Goal: Task Accomplishment & Management: Manage account settings

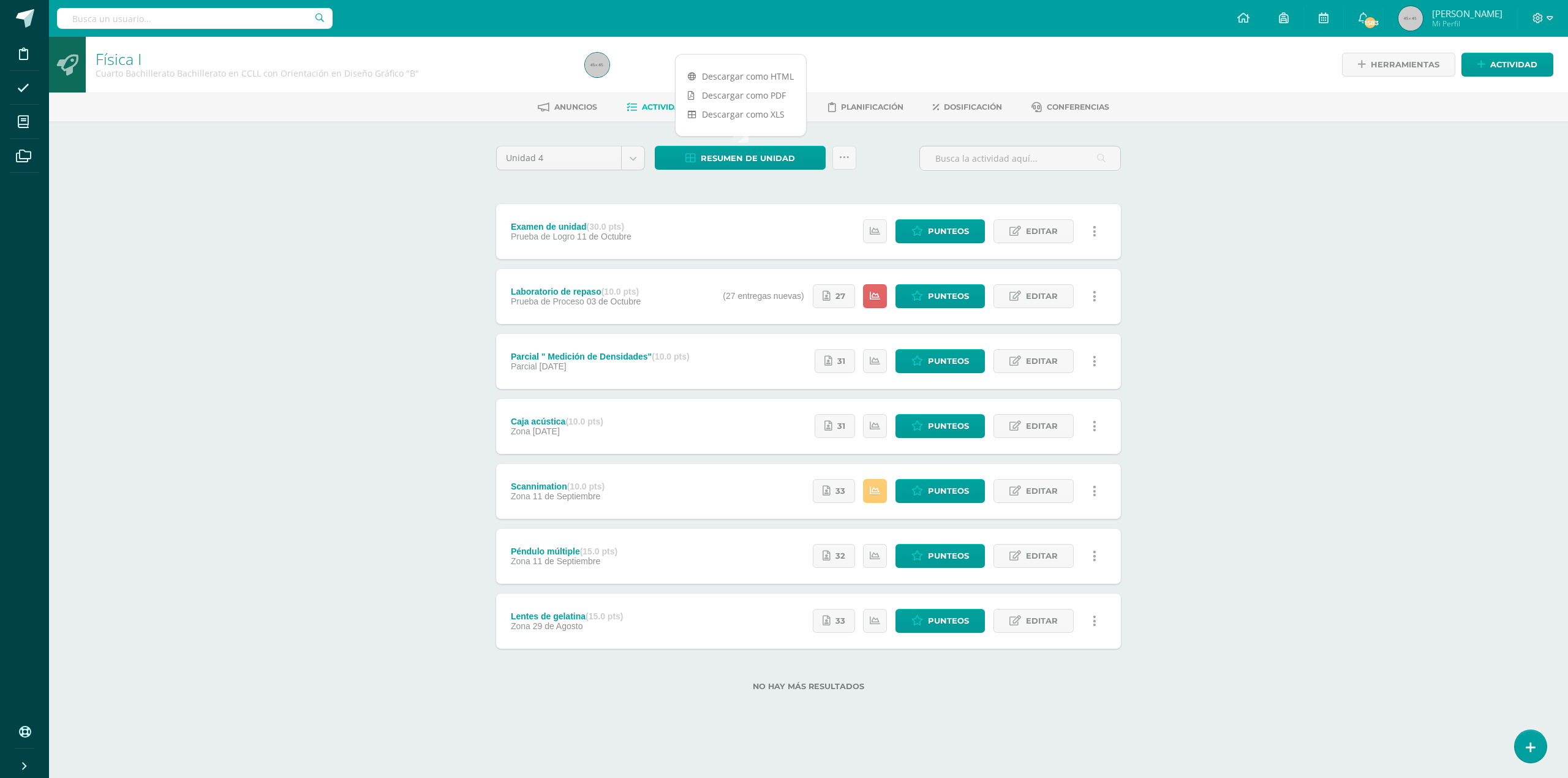
click at [359, 241] on div "Física I Cuarto Bachillerato Bachillerato en CCLL con Orientación en Diseño Grá…" at bounding box center [808, 383] width 1519 height 693
click at [839, 428] on span "30" at bounding box center [840, 425] width 10 height 23
click at [944, 425] on span "Punteos" at bounding box center [948, 425] width 41 height 23
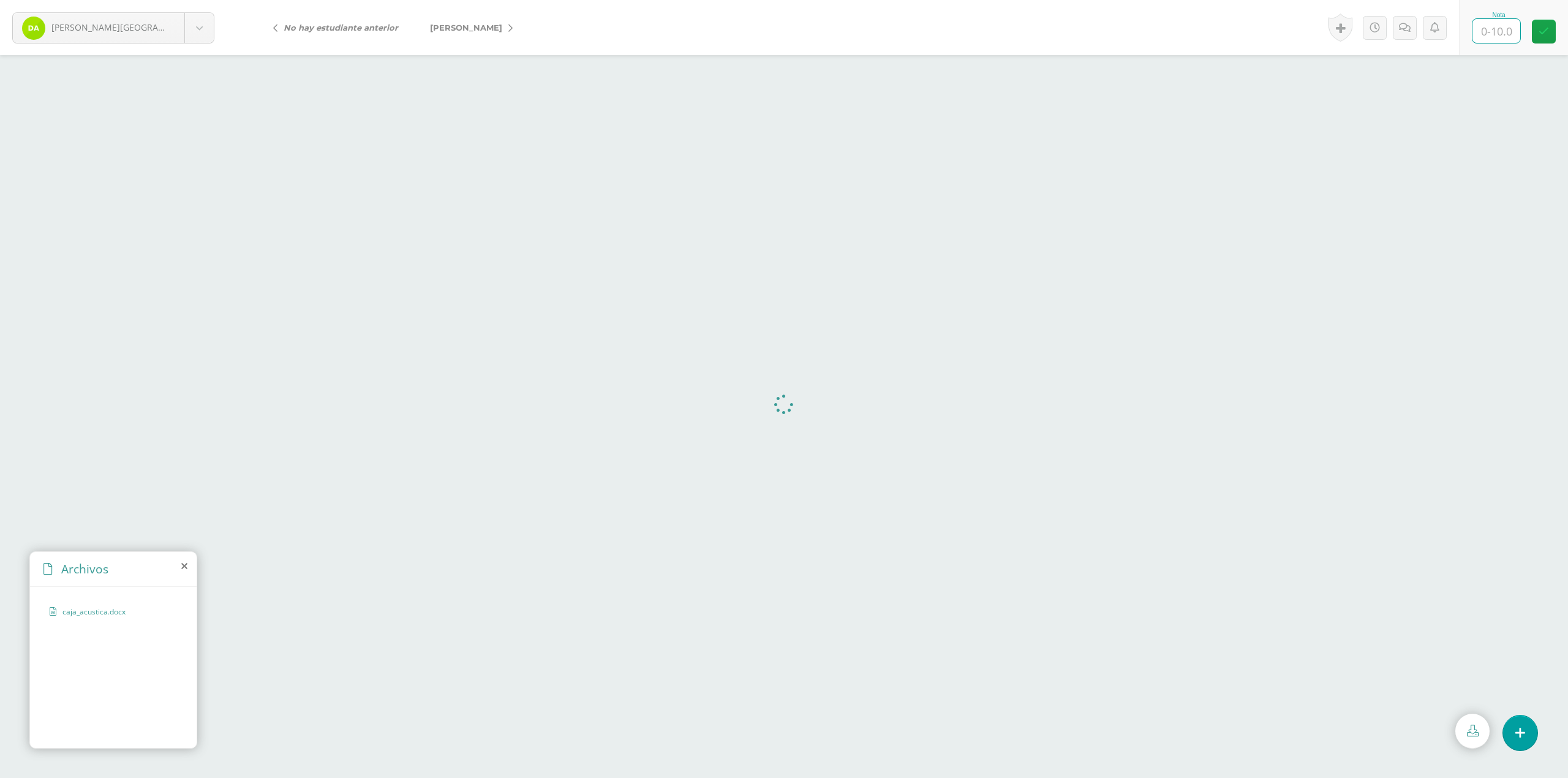
click at [1503, 42] on input "text" at bounding box center [1496, 31] width 48 height 24
type input "10"
click at [456, 33] on link "[PERSON_NAME]" at bounding box center [468, 27] width 108 height 30
click at [1494, 36] on input "text" at bounding box center [1496, 31] width 48 height 24
type input "10"
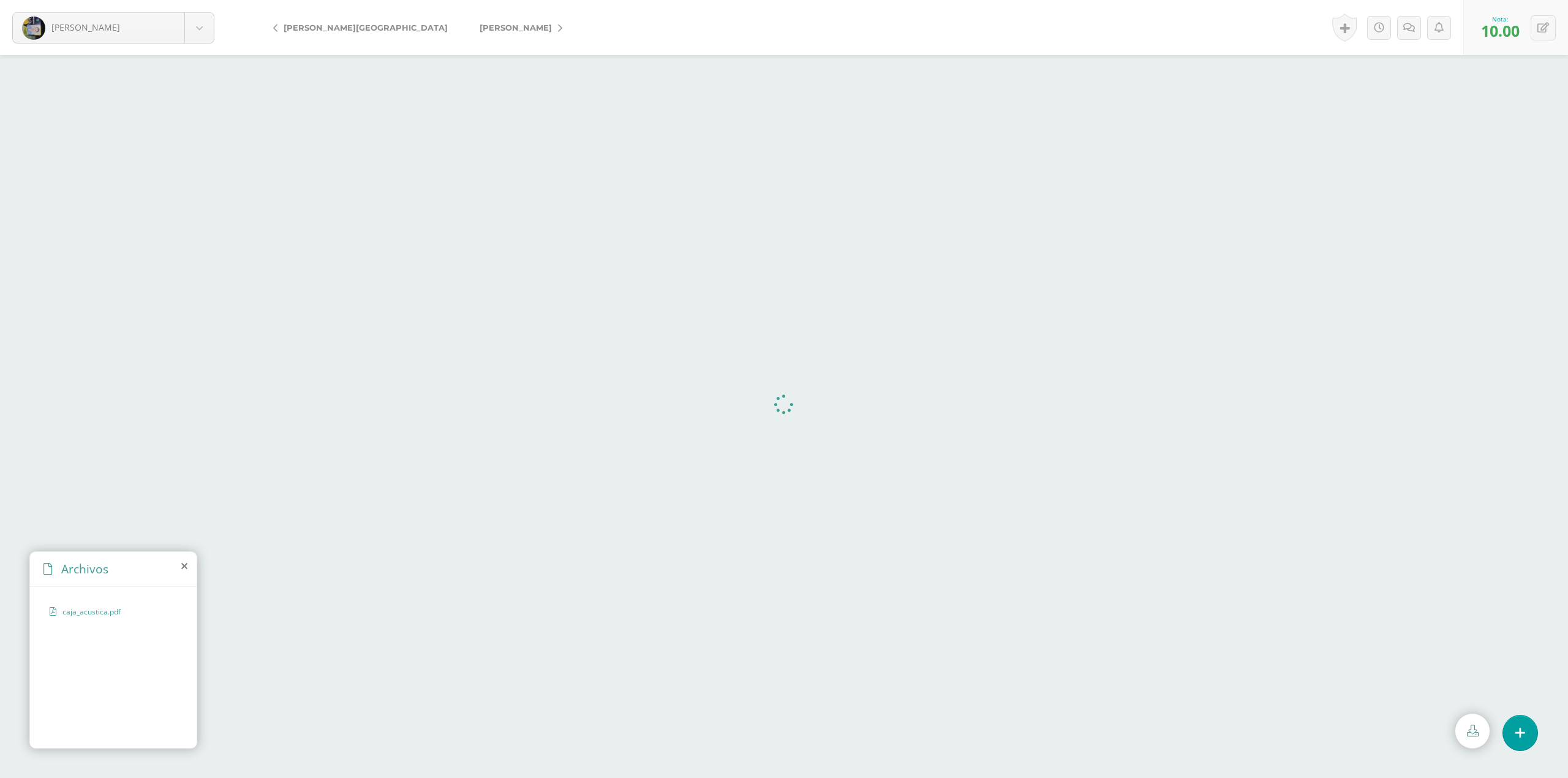
click at [480, 27] on span "[PERSON_NAME]" at bounding box center [515, 27] width 72 height 10
click at [1502, 36] on input "text" at bounding box center [1496, 31] width 48 height 24
type input "10"
click at [442, 24] on span "[PERSON_NAME]" at bounding box center [423, 27] width 72 height 10
click at [1500, 26] on input "text" at bounding box center [1496, 31] width 48 height 24
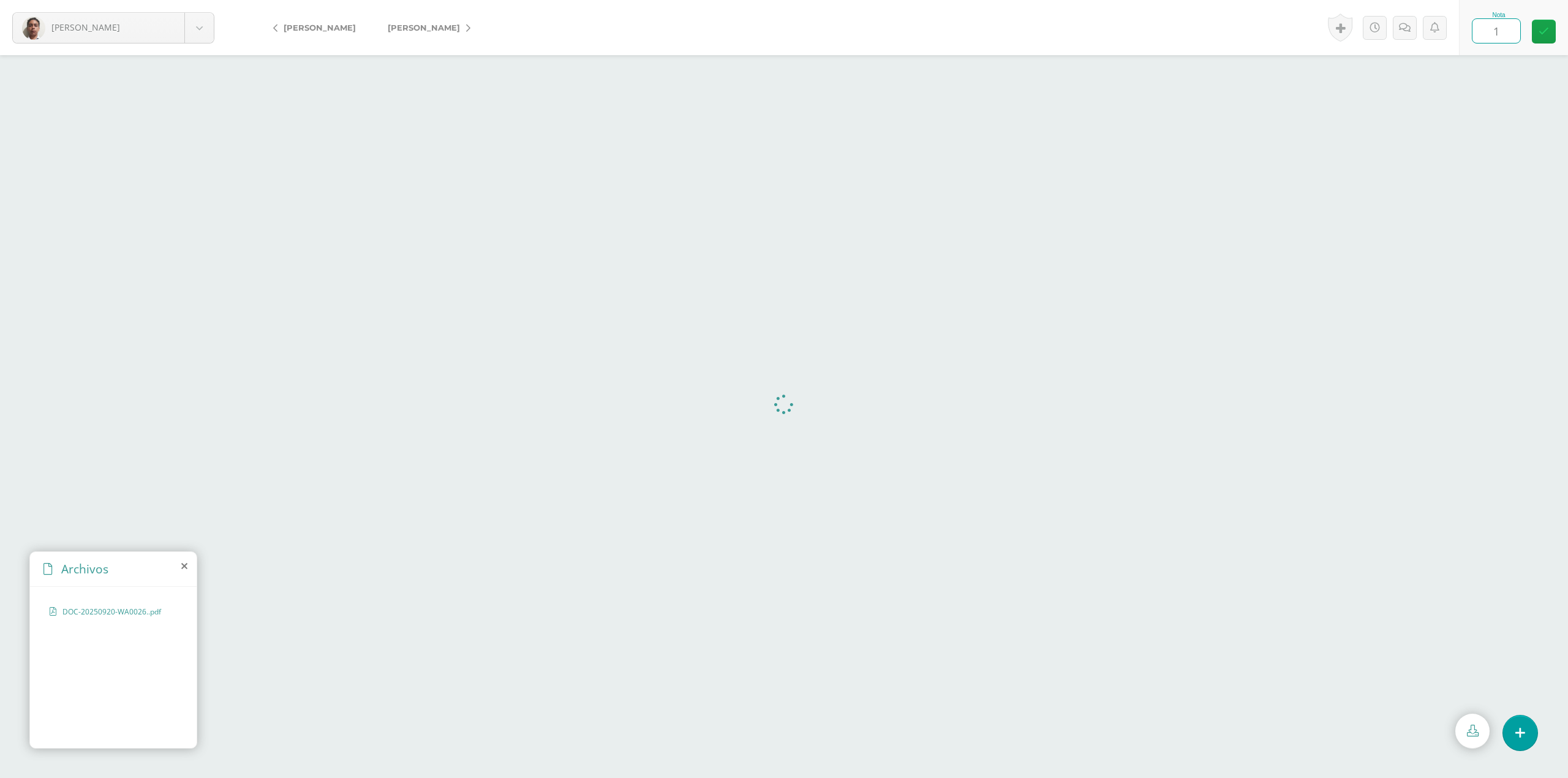
type input "10"
click at [411, 30] on span "[PERSON_NAME]" at bounding box center [423, 27] width 72 height 10
click at [1488, 40] on input "text" at bounding box center [1496, 31] width 48 height 24
type input "10"
click at [449, 24] on span "[PERSON_NAME]" at bounding box center [423, 27] width 72 height 10
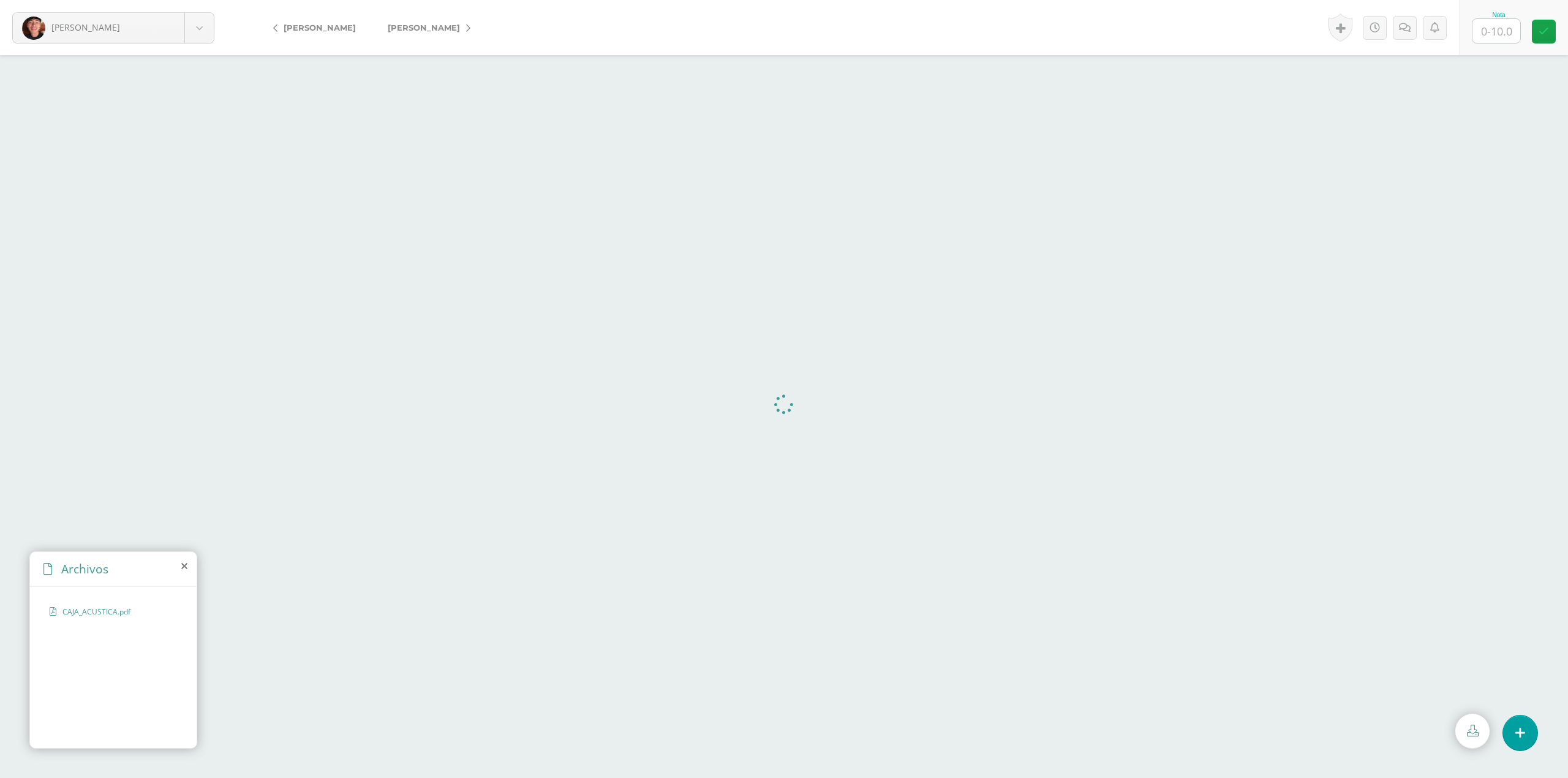
click at [1502, 33] on input "text" at bounding box center [1496, 31] width 48 height 24
type input "10"
click at [424, 30] on span "[PERSON_NAME]" at bounding box center [423, 27] width 72 height 10
click at [1497, 23] on input "text" at bounding box center [1496, 31] width 48 height 24
type input "10"
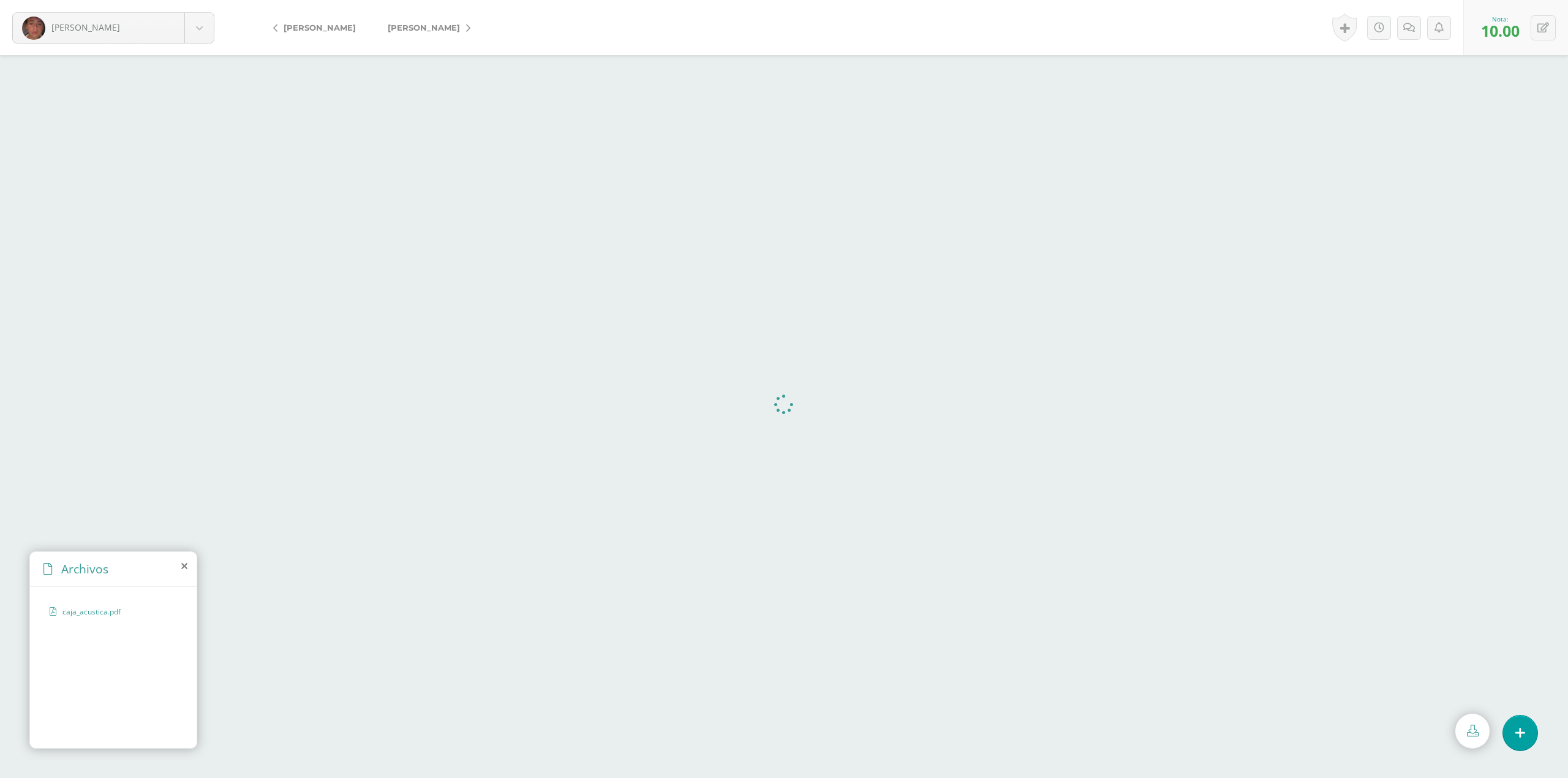
click at [414, 19] on link "[PERSON_NAME]" at bounding box center [426, 27] width 108 height 30
click at [1497, 24] on input "text" at bounding box center [1496, 31] width 48 height 24
type input "10"
click at [398, 26] on span "[PERSON_NAME][GEOGRAPHIC_DATA]" at bounding box center [469, 27] width 164 height 10
click at [1508, 23] on input "text" at bounding box center [1496, 31] width 48 height 24
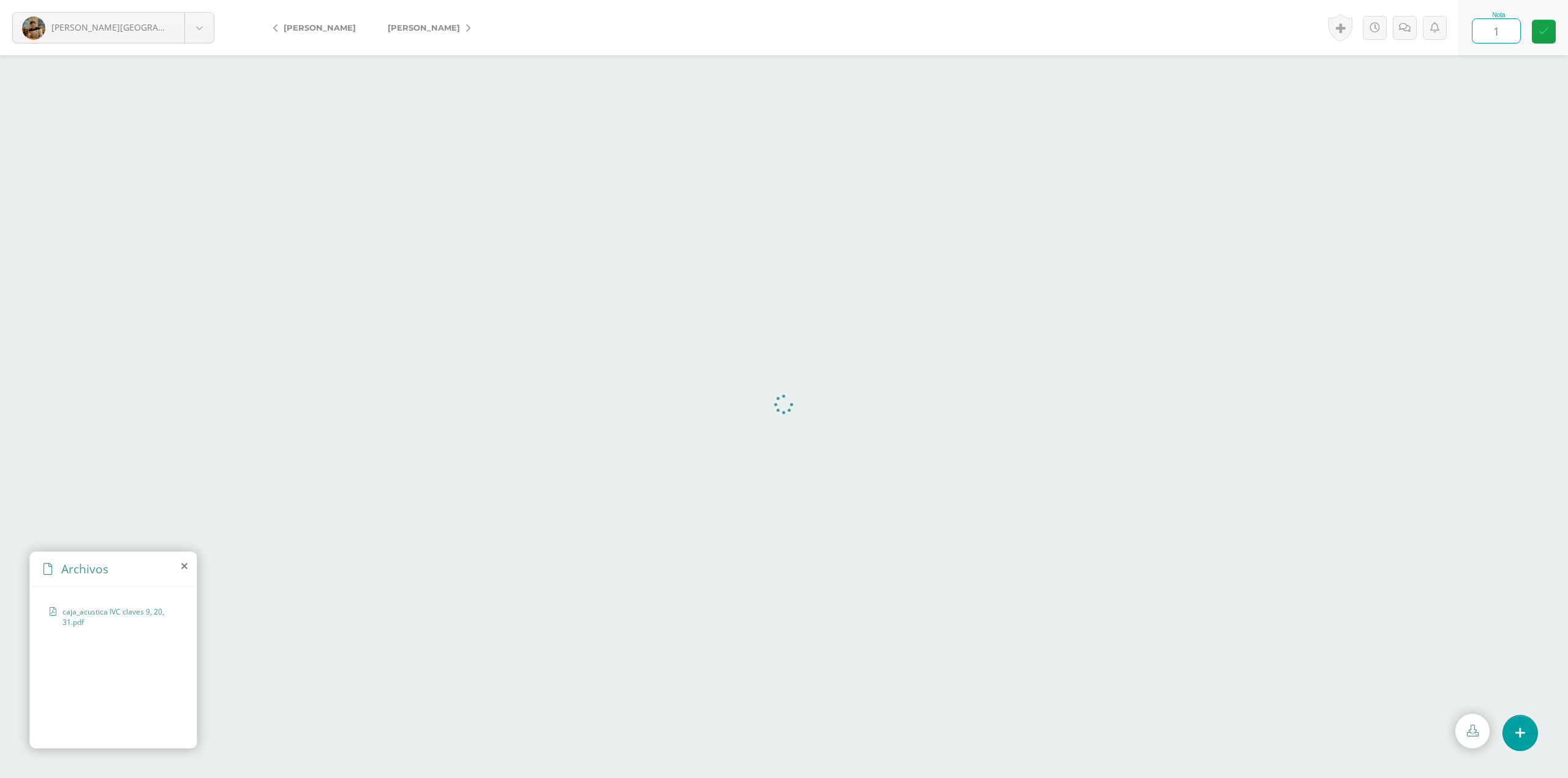
type input "10"
click at [442, 26] on span "[PERSON_NAME]" at bounding box center [423, 27] width 72 height 10
click at [1494, 24] on input "text" at bounding box center [1496, 31] width 48 height 24
type input "2"
type input "10"
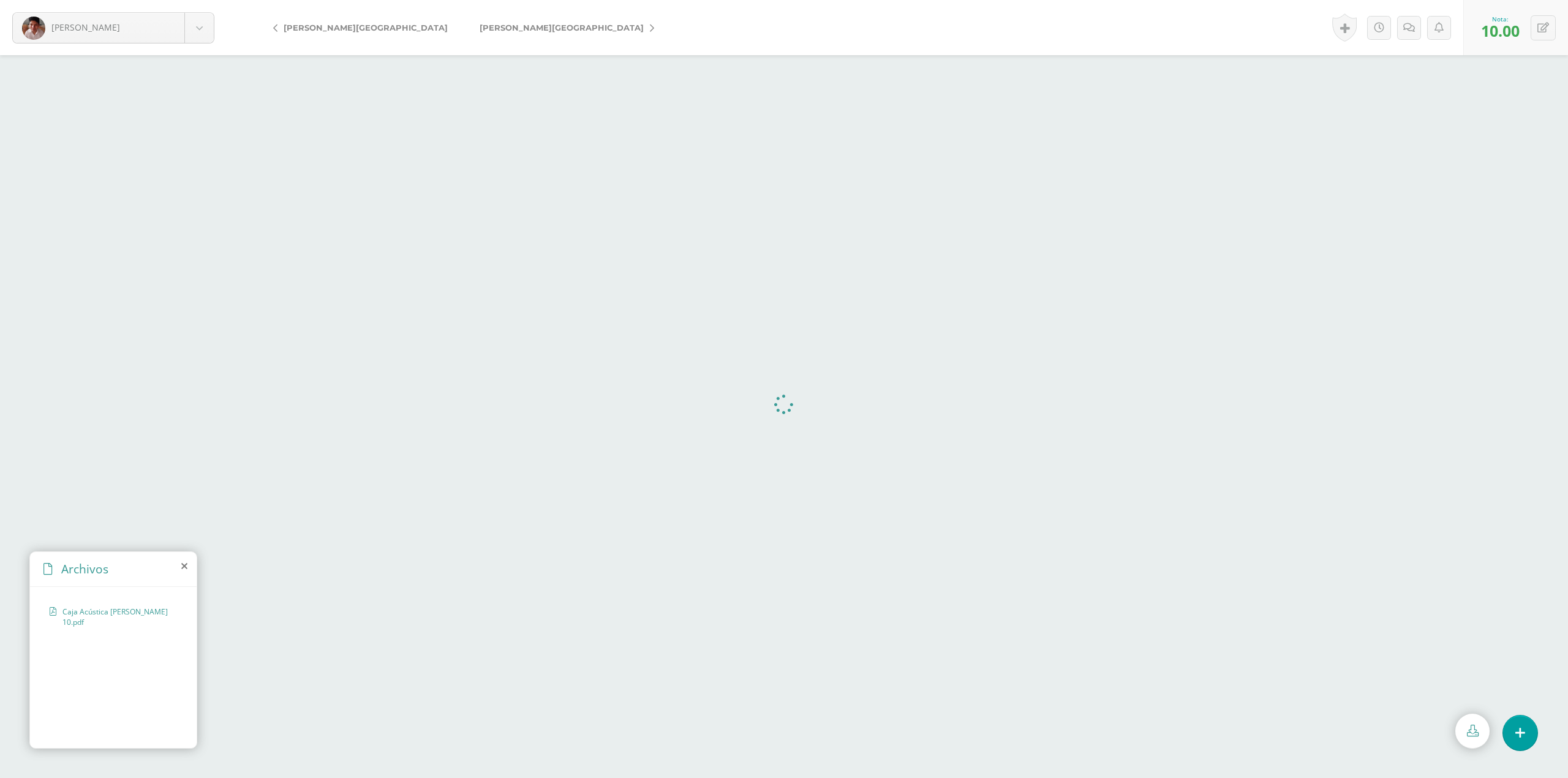
click at [480, 27] on span "[PERSON_NAME][GEOGRAPHIC_DATA]" at bounding box center [561, 27] width 164 height 10
click at [1495, 30] on input "text" at bounding box center [1496, 31] width 48 height 24
type input "10"
click at [422, 25] on span "[PERSON_NAME][GEOGRAPHIC_DATA]" at bounding box center [469, 27] width 164 height 10
click at [1503, 30] on input "text" at bounding box center [1496, 31] width 48 height 24
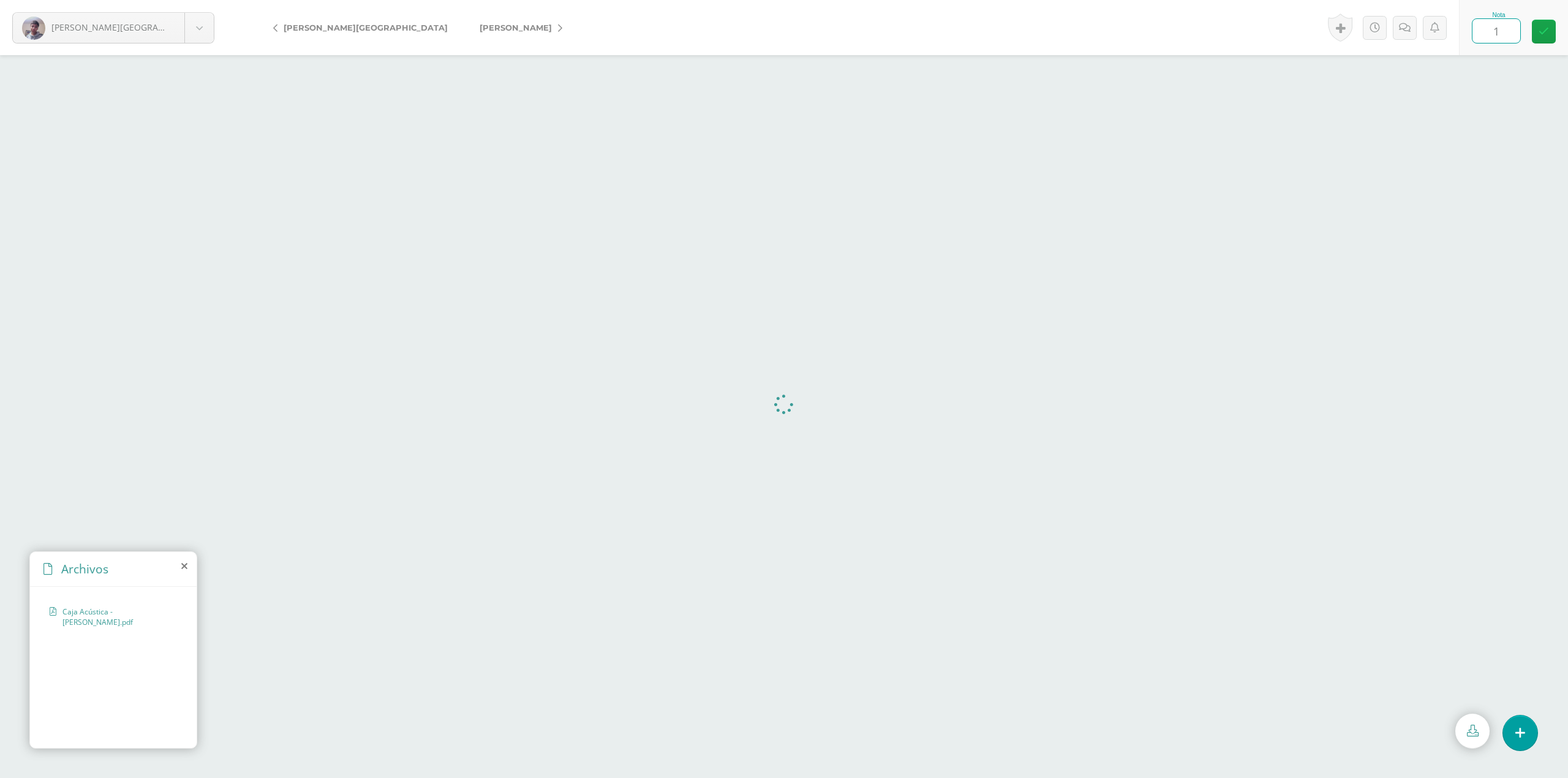
type input "10"
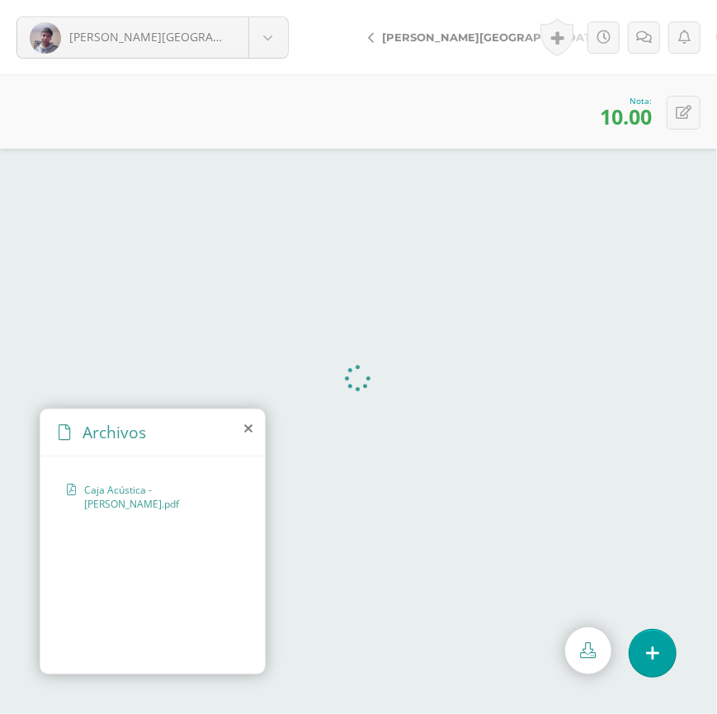
click at [245, 427] on icon at bounding box center [248, 428] width 8 height 13
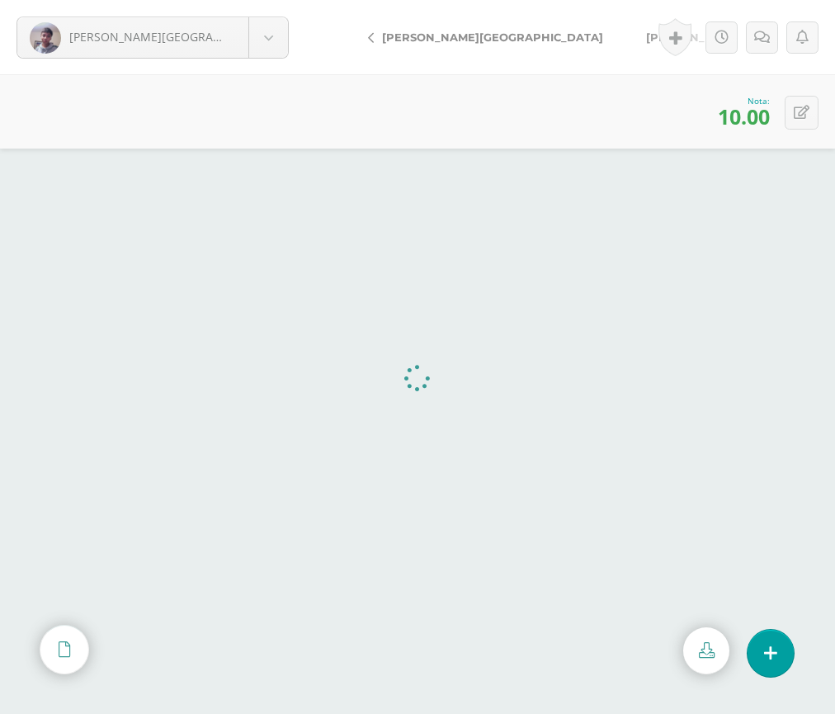
click at [646, 34] on span "[PERSON_NAME]" at bounding box center [694, 37] width 97 height 13
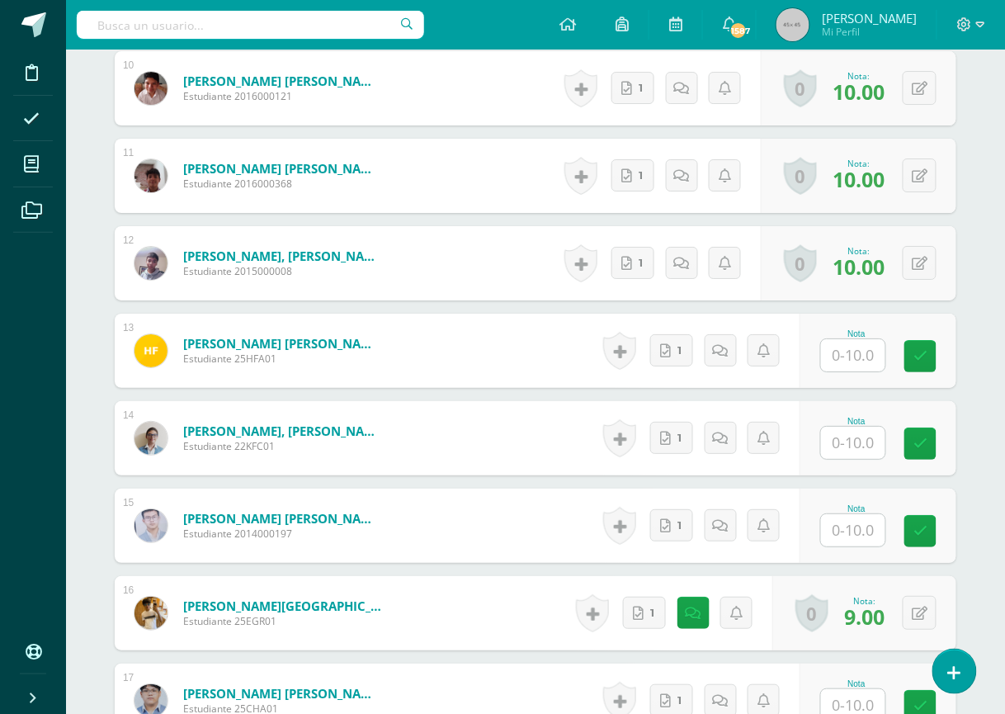
scroll to position [1434, 0]
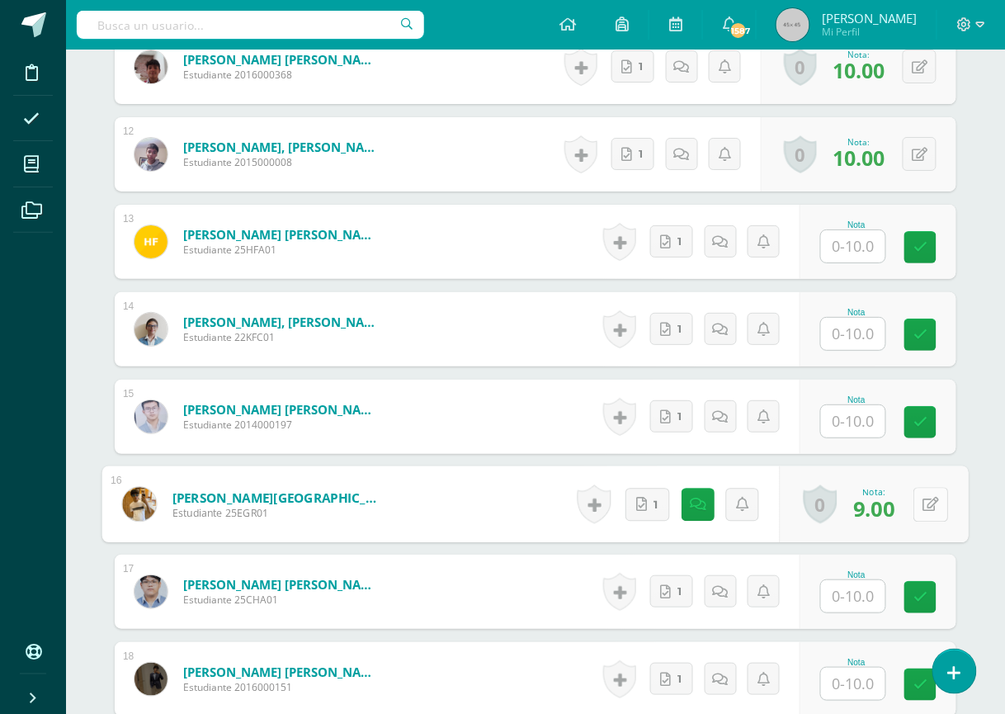
click at [913, 500] on button at bounding box center [930, 504] width 35 height 35
type input "10"
click at [695, 509] on link at bounding box center [685, 504] width 33 height 33
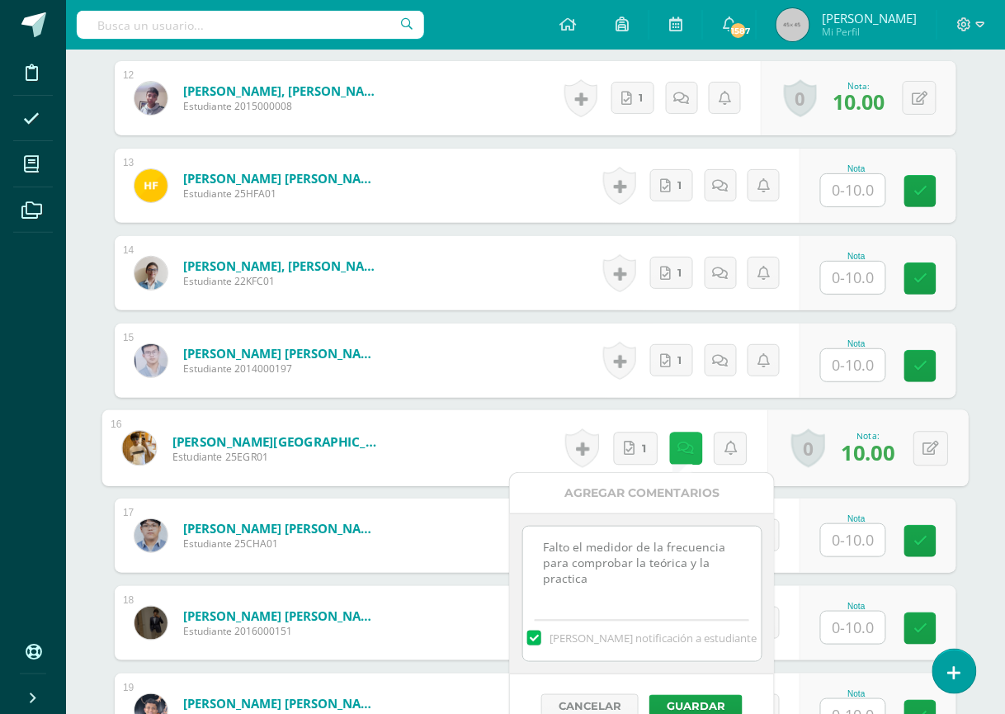
scroll to position [1544, 0]
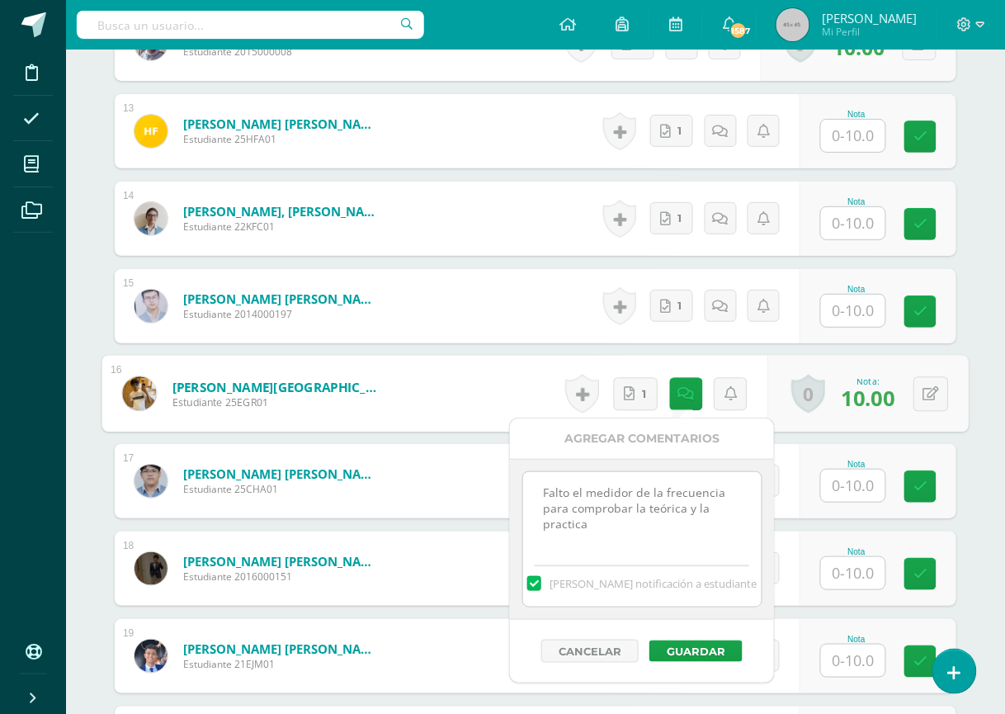
click at [572, 586] on span "[PERSON_NAME] notificación a estudiante" at bounding box center [652, 583] width 207 height 15
click at [0, 0] on input "[PERSON_NAME] notificación a estudiante" at bounding box center [0, 0] width 0 height 0
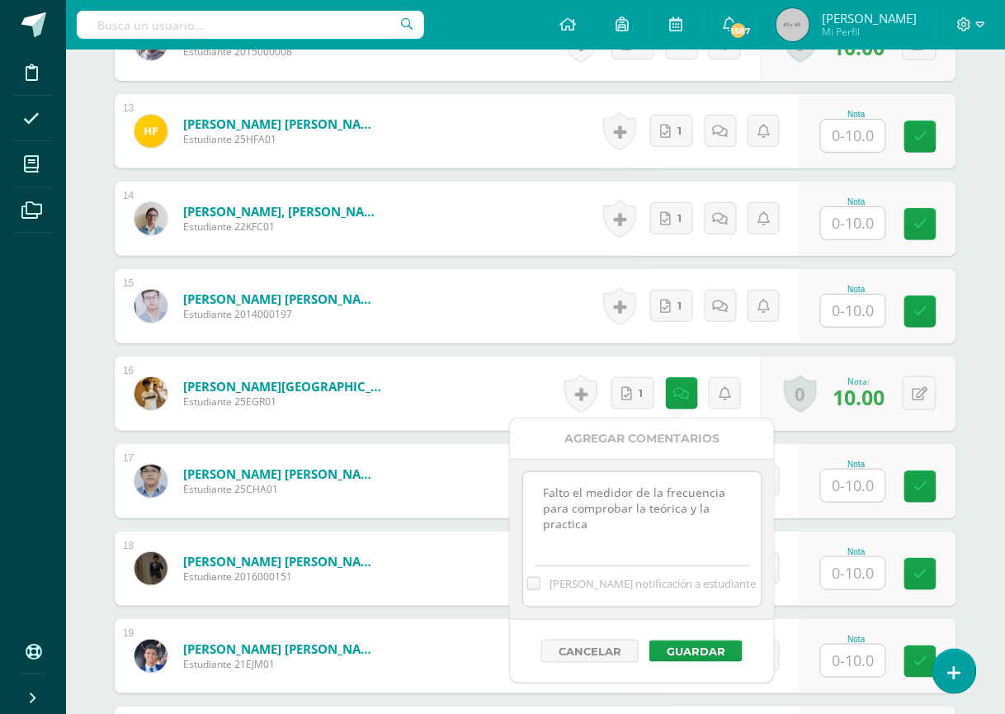
drag, startPoint x: 619, startPoint y: 523, endPoint x: 476, endPoint y: 469, distance: 152.7
click at [476, 469] on body "Disciplina Asistencia Mis cursos Archivos Soporte Ayuda Reportar un problema Ce…" at bounding box center [502, 193] width 1005 height 3475
click at [710, 651] on button "Guardar" at bounding box center [695, 650] width 93 height 21
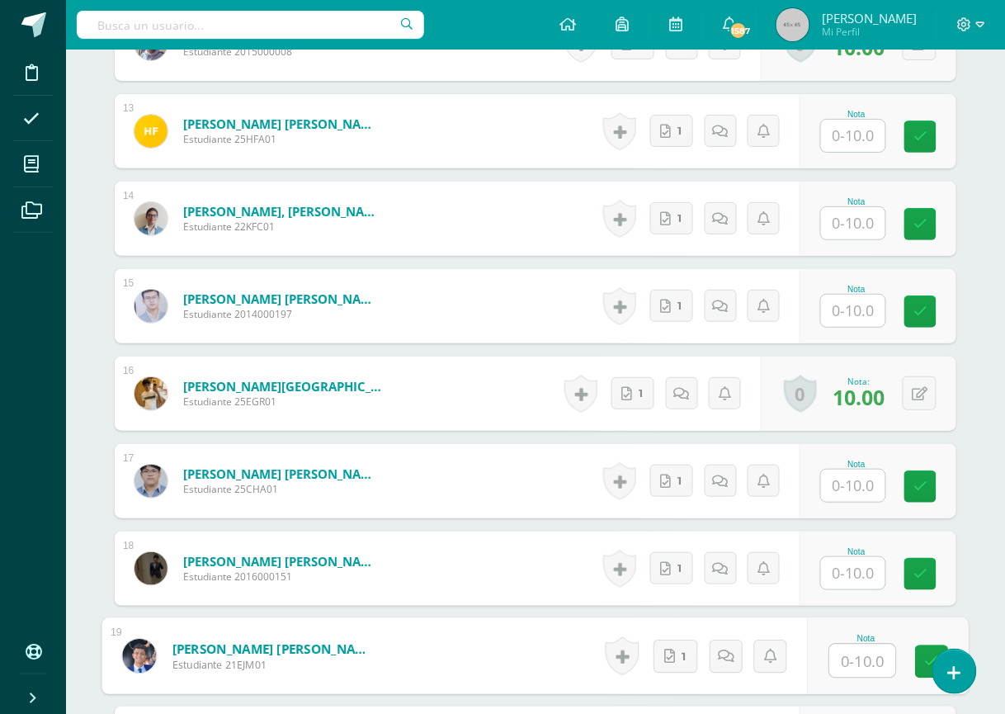
click at [882, 668] on input "text" at bounding box center [863, 660] width 66 height 33
type input "10"
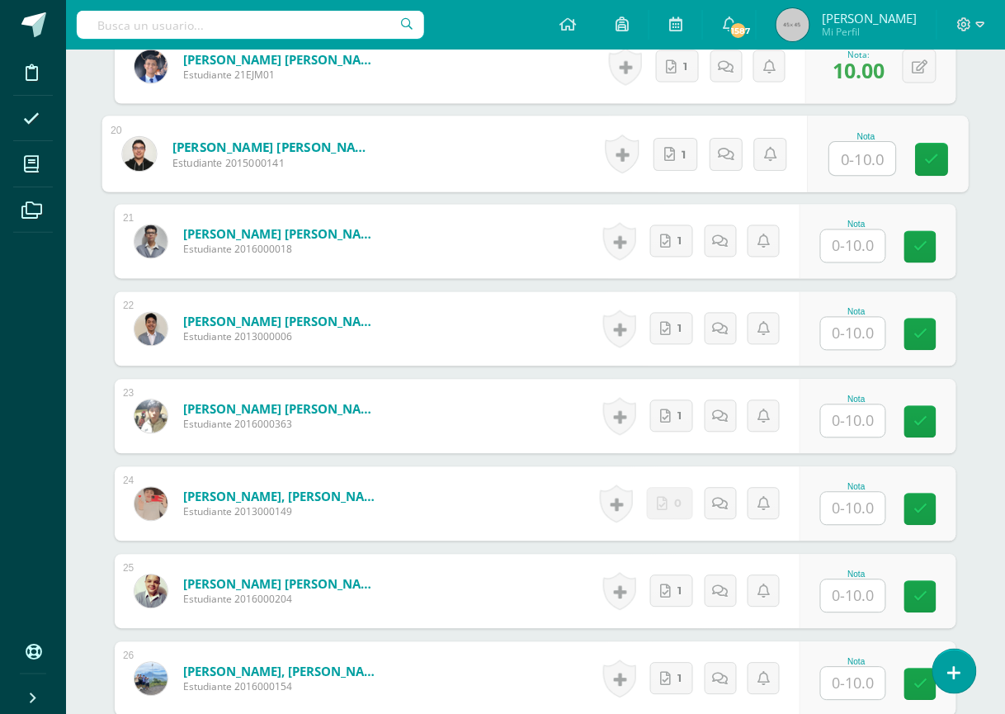
scroll to position [2156, 0]
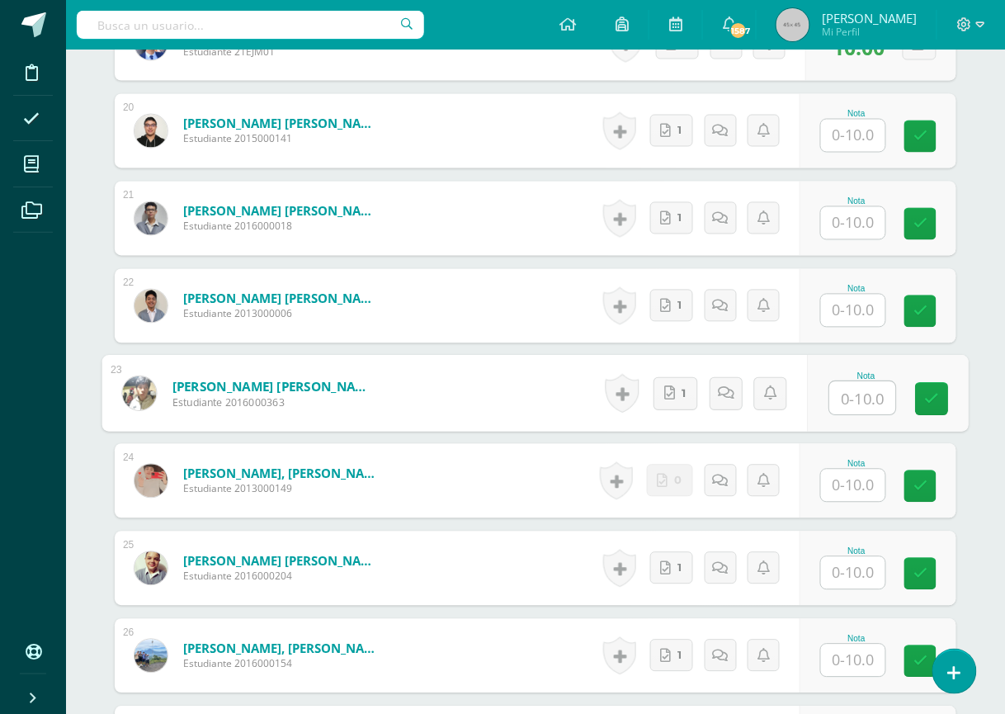
click at [856, 393] on input "text" at bounding box center [863, 398] width 66 height 33
type input "10"
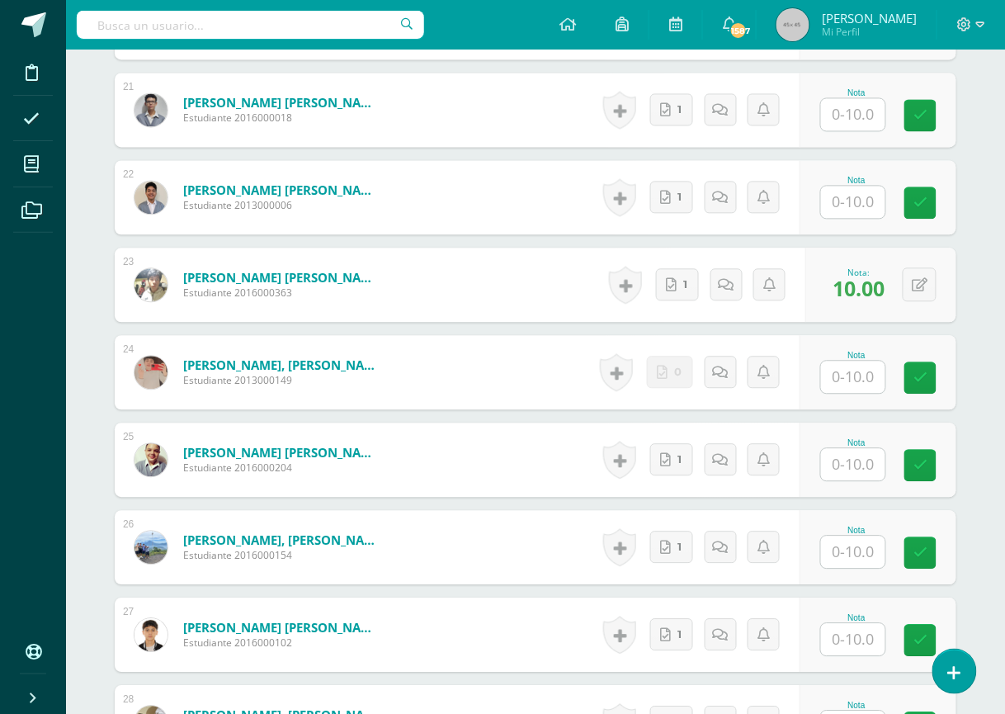
scroll to position [2267, 0]
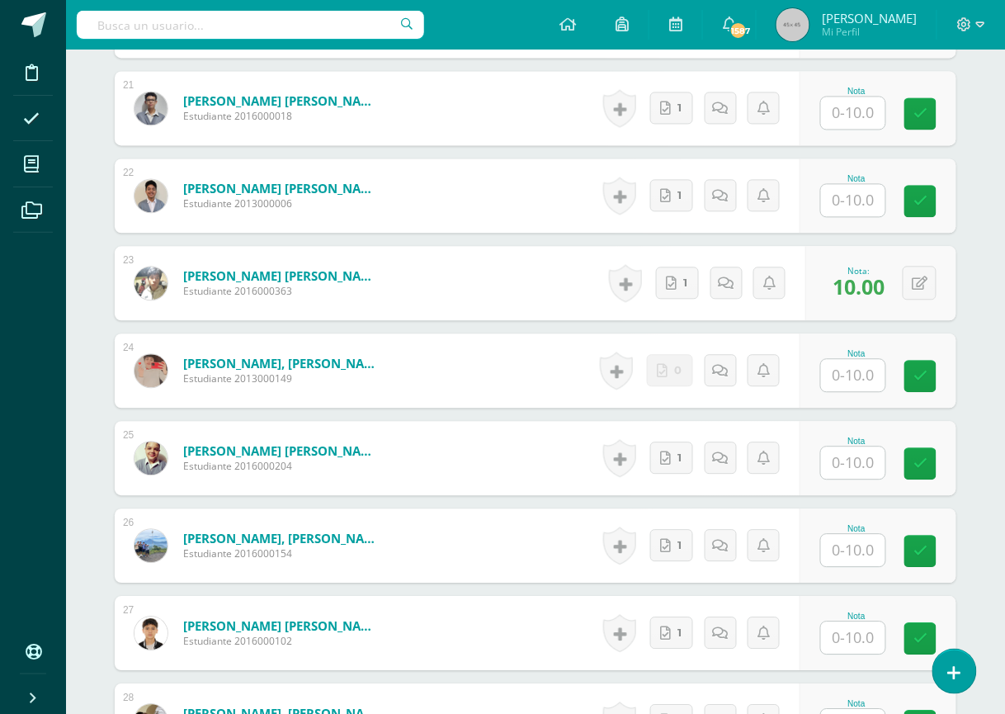
click at [853, 475] on input "text" at bounding box center [853, 462] width 64 height 32
type input "10"
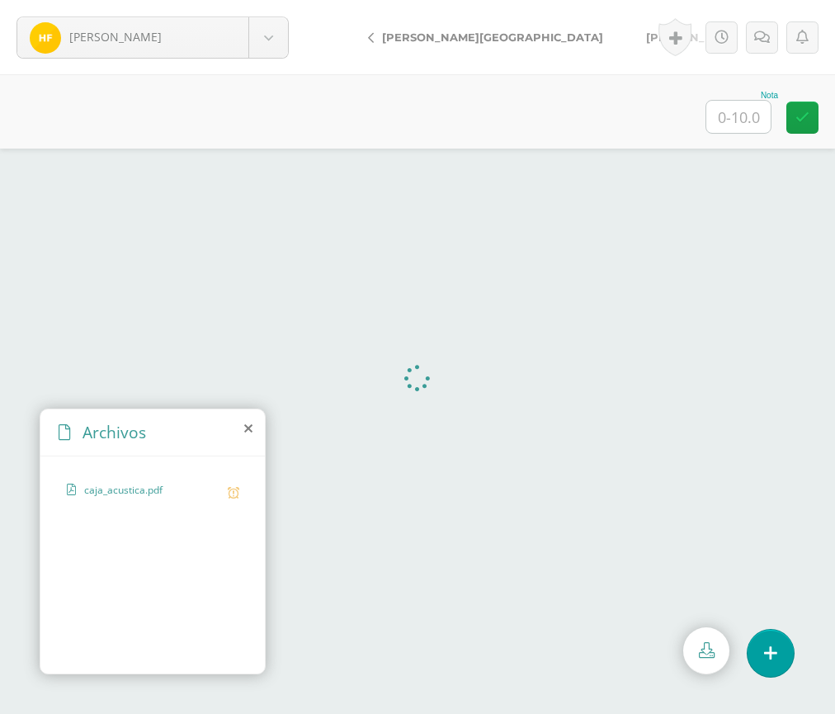
click at [252, 426] on div "Archivos" at bounding box center [152, 432] width 224 height 47
click at [245, 426] on icon at bounding box center [248, 428] width 8 height 13
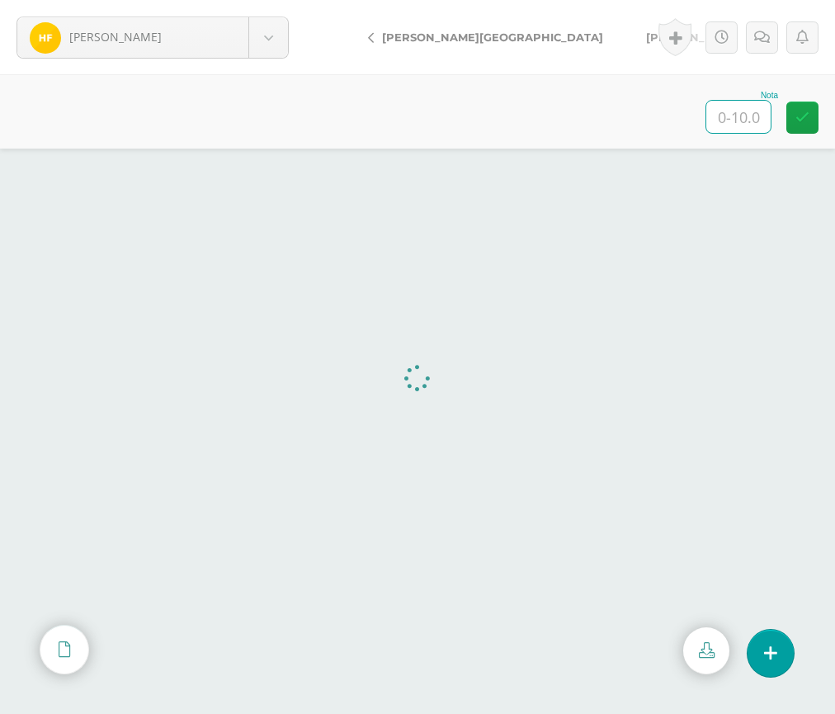
click at [711, 120] on input "text" at bounding box center [738, 117] width 64 height 32
type input "10"
click at [646, 34] on span "[PERSON_NAME]" at bounding box center [694, 37] width 97 height 13
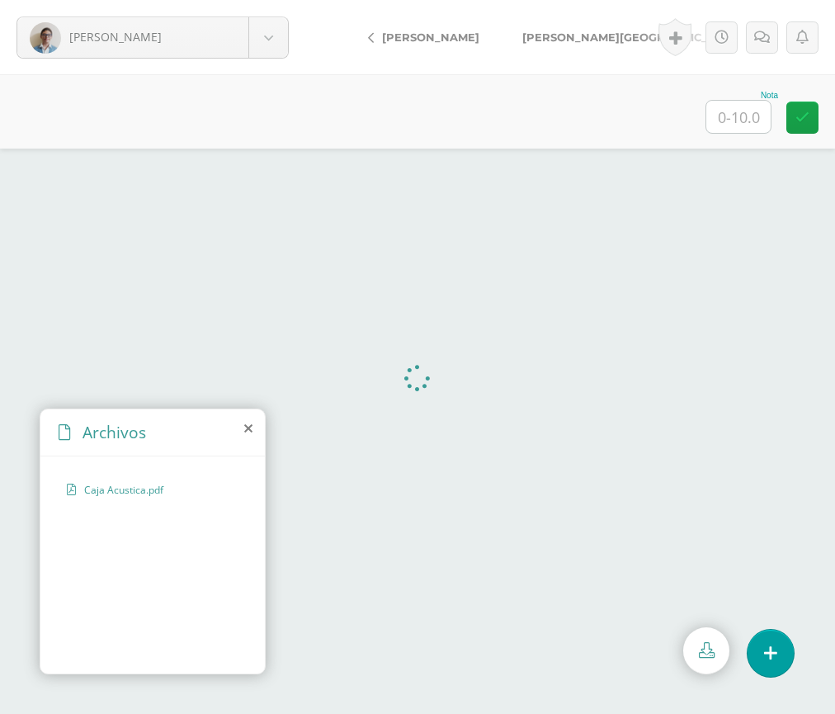
click at [251, 431] on icon at bounding box center [248, 428] width 8 height 13
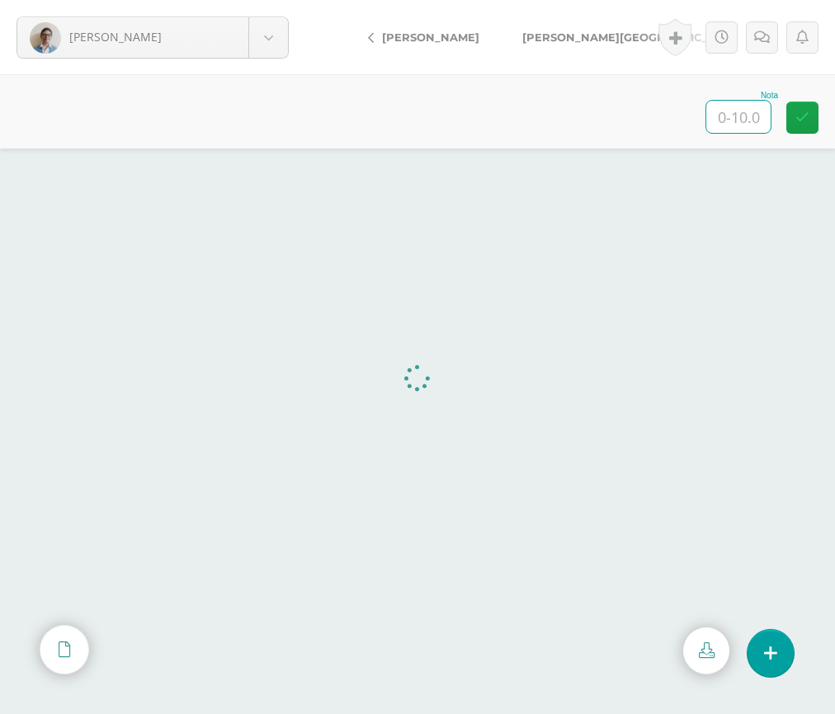
click at [747, 112] on input "text" at bounding box center [738, 117] width 64 height 32
type input "10"
click at [555, 33] on span "[PERSON_NAME][GEOGRAPHIC_DATA]" at bounding box center [632, 37] width 221 height 13
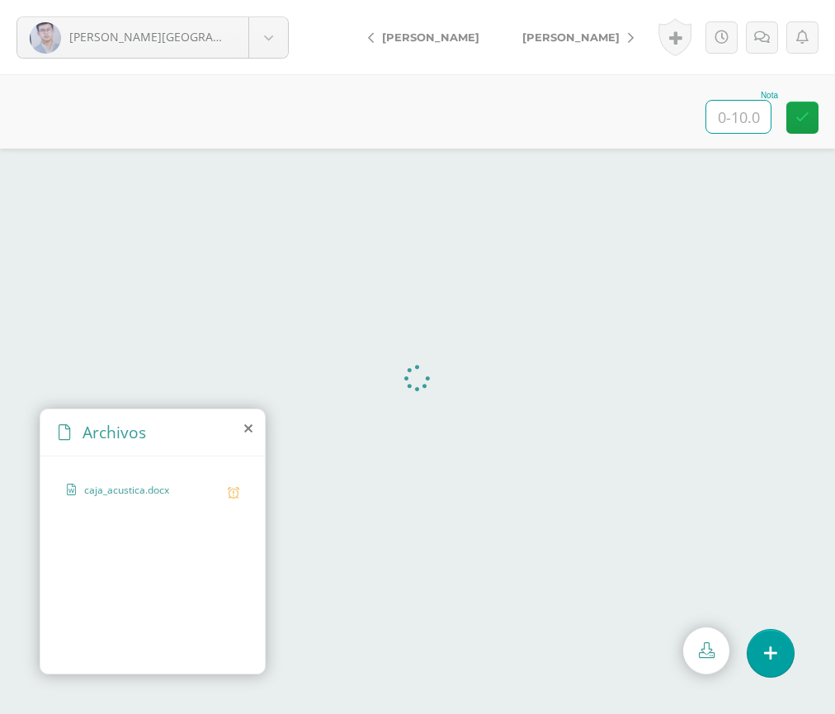
click at [739, 120] on input "text" at bounding box center [738, 117] width 64 height 32
type input "10"
click at [548, 35] on span "Garrido, [PERSON_NAME]" at bounding box center [570, 37] width 97 height 13
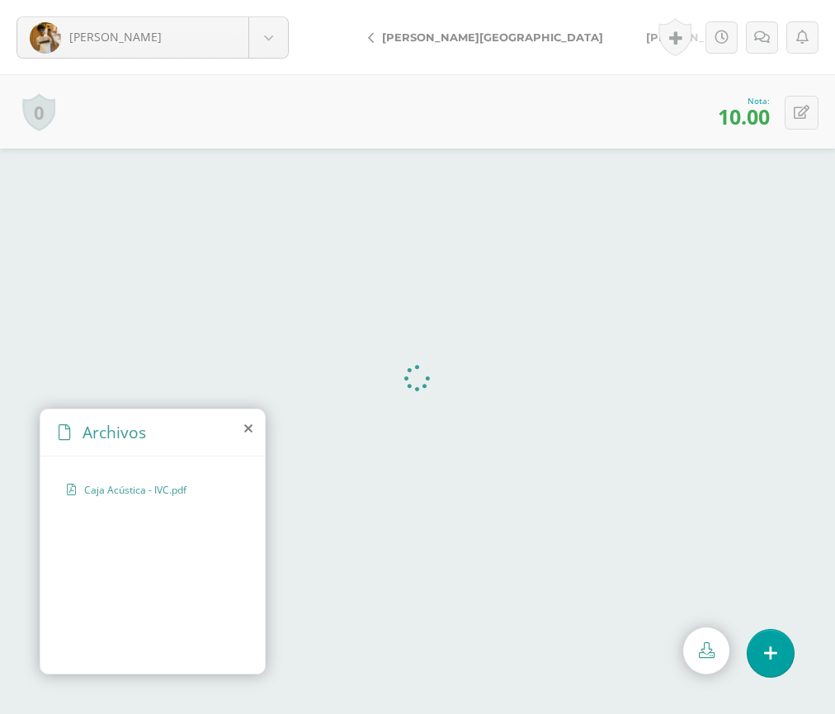
click at [646, 31] on span "[PERSON_NAME]" at bounding box center [694, 37] width 97 height 13
click at [251, 426] on icon at bounding box center [248, 428] width 8 height 13
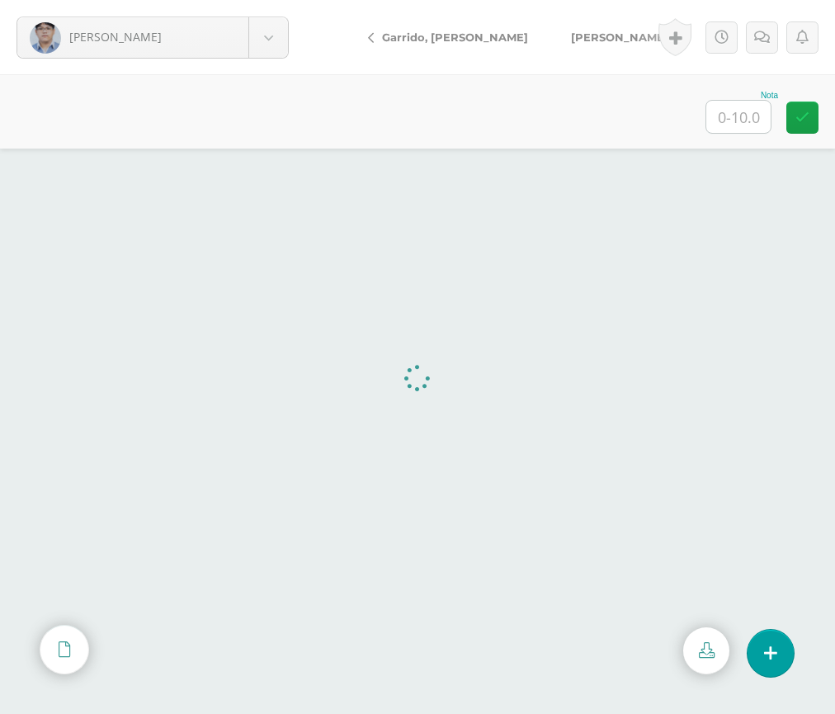
click at [754, 120] on input "text" at bounding box center [738, 117] width 64 height 32
type input "10"
click at [572, 31] on span "[PERSON_NAME]" at bounding box center [619, 37] width 97 height 13
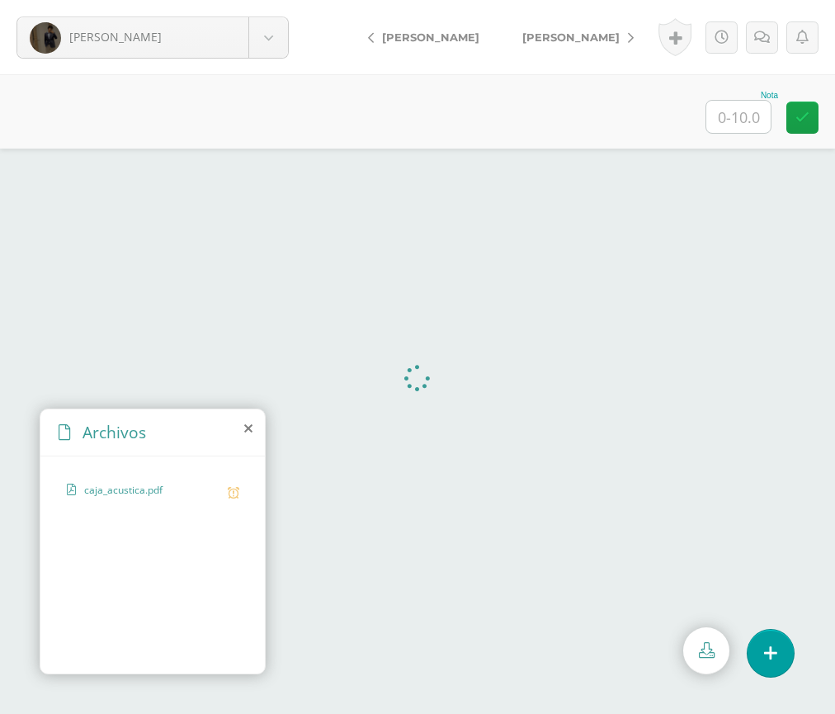
click at [247, 427] on icon at bounding box center [248, 428] width 8 height 13
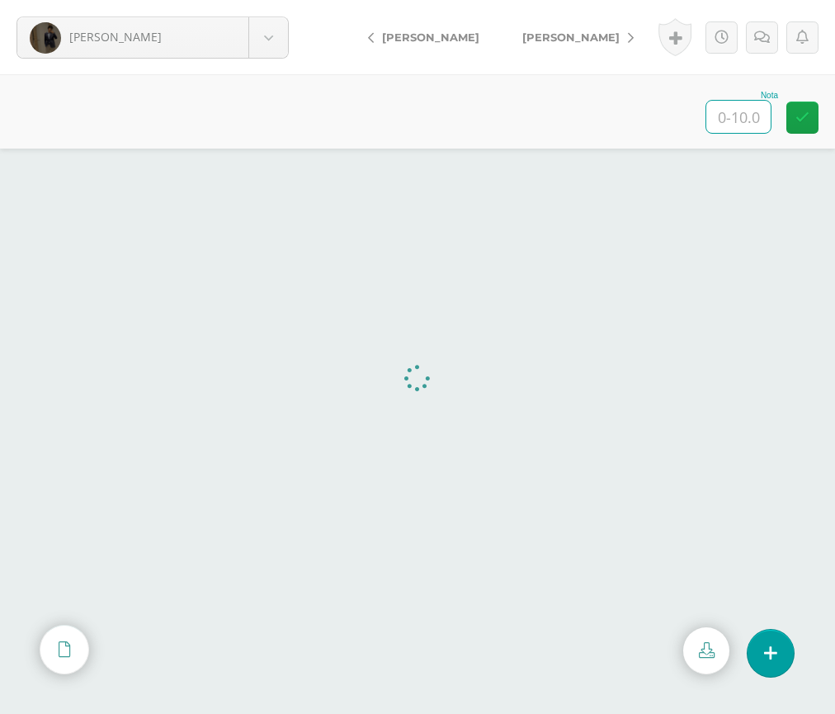
click at [726, 116] on input "text" at bounding box center [738, 117] width 64 height 32
type input "10"
drag, startPoint x: 582, startPoint y: 35, endPoint x: 584, endPoint y: 51, distance: 16.6
click at [579, 35] on span "[PERSON_NAME]" at bounding box center [570, 37] width 97 height 13
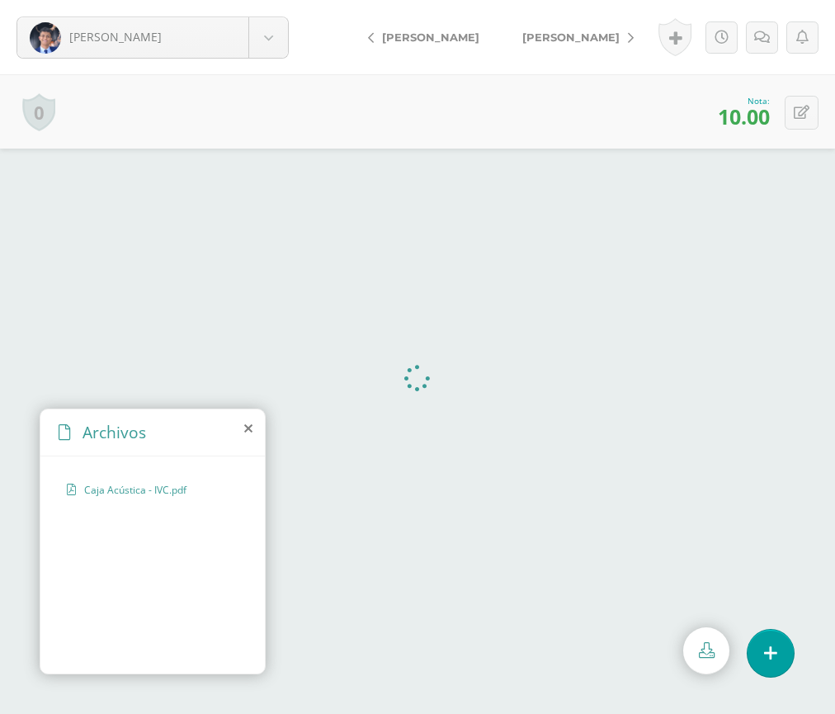
click at [262, 422] on div "Archivos" at bounding box center [152, 432] width 224 height 47
click at [249, 422] on icon at bounding box center [248, 428] width 8 height 13
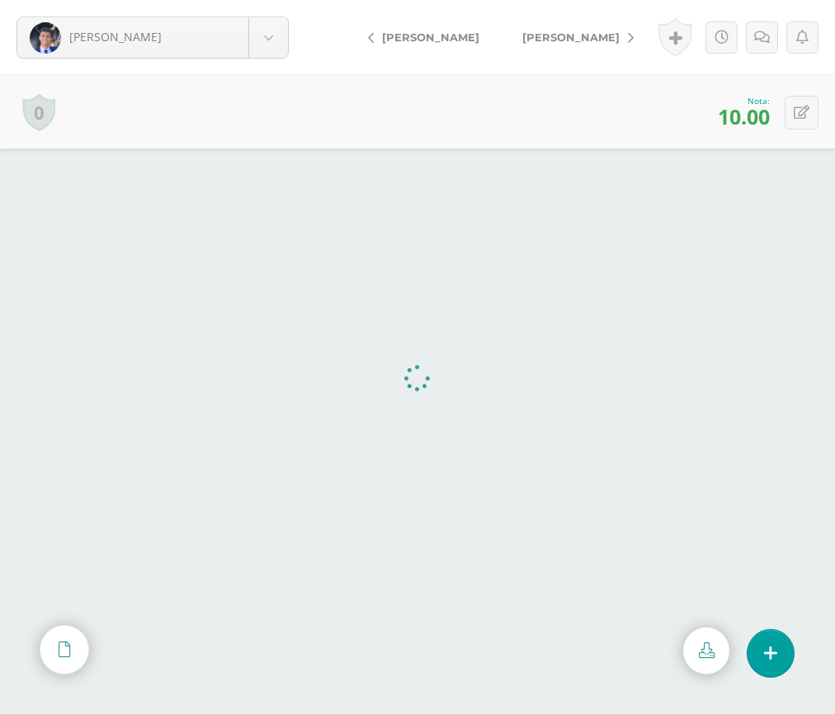
click at [594, 40] on span "[PERSON_NAME]" at bounding box center [570, 37] width 97 height 13
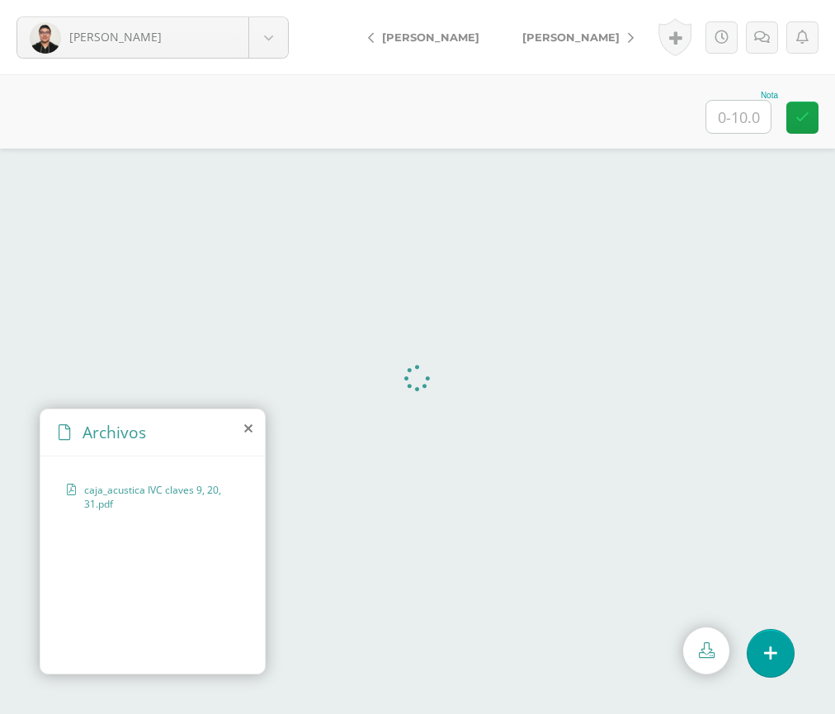
click at [542, 40] on span "[PERSON_NAME]" at bounding box center [570, 37] width 97 height 13
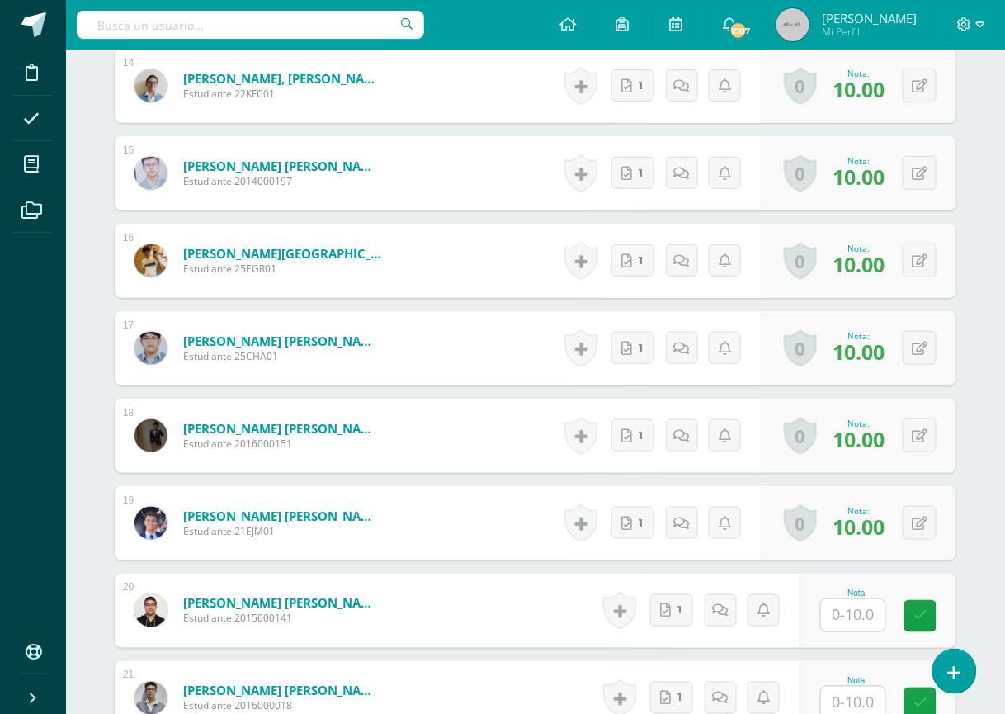
scroll to position [1762, 0]
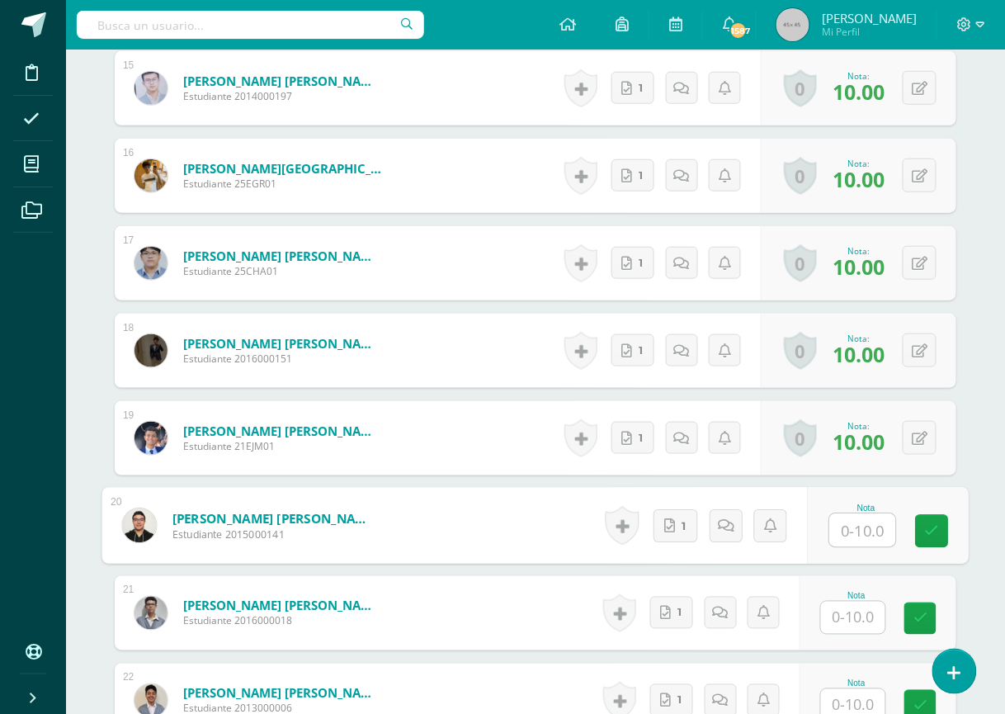
click at [855, 520] on input "text" at bounding box center [863, 530] width 66 height 33
type input "10"
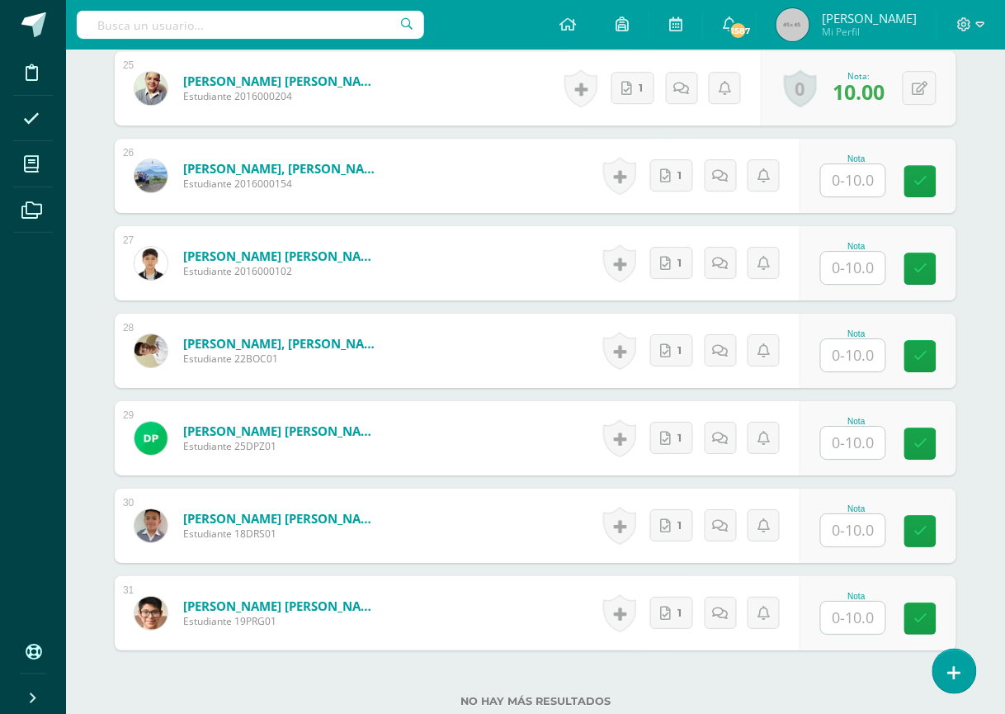
scroll to position [2641, 0]
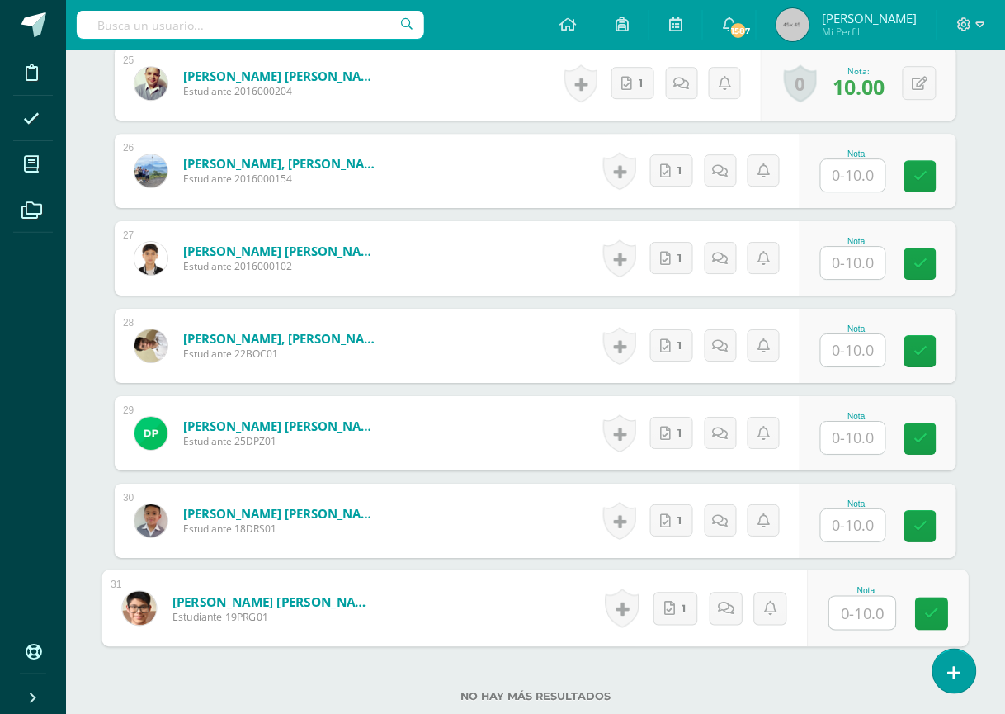
click at [866, 620] on input "text" at bounding box center [863, 612] width 66 height 33
type input "10"
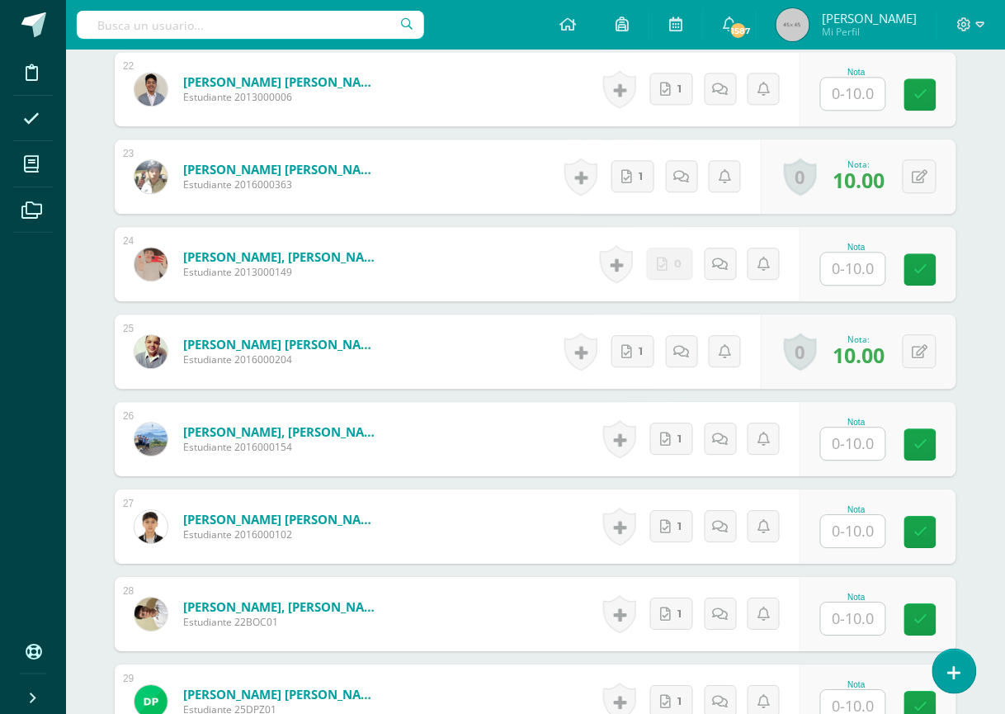
scroll to position [2311, 0]
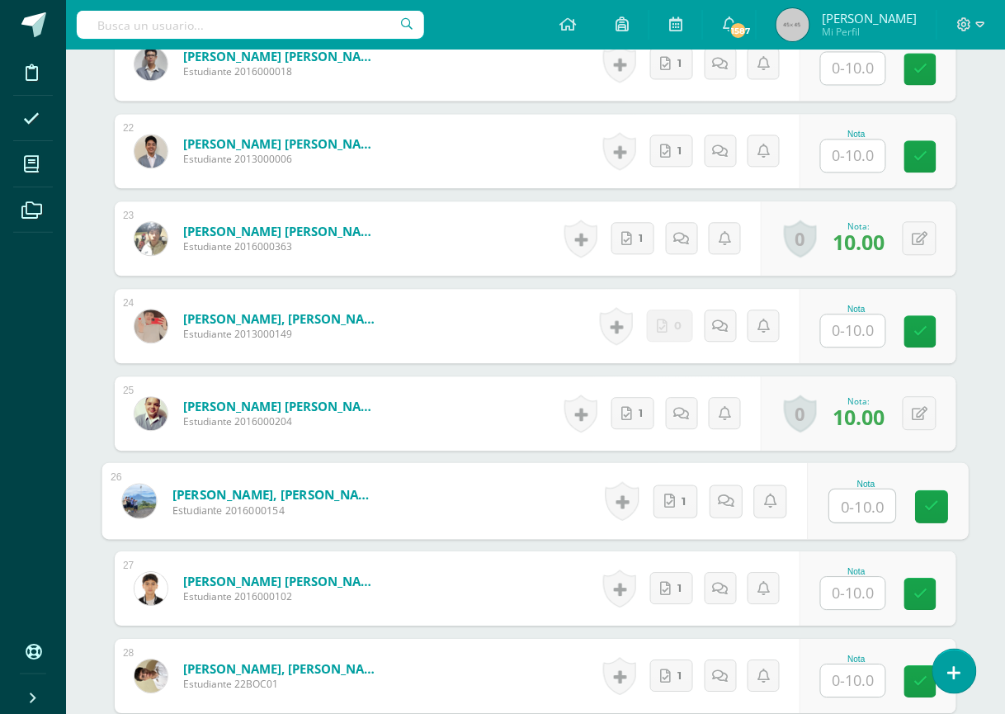
click at [825, 508] on div "Nota" at bounding box center [888, 501] width 161 height 77
type input "10"
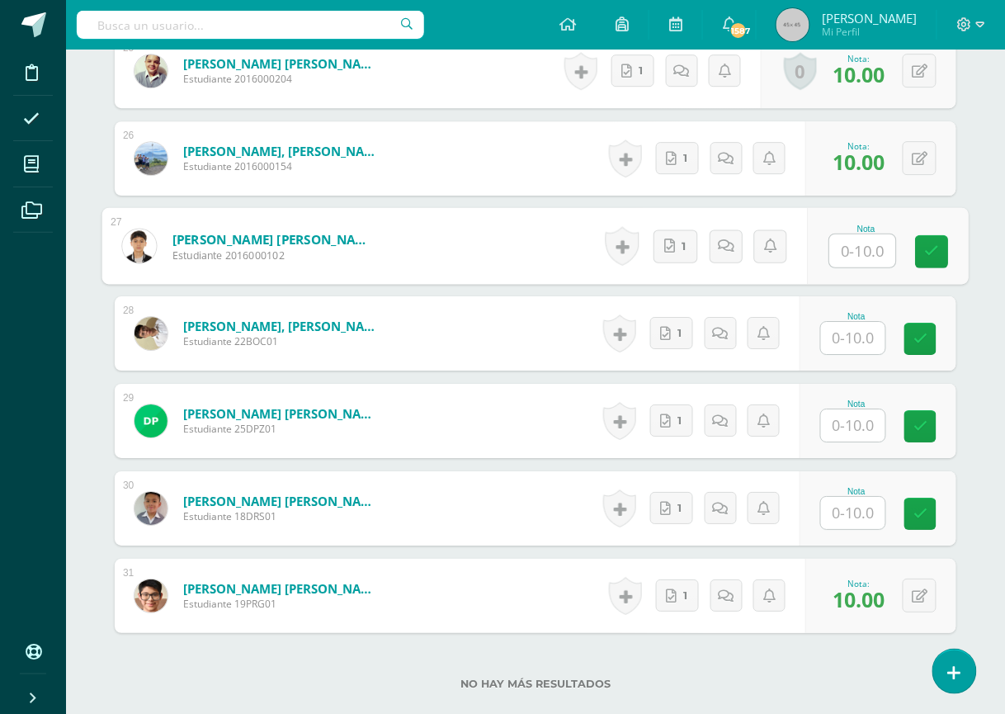
scroll to position [2760, 0]
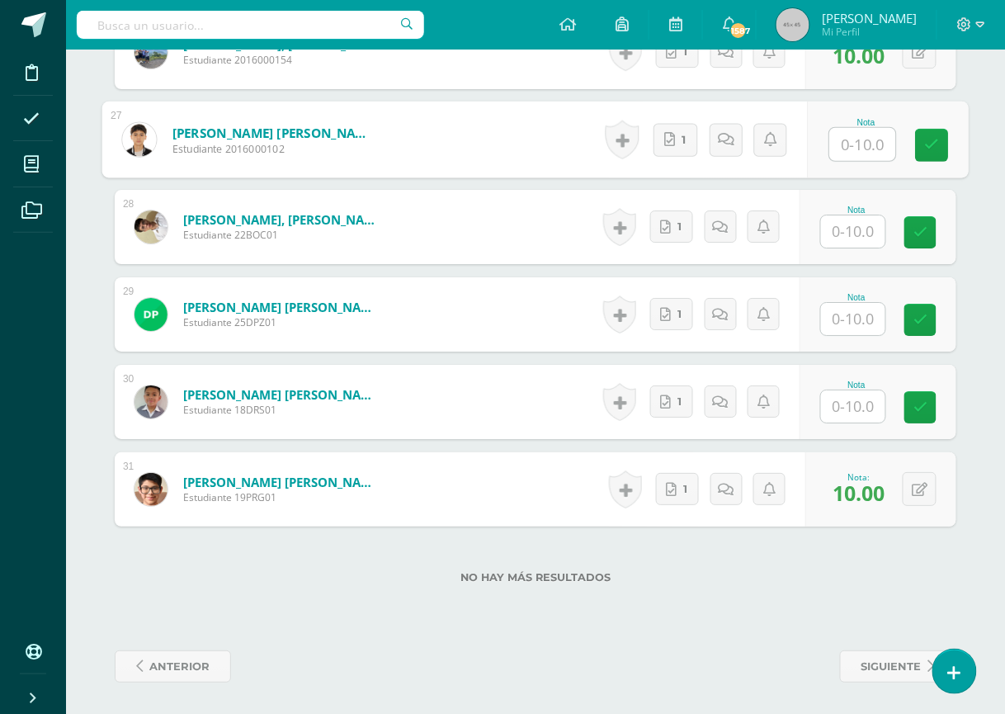
click at [873, 403] on input "text" at bounding box center [853, 406] width 64 height 32
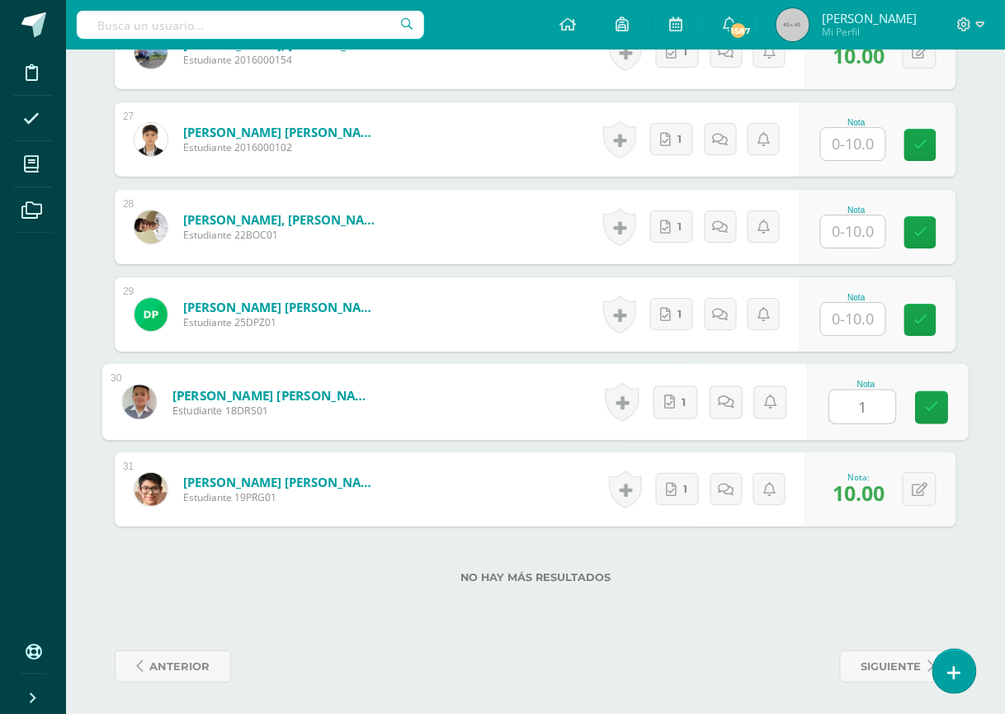
type input "10"
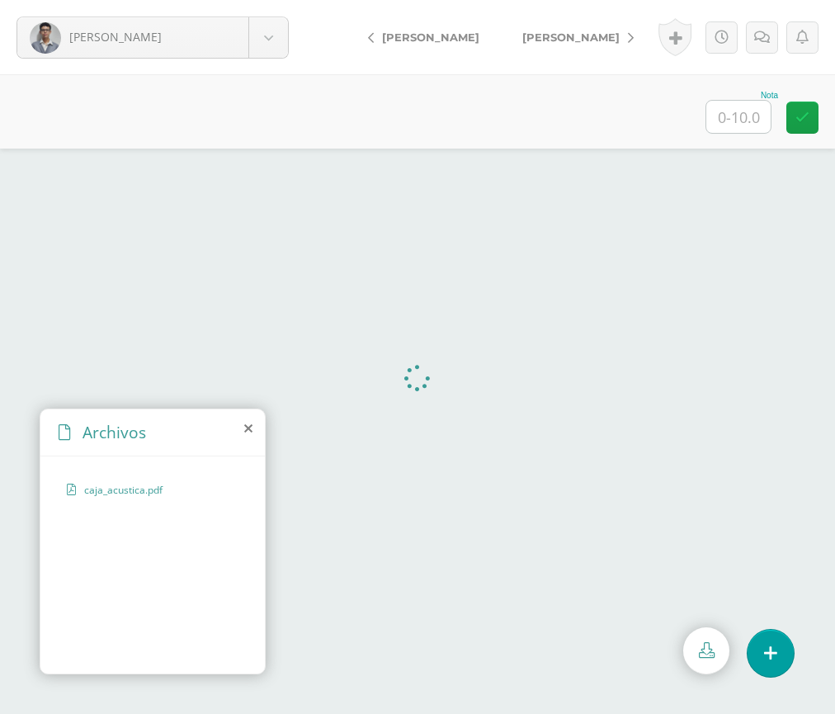
click at [713, 127] on input "text" at bounding box center [738, 117] width 64 height 32
type input "10"
click at [559, 33] on span "[PERSON_NAME]" at bounding box center [570, 37] width 97 height 13
click at [730, 106] on input "text" at bounding box center [738, 117] width 64 height 32
type input "10"
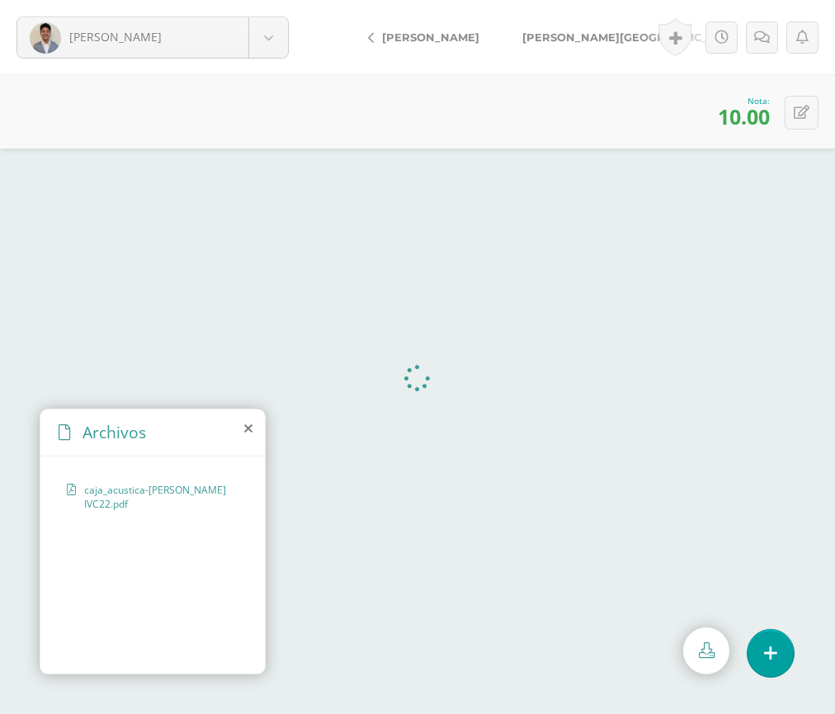
click at [563, 33] on span "[PERSON_NAME][GEOGRAPHIC_DATA]" at bounding box center [632, 37] width 221 height 13
drag, startPoint x: 0, startPoint y: 0, endPoint x: 562, endPoint y: 41, distance: 563.3
click at [562, 41] on span "[PERSON_NAME], [GEOGRAPHIC_DATA]" at bounding box center [635, 37] width 227 height 13
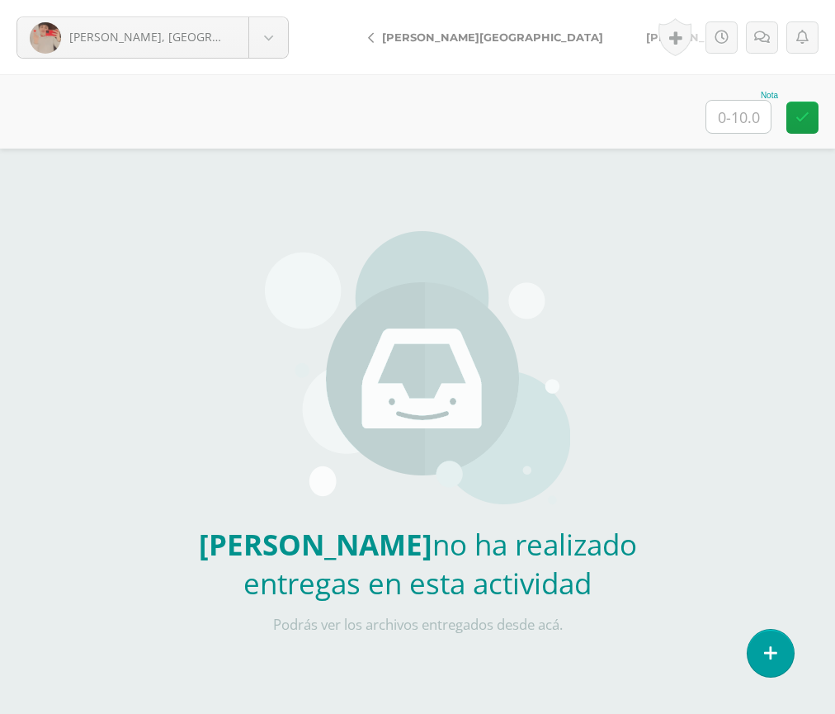
click at [694, 113] on div "Nota" at bounding box center [417, 111] width 835 height 74
click at [723, 112] on input "text" at bounding box center [738, 117] width 64 height 32
type input "0"
click at [762, 41] on icon at bounding box center [762, 38] width 16 height 14
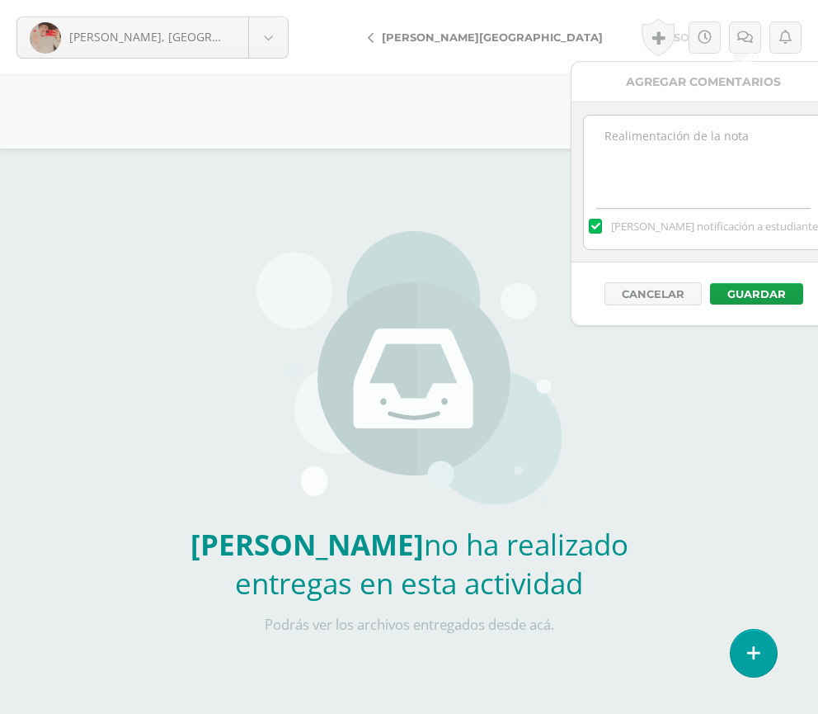
click at [674, 155] on textarea at bounding box center [703, 156] width 238 height 82
type textarea "No hay evidencia de su trabajo en clase"
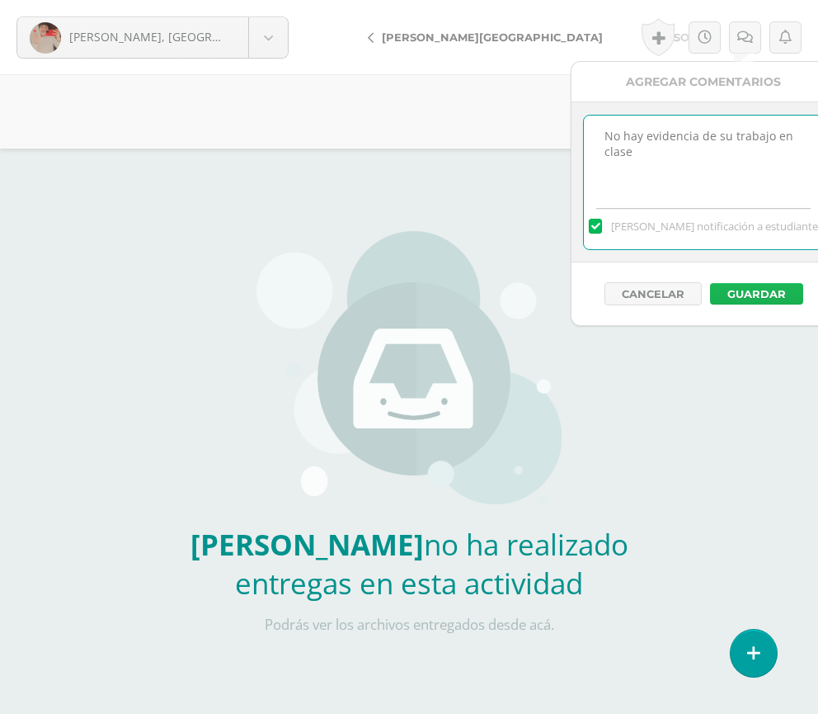
click at [744, 298] on button "Guardar" at bounding box center [756, 293] width 93 height 21
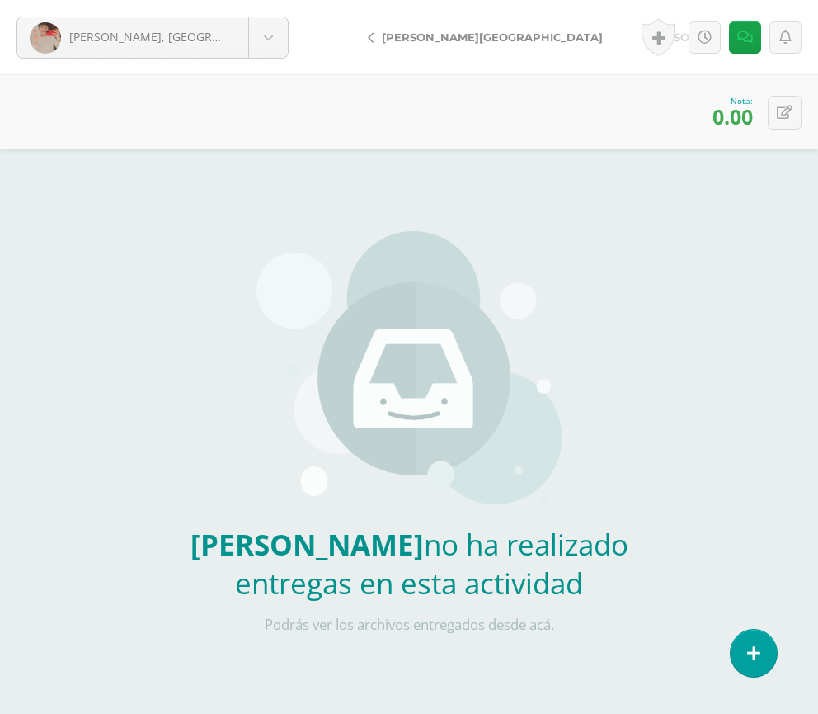
click at [646, 35] on span "[PERSON_NAME]" at bounding box center [694, 37] width 97 height 13
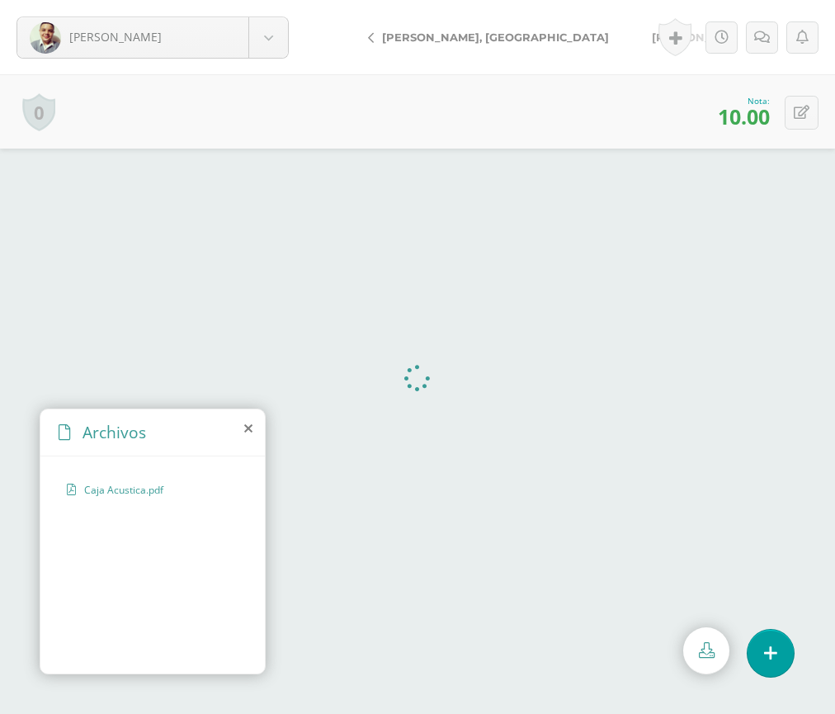
click at [652, 36] on span "[PERSON_NAME]" at bounding box center [700, 37] width 97 height 13
click at [246, 426] on icon at bounding box center [248, 428] width 8 height 13
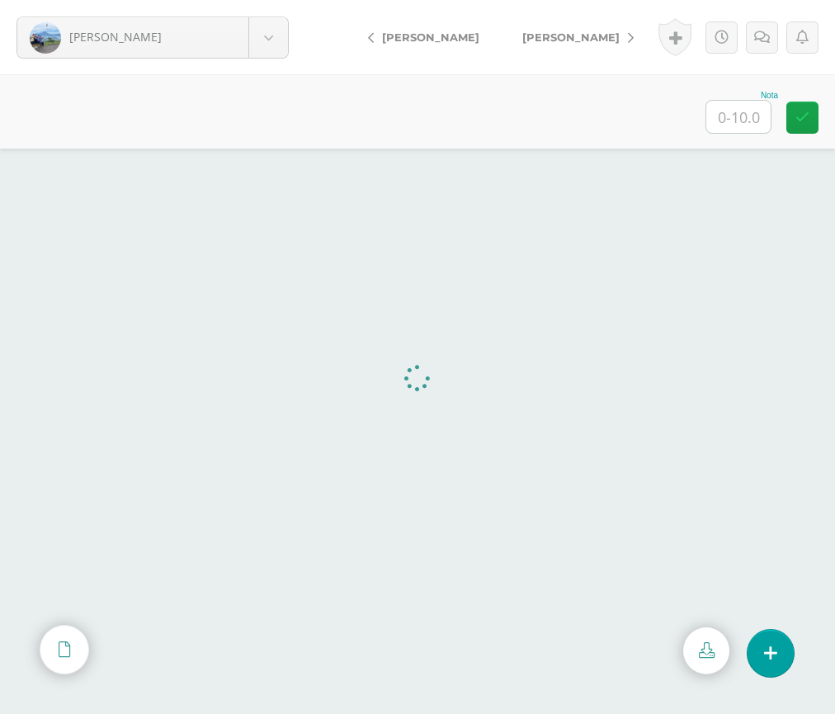
click at [551, 37] on span "[PERSON_NAME]" at bounding box center [570, 37] width 97 height 13
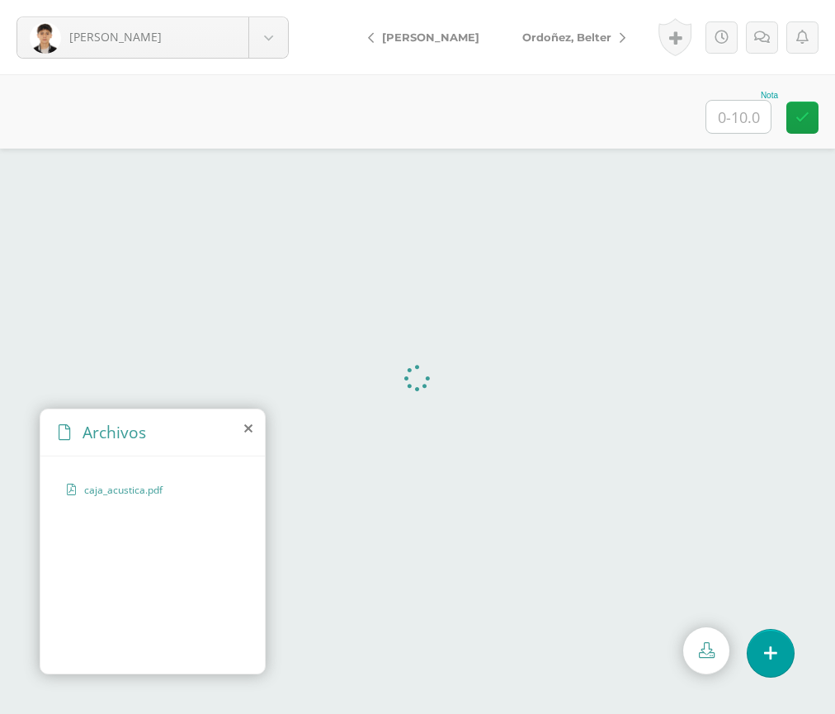
click at [737, 109] on input "text" at bounding box center [738, 117] width 64 height 32
type input "10"
click at [563, 28] on link "Ordoñez, Belter" at bounding box center [570, 37] width 138 height 40
click at [731, 119] on input "text" at bounding box center [738, 117] width 64 height 32
type input "10"
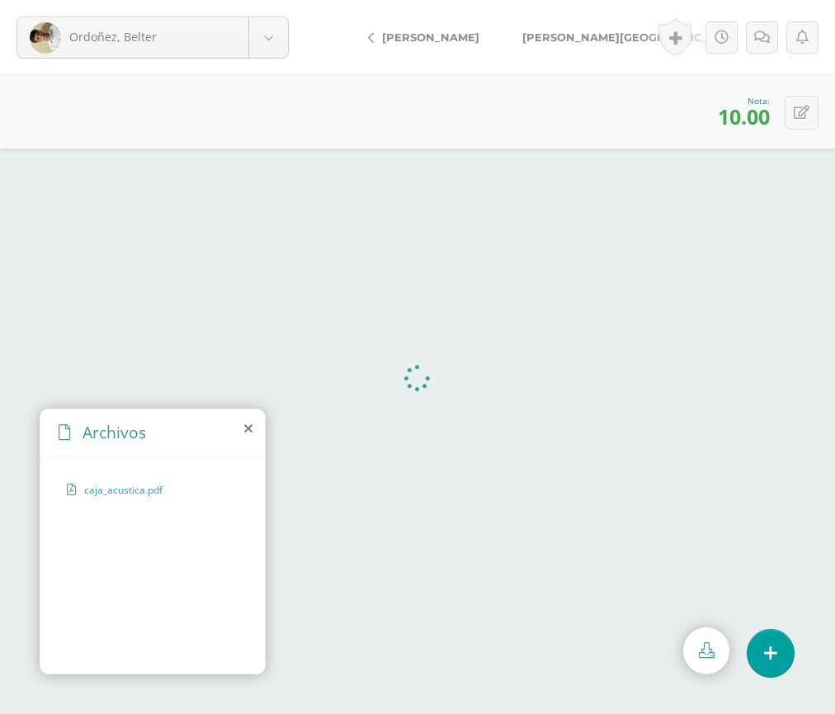
click at [544, 37] on span "[PERSON_NAME][GEOGRAPHIC_DATA]" at bounding box center [632, 37] width 221 height 13
click at [749, 120] on input "text" at bounding box center [738, 117] width 64 height 32
type input "10"
click at [564, 45] on link "[PERSON_NAME]" at bounding box center [565, 37] width 146 height 40
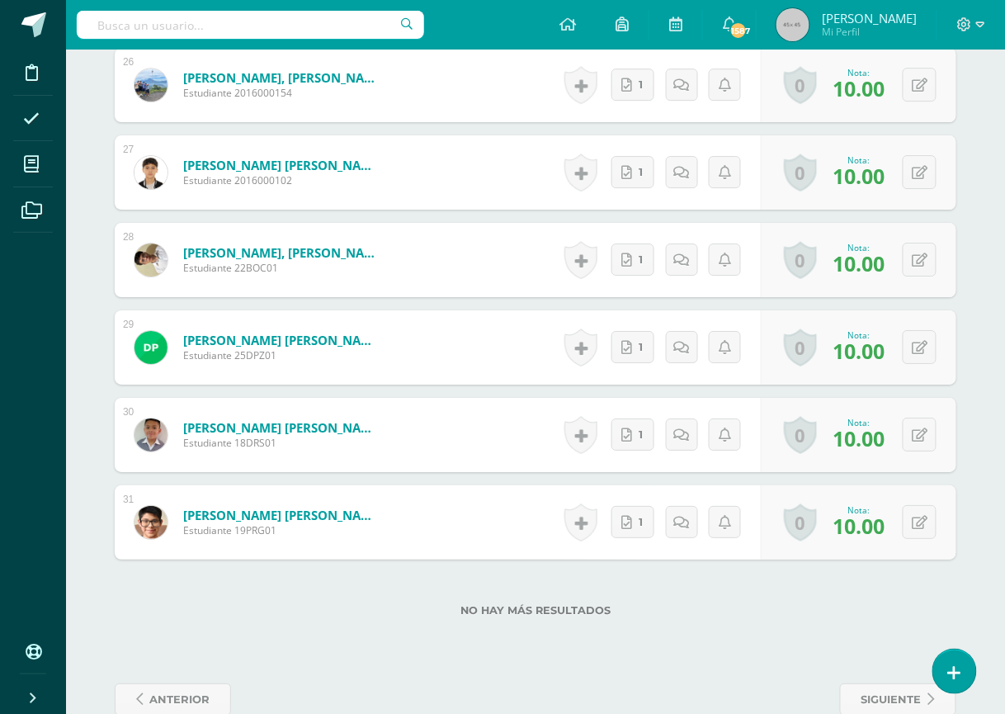
scroll to position [2760, 0]
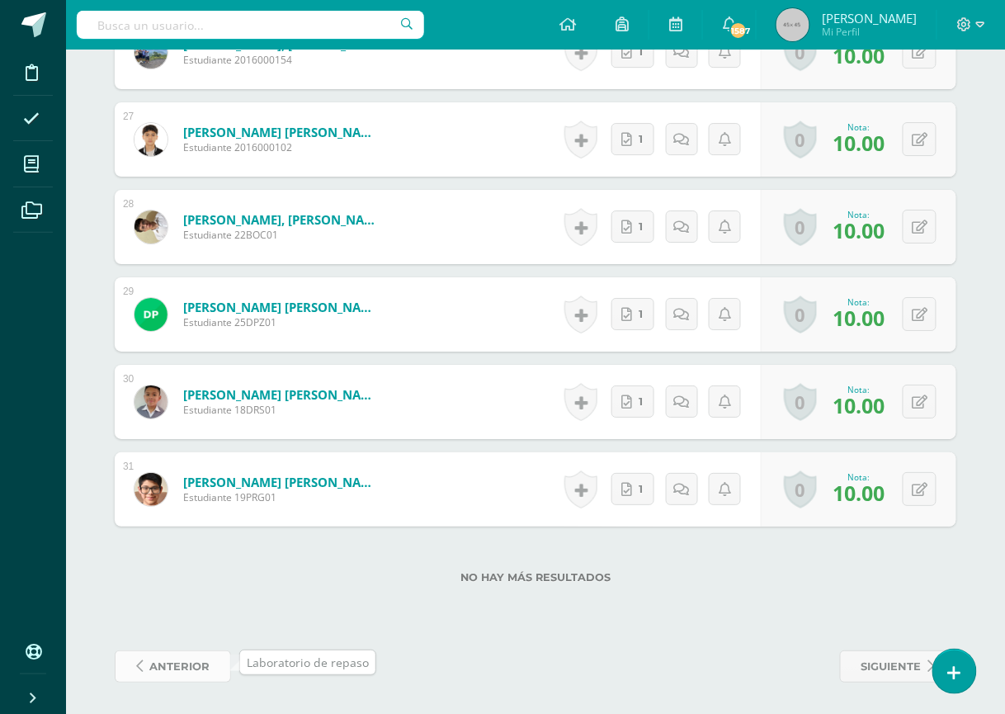
click at [192, 664] on span "anterior" at bounding box center [179, 666] width 60 height 31
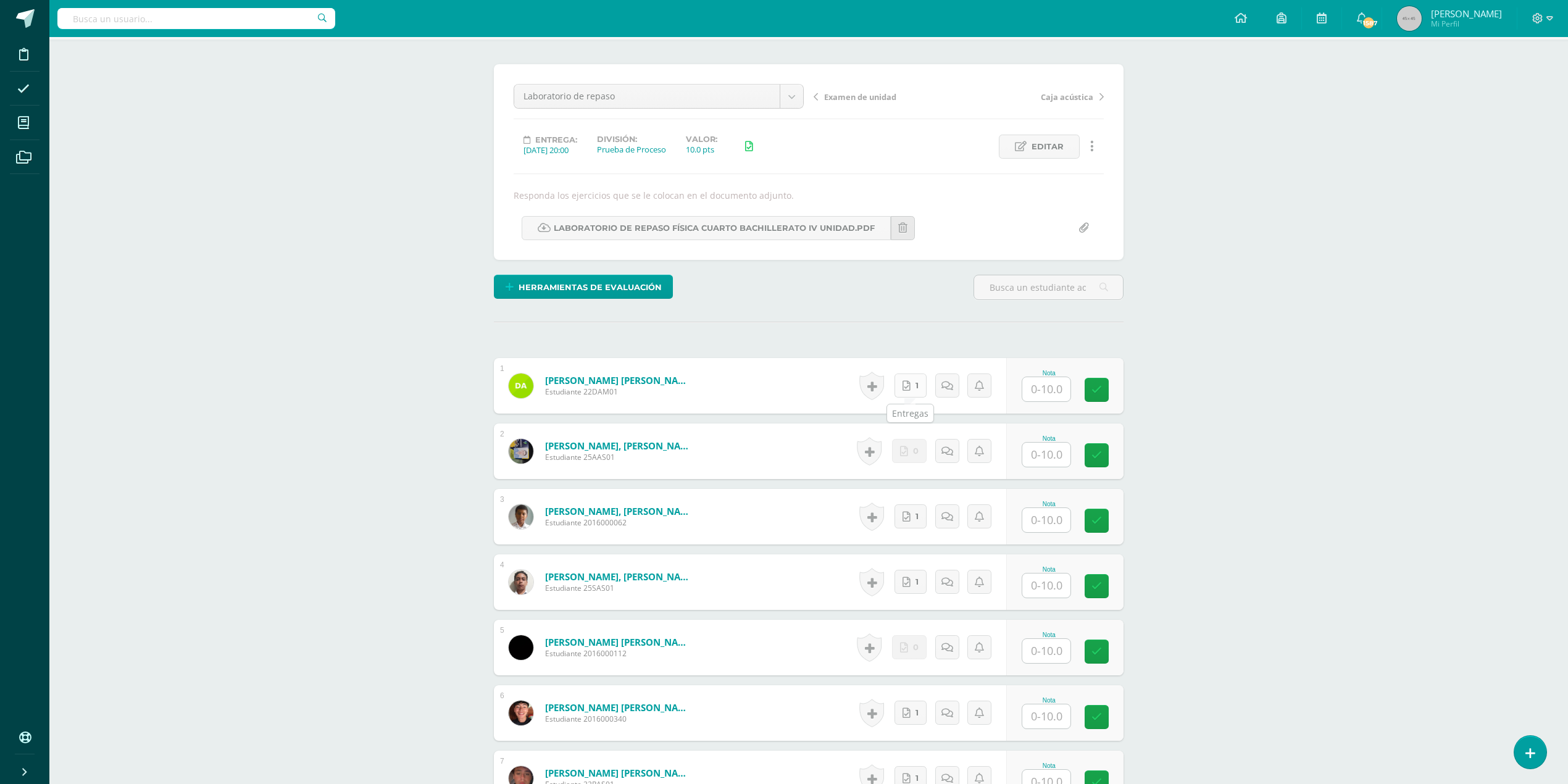
scroll to position [84, 0]
click at [751, 385] on span "1" at bounding box center [920, 384] width 3 height 23
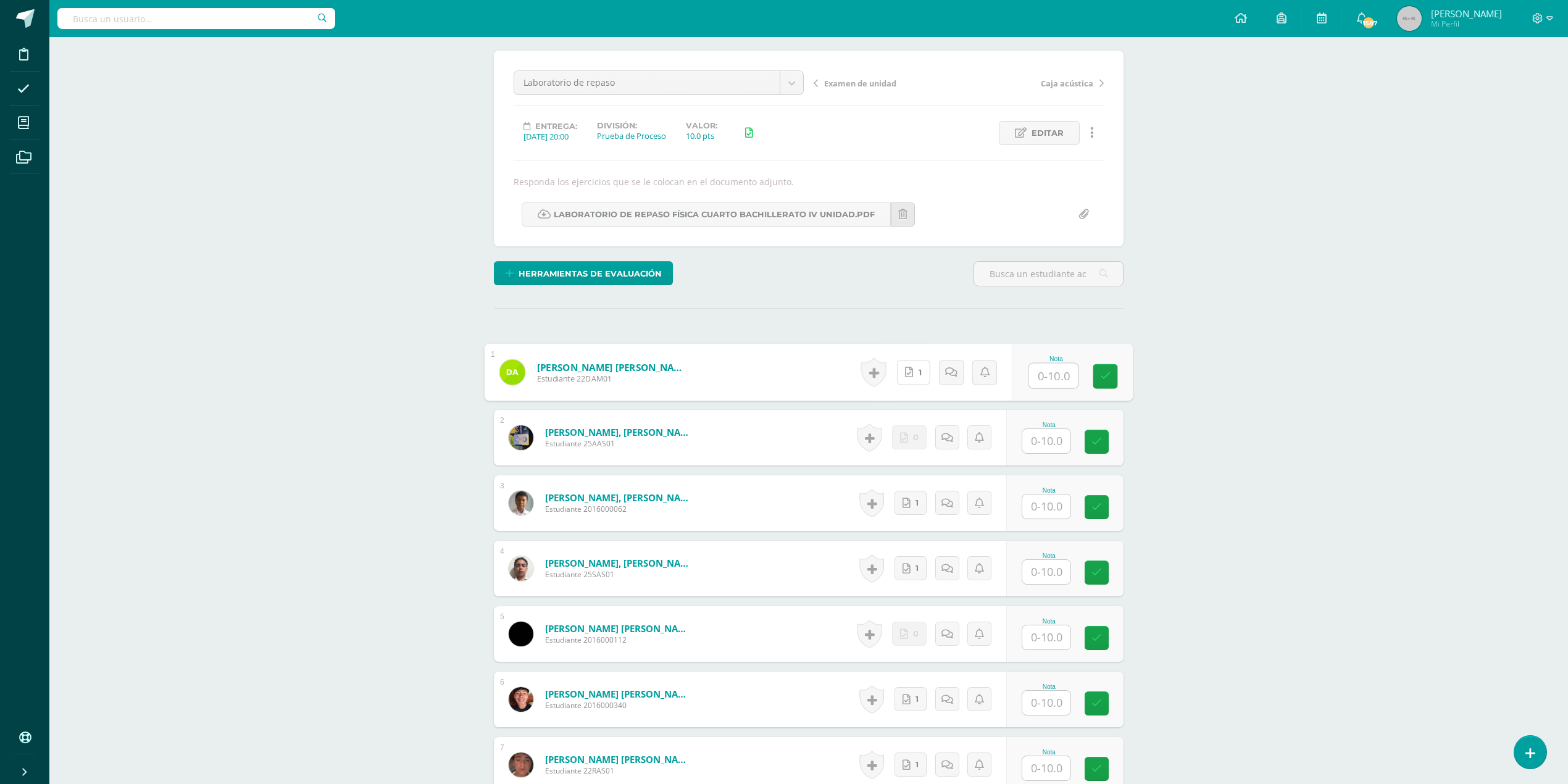
scroll to position [249, 0]
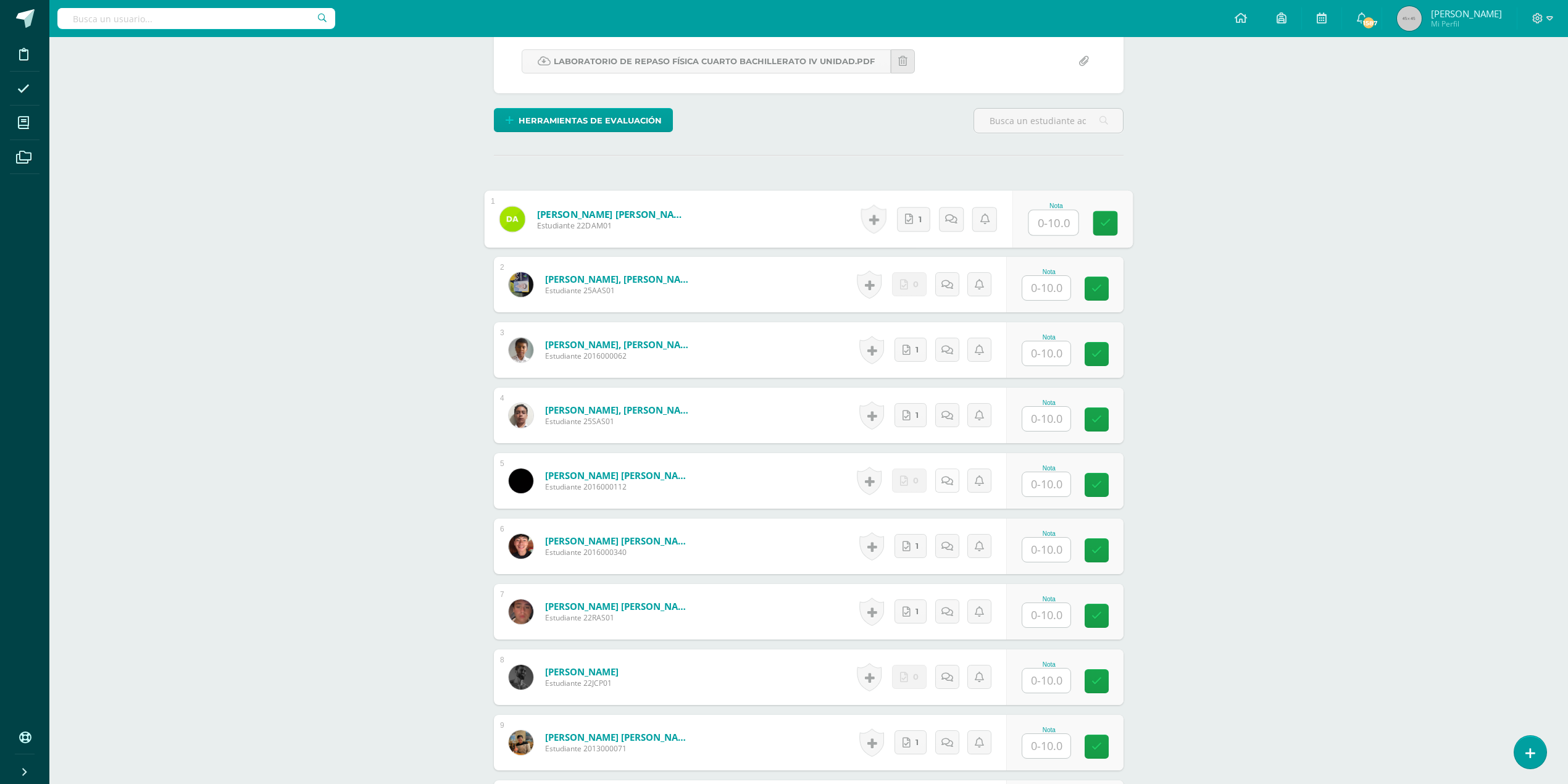
click at [751, 477] on icon at bounding box center [948, 481] width 12 height 10
click at [751, 533] on textarea at bounding box center [920, 570] width 178 height 61
click at [751, 485] on input "text" at bounding box center [1046, 484] width 48 height 24
type input "0"
click at [751, 477] on icon at bounding box center [951, 480] width 12 height 10
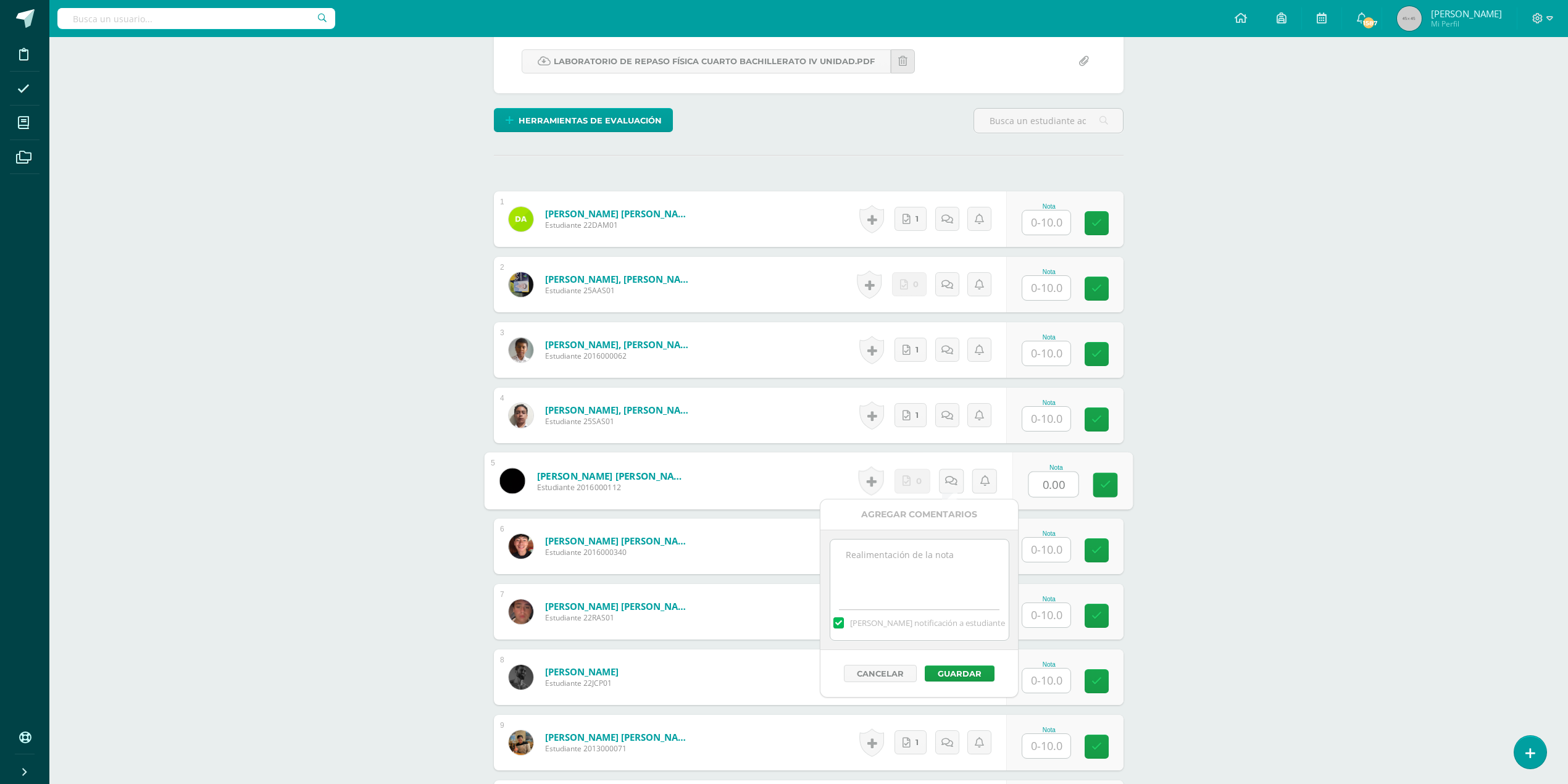
click at [751, 533] on textarea at bounding box center [920, 570] width 178 height 61
paste textarea "No hay evidencia de su trabajo en clase"
type textarea "No hay evidencia de su trabajo en clase"
click at [751, 533] on button "Guardar" at bounding box center [960, 673] width 70 height 16
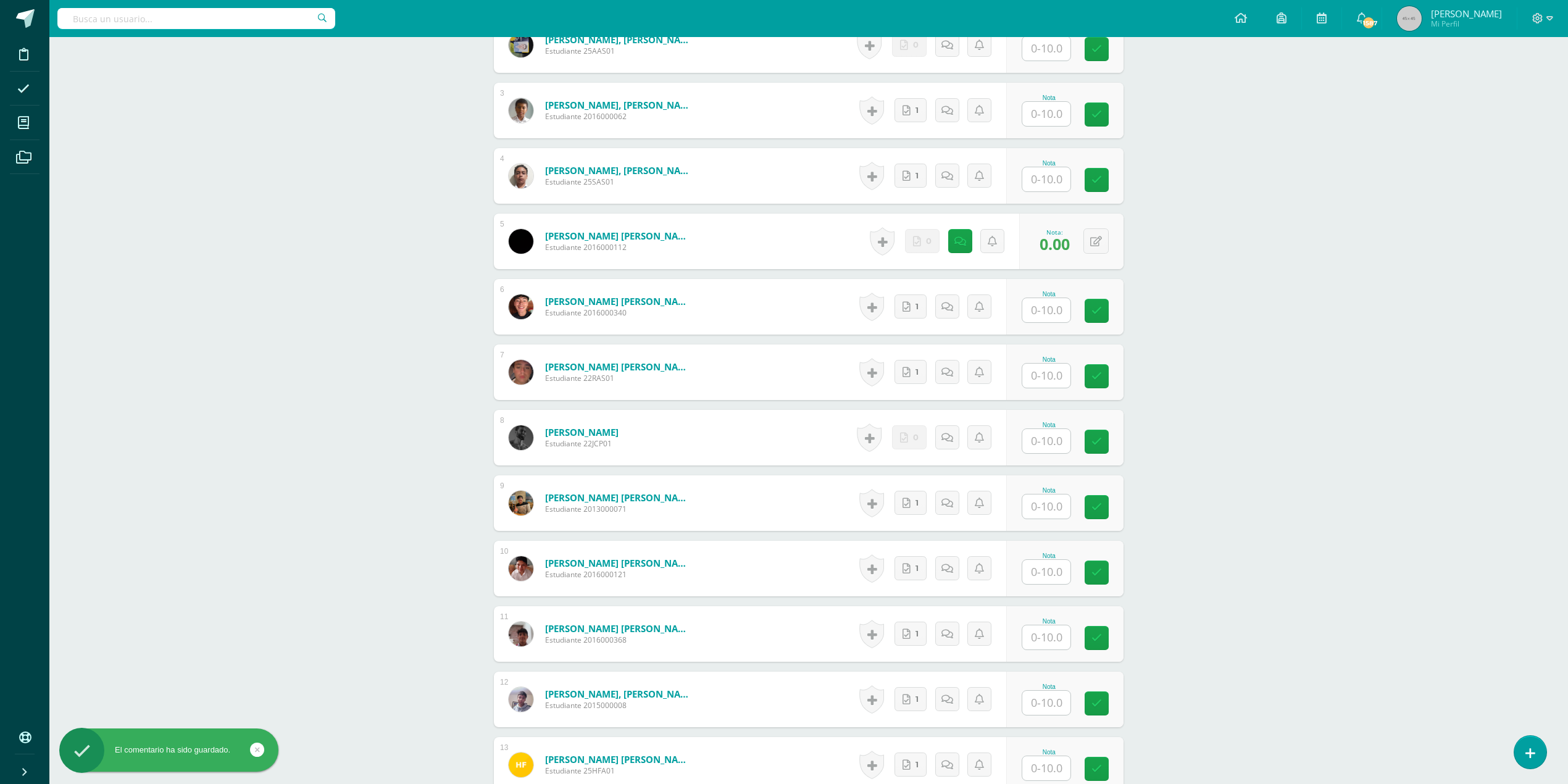
scroll to position [496, 0]
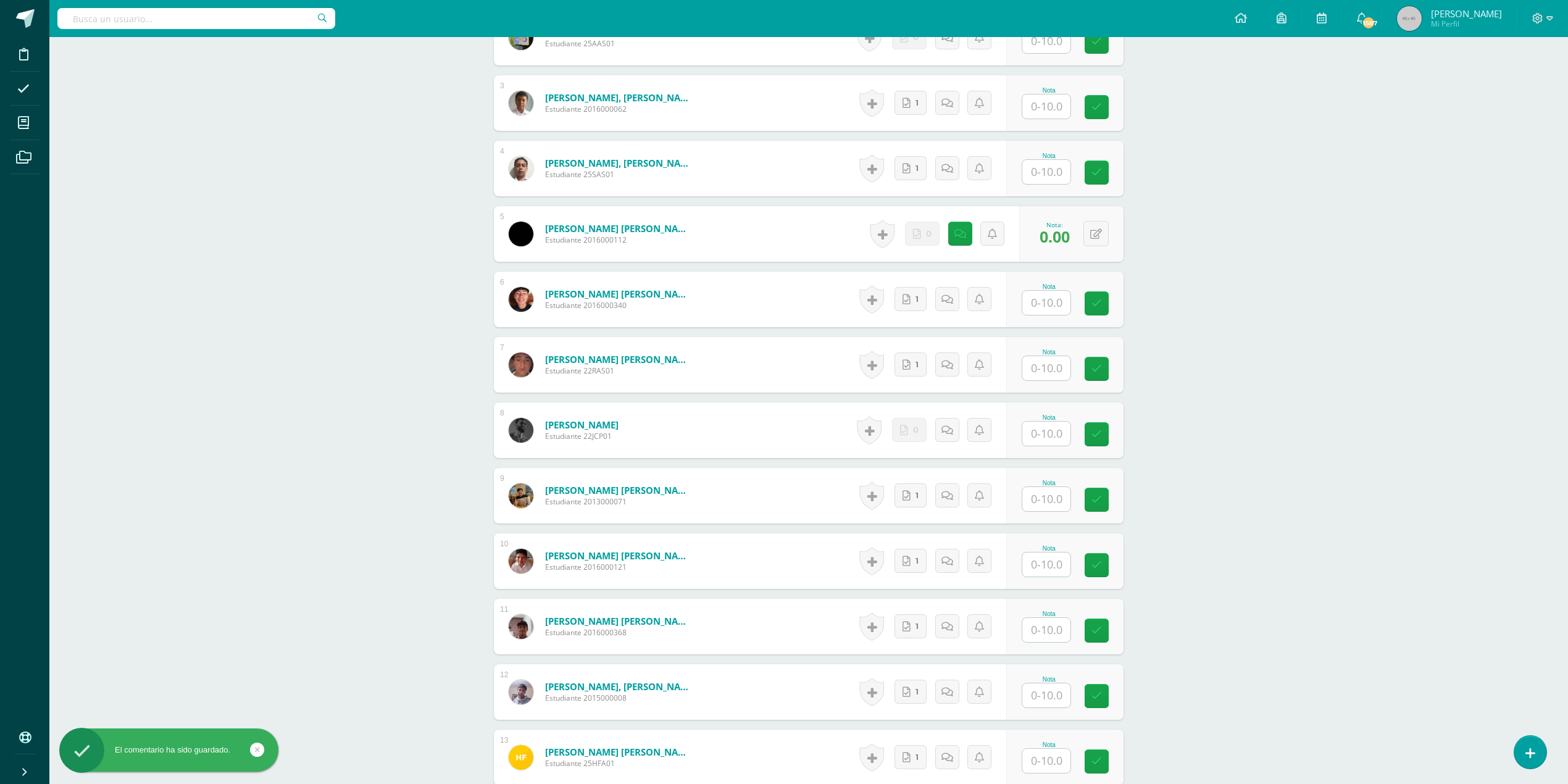
click at [751, 427] on input "text" at bounding box center [1046, 433] width 48 height 24
type input "0"
click at [751, 430] on icon at bounding box center [951, 430] width 12 height 10
click at [751, 503] on textarea at bounding box center [920, 519] width 178 height 61
paste textarea "No hay evidencia de su trabajo en clase"
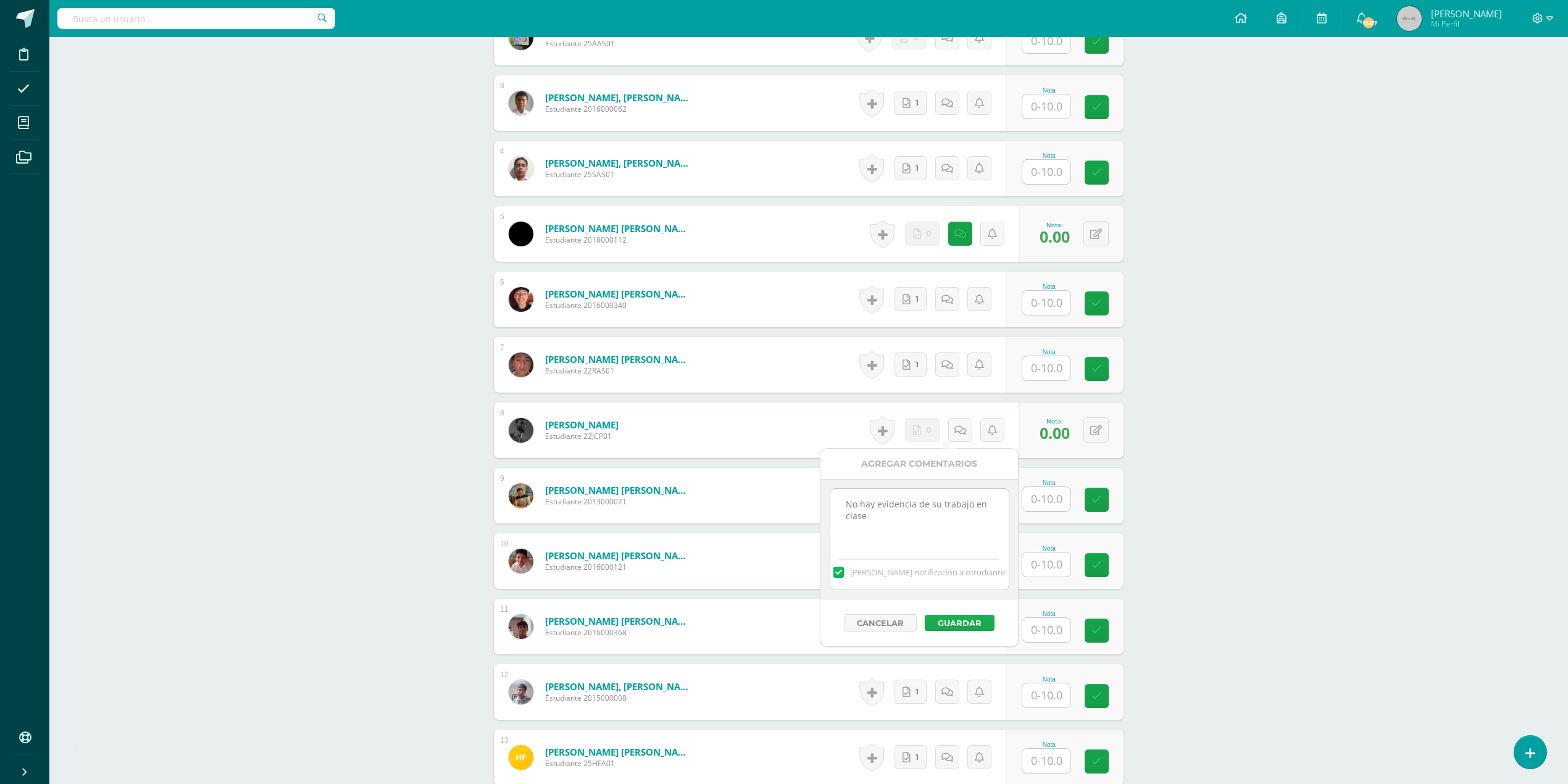
type textarea "No hay evidencia de su trabajo en clase"
click at [751, 533] on button "Guardar" at bounding box center [960, 622] width 70 height 16
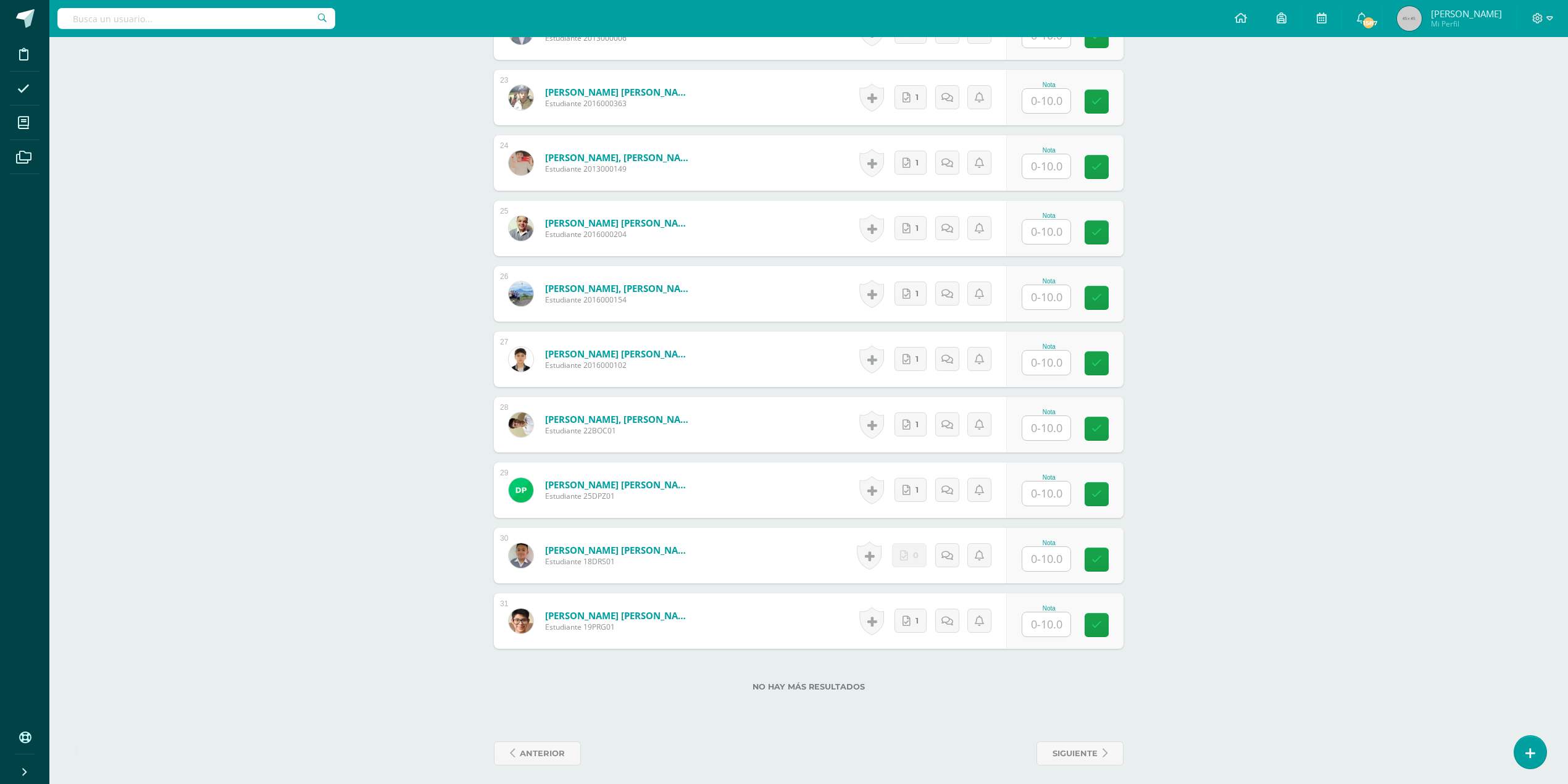
scroll to position [1813, 0]
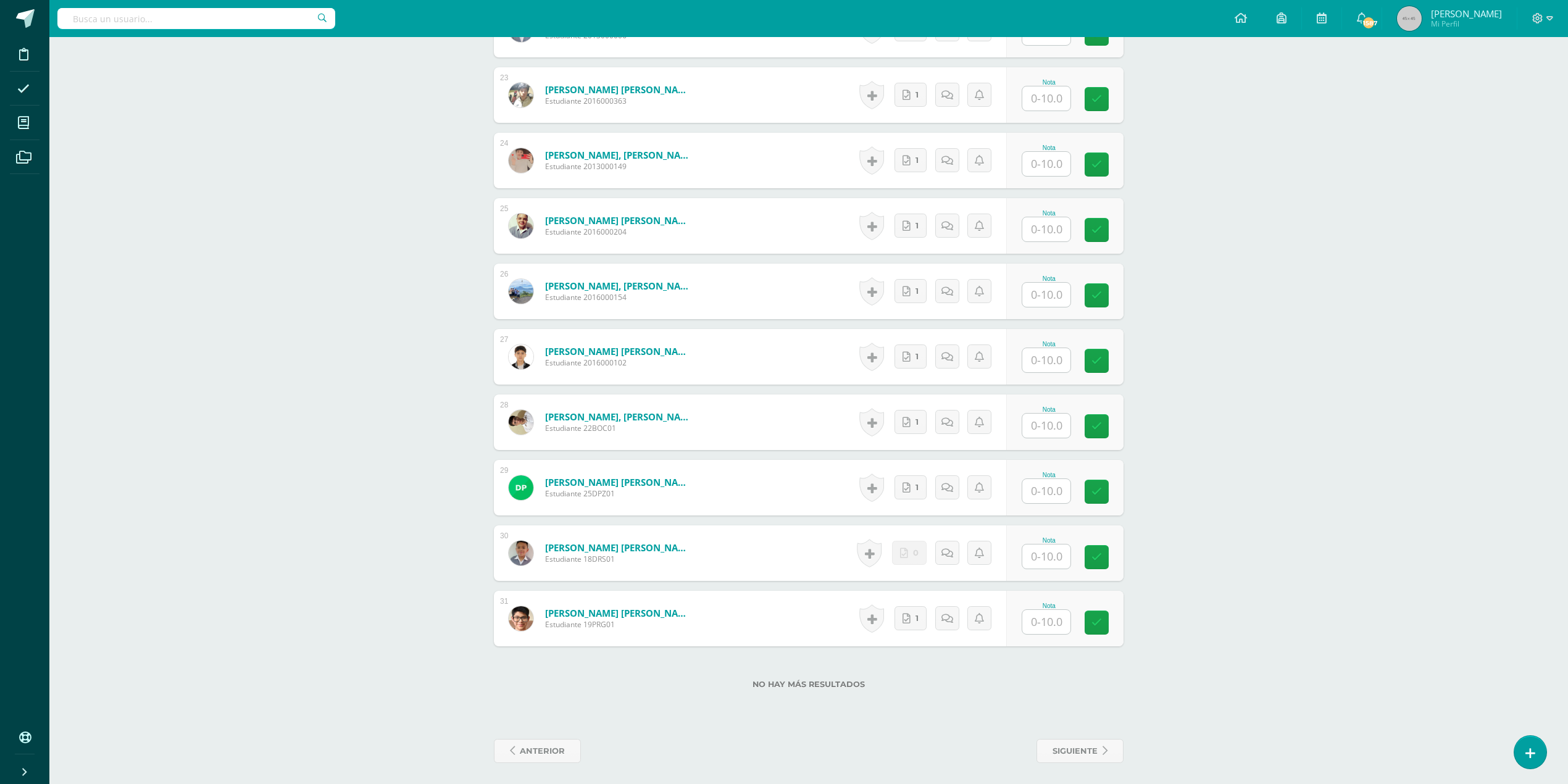
click at [751, 533] on input "text" at bounding box center [1046, 557] width 48 height 24
type input "0"
drag, startPoint x: 971, startPoint y: 554, endPoint x: 962, endPoint y: 549, distance: 10.3
click at [751, 533] on div "Historial de actividad No hay historial para esta actividad 0 Agregar Comentari…" at bounding box center [933, 553] width 159 height 58
click at [751, 533] on link at bounding box center [964, 553] width 25 height 25
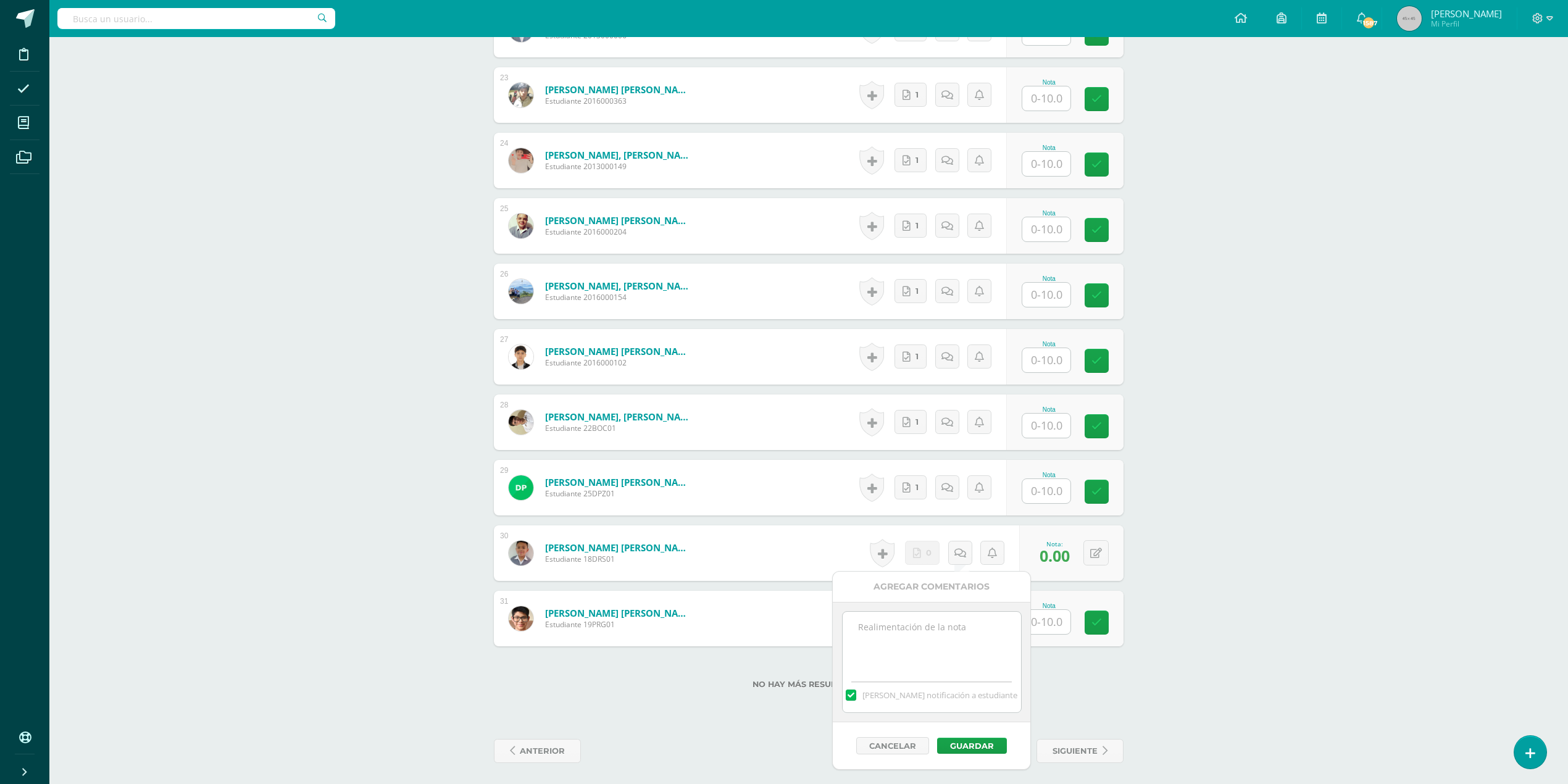
click at [751, 533] on textarea at bounding box center [932, 643] width 178 height 61
paste textarea "No hay evidencia de su trabajo en clase"
type textarea "No hay evidencia de su trabajo en clase"
click at [751, 533] on button "Guardar" at bounding box center [971, 745] width 70 height 16
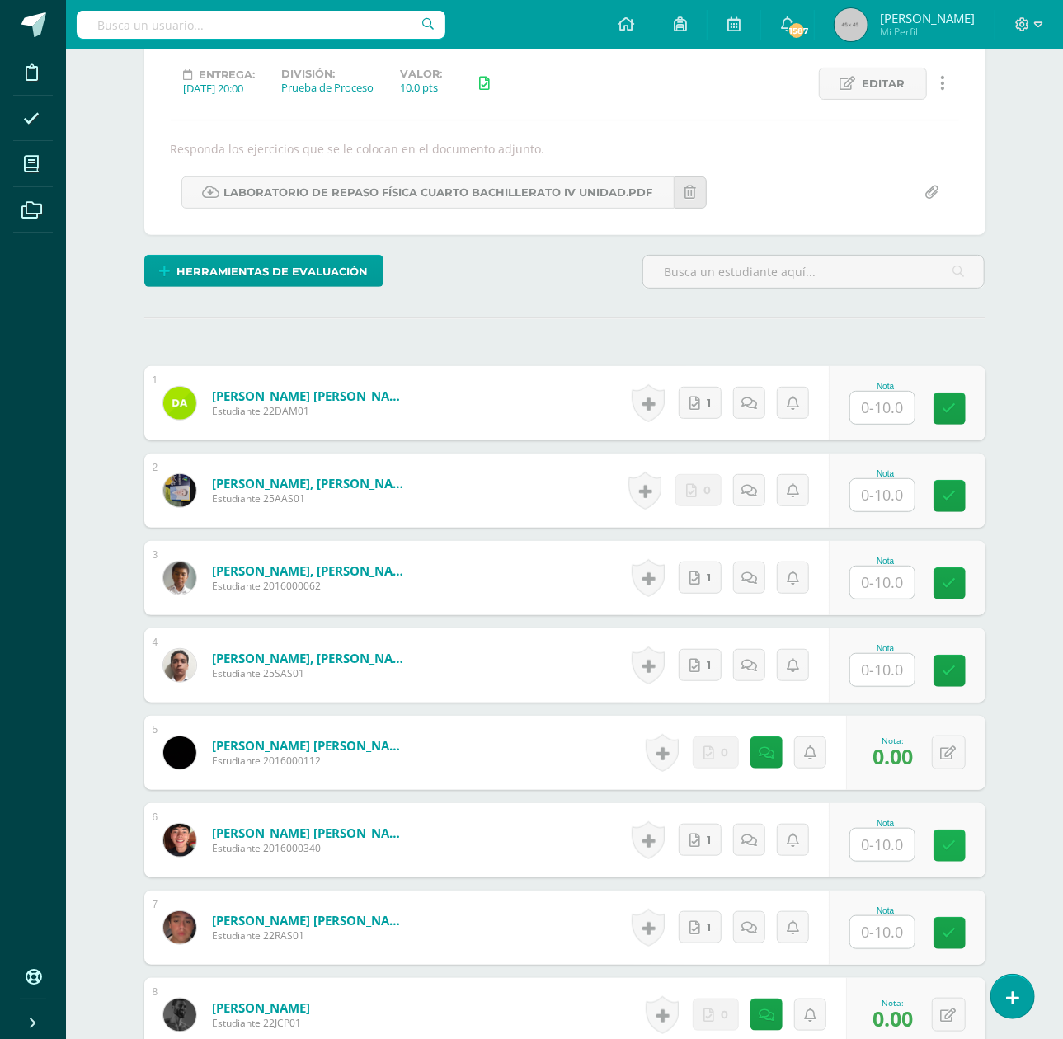
scroll to position [333, 0]
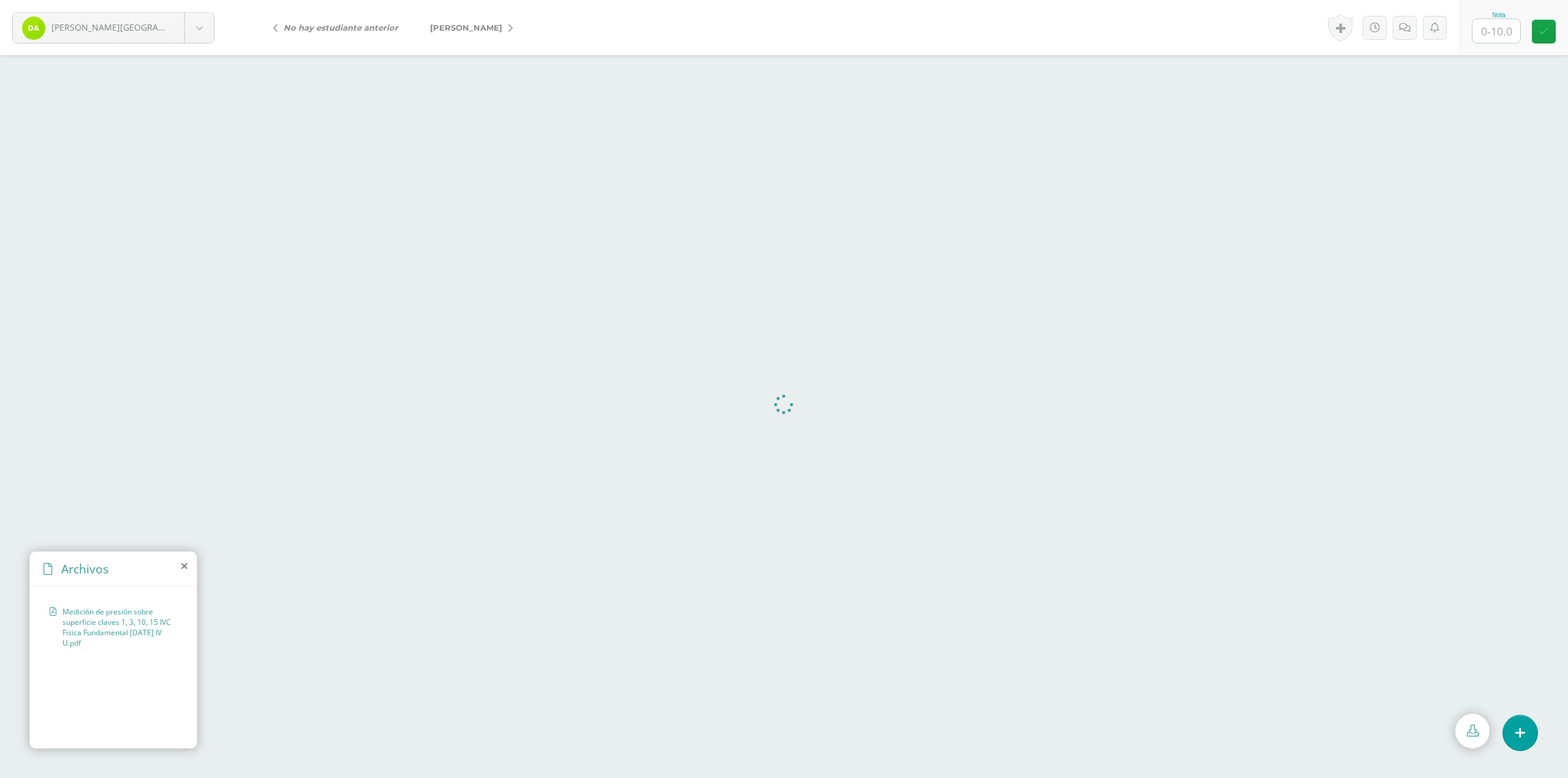
click at [1485, 23] on input "text" at bounding box center [1496, 31] width 48 height 24
type input "10"
click at [486, 32] on link "[PERSON_NAME]" at bounding box center [468, 27] width 108 height 30
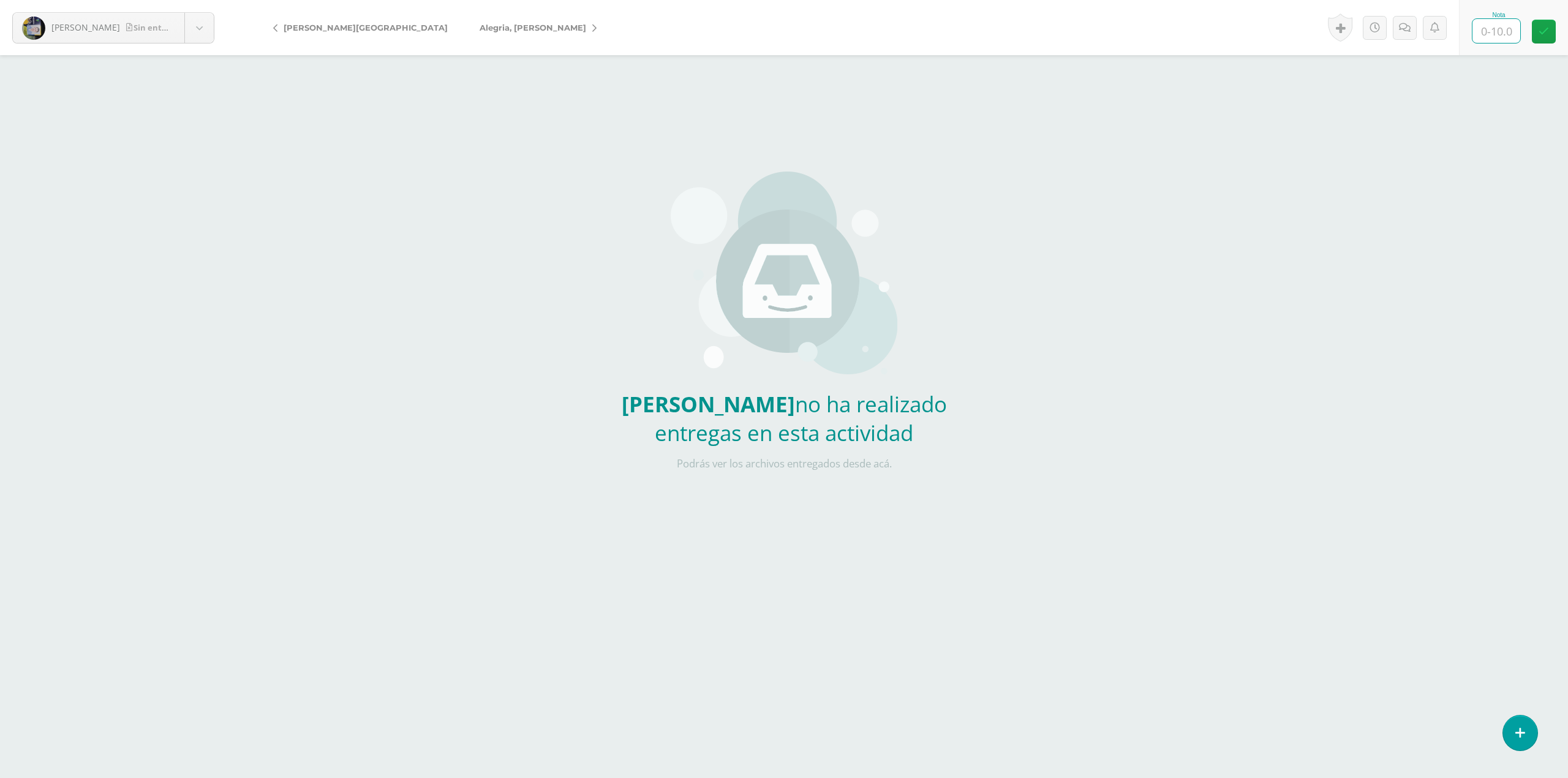
click at [1488, 33] on input "text" at bounding box center [1496, 31] width 48 height 24
type input "0"
click at [1404, 30] on icon at bounding box center [1405, 28] width 12 height 10
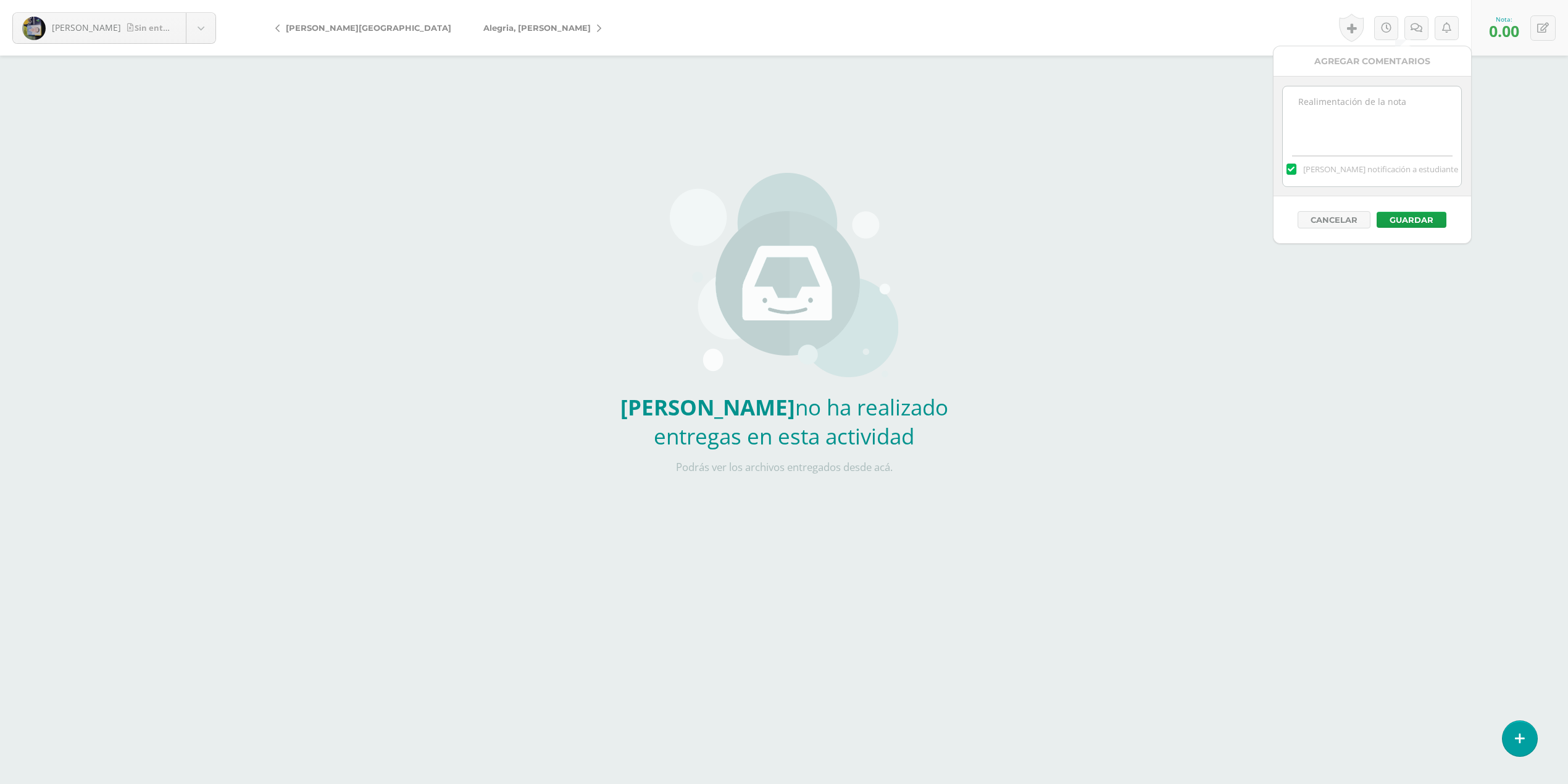
click at [1391, 102] on textarea at bounding box center [1372, 117] width 178 height 61
drag, startPoint x: 1349, startPoint y: 114, endPoint x: 1299, endPoint y: 107, distance: 50.5
click at [1299, 107] on textarea "No hay evidencia de su trabajo en clase" at bounding box center [1372, 117] width 178 height 61
type textarea "No hay evidencia de su trabajo en clase"
click at [1397, 220] on button "Guardar" at bounding box center [1412, 219] width 70 height 16
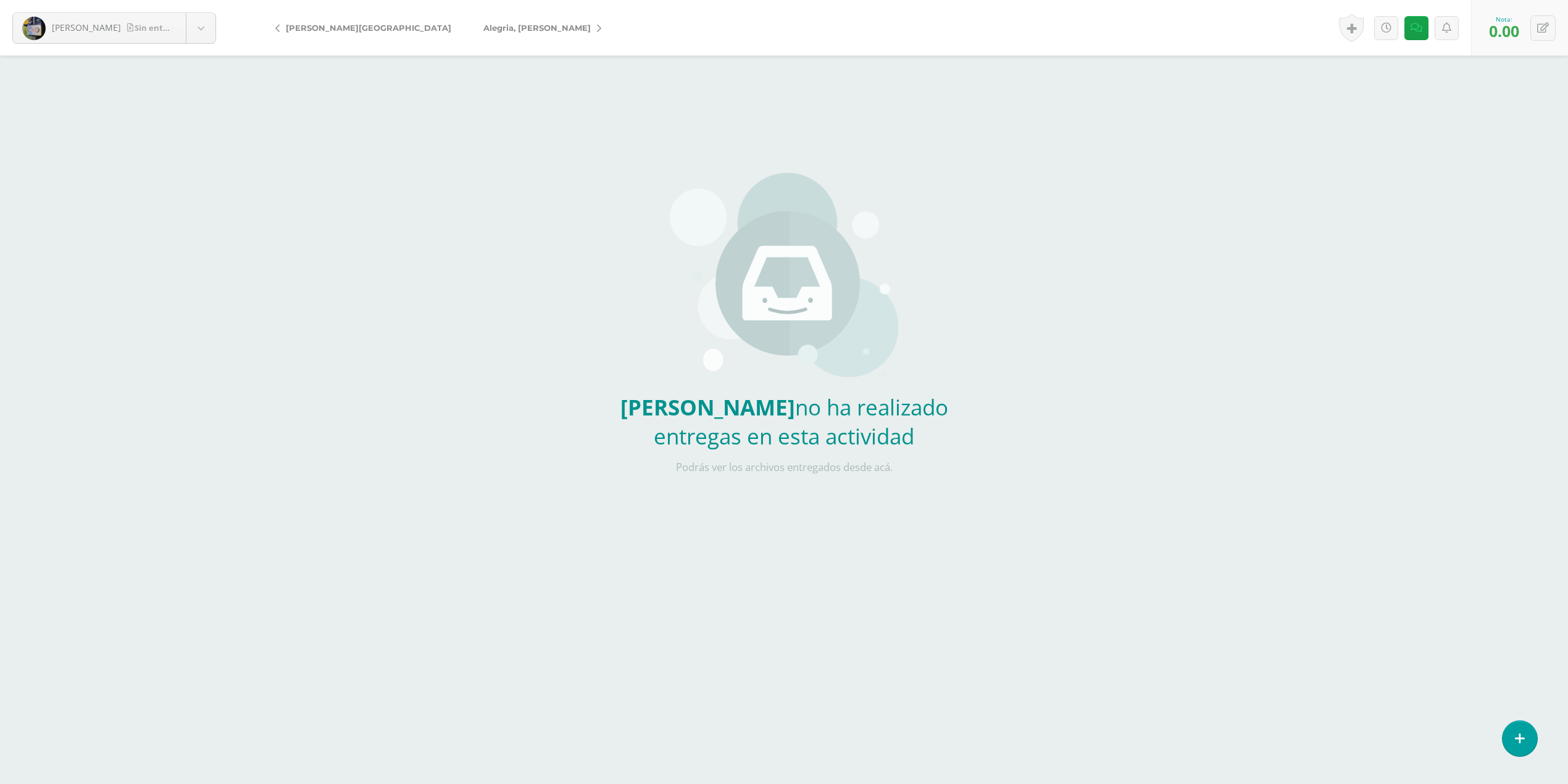
click at [483, 25] on span "[PERSON_NAME]" at bounding box center [537, 28] width 108 height 10
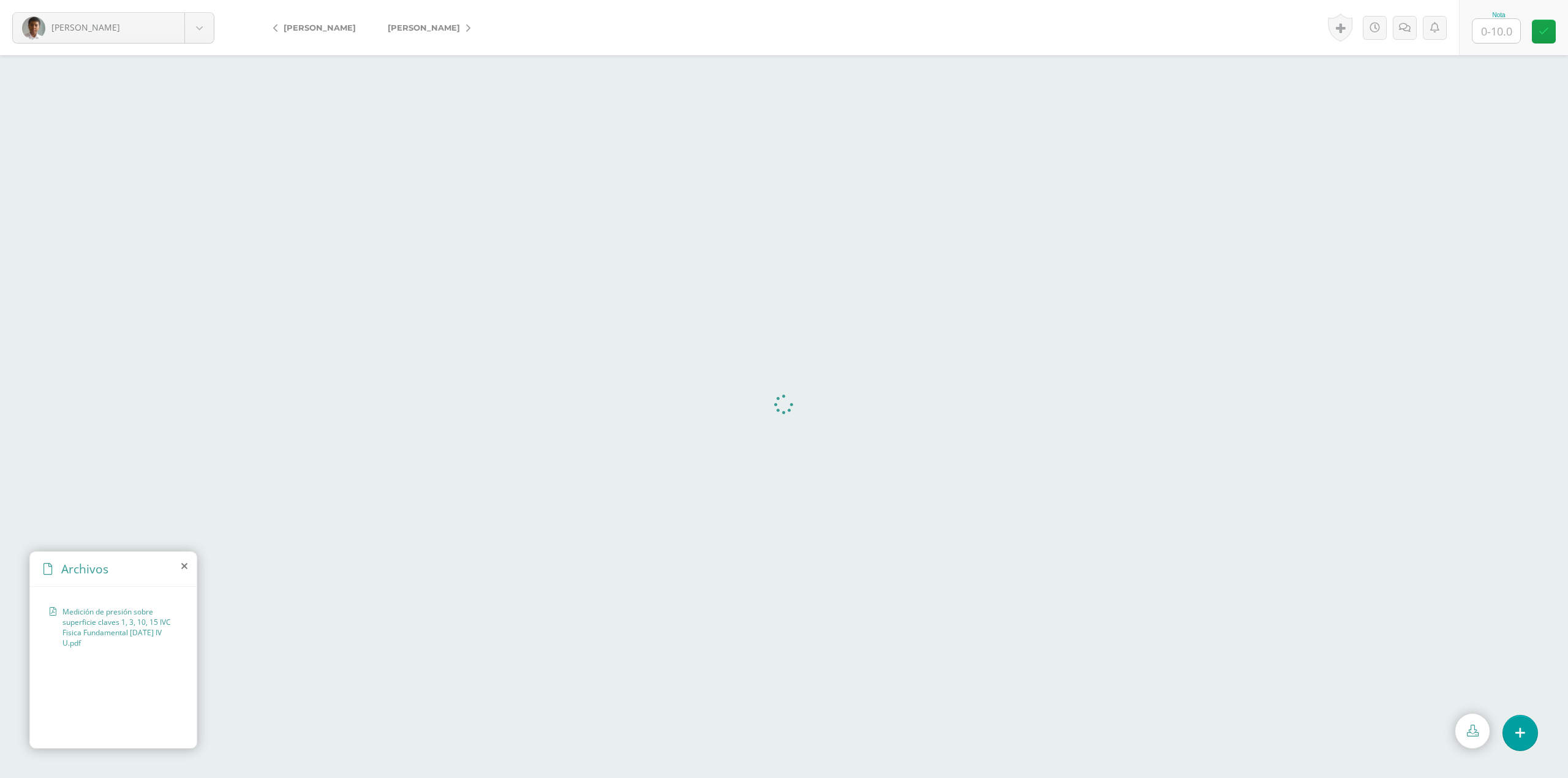
click at [1483, 30] on input "text" at bounding box center [1496, 31] width 48 height 24
type input "10"
click at [448, 30] on span "[PERSON_NAME]" at bounding box center [423, 27] width 72 height 10
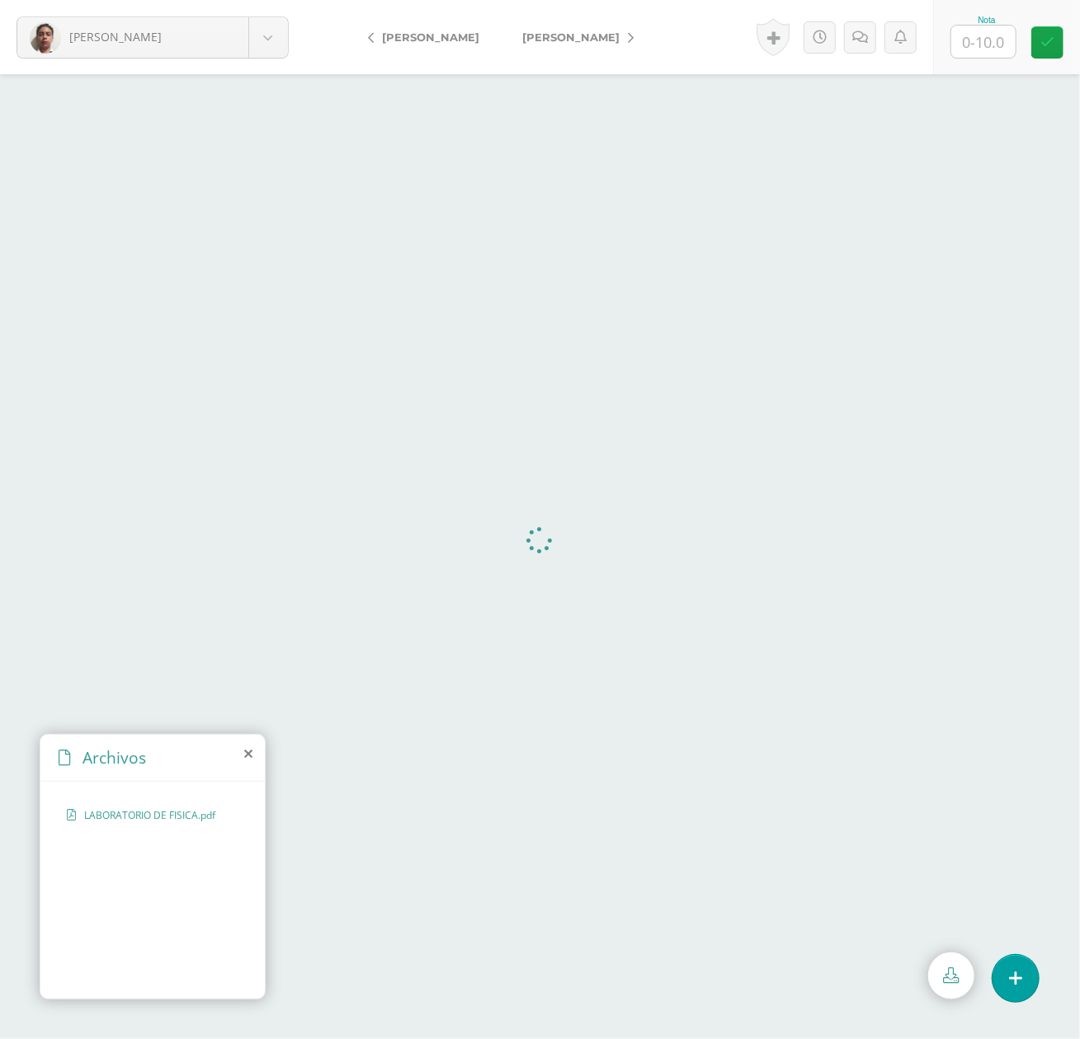
click at [978, 41] on input "text" at bounding box center [983, 42] width 64 height 32
type input "10"
click at [562, 37] on span "[PERSON_NAME]" at bounding box center [570, 37] width 97 height 13
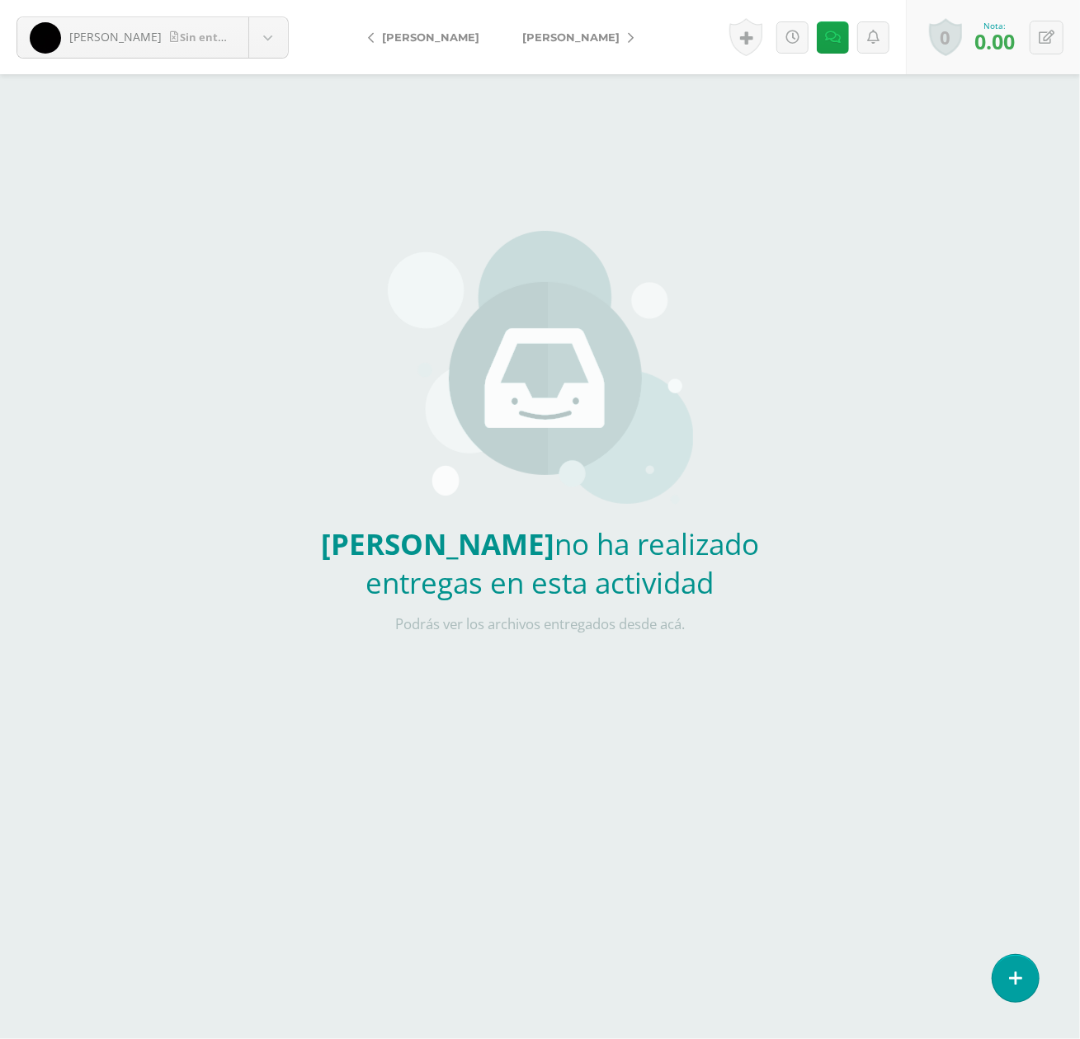
click at [608, 34] on span "[PERSON_NAME]" at bounding box center [570, 37] width 97 height 13
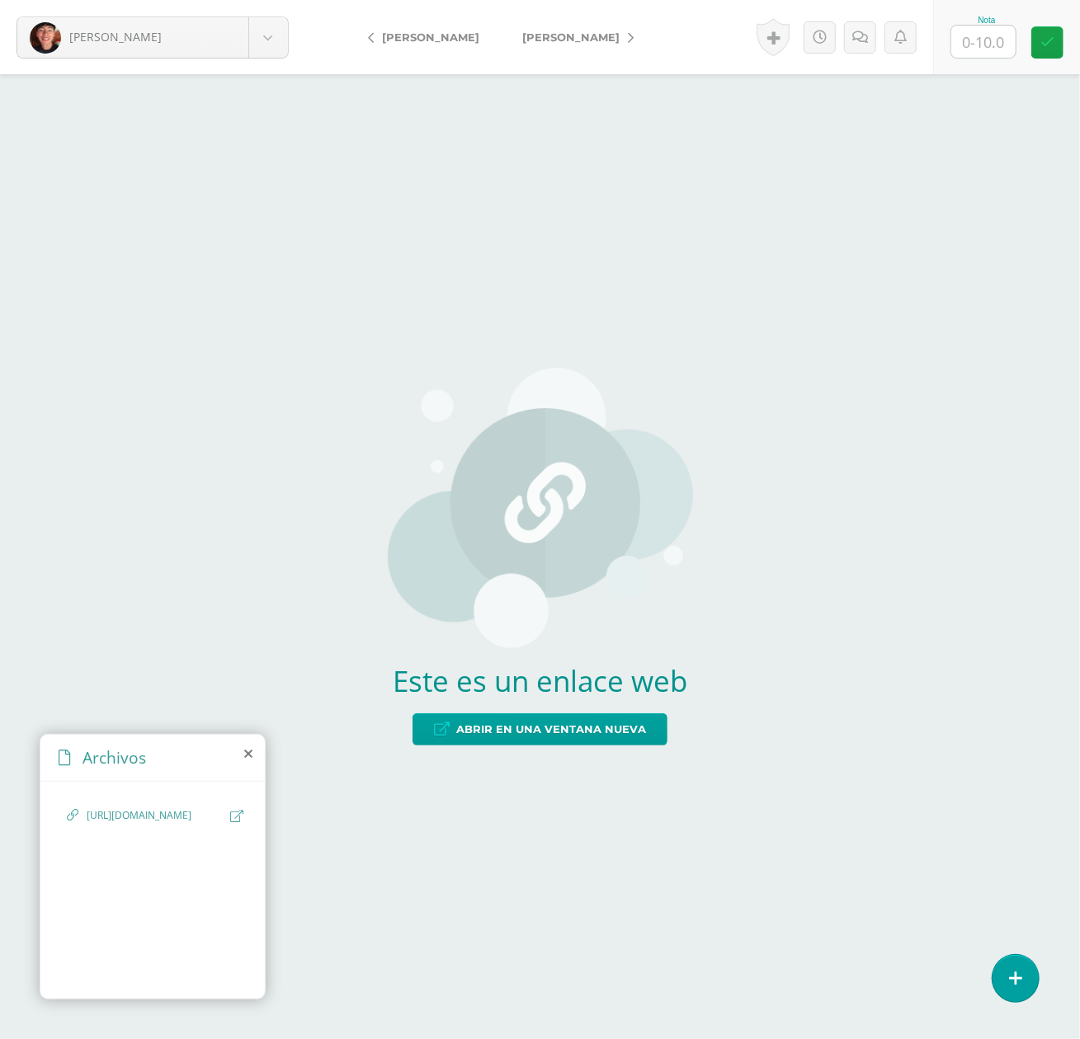
click at [980, 43] on input "text" at bounding box center [983, 42] width 64 height 32
type input "10"
drag, startPoint x: 582, startPoint y: 38, endPoint x: 983, endPoint y: 57, distance: 402.2
click at [582, 40] on span "[PERSON_NAME]" at bounding box center [570, 37] width 97 height 13
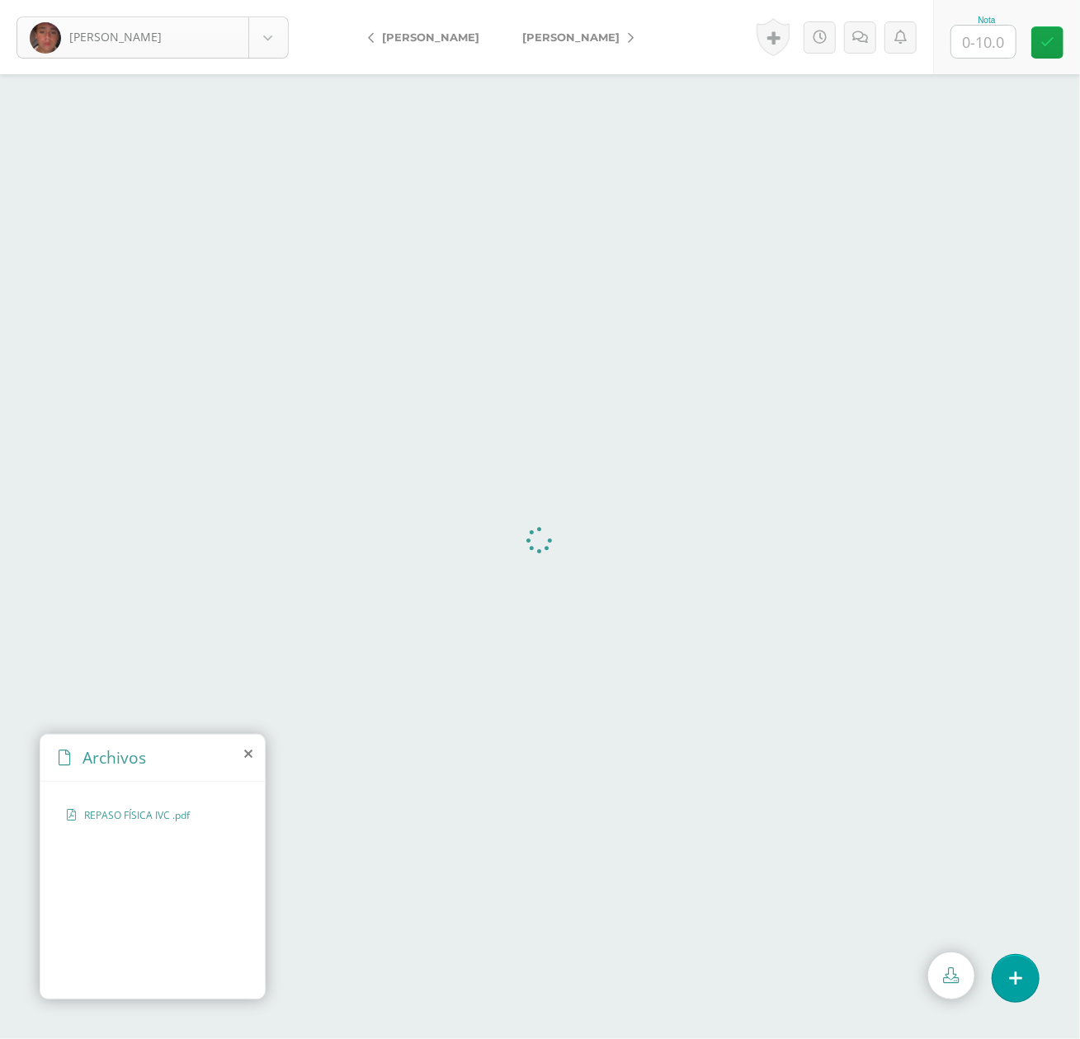
scroll to position [226, 0]
click at [123, 0] on body "Arriola, René Acevedo, Diego Aguilar, Andrés Alegria, Alvaro Alonzo, Sebastian …" at bounding box center [540, 0] width 1080 height 0
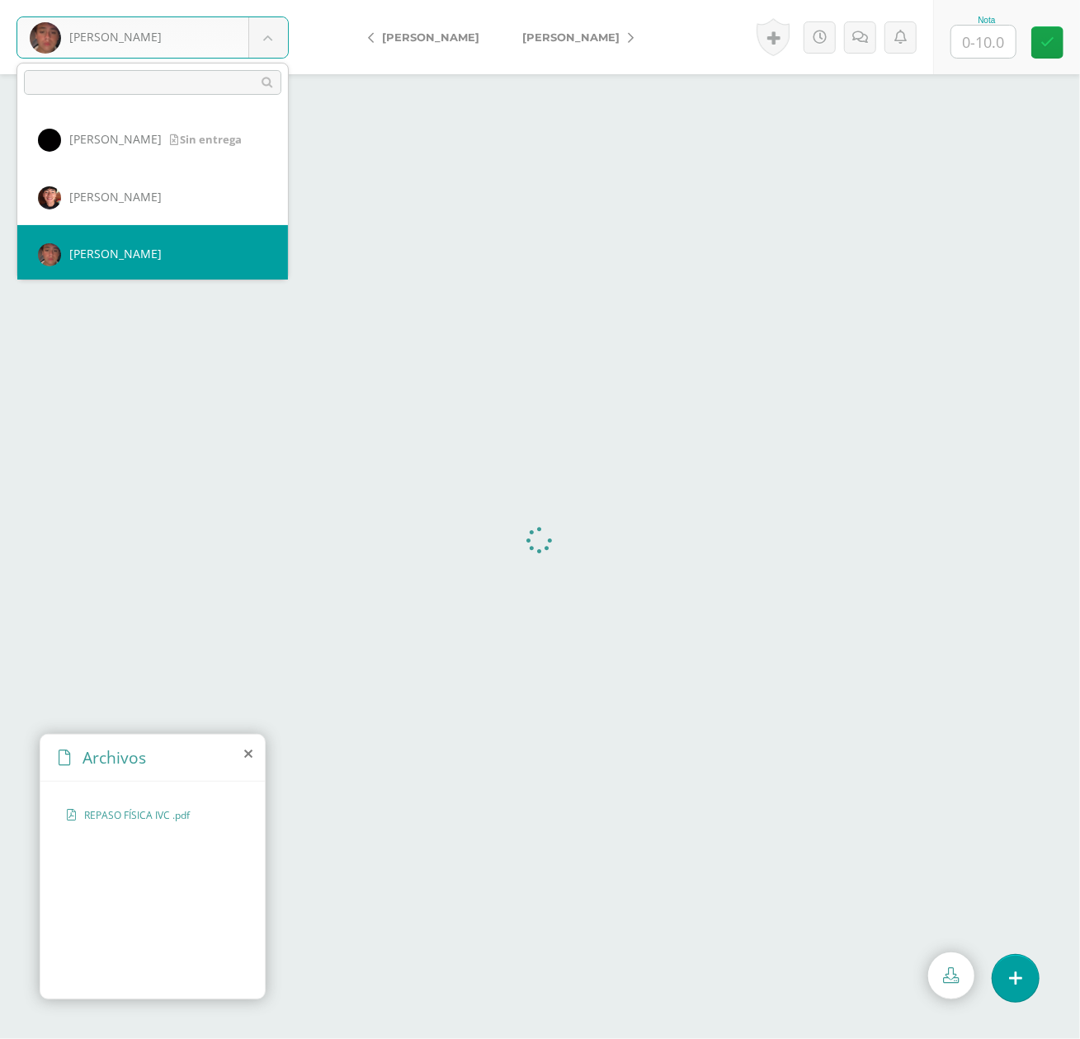
click at [403, 0] on body "Arriola, René Acevedo, Diego Aguilar, Andrés Alegria, Alvaro Alonzo, Sebastian …" at bounding box center [540, 0] width 1080 height 0
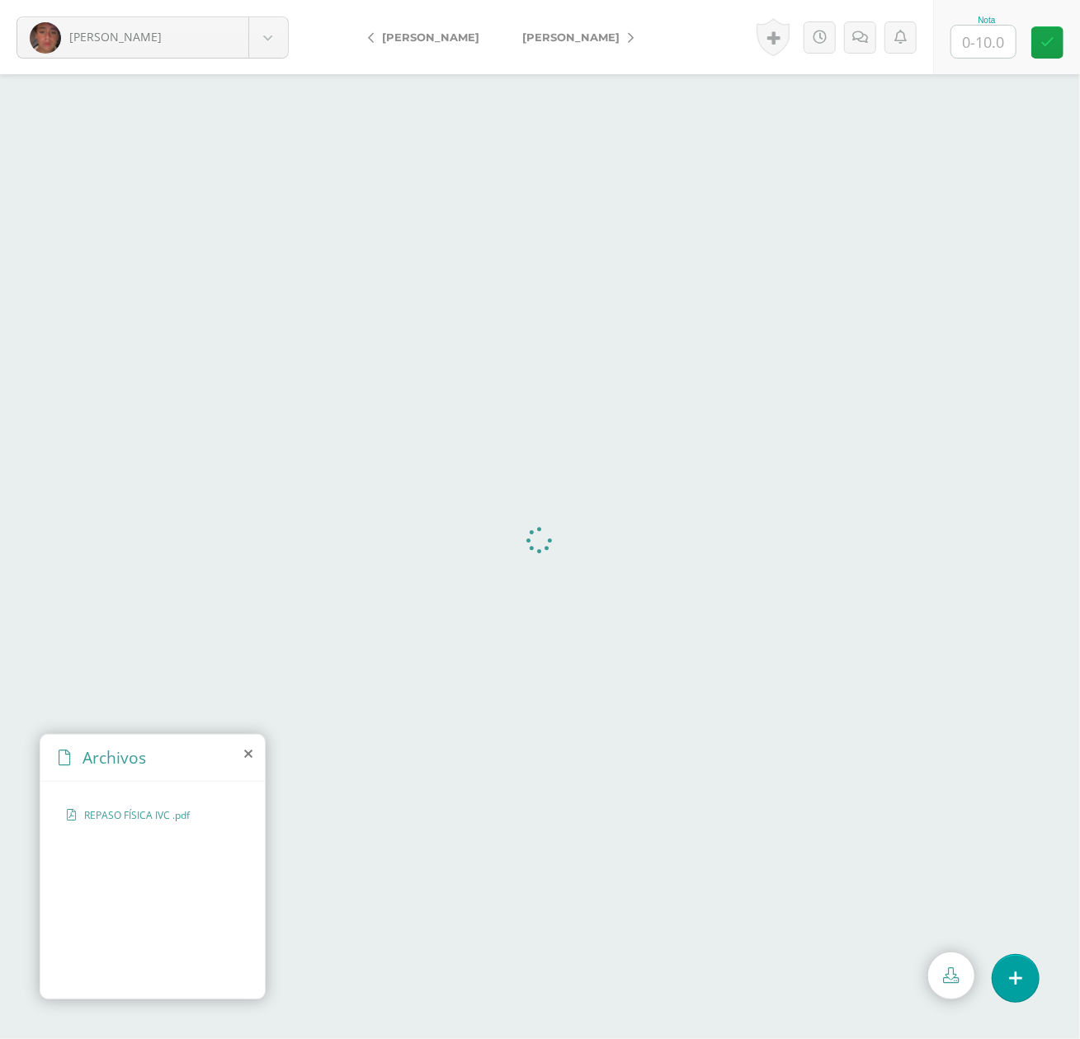
click at [417, 25] on link "[PERSON_NAME]" at bounding box center [428, 37] width 146 height 40
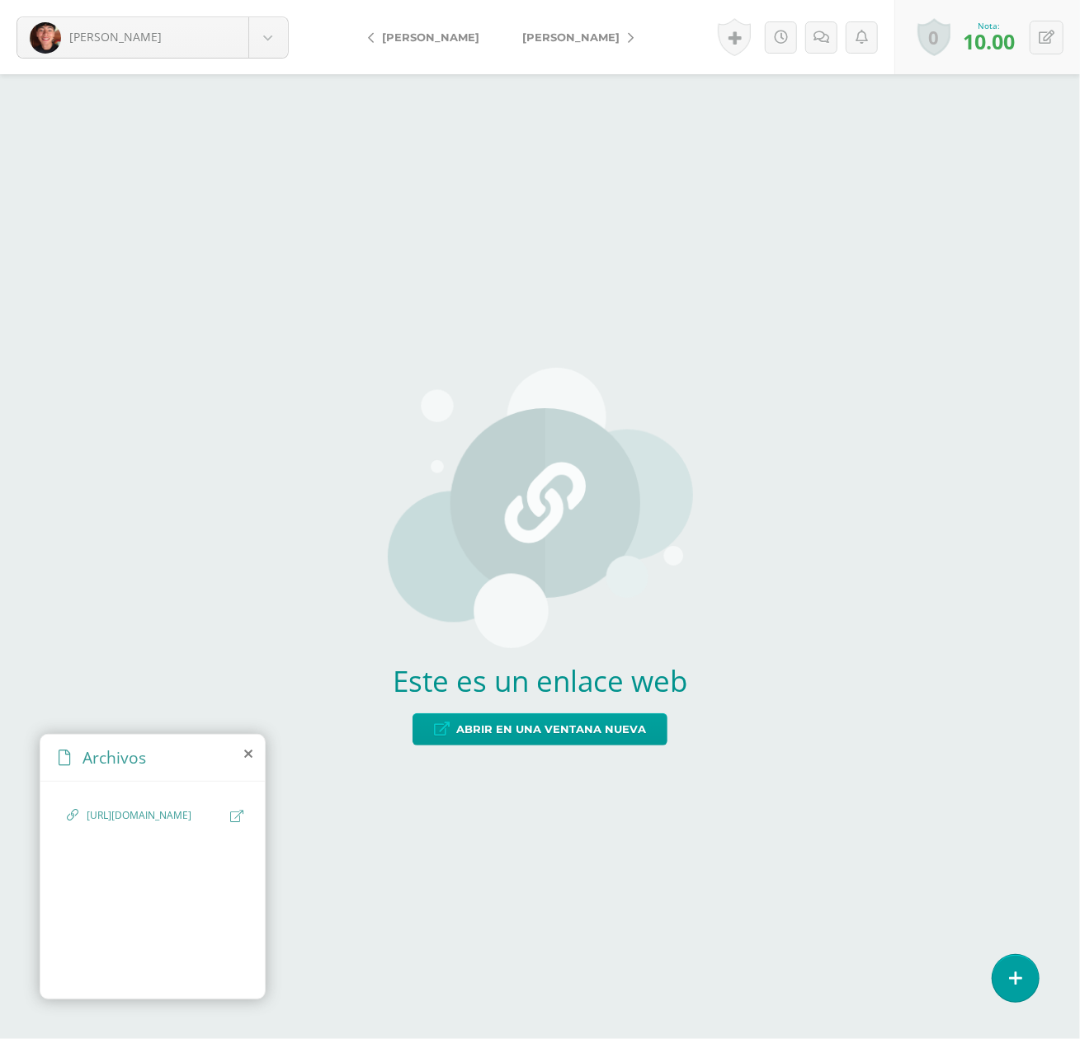
click at [140, 824] on span "[URL][DOMAIN_NAME]" at bounding box center [154, 816] width 135 height 16
click at [553, 729] on span "Abrir en una ventana nueva" at bounding box center [551, 729] width 190 height 31
click at [563, 35] on span "[PERSON_NAME]" at bounding box center [570, 37] width 97 height 13
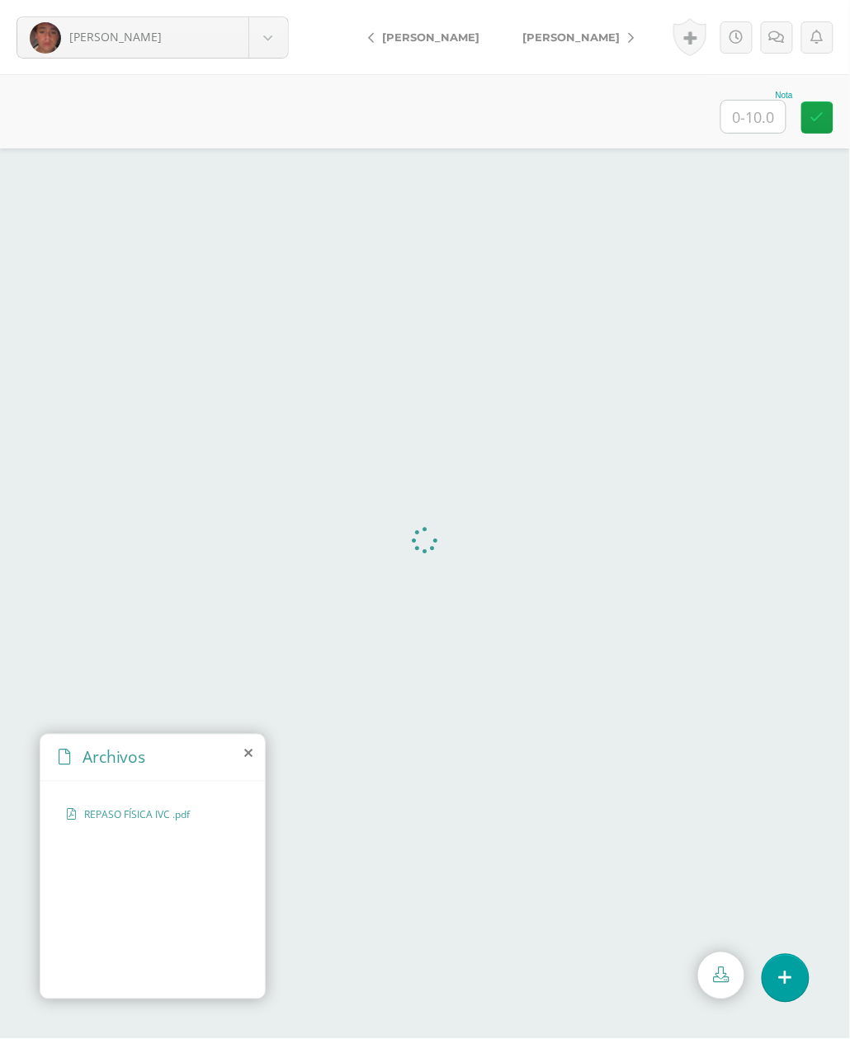
click at [252, 756] on icon at bounding box center [248, 753] width 8 height 13
click at [254, 752] on div "Archivos" at bounding box center [152, 758] width 224 height 47
click at [252, 750] on icon at bounding box center [248, 753] width 8 height 13
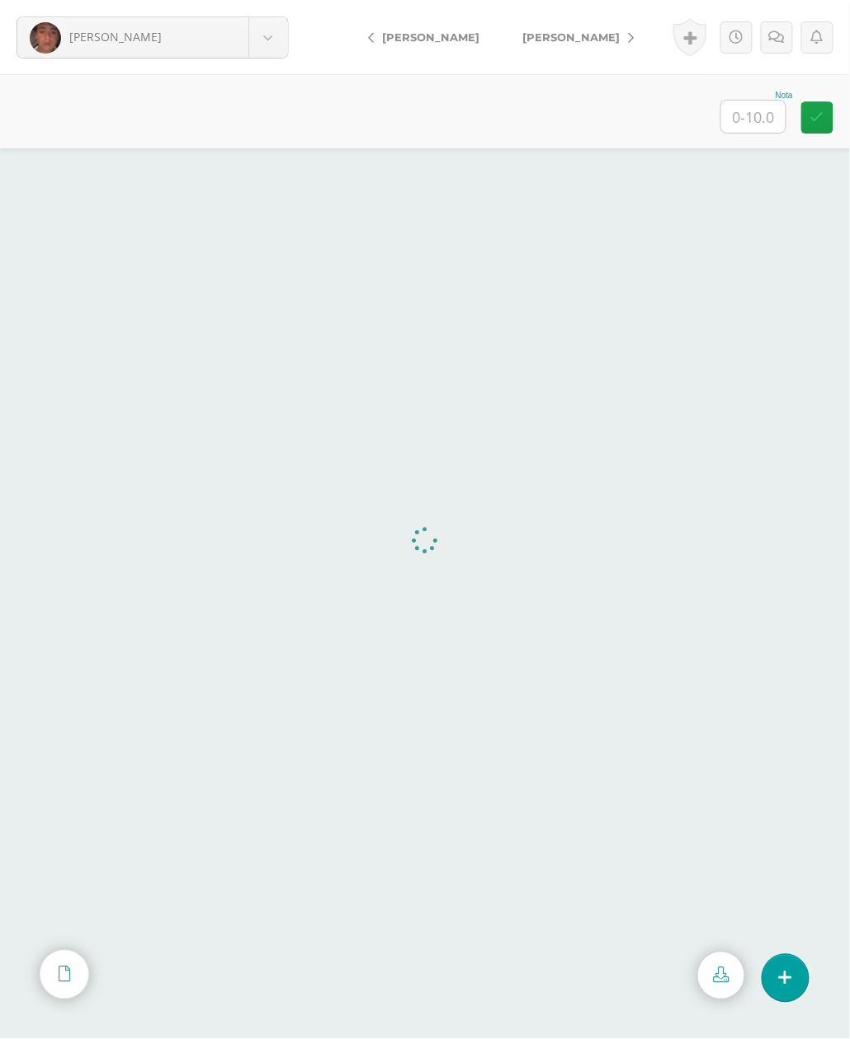
click at [578, 34] on span "[PERSON_NAME]" at bounding box center [570, 37] width 97 height 13
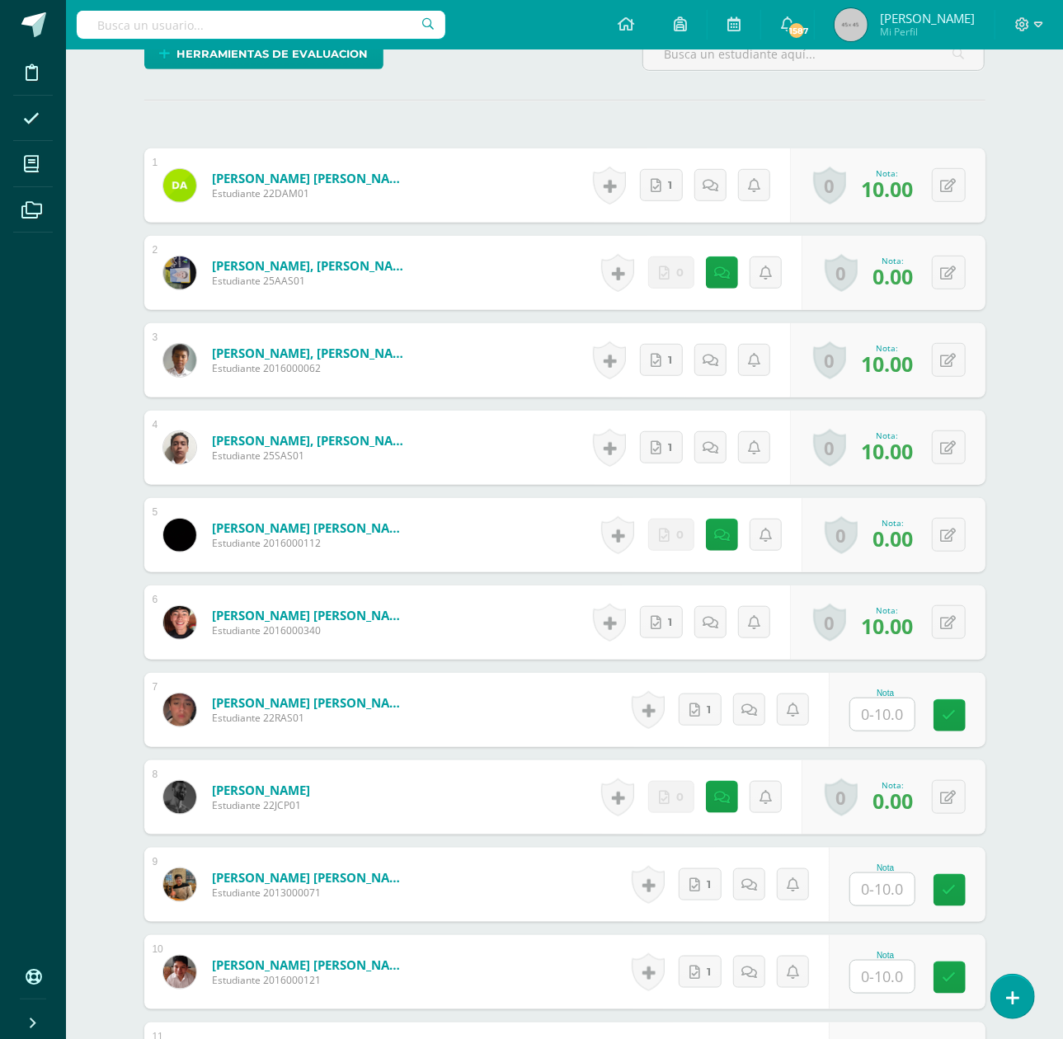
scroll to position [442, 0]
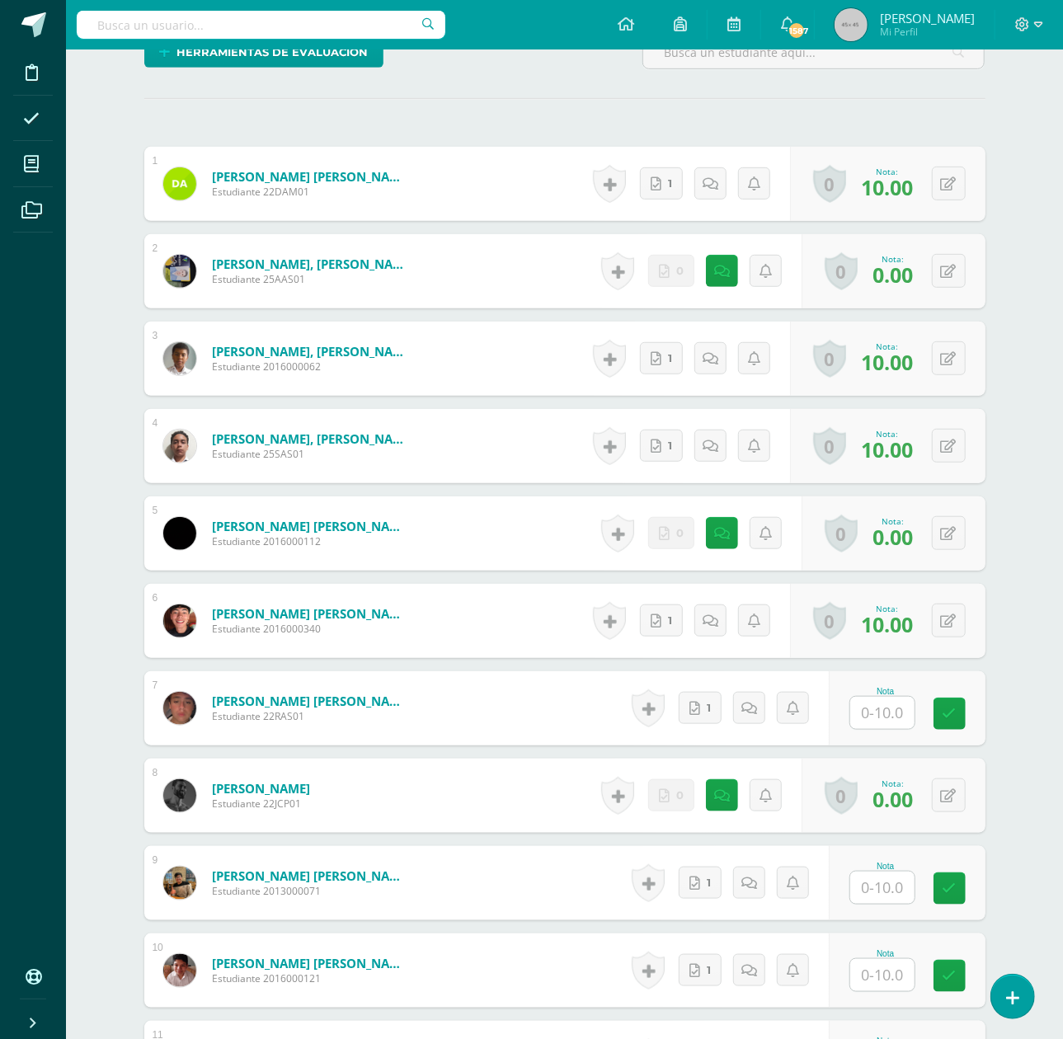
click at [878, 723] on input "text" at bounding box center [883, 713] width 64 height 32
type input "10"
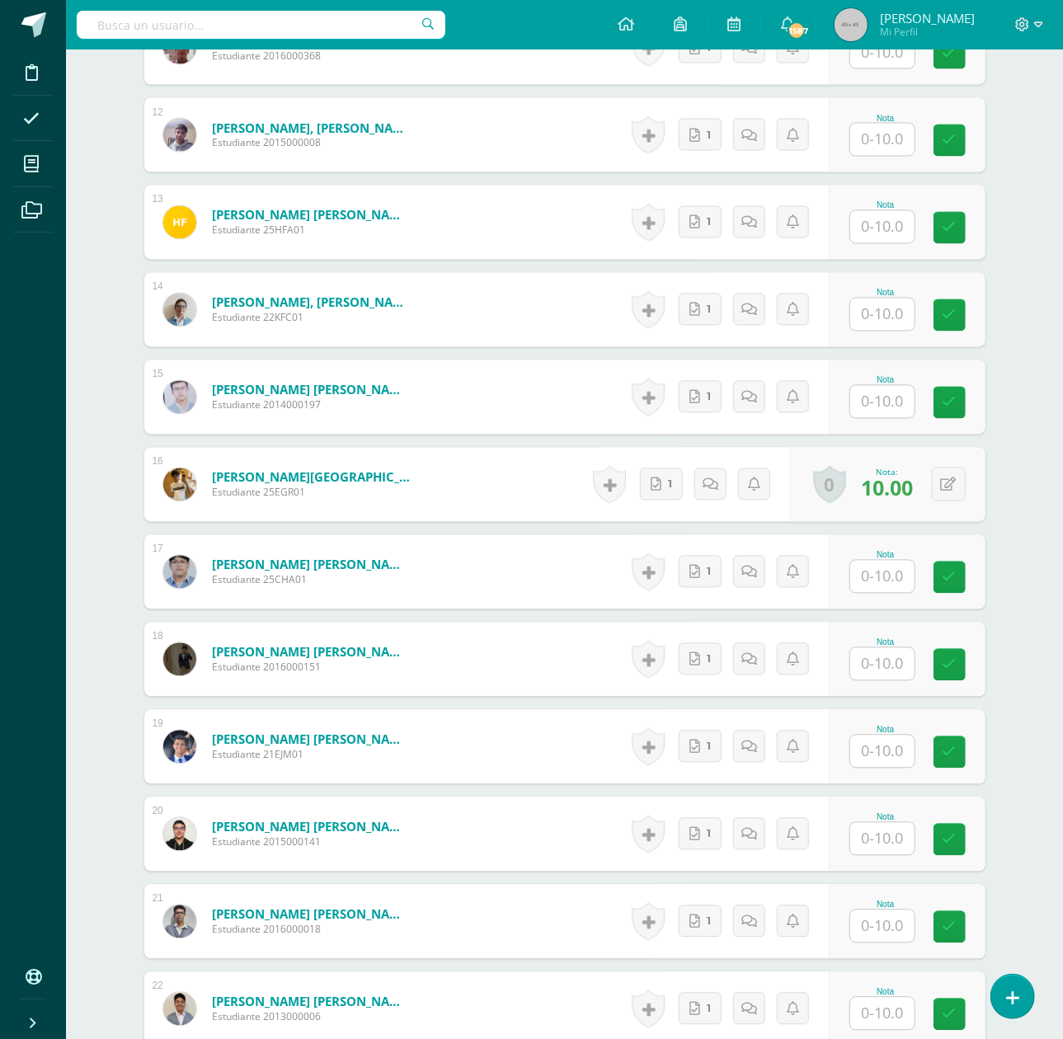
scroll to position [1654, 0]
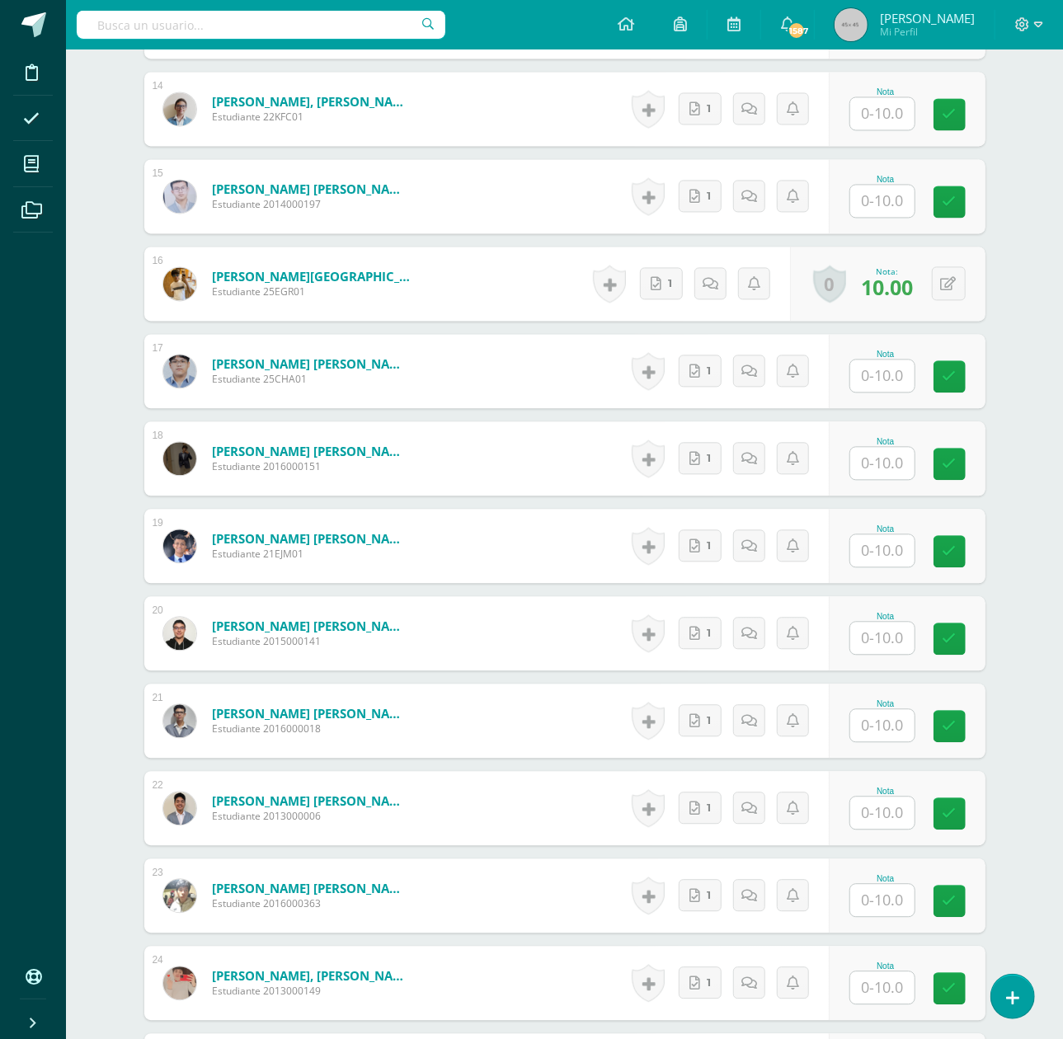
click at [898, 727] on input "text" at bounding box center [883, 725] width 64 height 32
type input "10"
click at [905, 816] on input "text" at bounding box center [892, 813] width 66 height 33
type input "10"
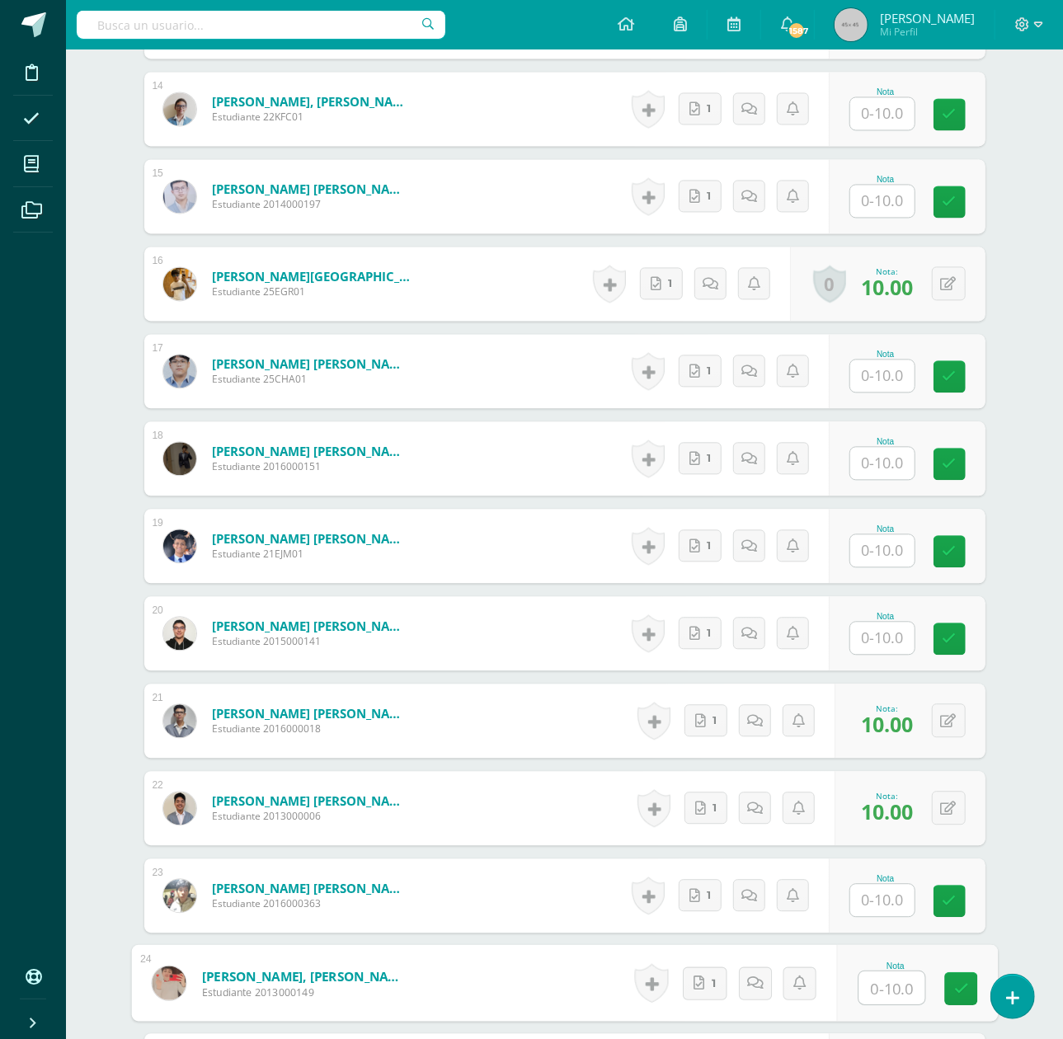
click at [874, 993] on input "text" at bounding box center [892, 988] width 66 height 33
type input "10"
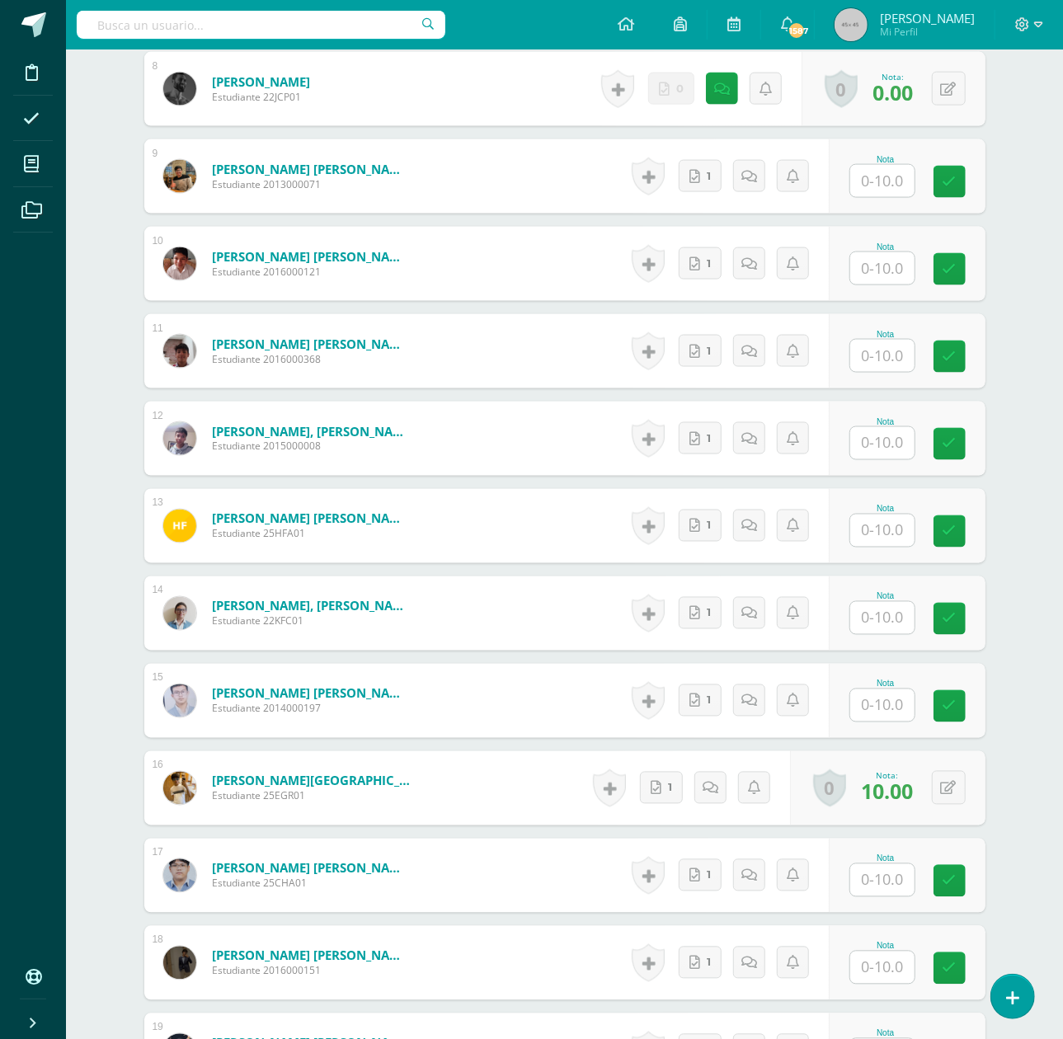
scroll to position [1110, 0]
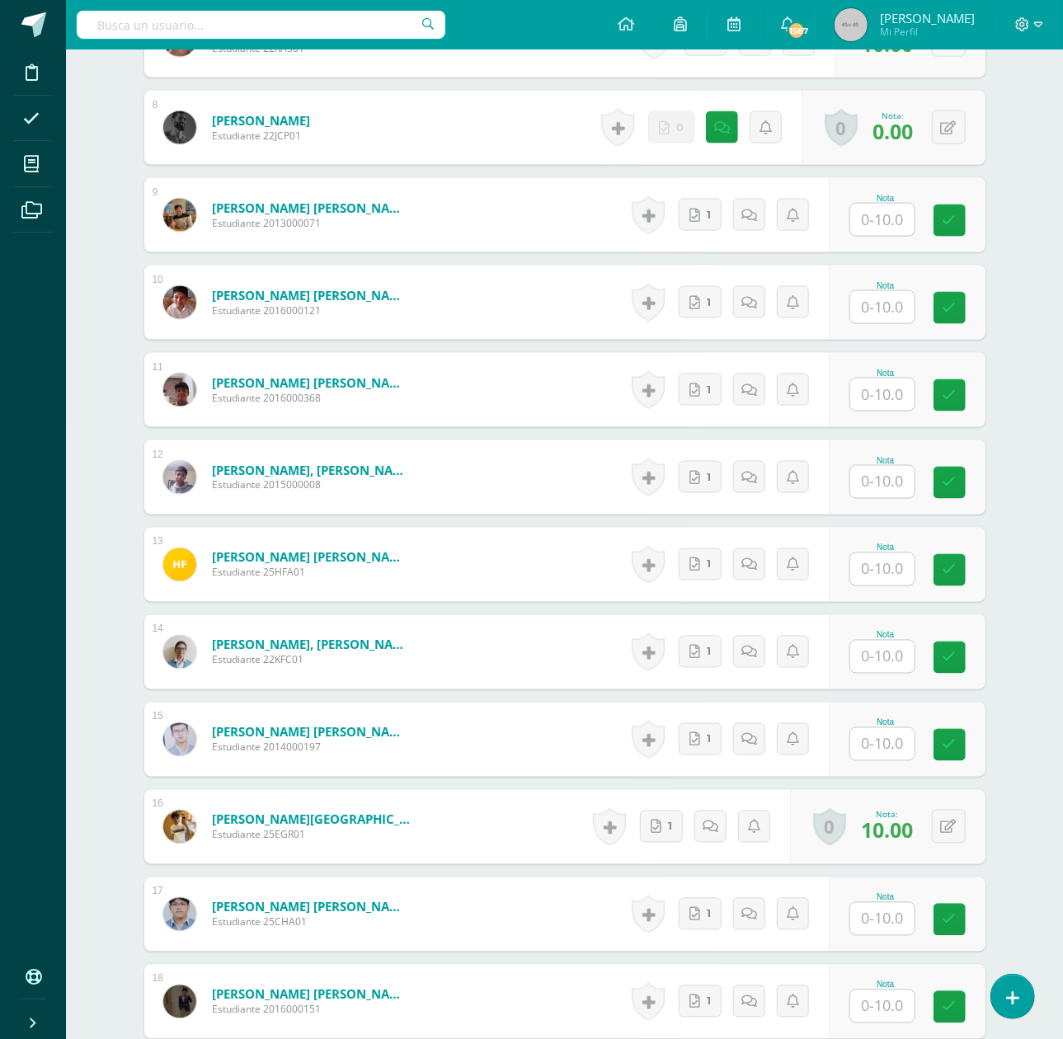
click at [879, 213] on input "text" at bounding box center [883, 220] width 64 height 32
type input "10"
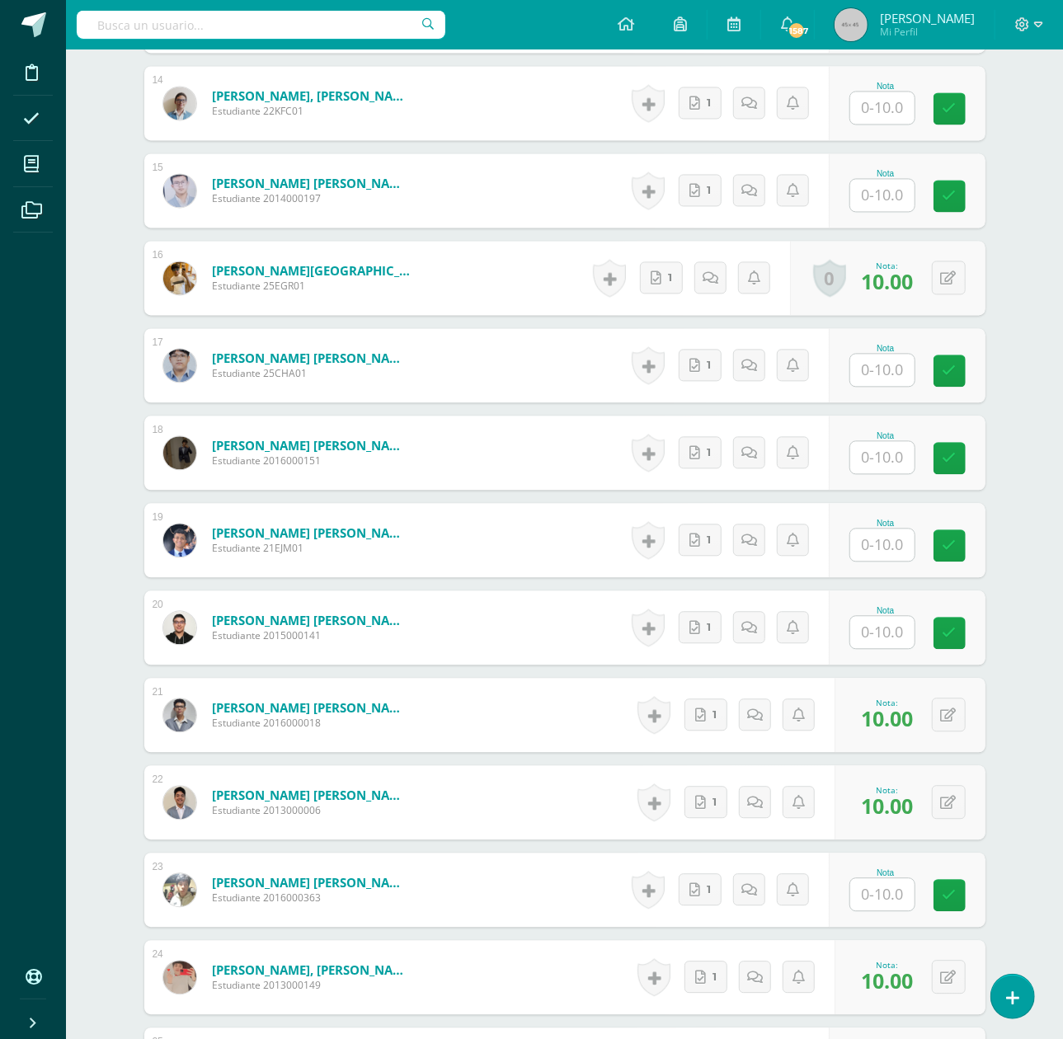
scroll to position [1661, 0]
click at [892, 630] on input "text" at bounding box center [883, 631] width 64 height 32
type input "10"
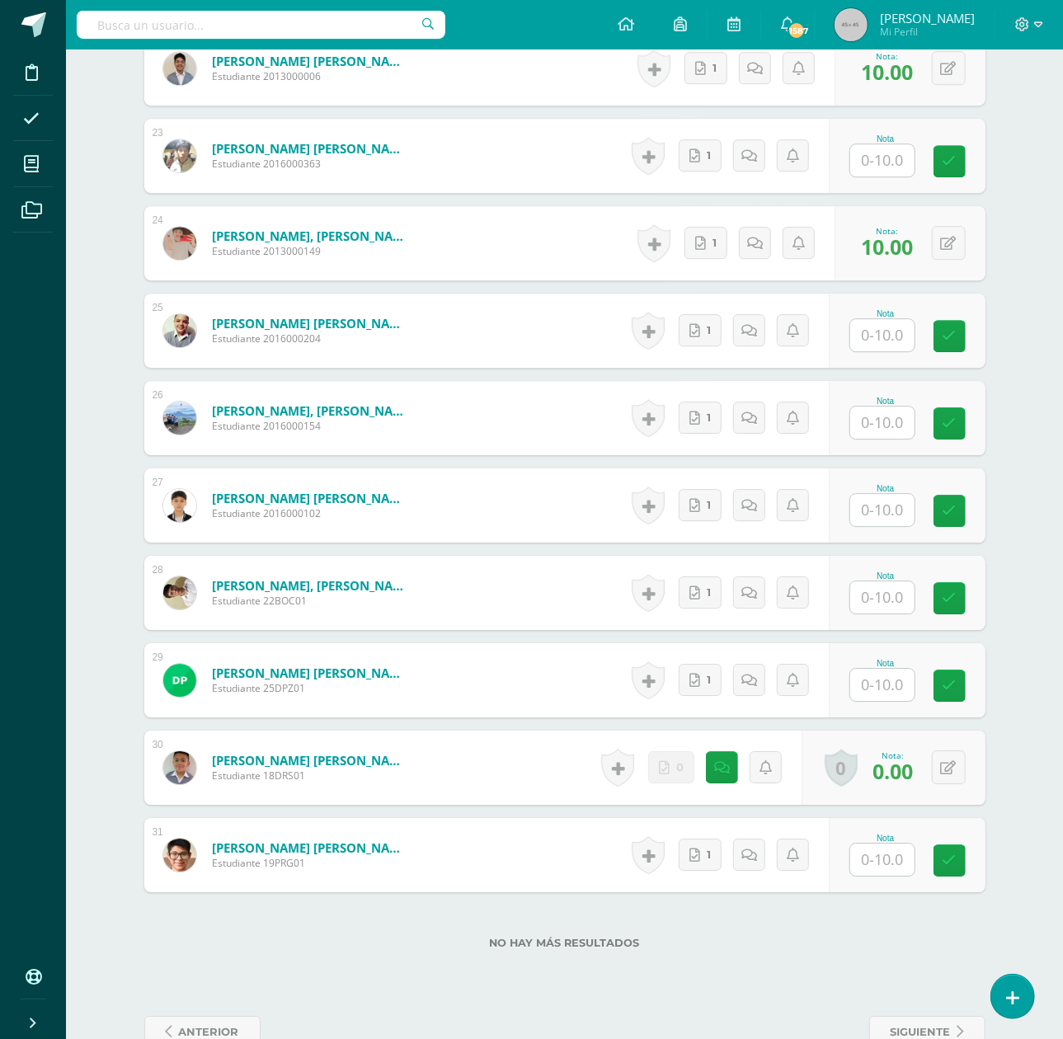
scroll to position [2435, 0]
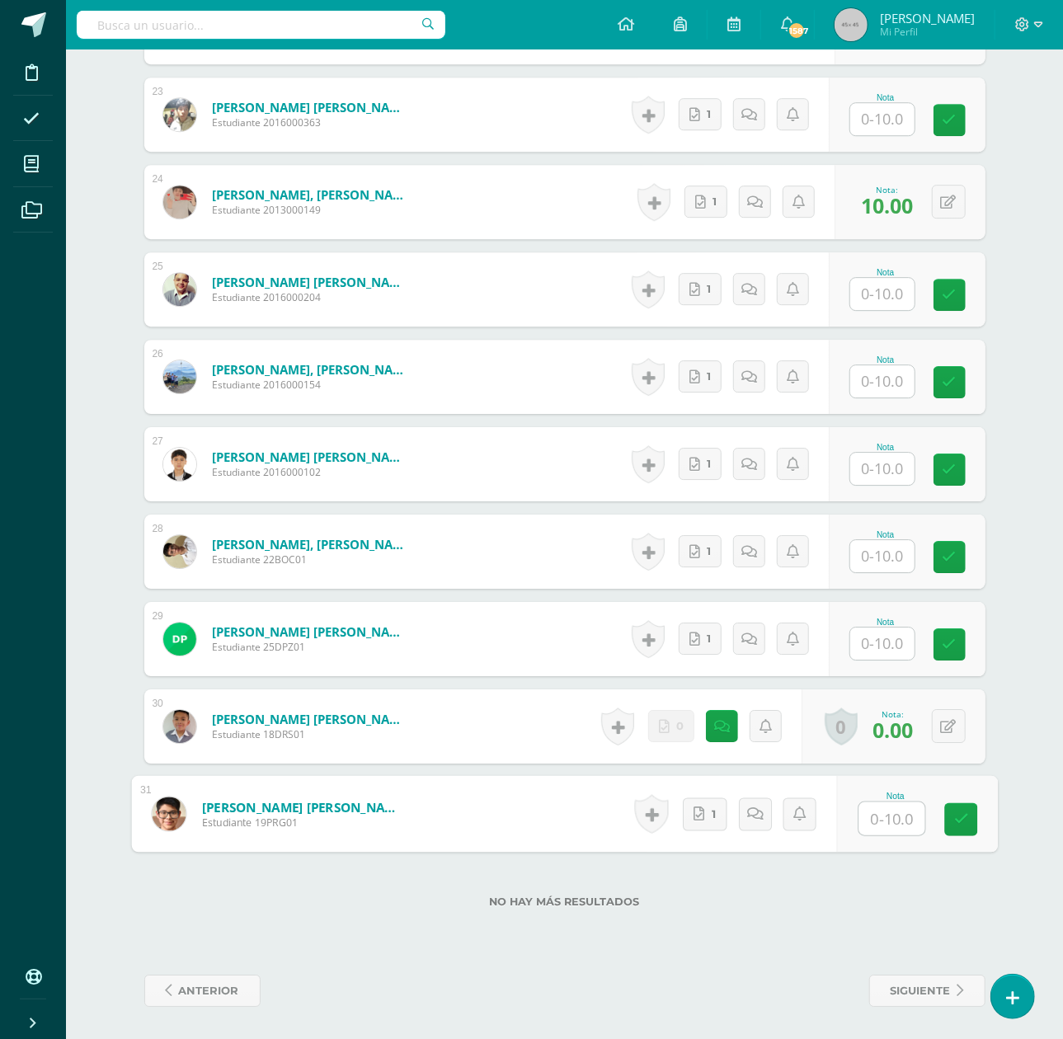
click at [872, 829] on input "text" at bounding box center [892, 819] width 66 height 33
type input "10"
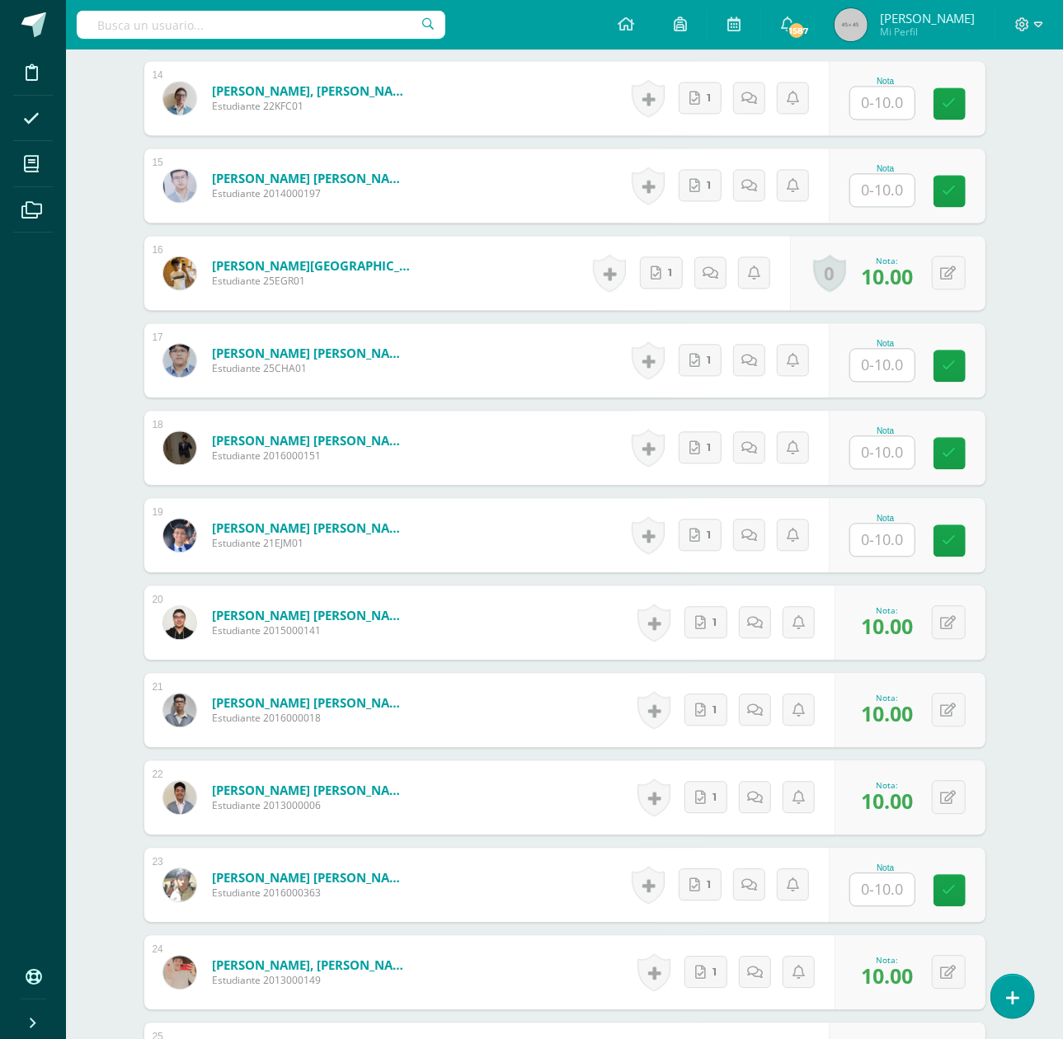
scroll to position [1335, 0]
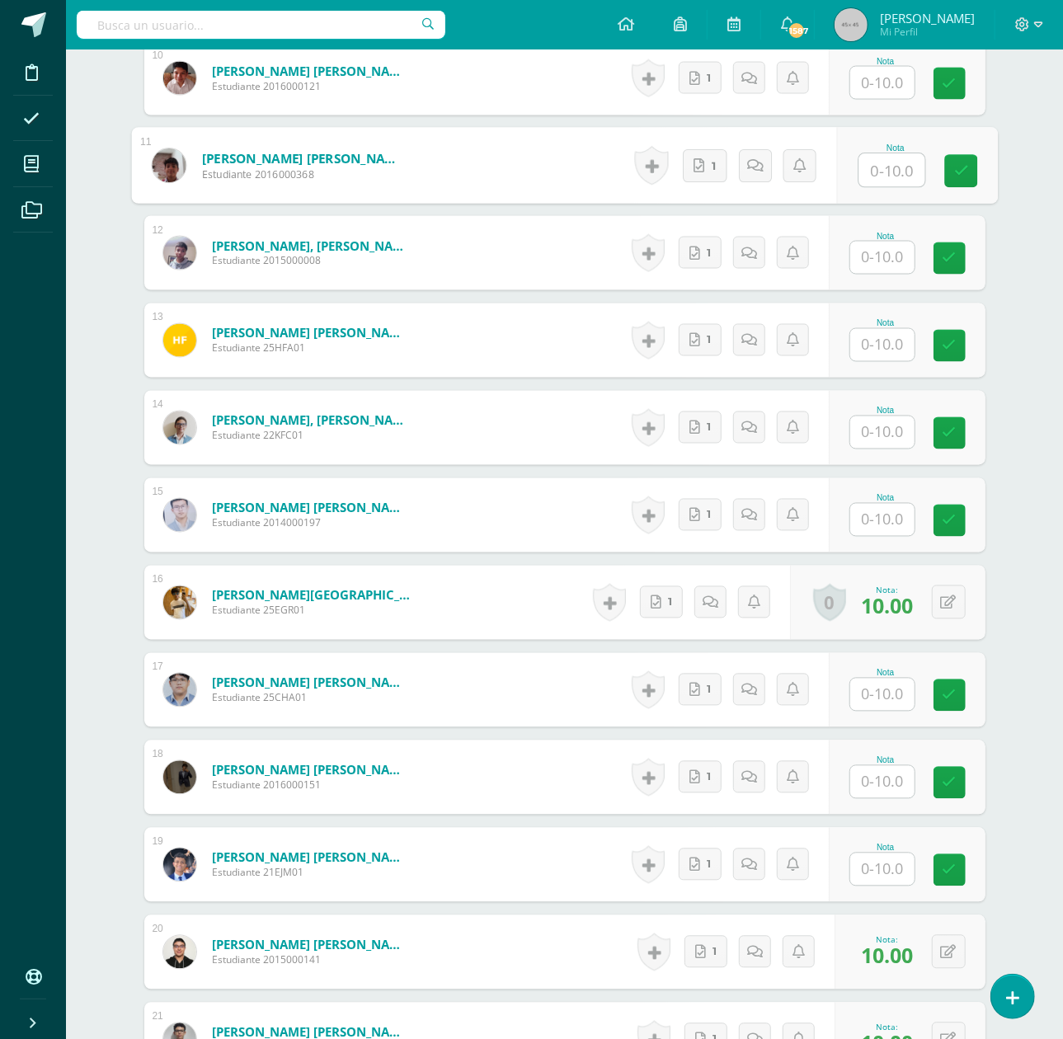
click at [888, 165] on input "text" at bounding box center [892, 170] width 66 height 33
type input "10"
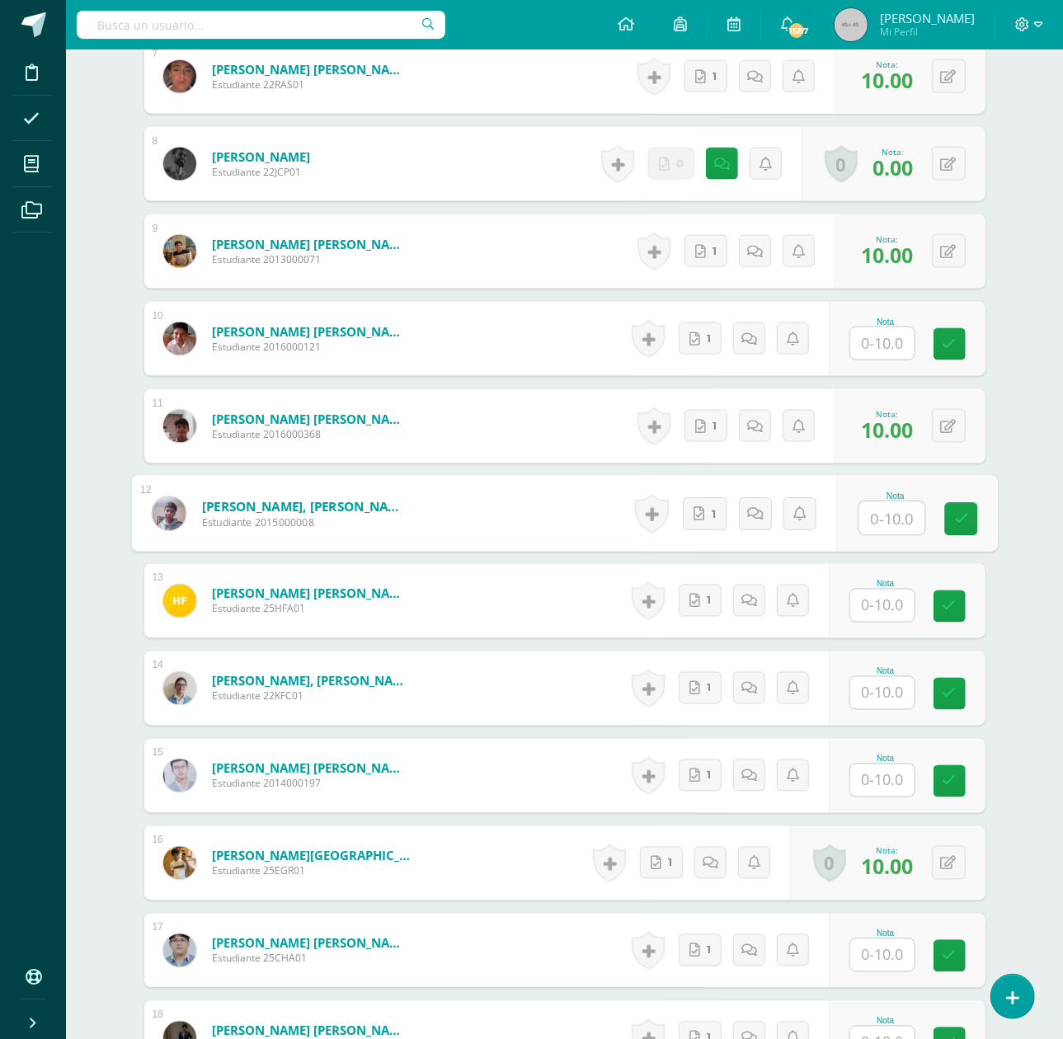
scroll to position [1005, 0]
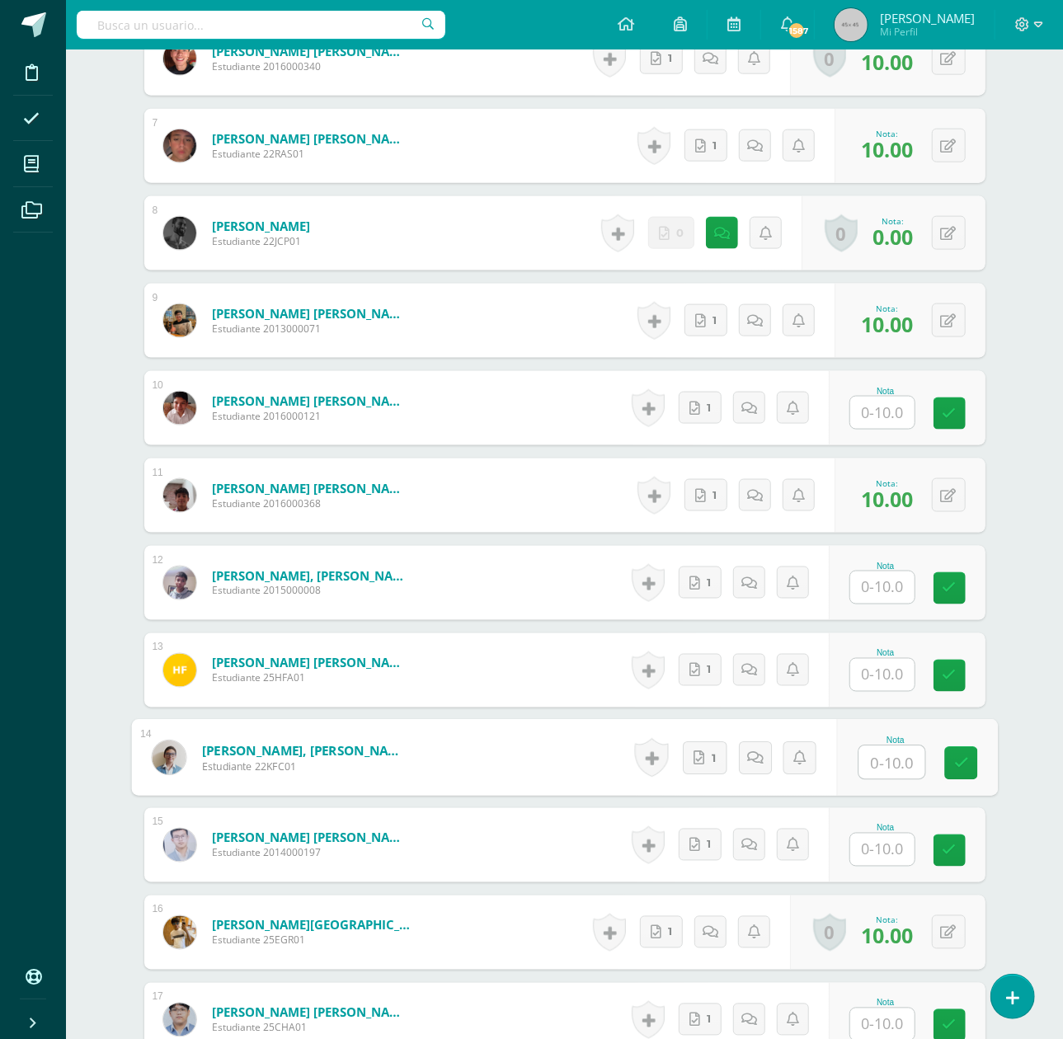
click at [888, 779] on input "text" at bounding box center [892, 763] width 66 height 33
type input "10"
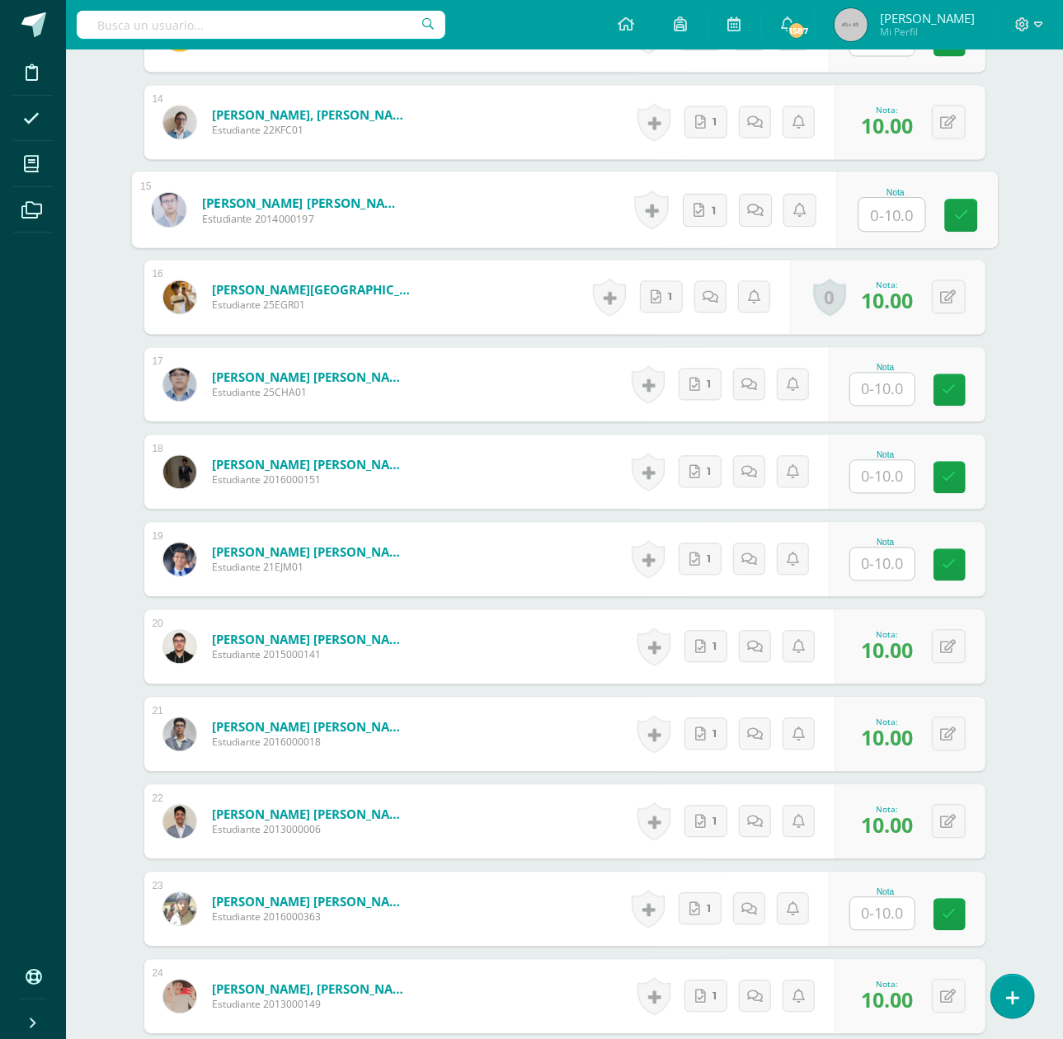
scroll to position [1775, 0]
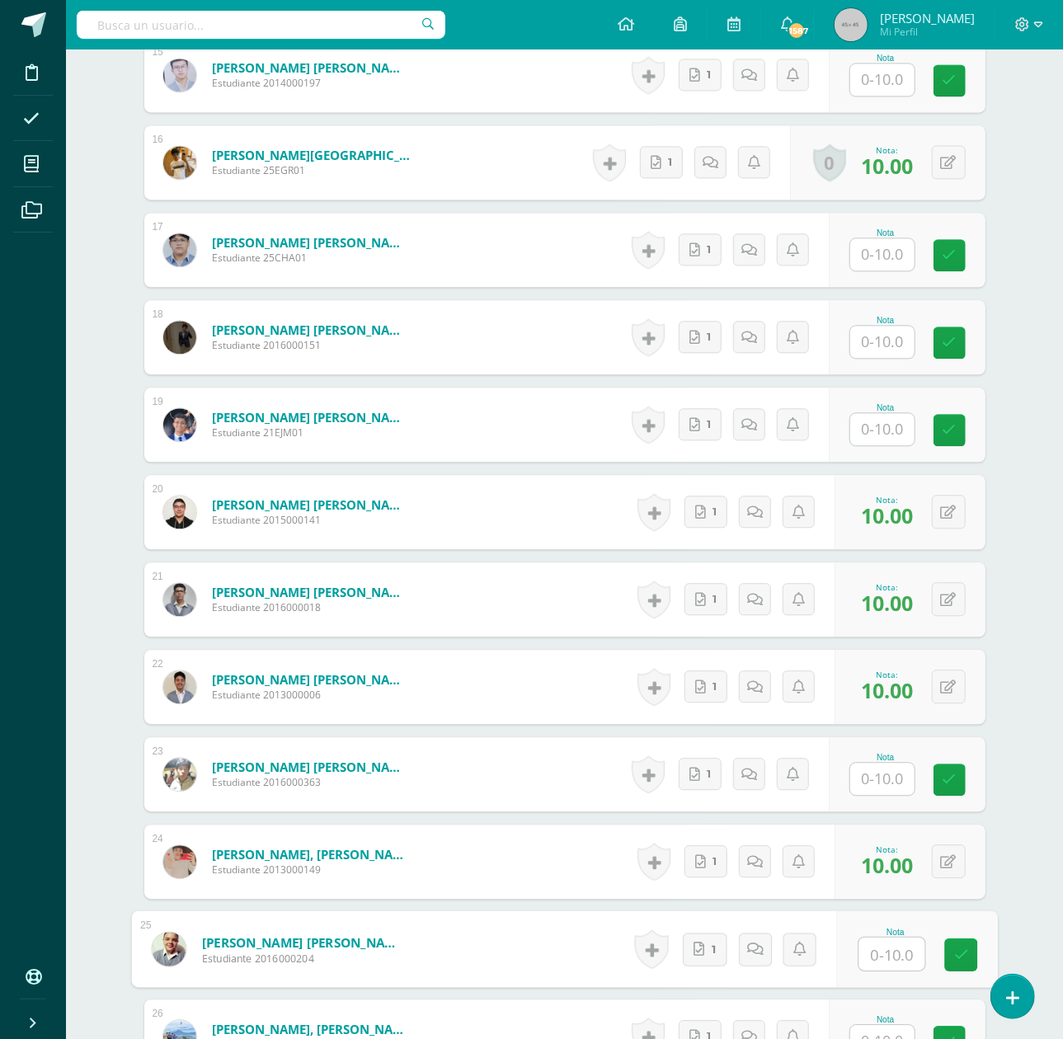
click at [901, 948] on input "text" at bounding box center [892, 954] width 66 height 33
type input "10"
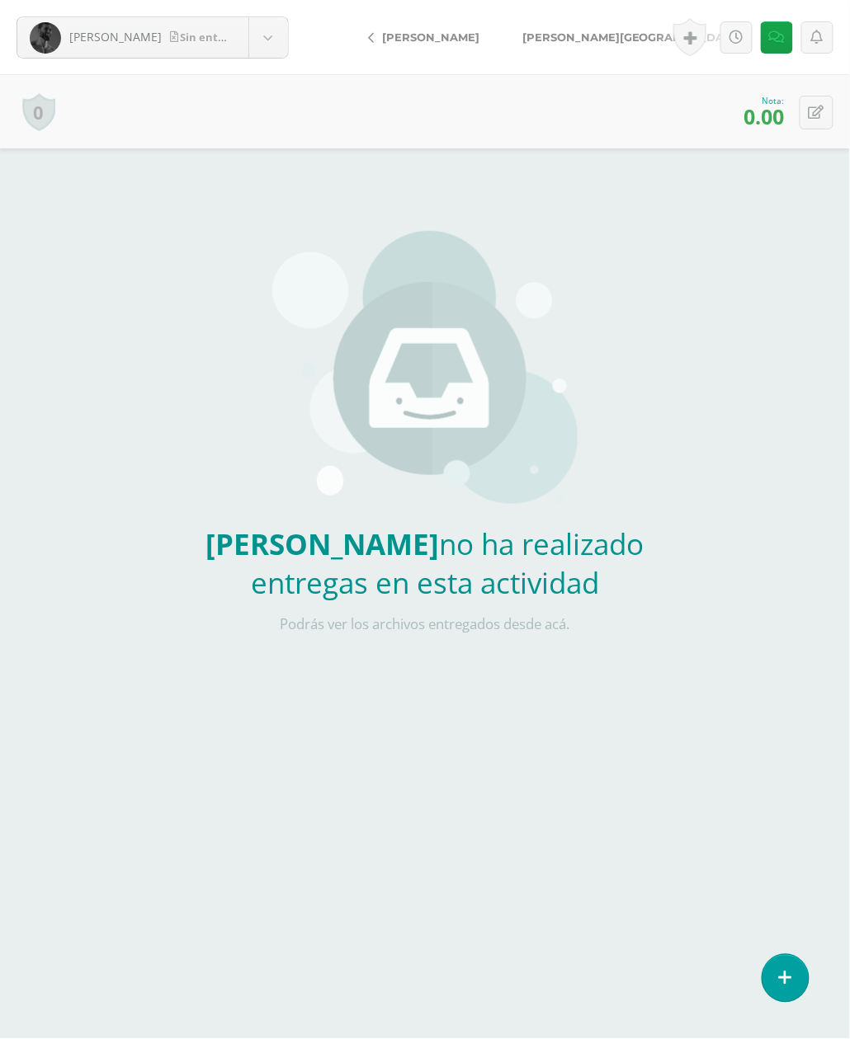
click at [569, 38] on span "[PERSON_NAME][GEOGRAPHIC_DATA]" at bounding box center [632, 37] width 221 height 13
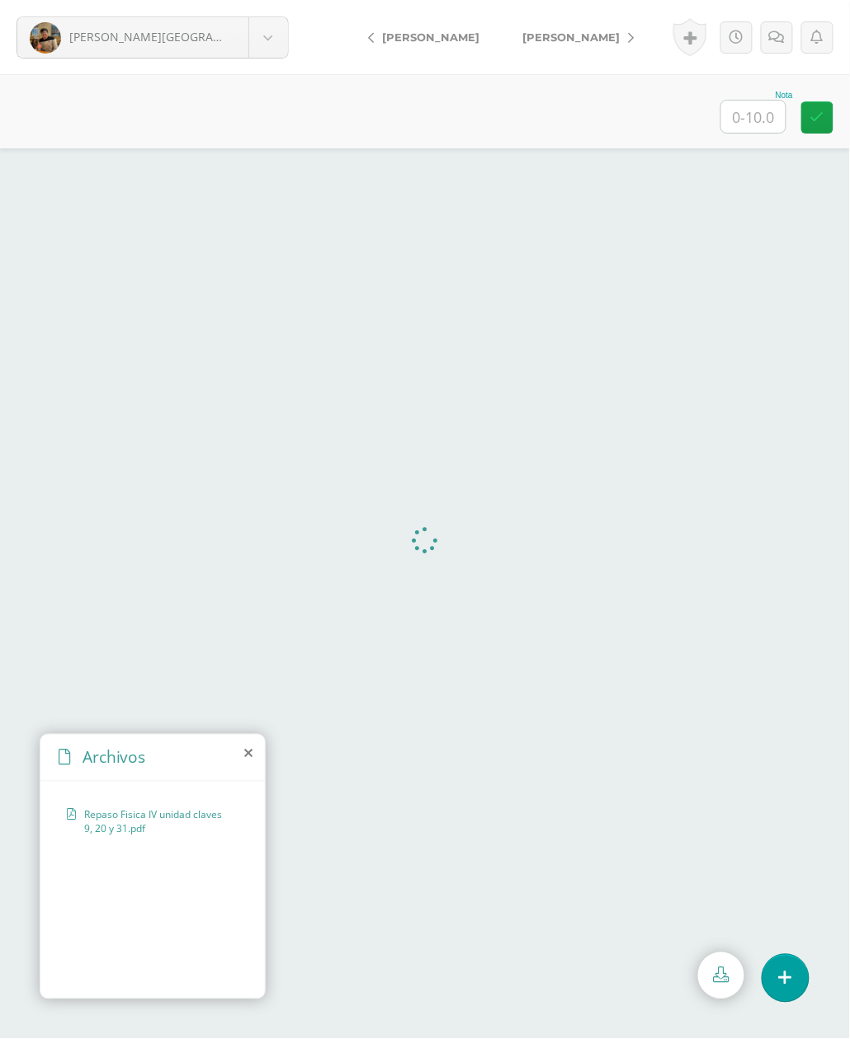
click at [248, 750] on icon at bounding box center [248, 753] width 8 height 13
click at [249, 751] on icon at bounding box center [248, 753] width 8 height 13
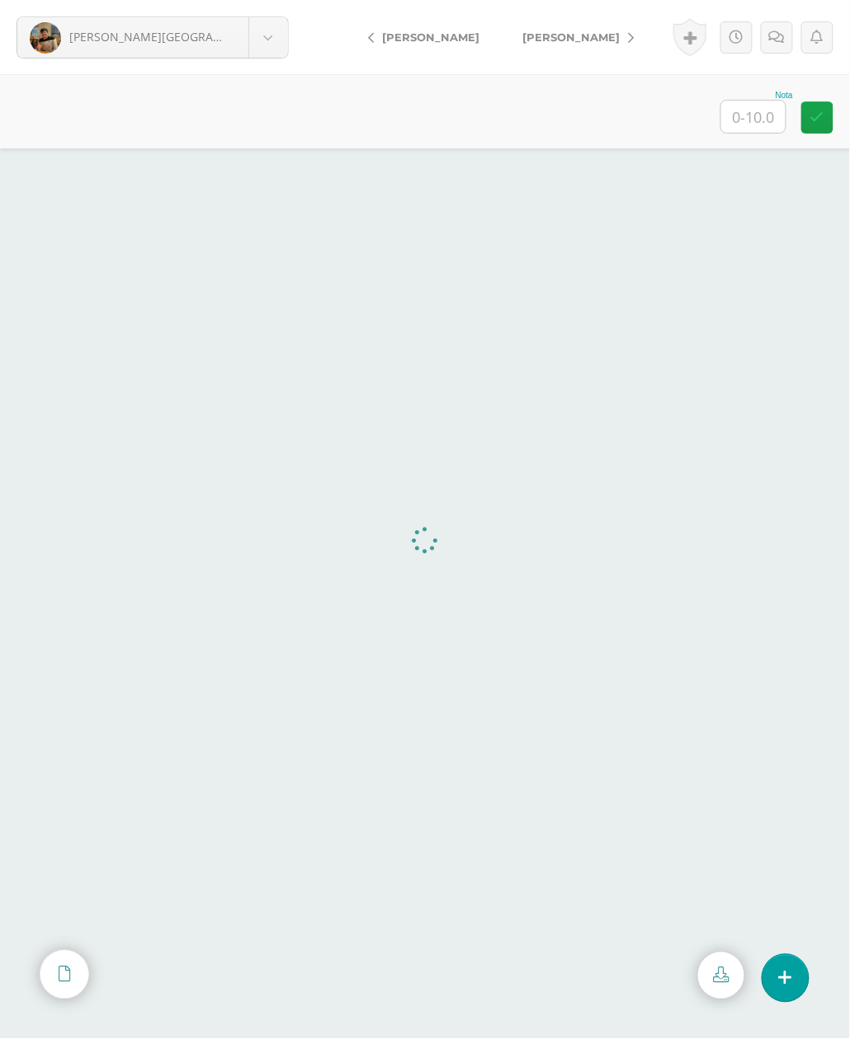
click at [574, 26] on link "[PERSON_NAME]" at bounding box center [574, 37] width 146 height 40
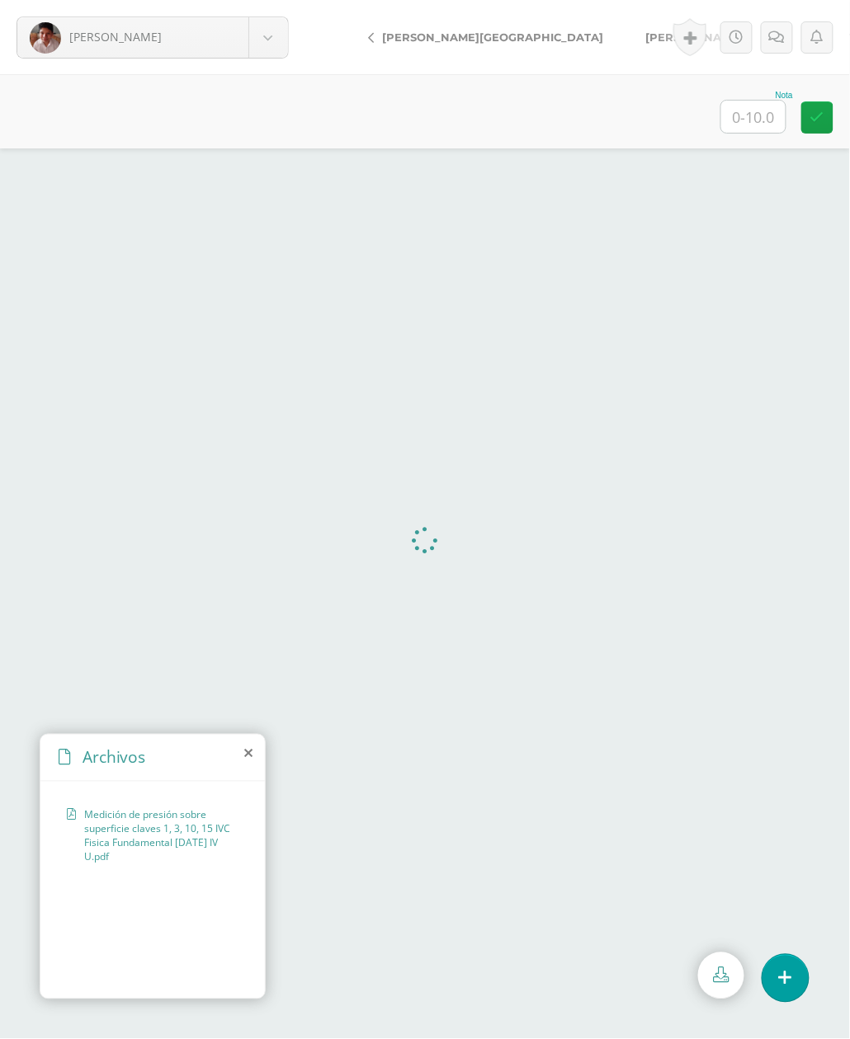
click at [246, 753] on icon at bounding box center [248, 753] width 8 height 13
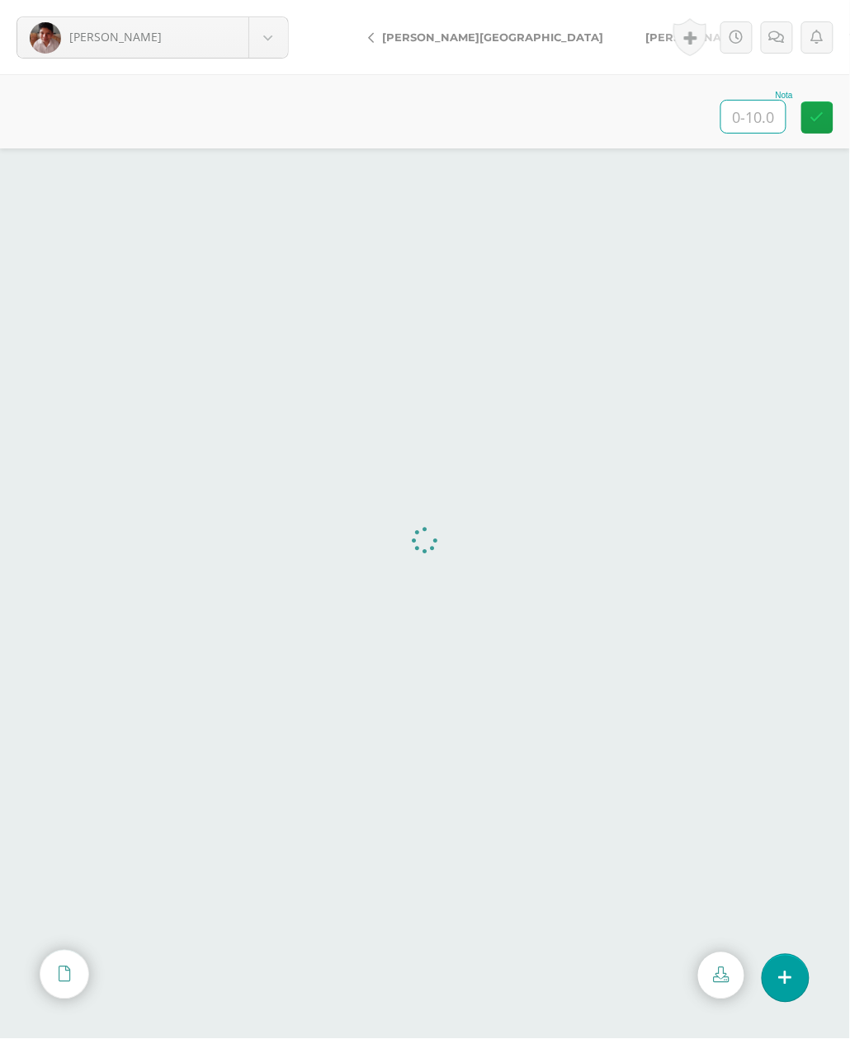
click at [744, 122] on input "text" at bounding box center [753, 117] width 64 height 32
type input "10"
click at [646, 40] on span "[PERSON_NAME][GEOGRAPHIC_DATA]" at bounding box center [756, 37] width 221 height 13
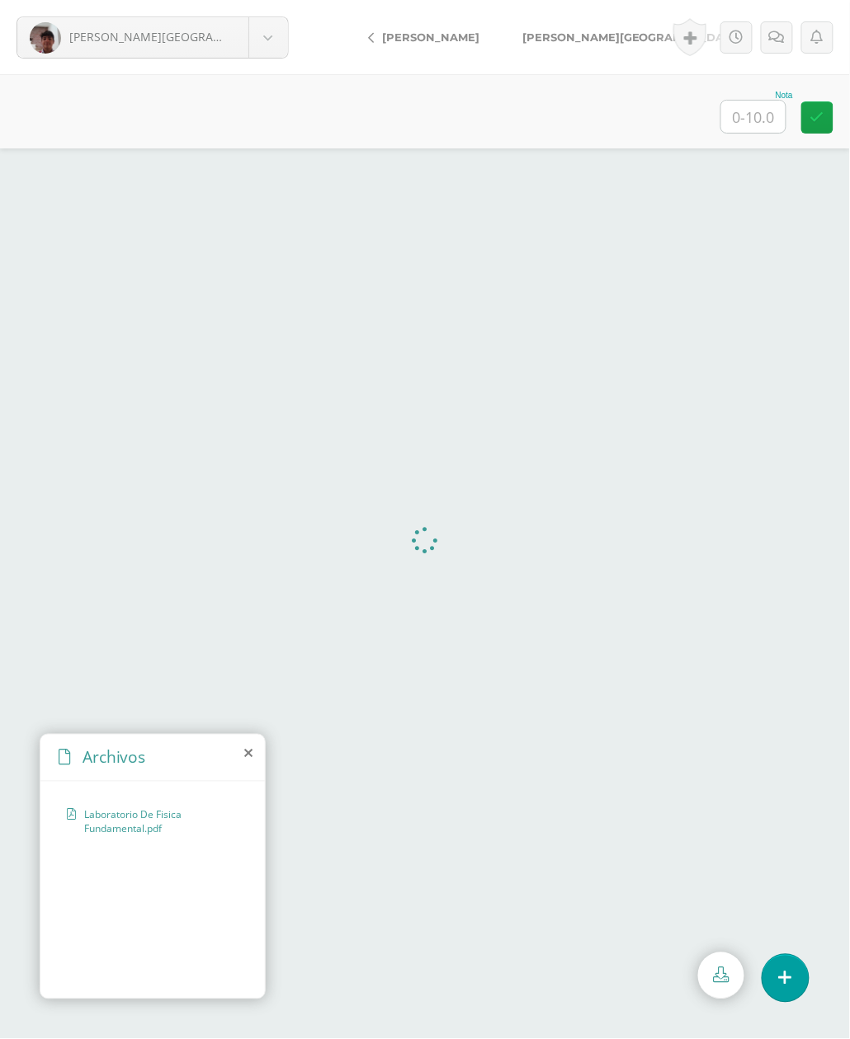
click at [249, 747] on icon at bounding box center [248, 753] width 8 height 13
click at [248, 751] on icon at bounding box center [248, 753] width 8 height 13
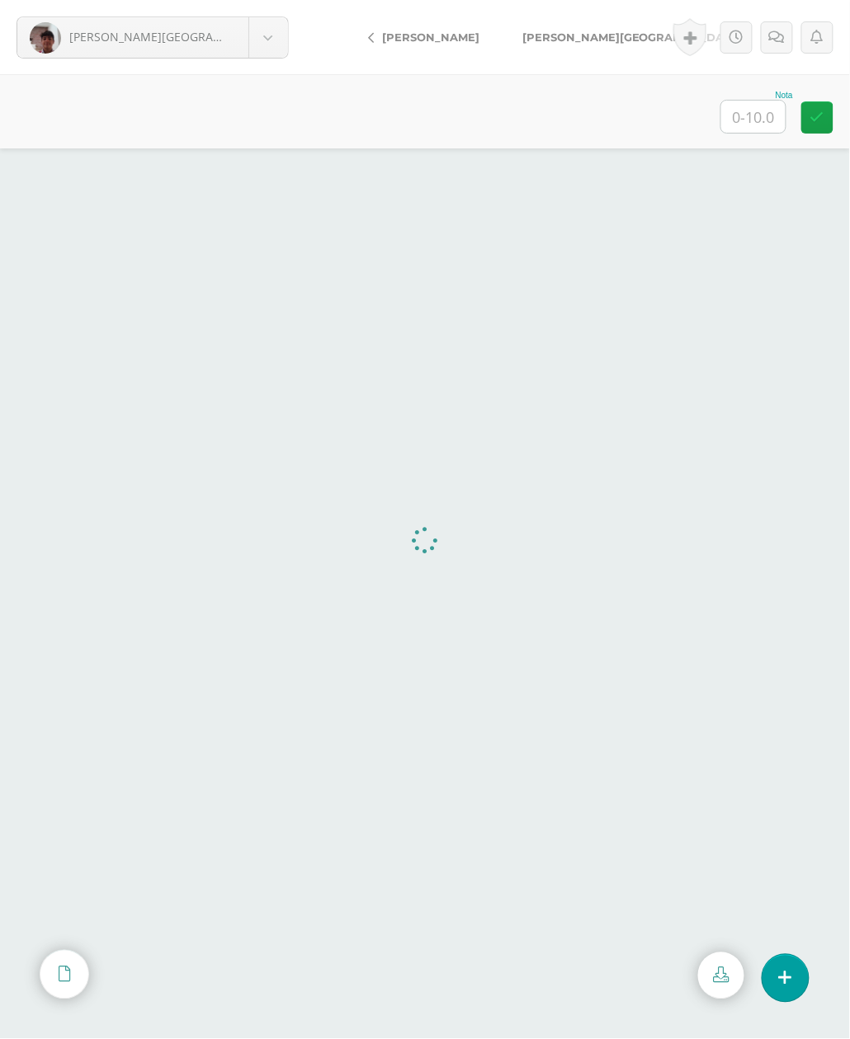
click at [440, 37] on span "[PERSON_NAME]" at bounding box center [430, 37] width 97 height 13
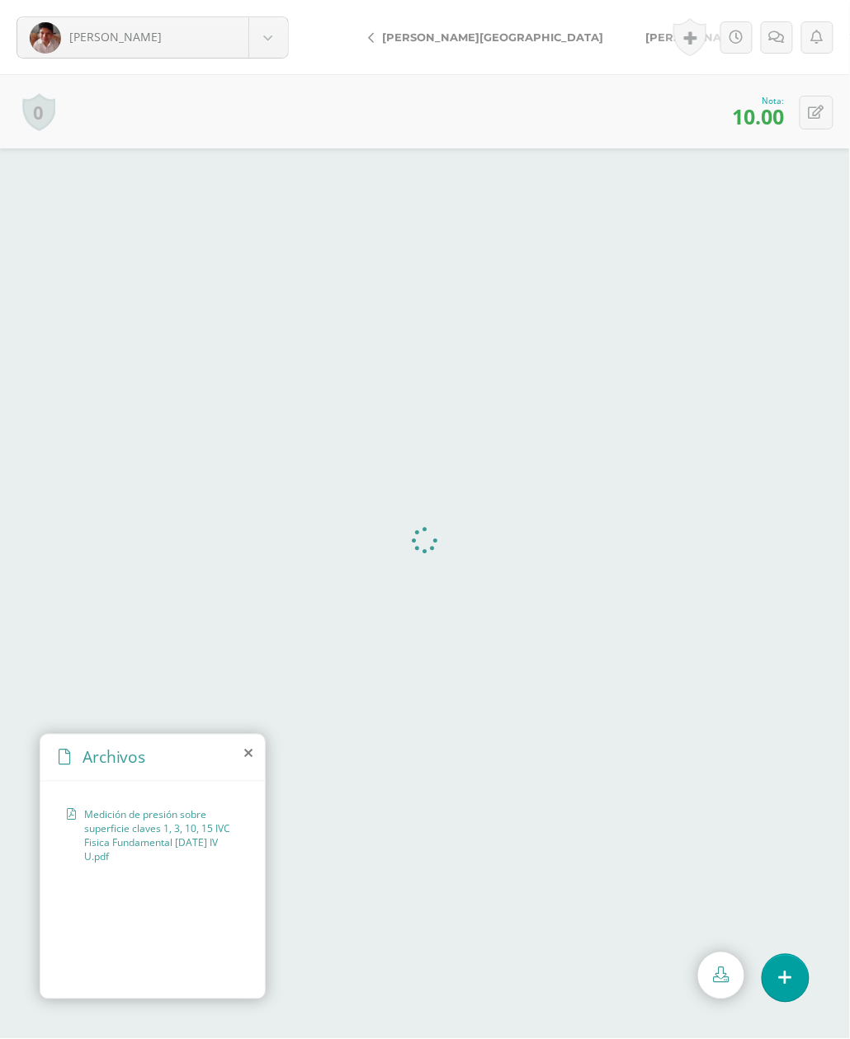
click at [646, 31] on span "[PERSON_NAME][GEOGRAPHIC_DATA]" at bounding box center [756, 37] width 221 height 13
click at [247, 749] on icon at bounding box center [248, 753] width 8 height 13
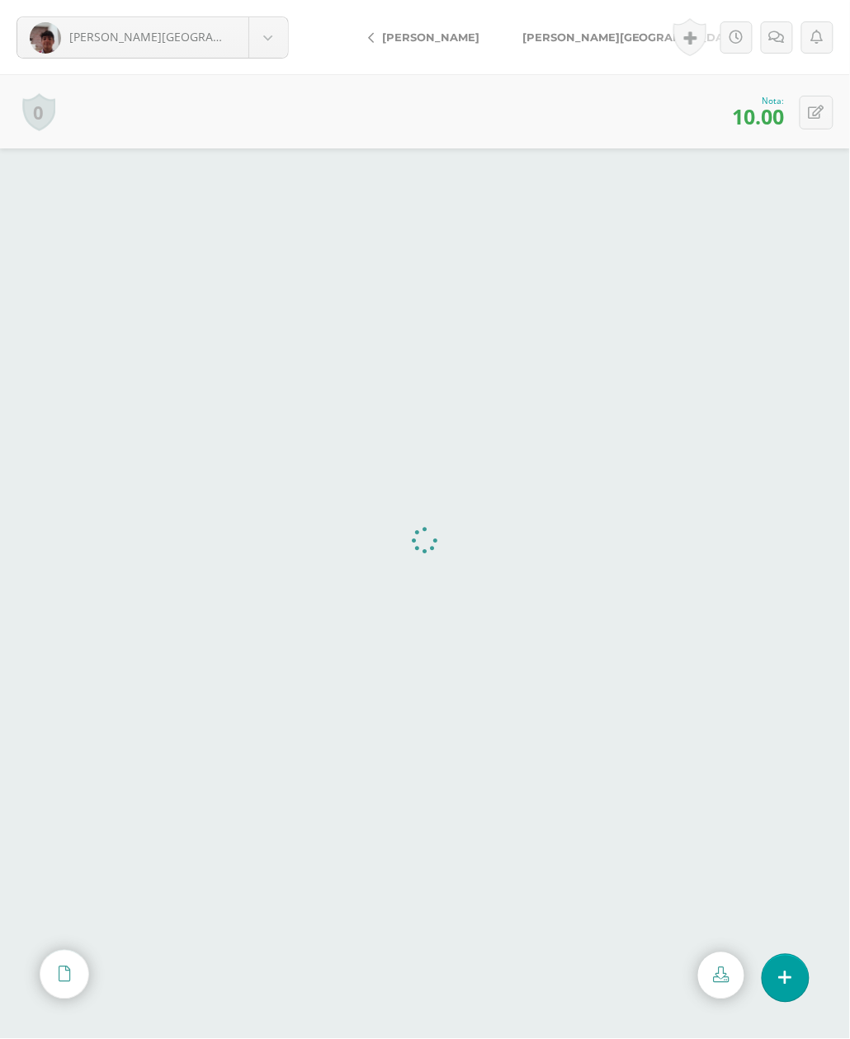
drag, startPoint x: 566, startPoint y: 26, endPoint x: 578, endPoint y: 40, distance: 18.7
click at [566, 26] on link "[PERSON_NAME][GEOGRAPHIC_DATA]" at bounding box center [636, 37] width 270 height 40
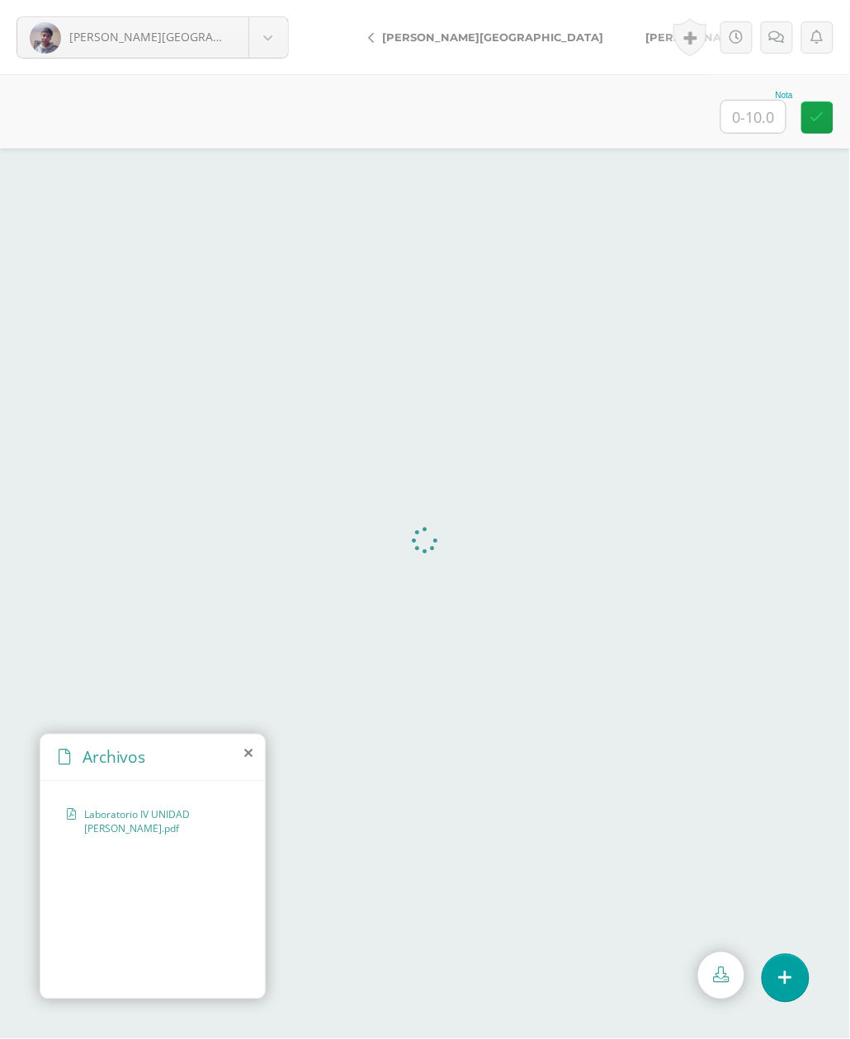
click at [251, 750] on icon at bounding box center [248, 753] width 8 height 13
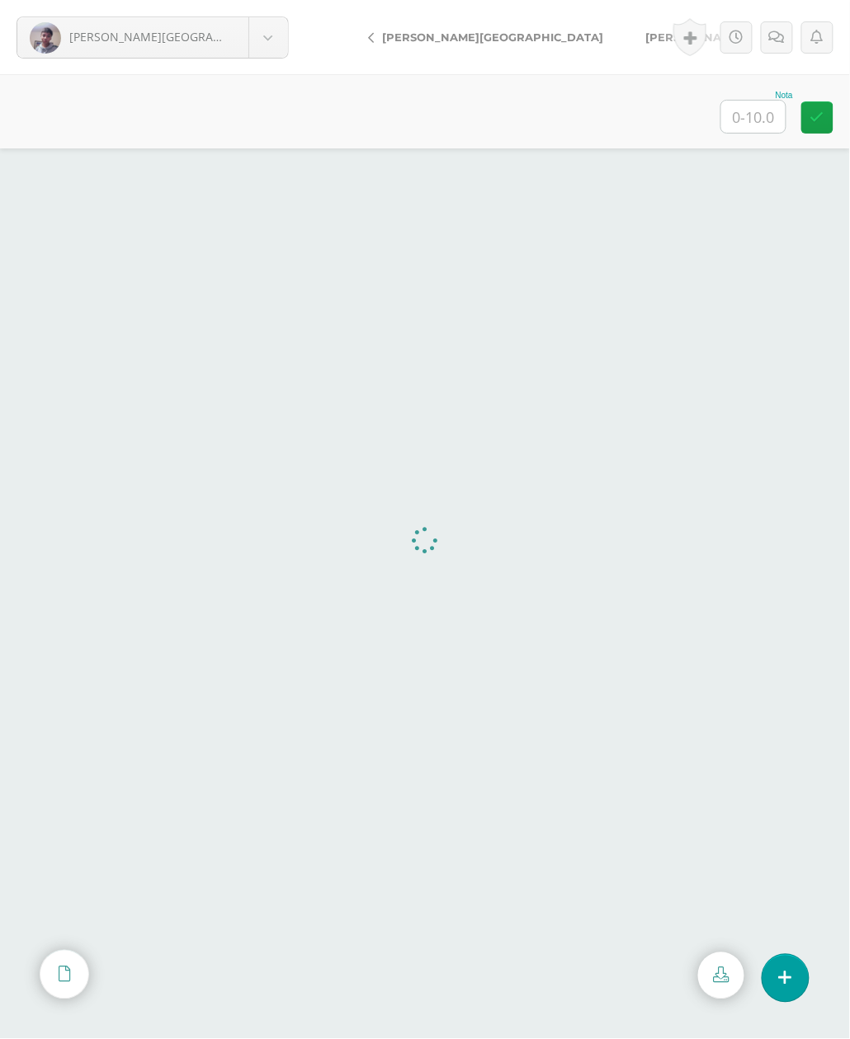
click at [646, 31] on span "[PERSON_NAME]" at bounding box center [694, 37] width 97 height 13
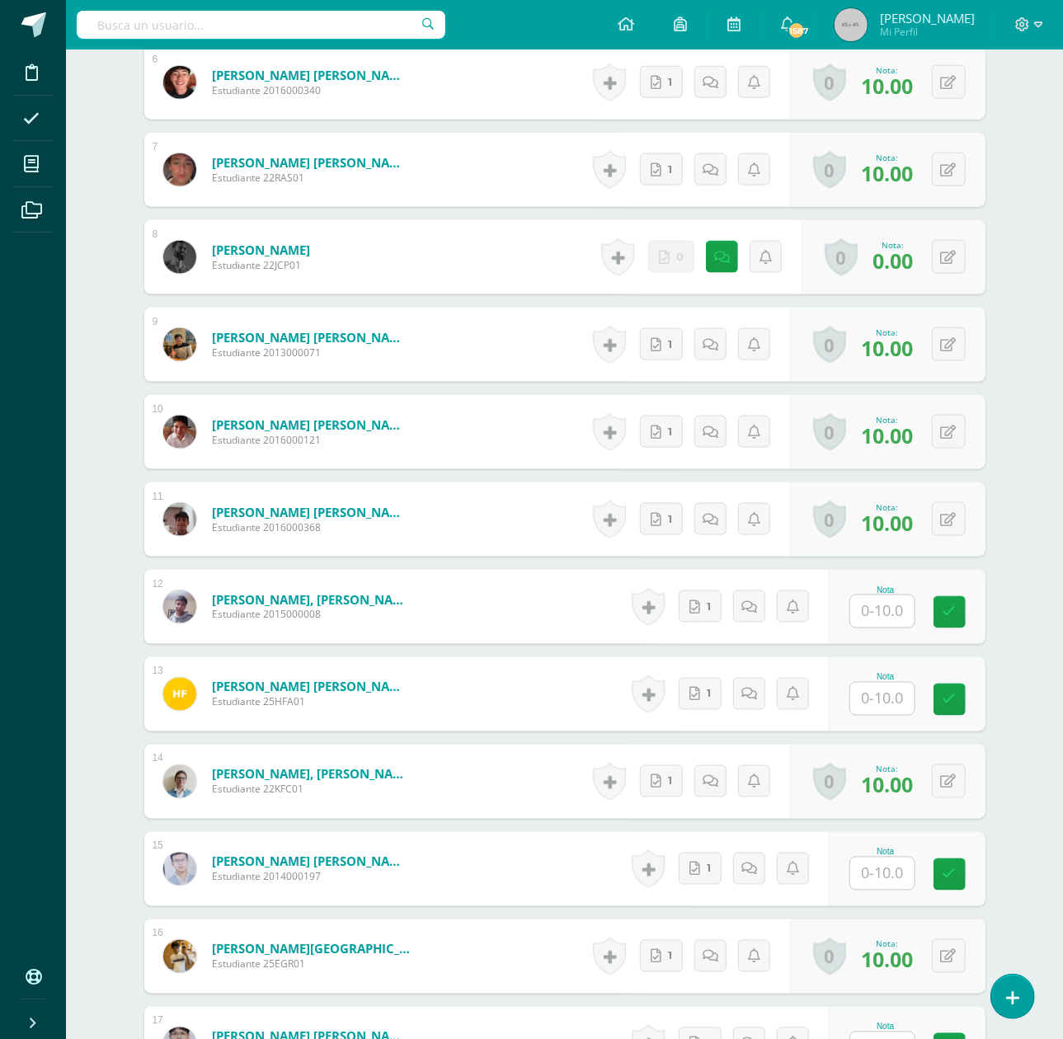
scroll to position [994, 0]
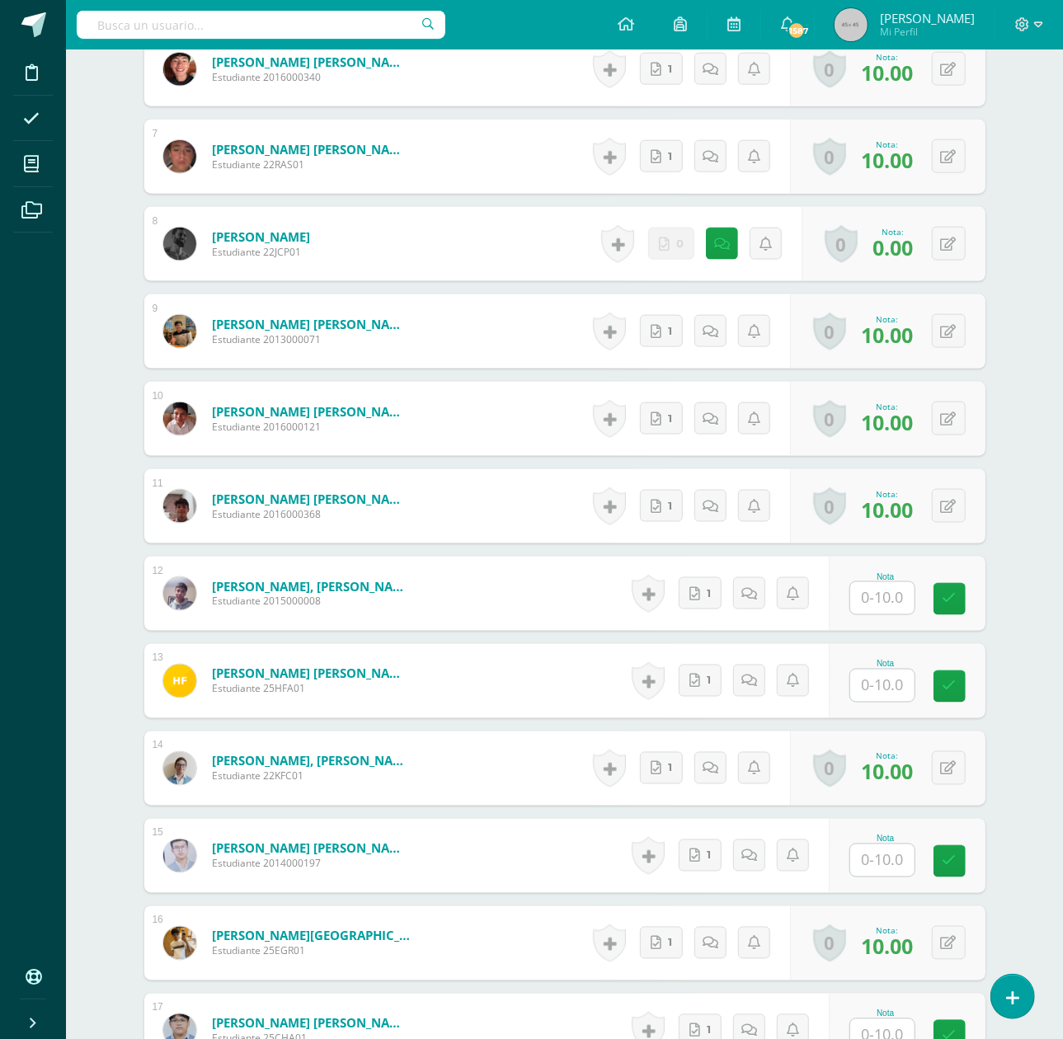
click at [878, 589] on input "text" at bounding box center [883, 598] width 64 height 32
type input "10"
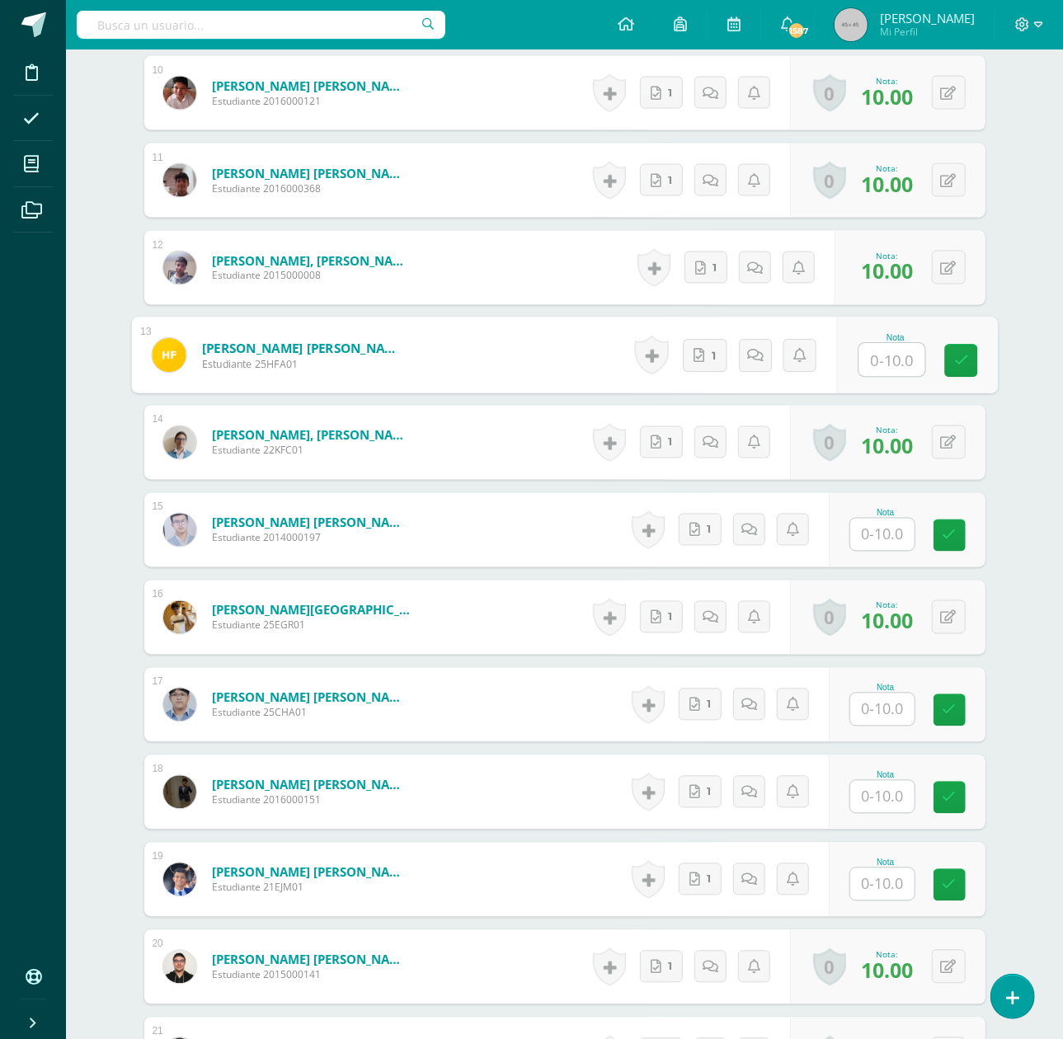
scroll to position [1324, 0]
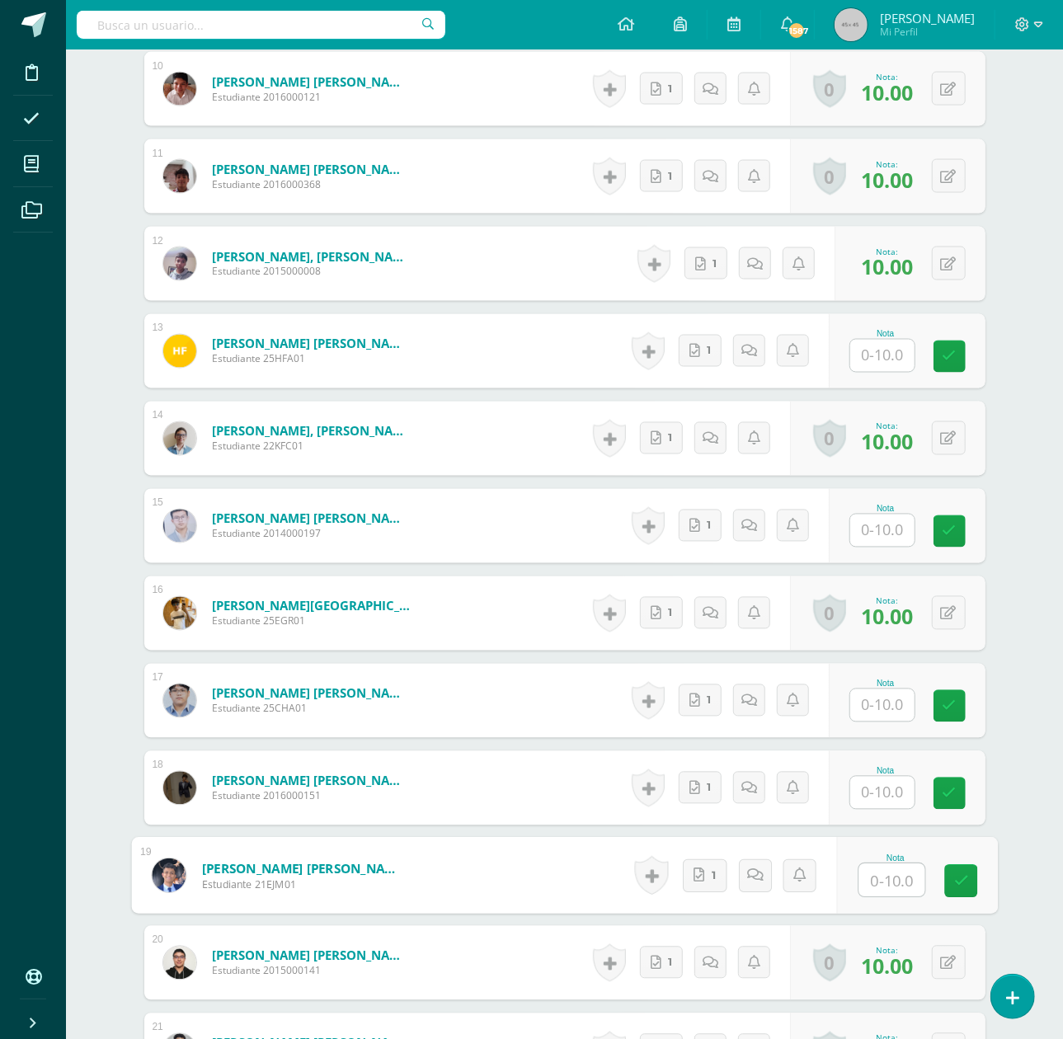
click at [892, 889] on input "text" at bounding box center [892, 881] width 66 height 33
type input "10"
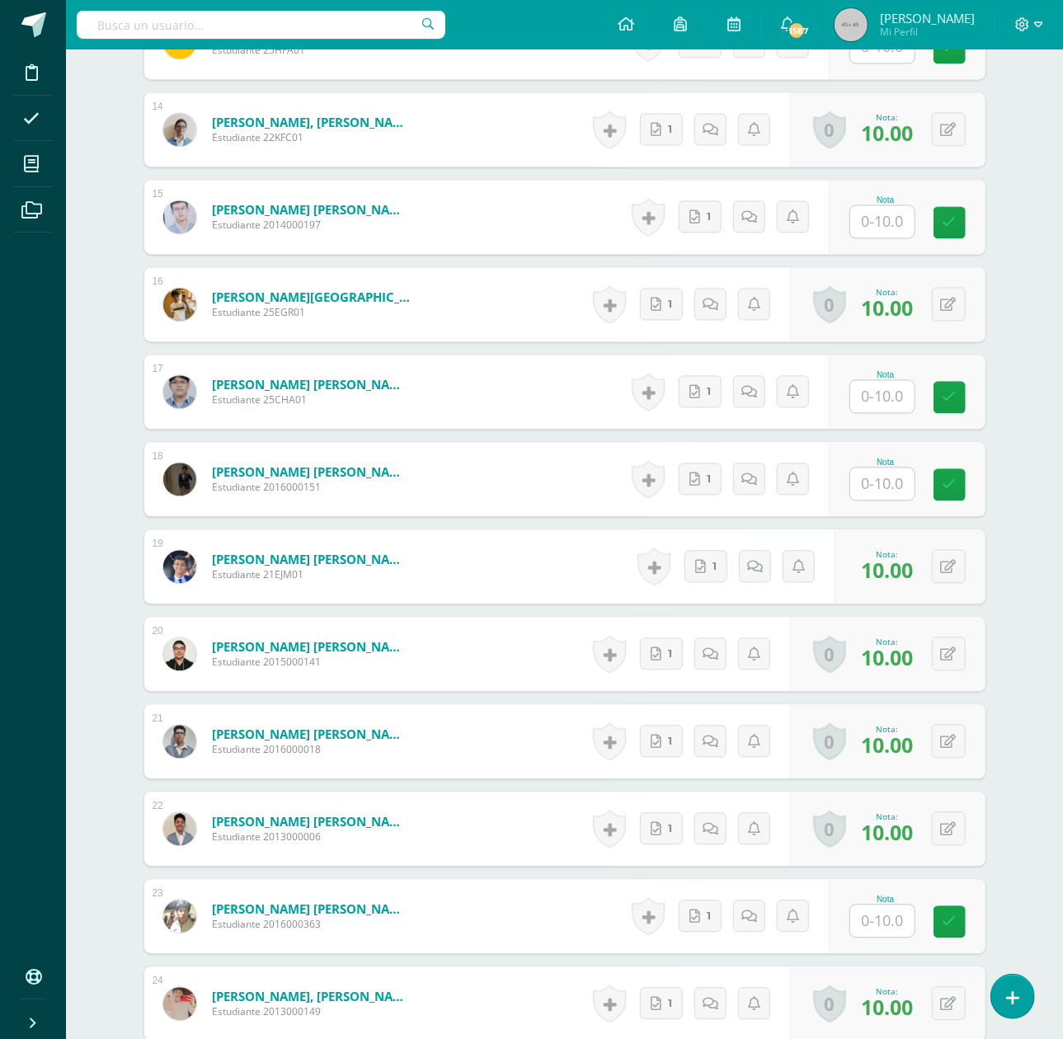
scroll to position [1654, 0]
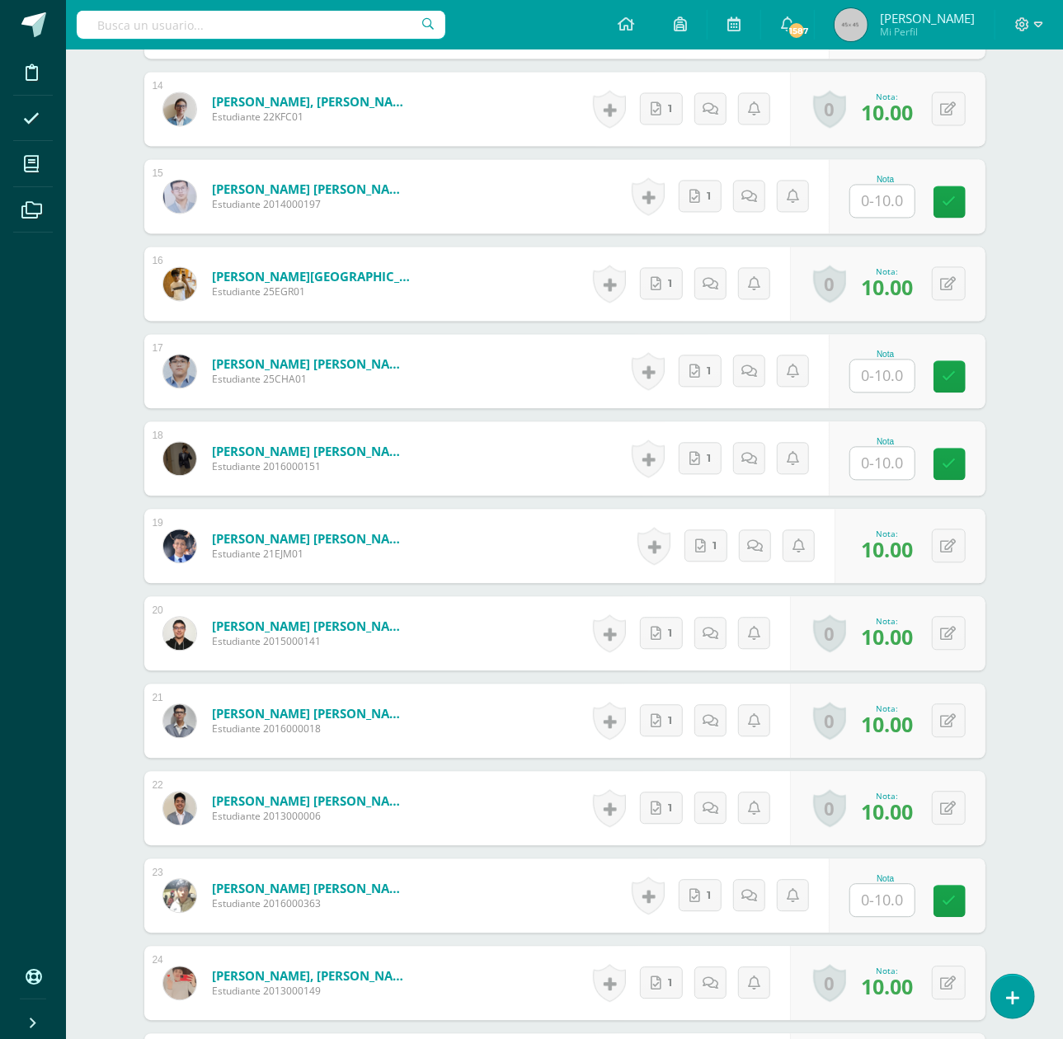
click at [901, 901] on input "text" at bounding box center [883, 900] width 64 height 32
type input "10"
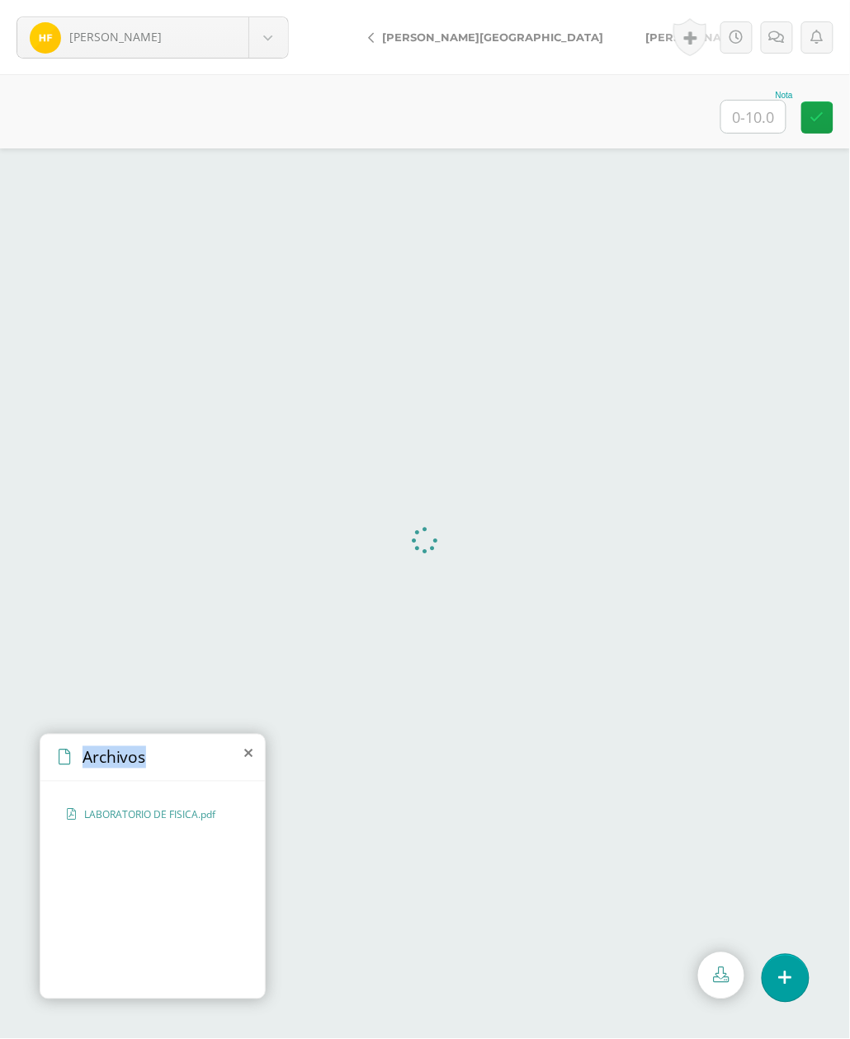
click at [252, 753] on div "Archivos" at bounding box center [152, 758] width 224 height 47
click at [251, 753] on icon at bounding box center [248, 753] width 8 height 13
click at [756, 125] on input "text" at bounding box center [753, 117] width 64 height 32
type input "10"
drag, startPoint x: 556, startPoint y: 34, endPoint x: 591, endPoint y: 107, distance: 81.2
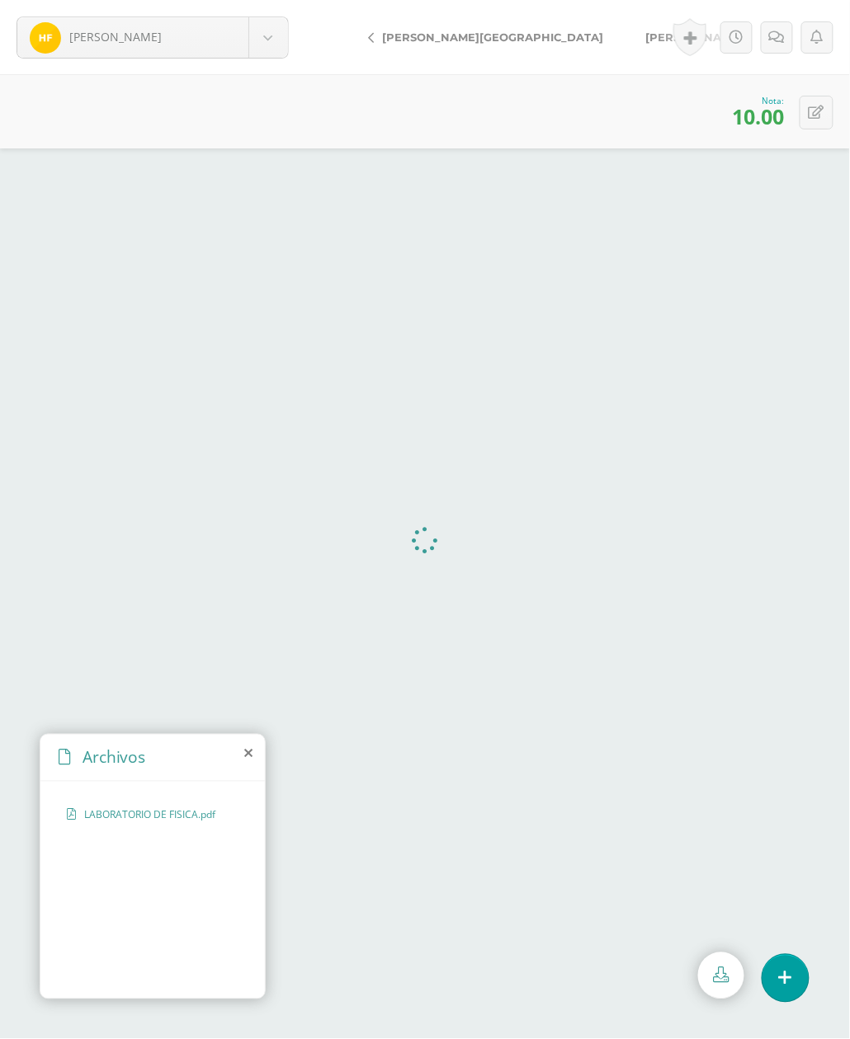
click at [646, 33] on span "[PERSON_NAME]" at bounding box center [694, 37] width 97 height 13
click at [243, 749] on div "Archivos" at bounding box center [152, 758] width 224 height 47
click at [246, 747] on icon at bounding box center [248, 753] width 8 height 13
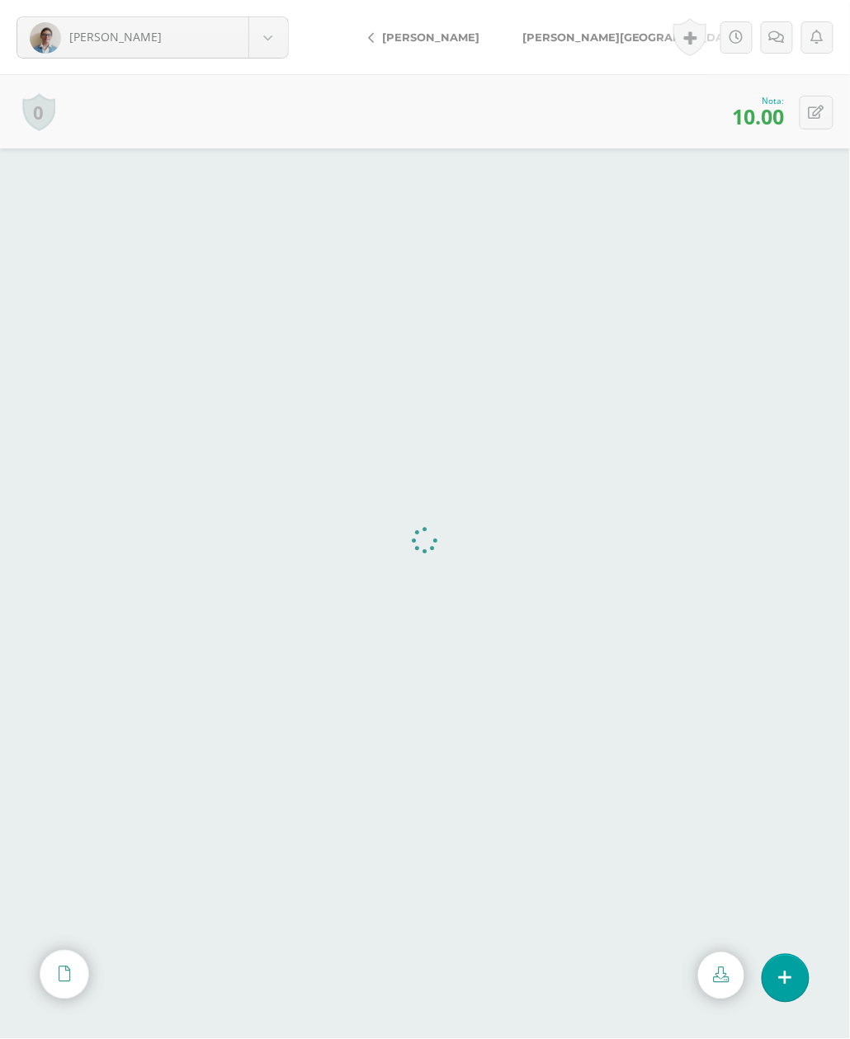
click at [568, 35] on span "[PERSON_NAME][GEOGRAPHIC_DATA]" at bounding box center [632, 37] width 221 height 13
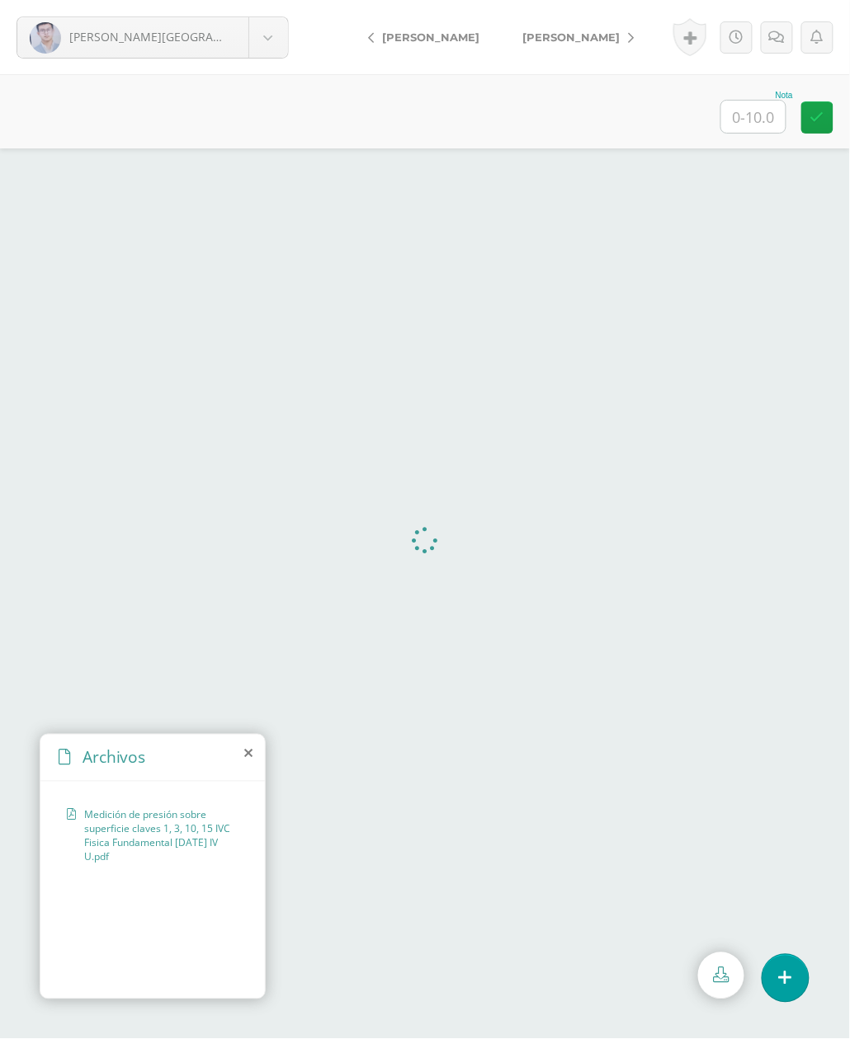
click at [747, 106] on input "text" at bounding box center [753, 117] width 64 height 32
type input "10"
click at [591, 31] on span "[PERSON_NAME]" at bounding box center [570, 37] width 97 height 13
click at [624, 44] on link "[PERSON_NAME]" at bounding box center [697, 37] width 146 height 40
click at [757, 113] on input "text" at bounding box center [753, 117] width 64 height 32
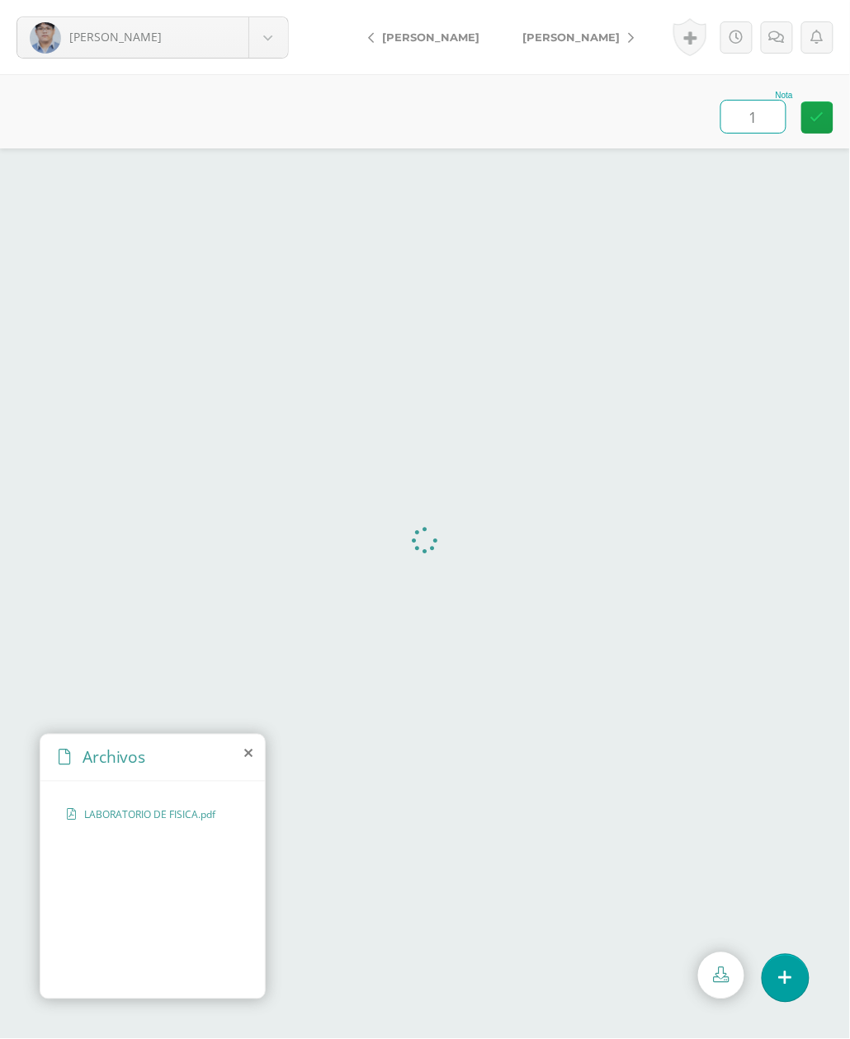
type input "10"
drag, startPoint x: 604, startPoint y: 40, endPoint x: 653, endPoint y: 94, distance: 73.6
click at [604, 37] on span "[PERSON_NAME]" at bounding box center [570, 37] width 97 height 13
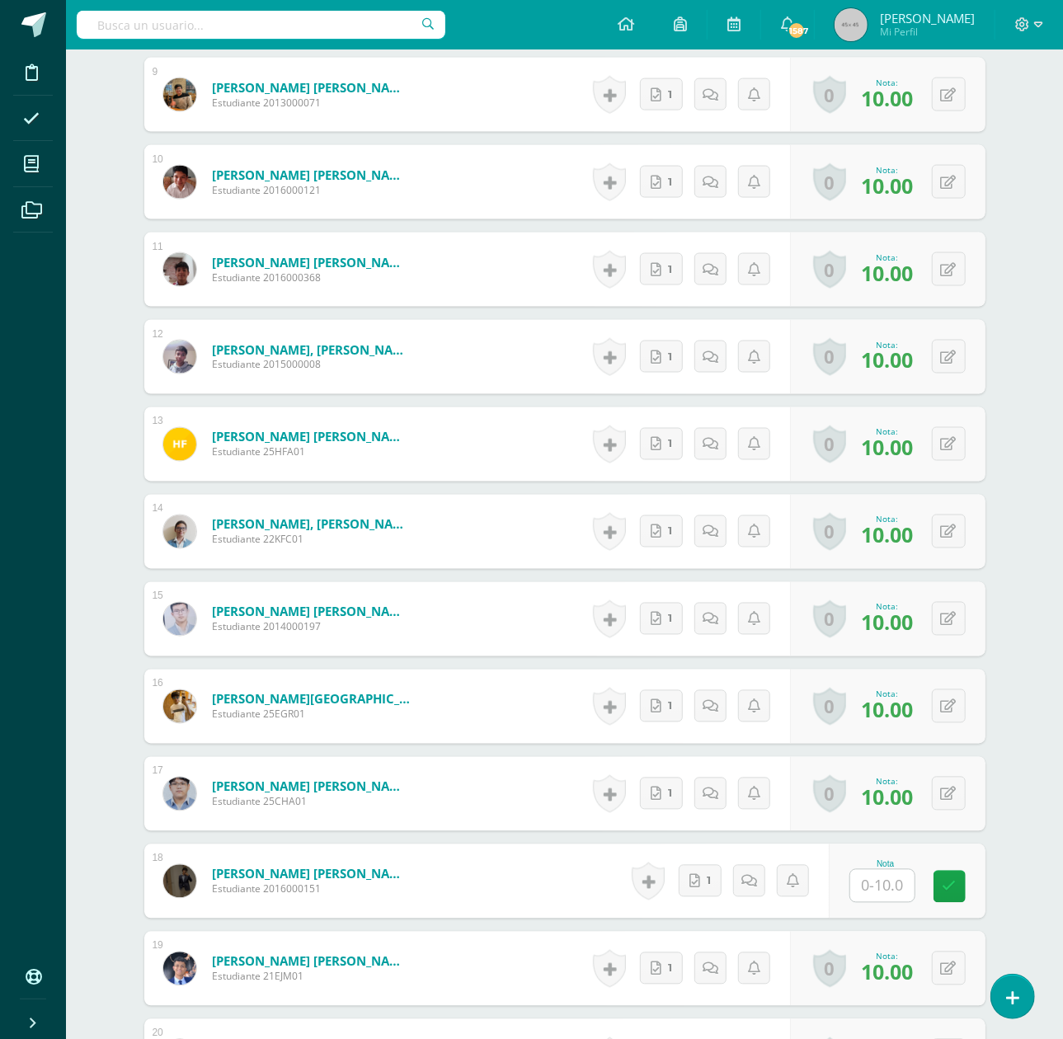
scroll to position [1544, 0]
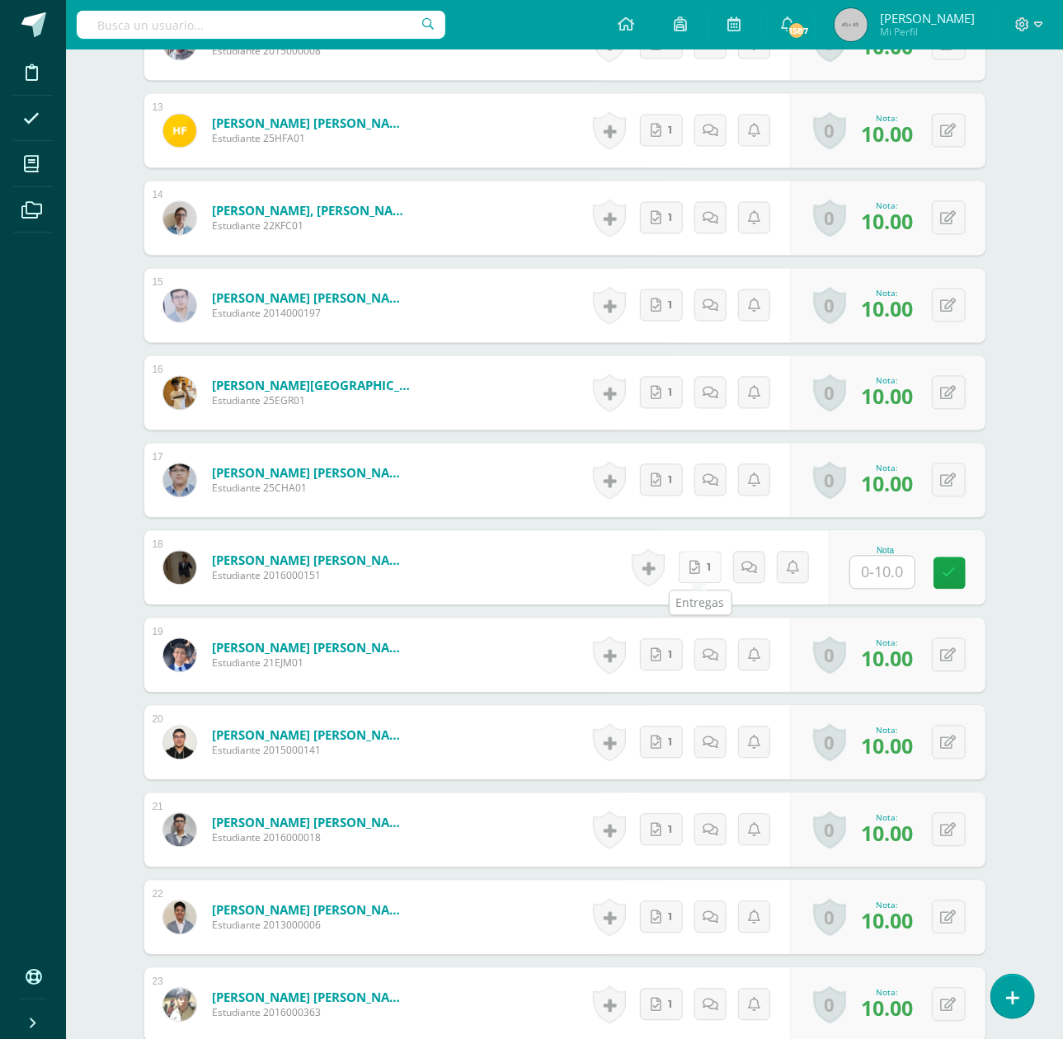
click at [696, 574] on icon at bounding box center [695, 569] width 11 height 14
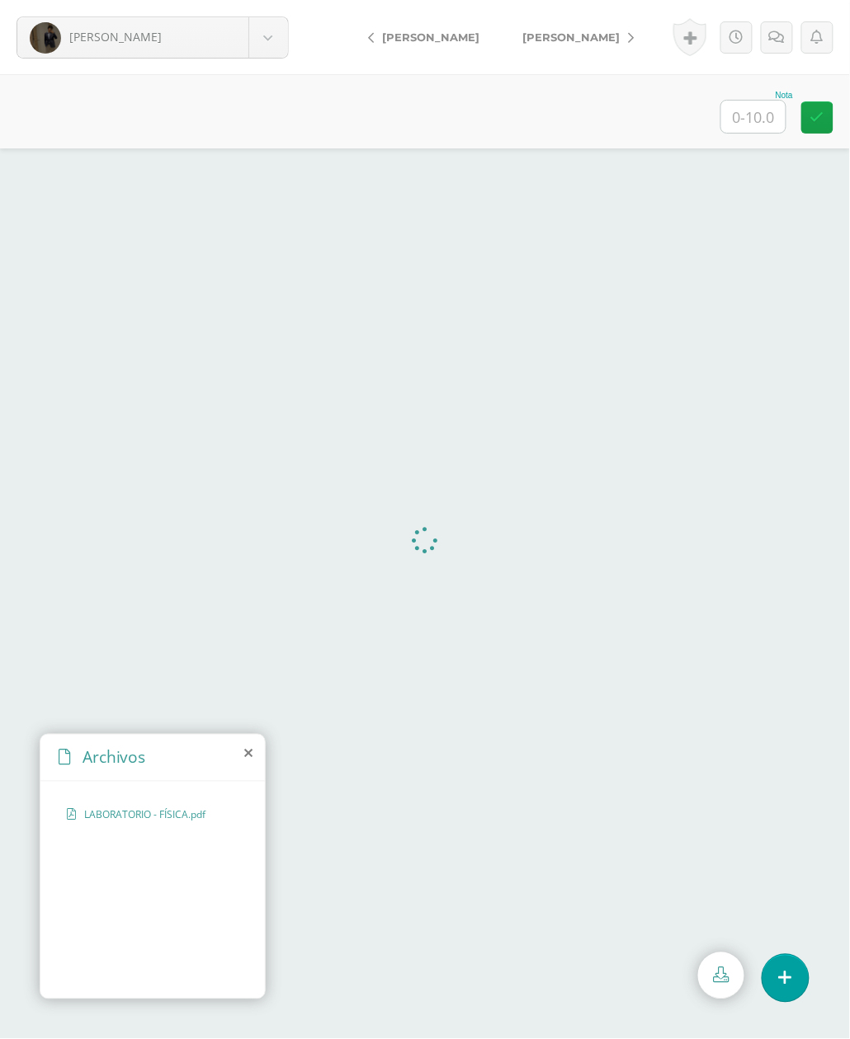
click at [736, 120] on input "text" at bounding box center [753, 117] width 64 height 32
type input "10"
click at [582, 35] on span "[PERSON_NAME]" at bounding box center [570, 37] width 97 height 13
click at [591, 31] on span "[PERSON_NAME]" at bounding box center [570, 37] width 97 height 13
click at [549, 25] on link "[PERSON_NAME]" at bounding box center [574, 37] width 146 height 40
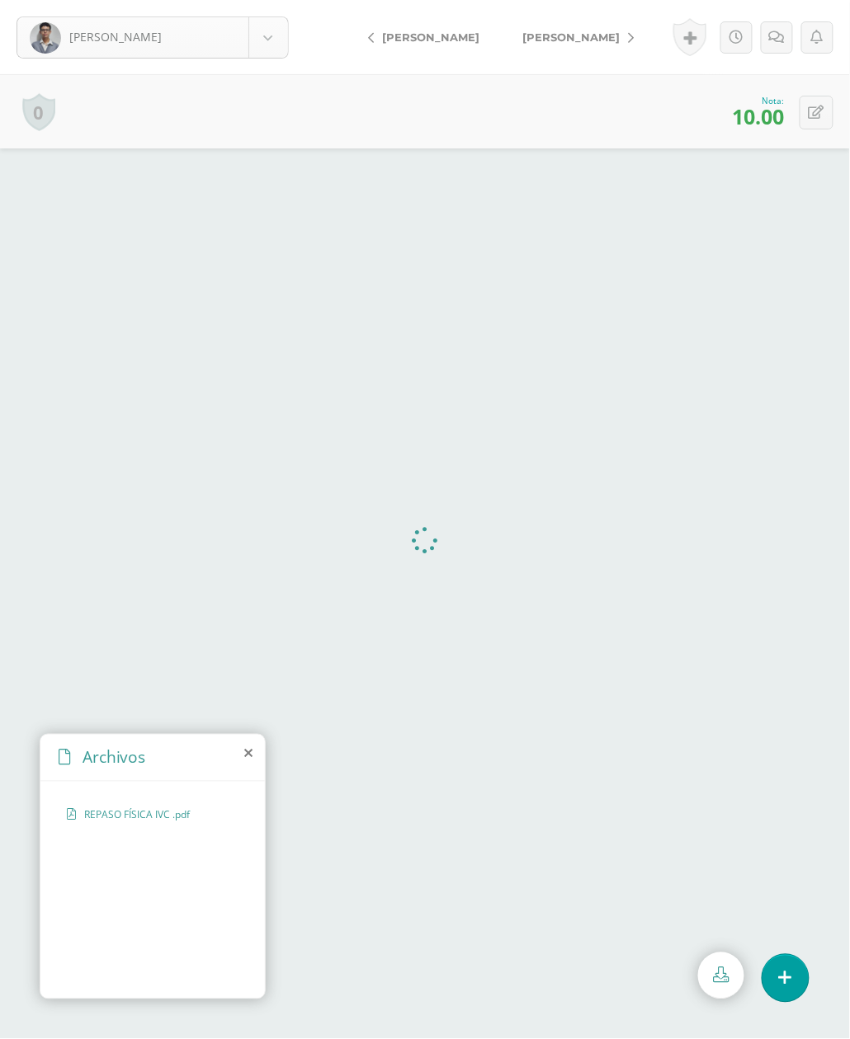
click at [269, 0] on body "[PERSON_NAME] [PERSON_NAME][GEOGRAPHIC_DATA] [PERSON_NAME] [PERSON_NAME] [PERSO…" at bounding box center [425, 0] width 850 height 0
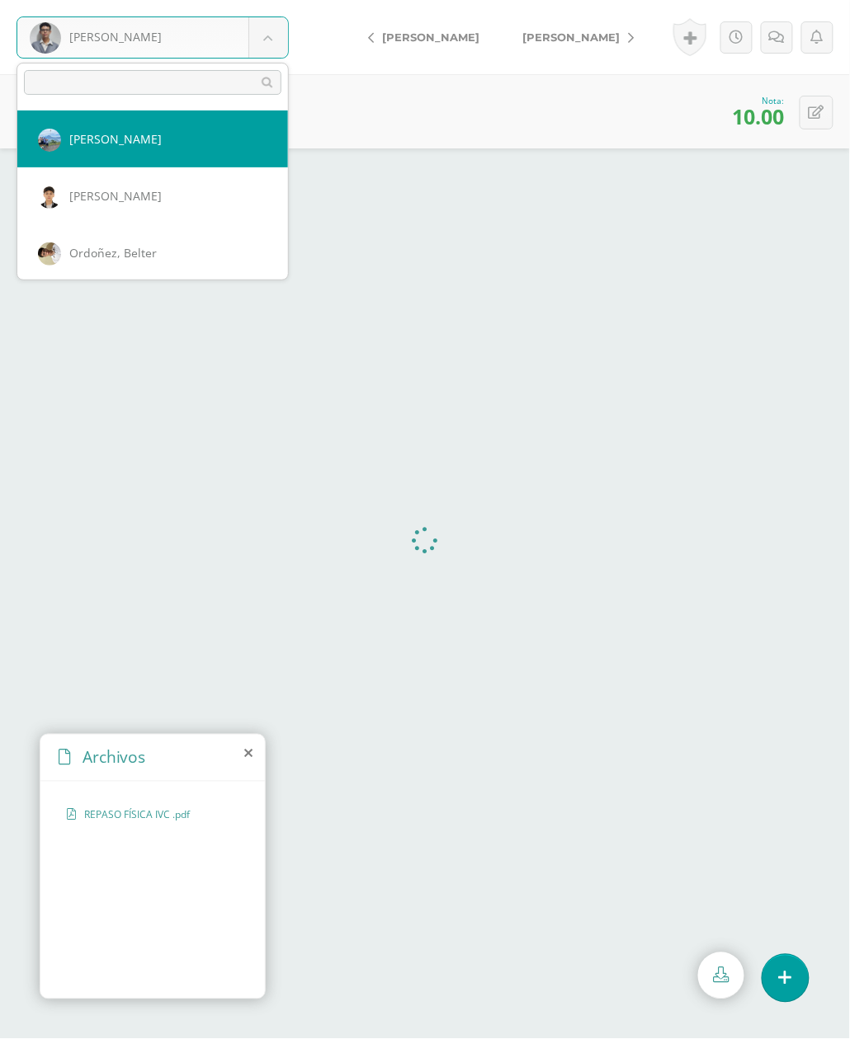
scroll to position [1444, 0]
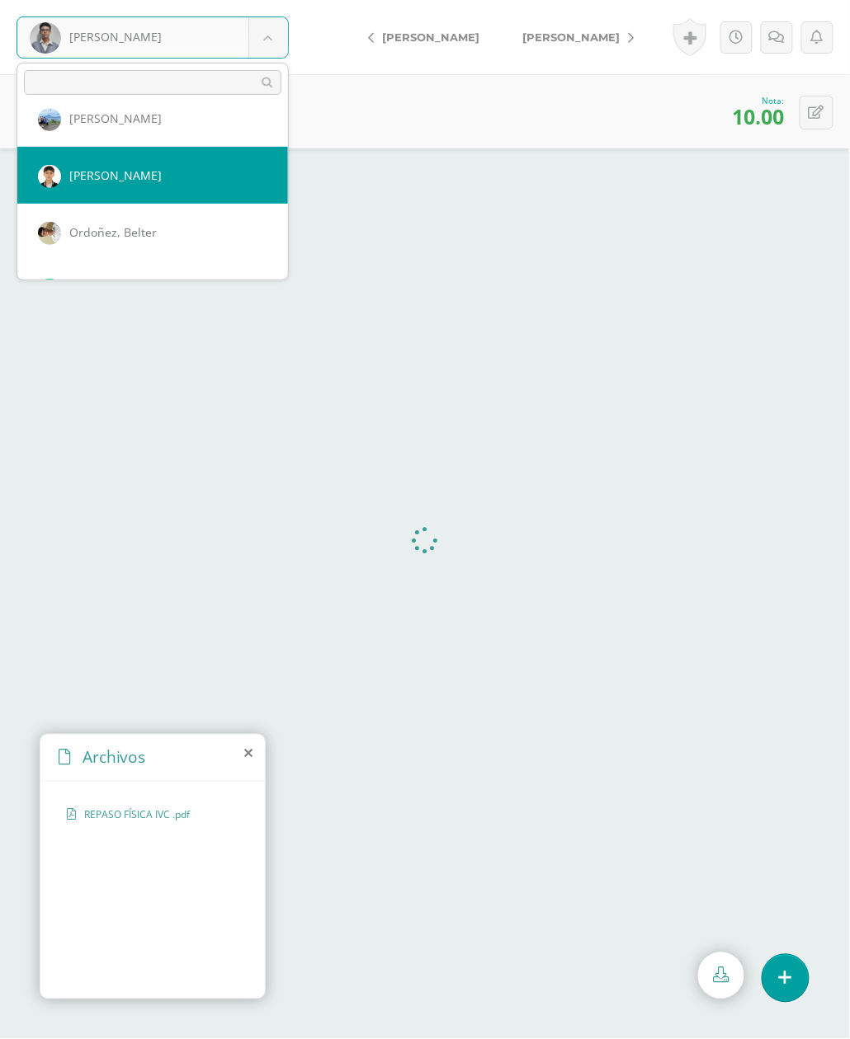
select select "688"
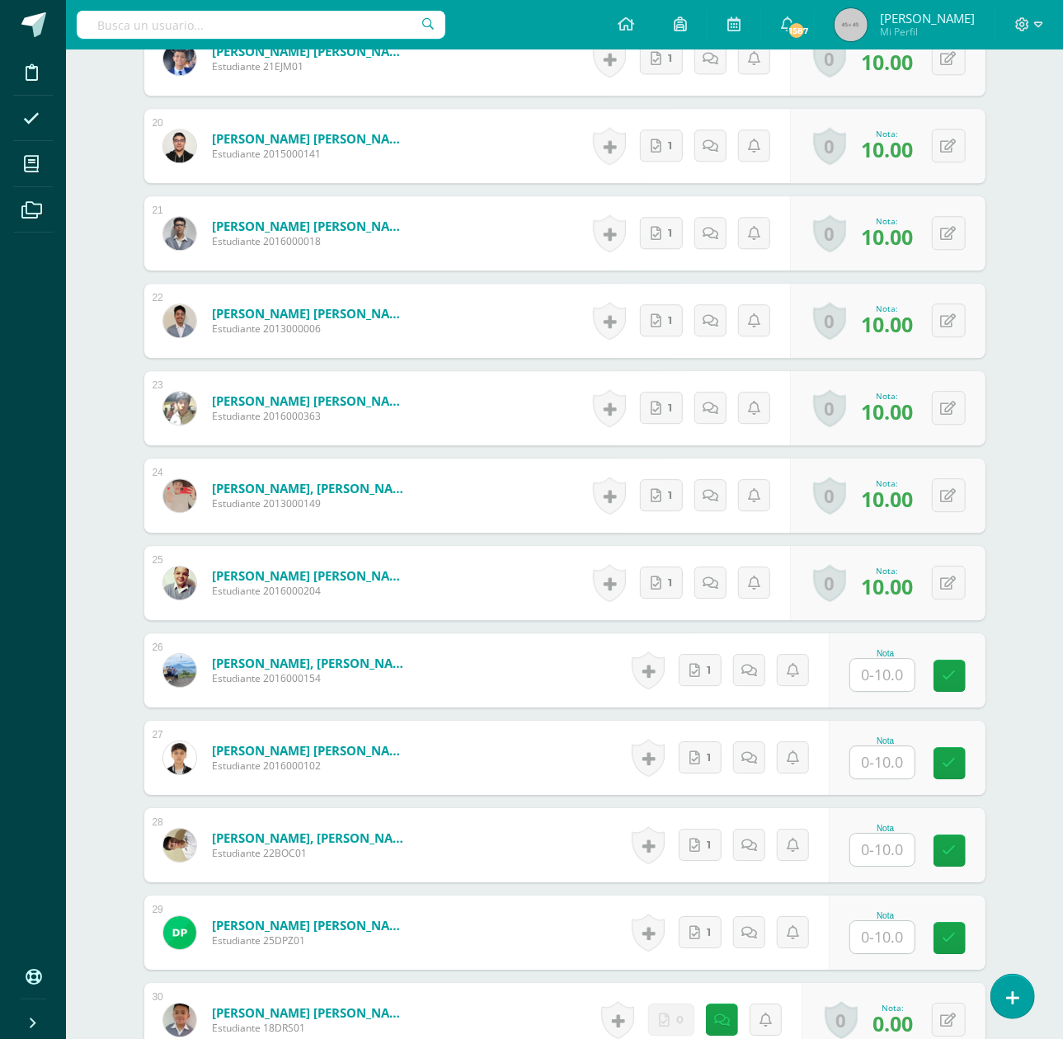
scroll to position [2142, 0]
click at [690, 671] on link "1" at bounding box center [700, 669] width 43 height 32
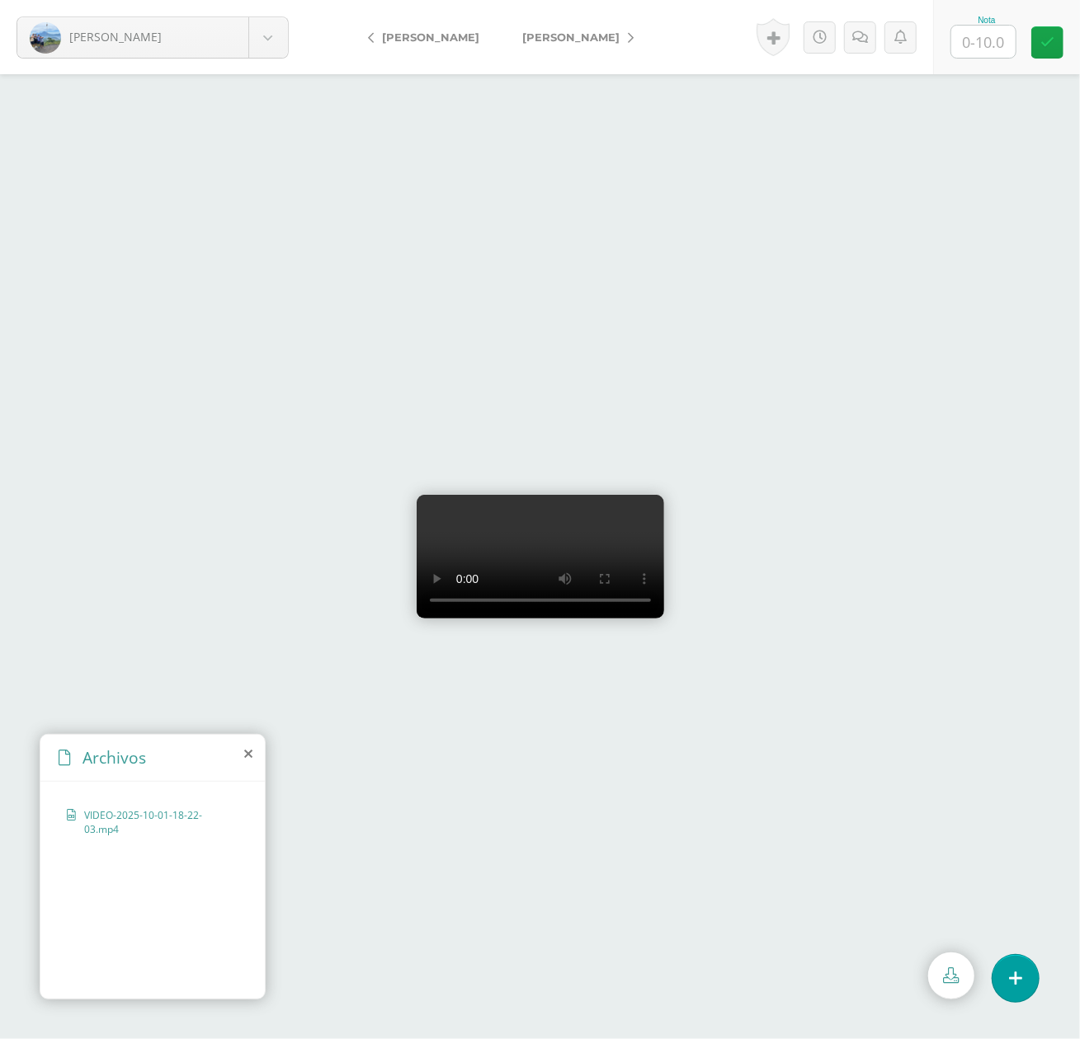
click at [995, 49] on input "text" at bounding box center [983, 42] width 64 height 32
type input "10"
click at [542, 44] on link "[PERSON_NAME]" at bounding box center [574, 37] width 146 height 40
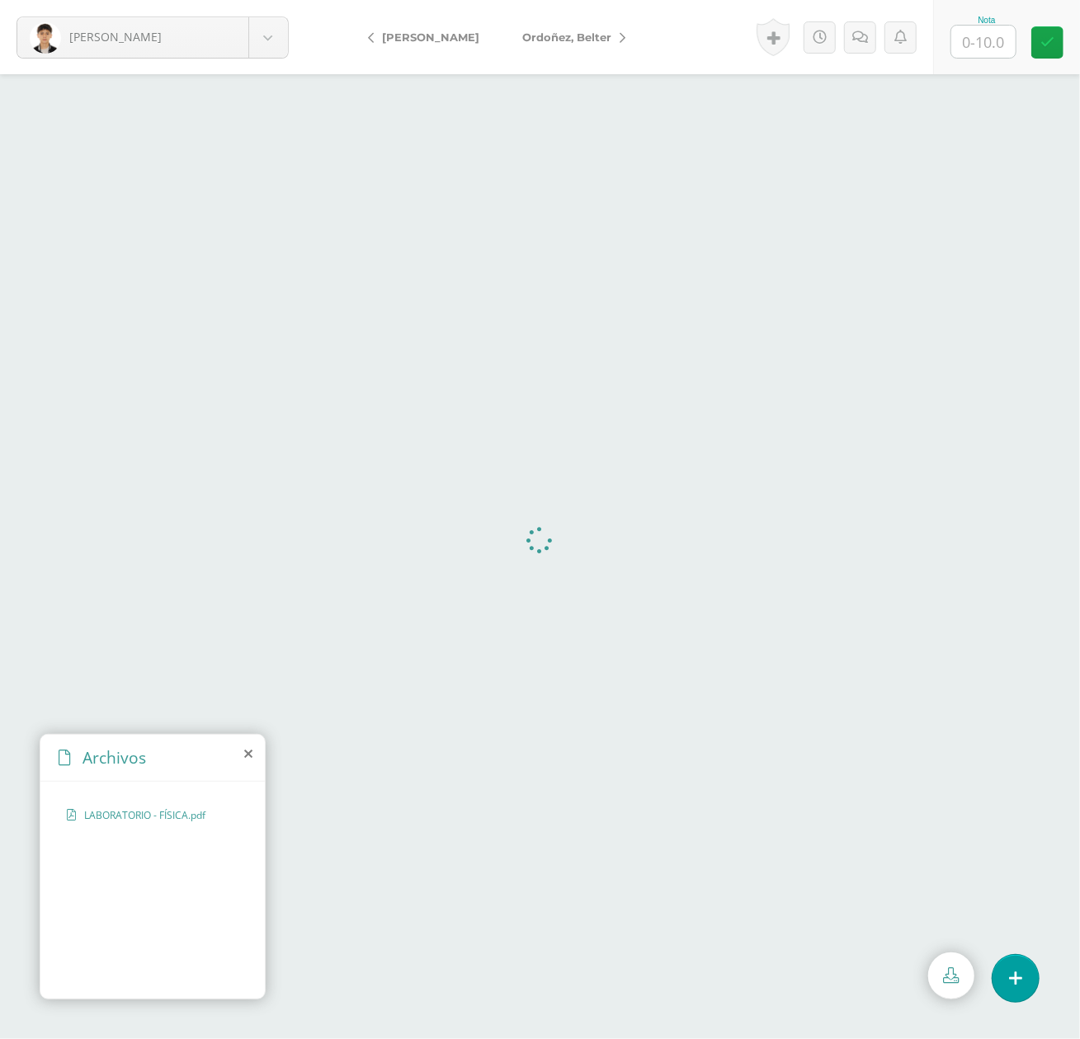
click at [965, 36] on input "text" at bounding box center [983, 42] width 64 height 32
type input "10"
click at [247, 750] on icon at bounding box center [248, 753] width 8 height 13
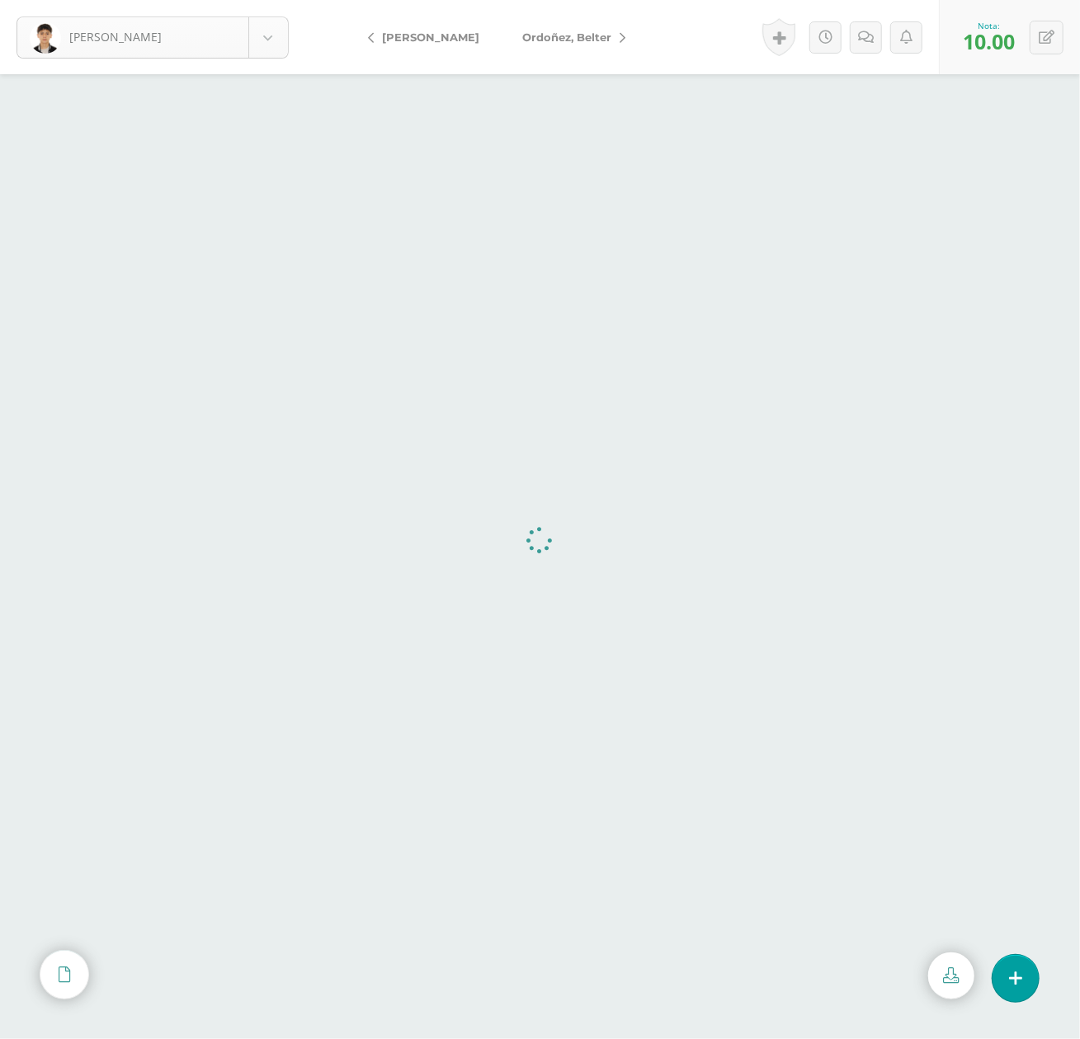
click at [271, 0] on body "Morales, Rudy Acevedo, Diego Aguilar, Andrés Alegria, Alvaro Alonzo, Sebastian …" at bounding box center [540, 0] width 1080 height 0
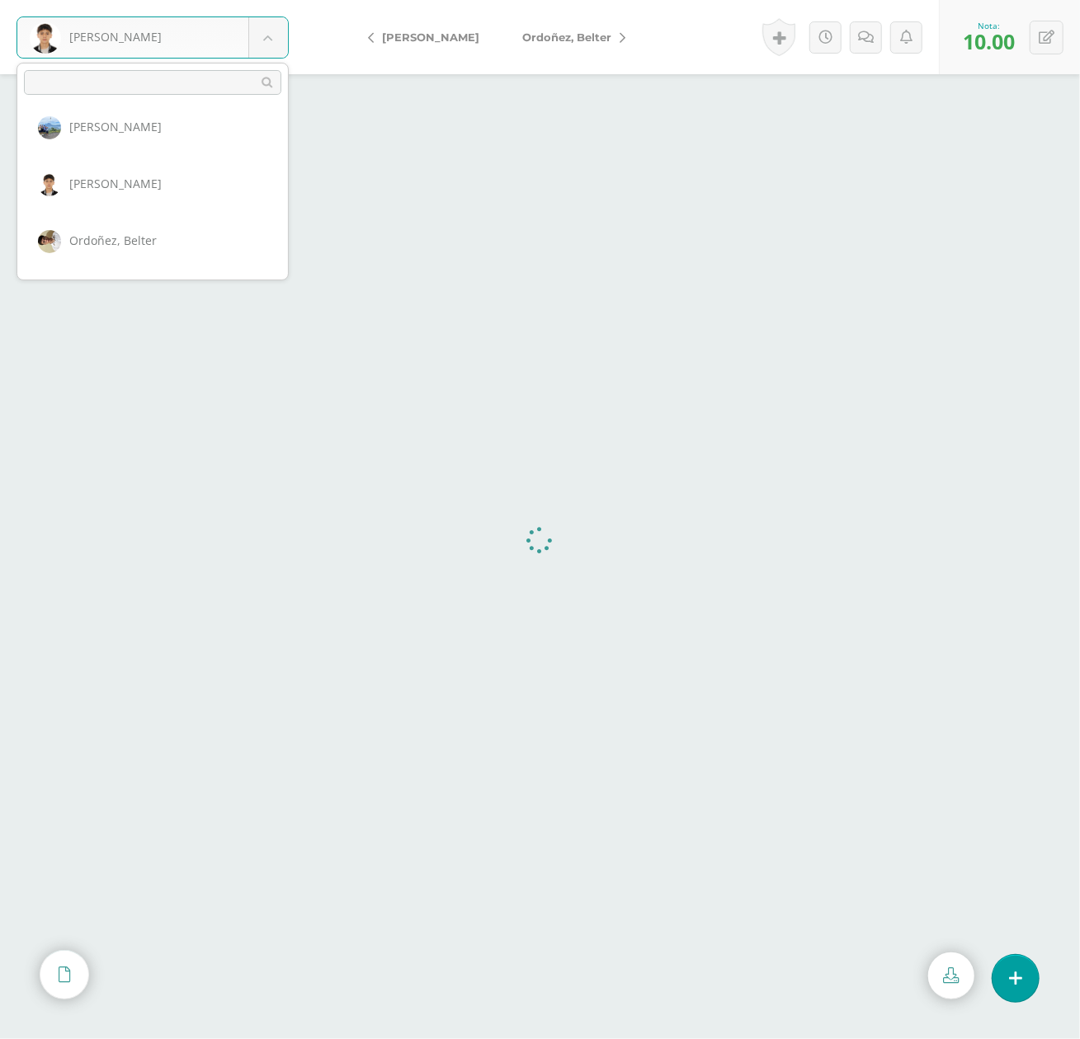
scroll to position [1475, 0]
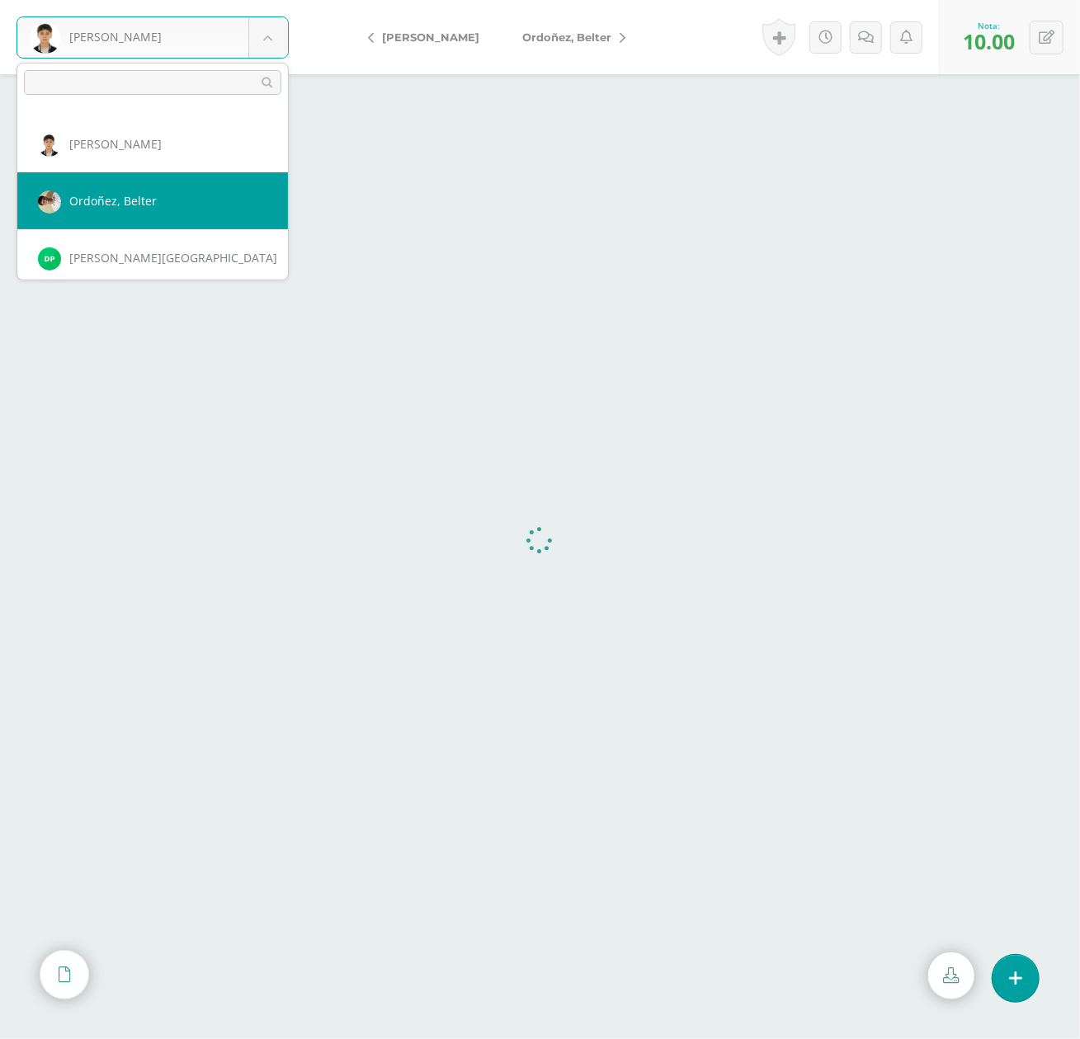
select select "1623"
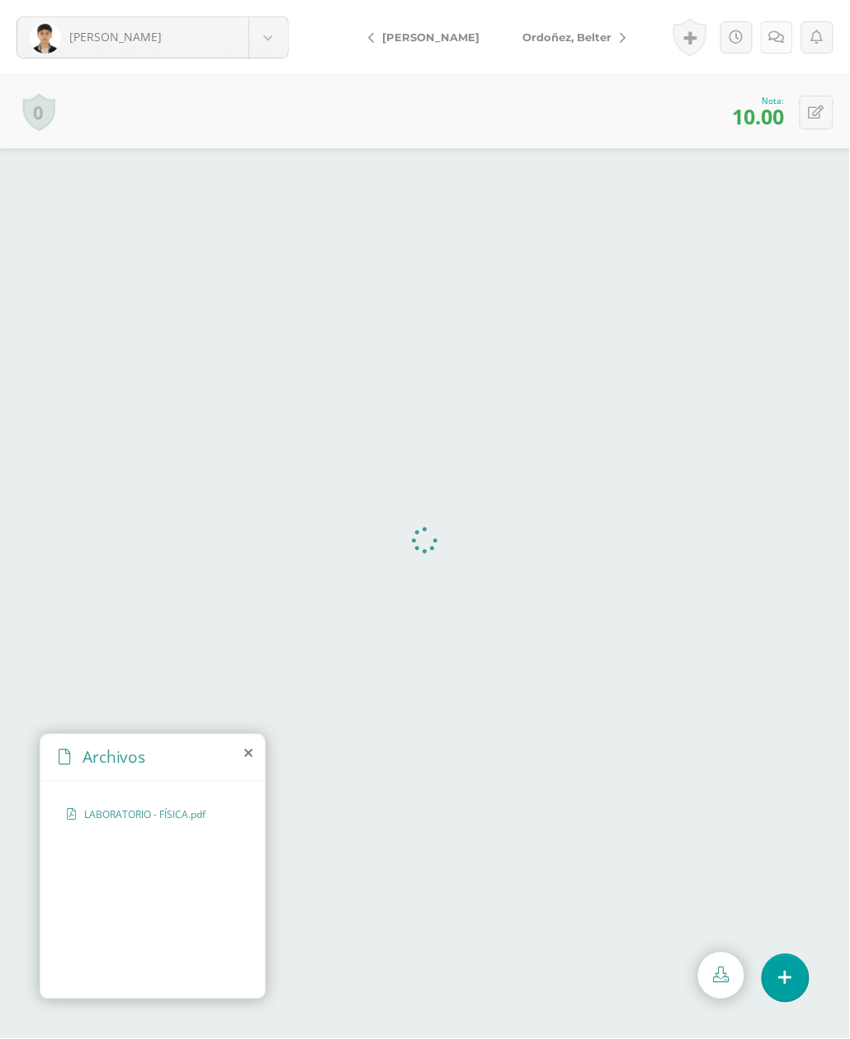
click at [785, 34] on link at bounding box center [777, 37] width 32 height 32
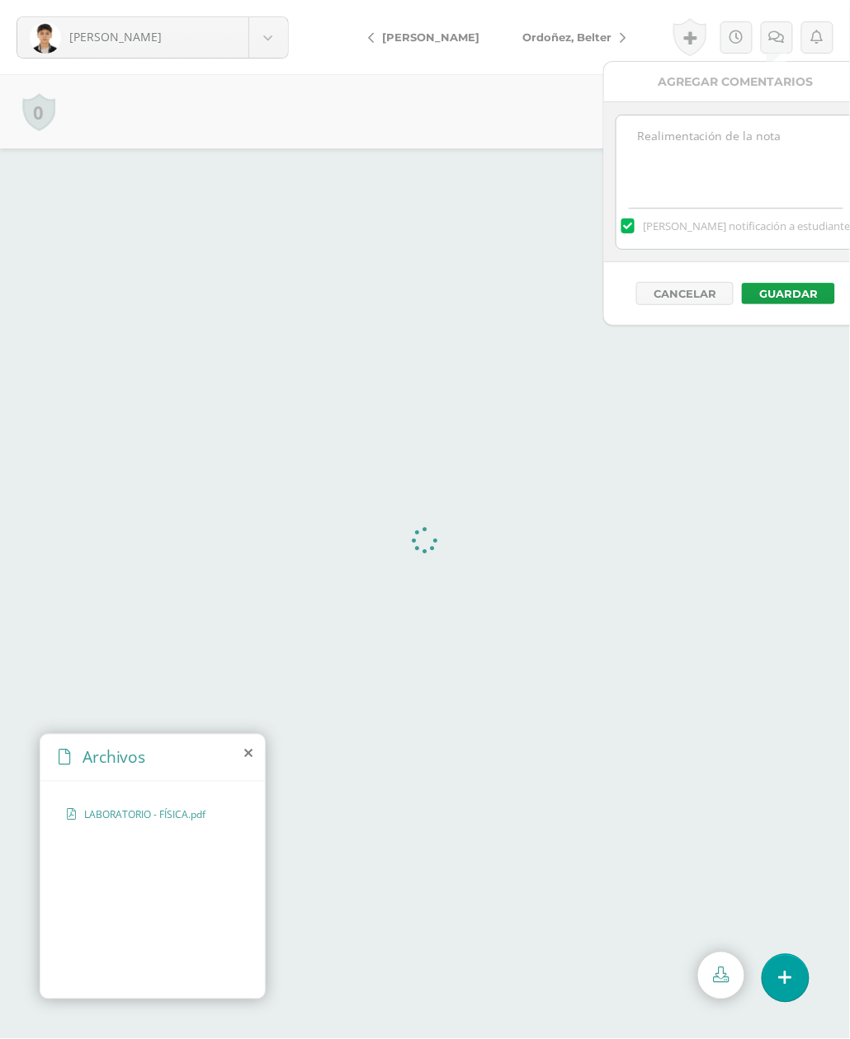
click at [652, 142] on textarea at bounding box center [735, 156] width 238 height 82
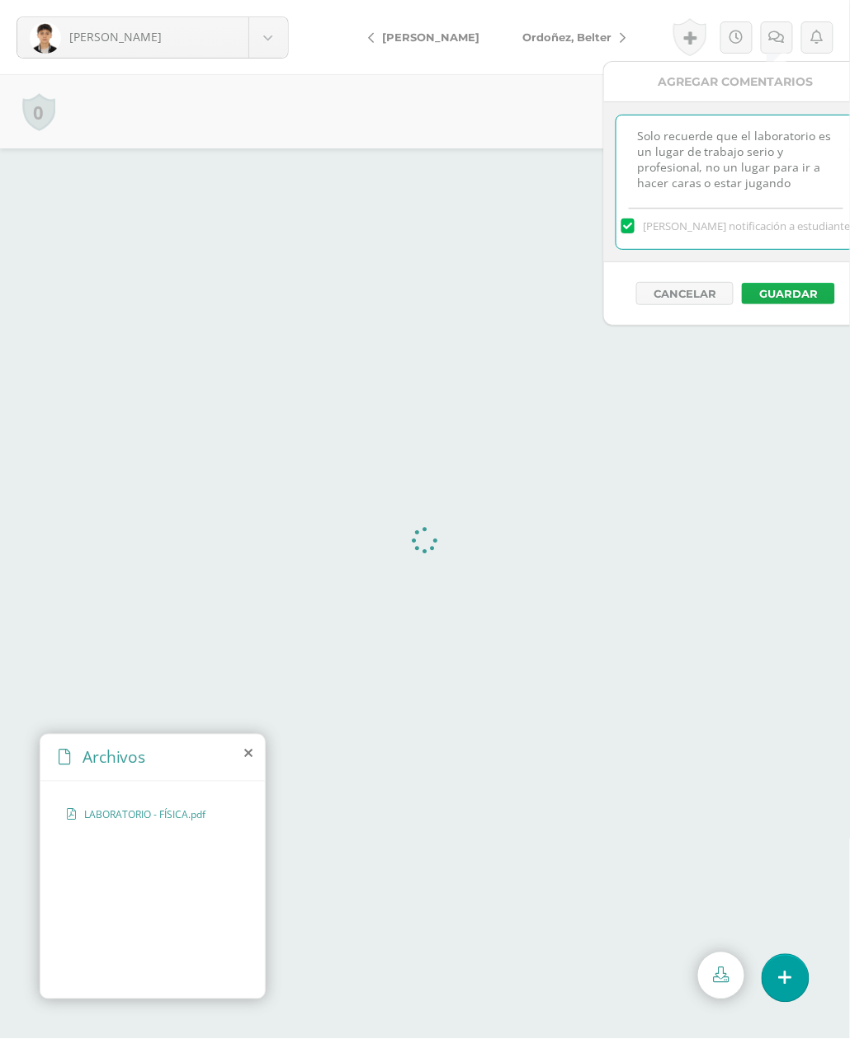
type textarea "Solo recuerde que el laboratorio es un lugar de trabajo serio y profesional, no…"
click at [784, 288] on button "Guardar" at bounding box center [788, 293] width 93 height 21
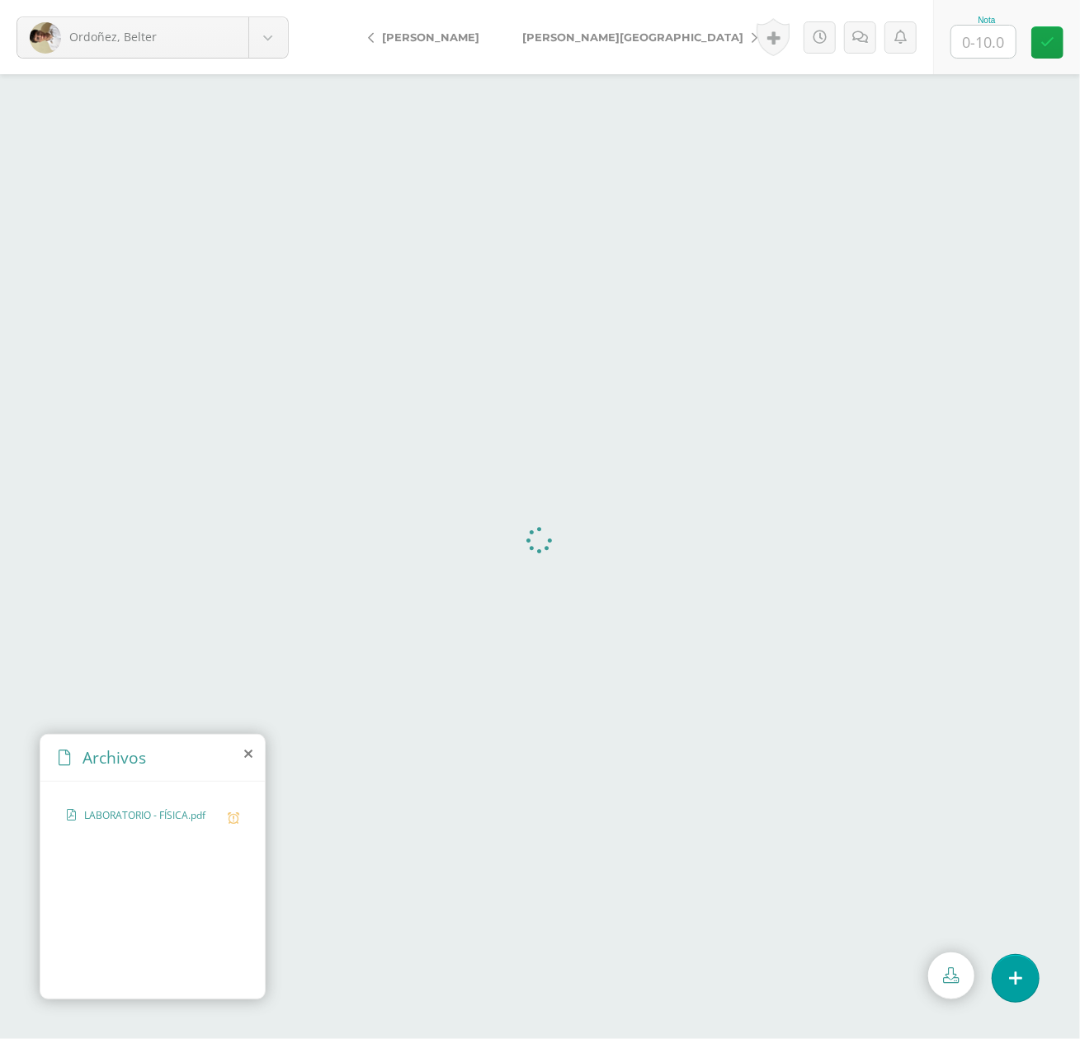
click at [968, 27] on input "text" at bounding box center [983, 42] width 64 height 32
type input "10"
click at [272, 0] on body "[PERSON_NAME], [PERSON_NAME][GEOGRAPHIC_DATA] [PERSON_NAME] [PERSON_NAME] [PERS…" at bounding box center [540, 0] width 1080 height 0
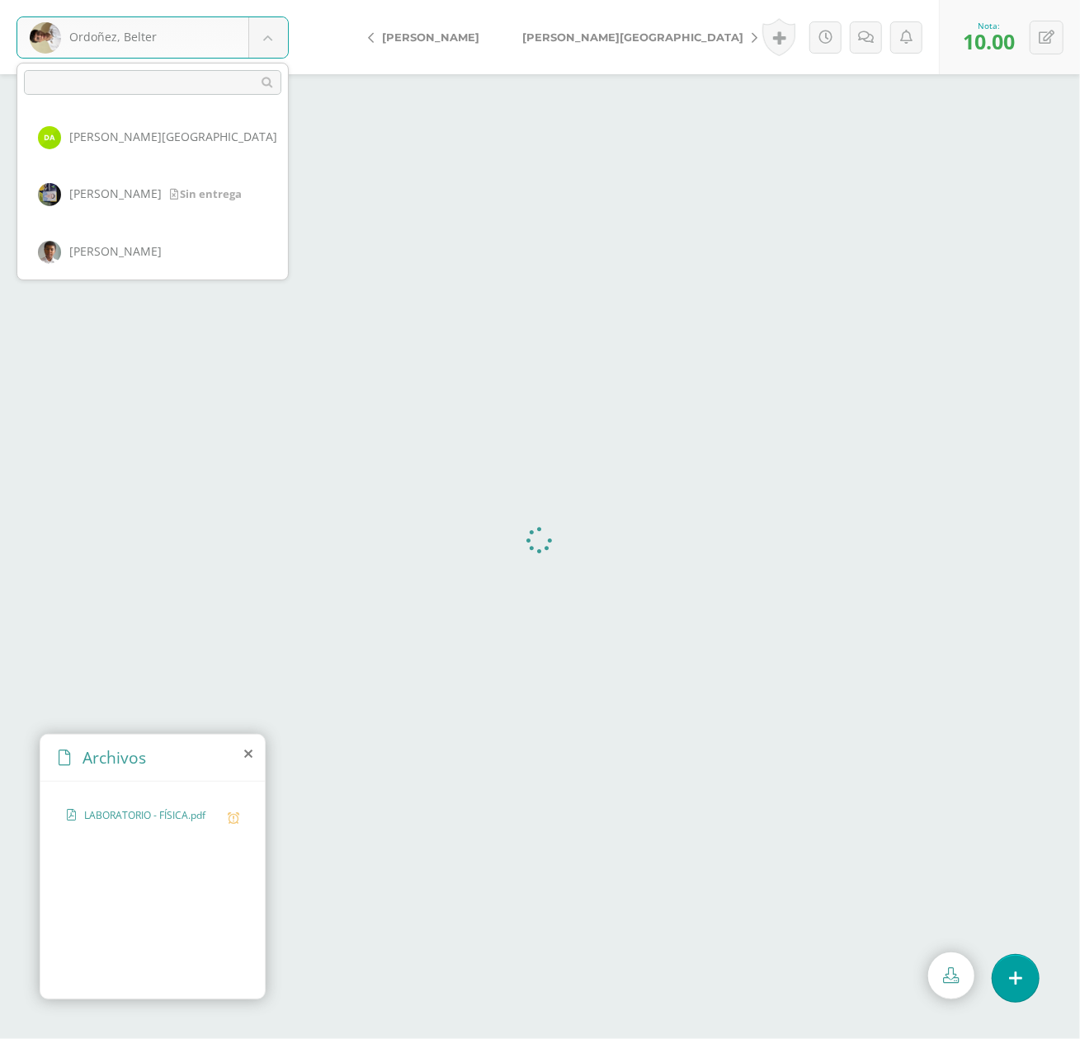
scroll to position [1422, 0]
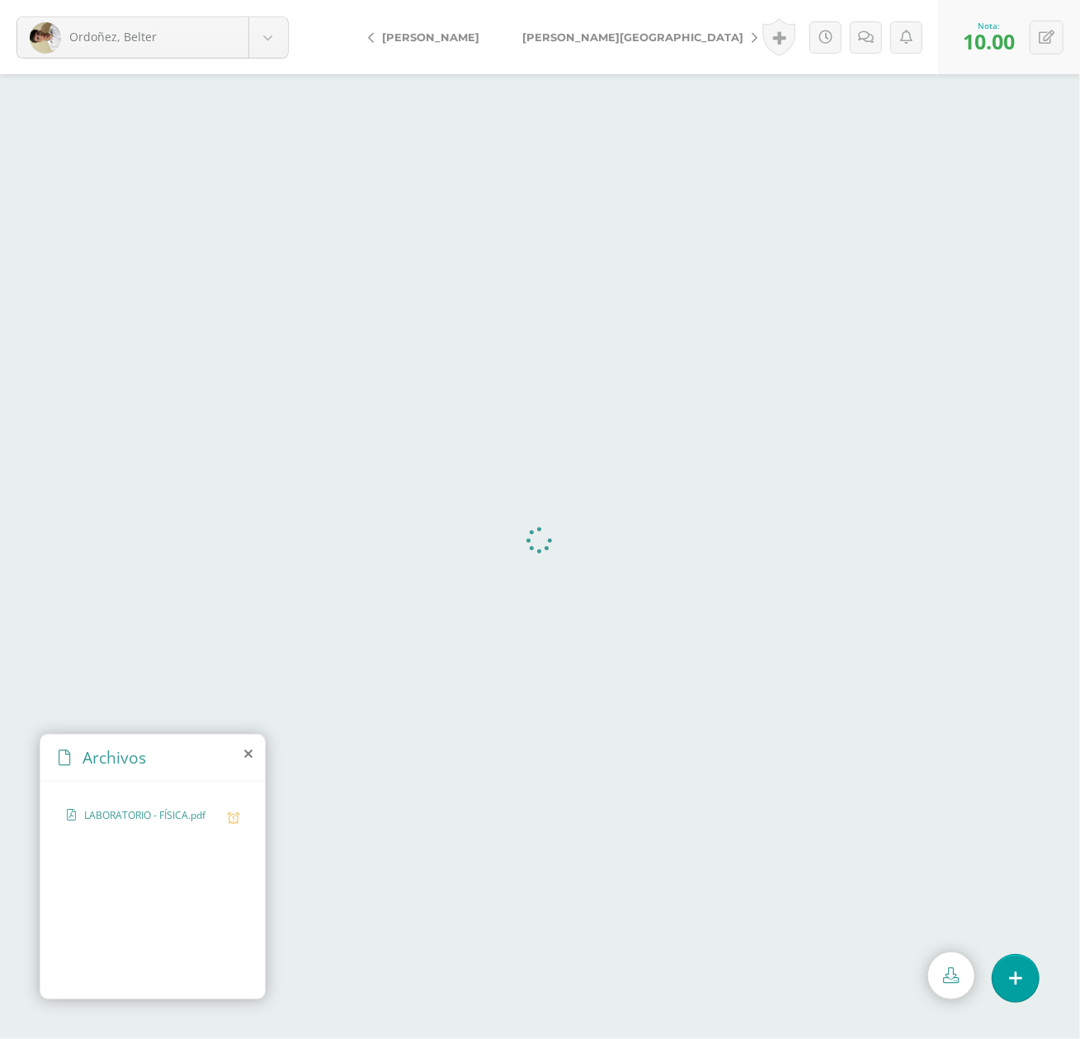
click at [564, 40] on span "[PERSON_NAME][GEOGRAPHIC_DATA]" at bounding box center [632, 37] width 221 height 13
click at [983, 18] on div "Nota" at bounding box center [986, 20] width 73 height 9
click at [997, 37] on input "text" at bounding box center [983, 42] width 64 height 32
type input "10"
click at [588, 21] on link "[PERSON_NAME]" at bounding box center [565, 37] width 146 height 40
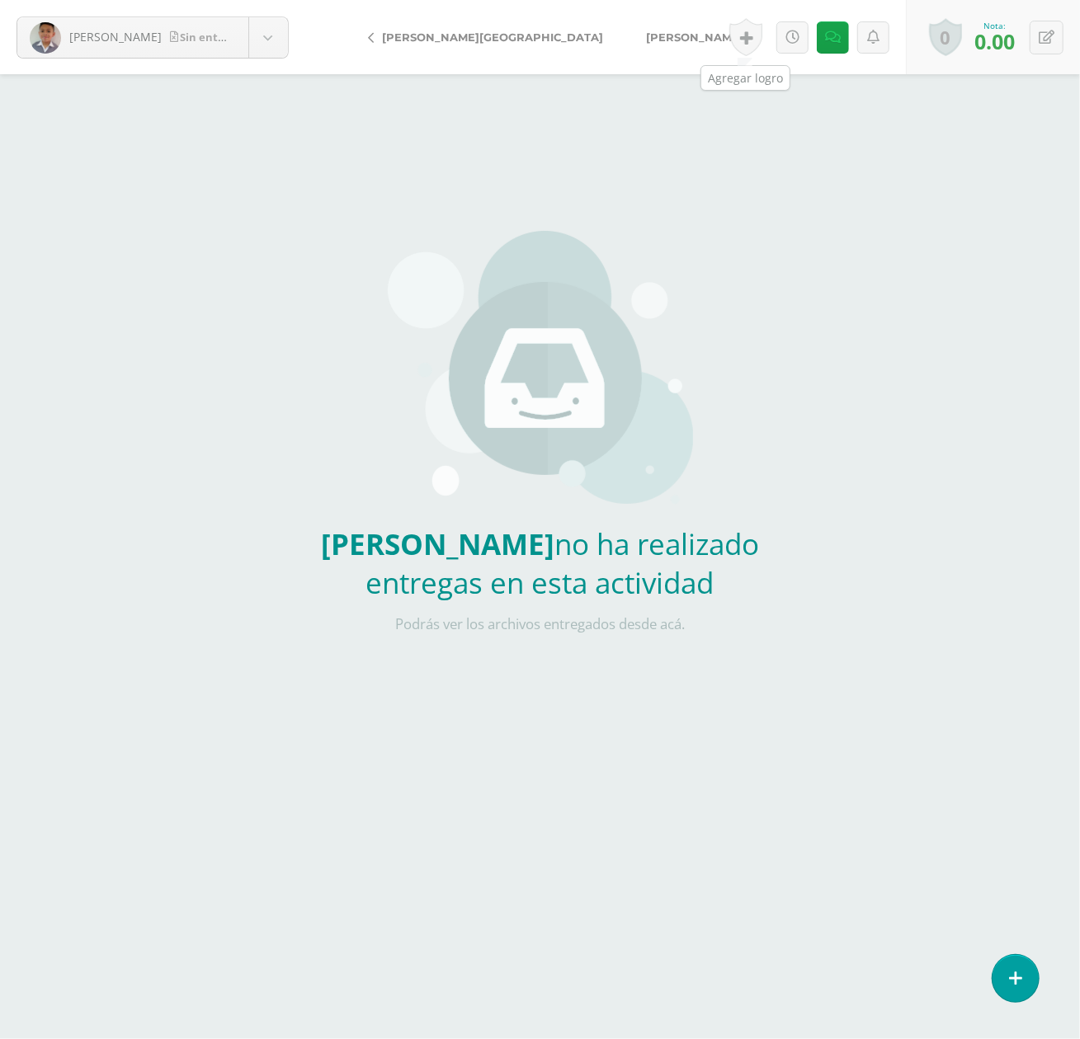
click at [646, 34] on span "[PERSON_NAME]" at bounding box center [694, 37] width 97 height 13
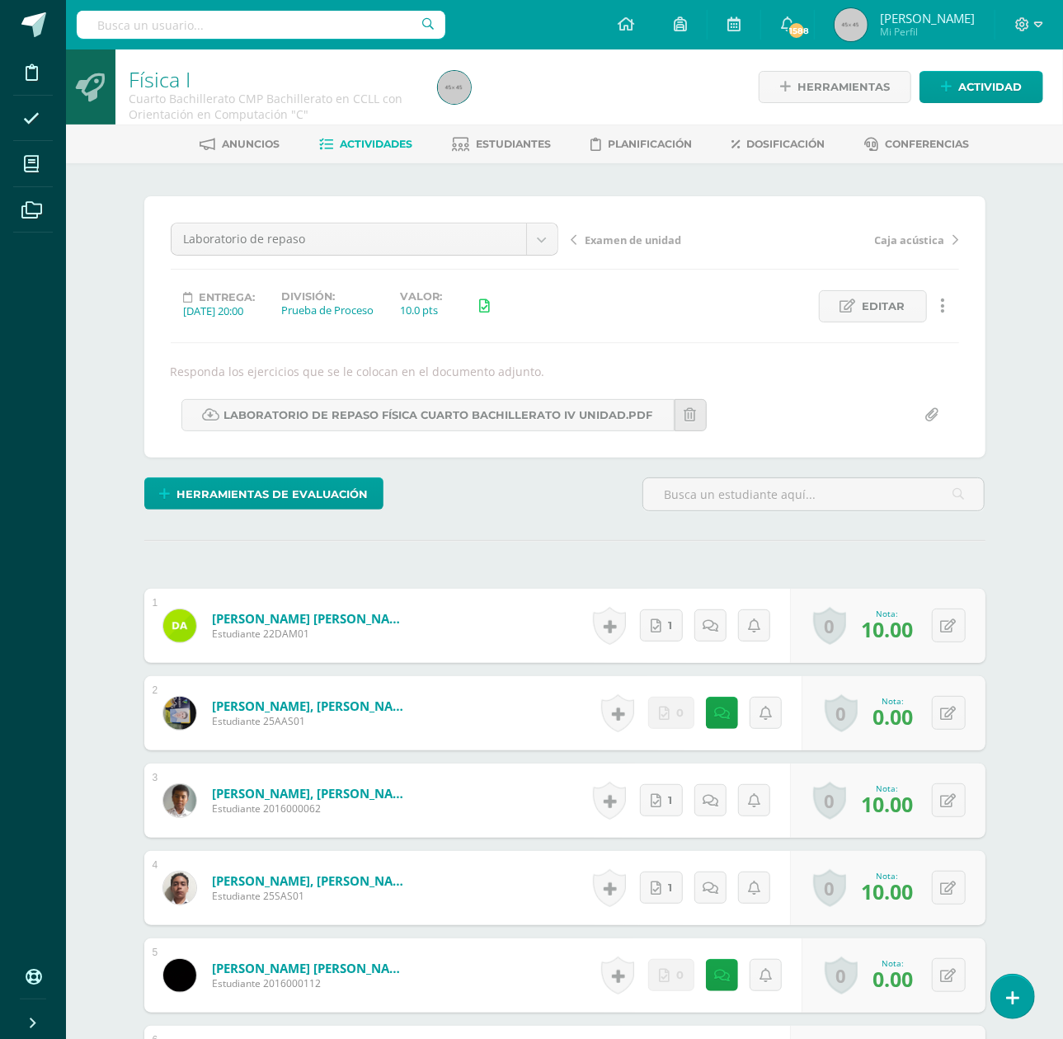
click at [384, 138] on span "Actividades" at bounding box center [376, 144] width 73 height 12
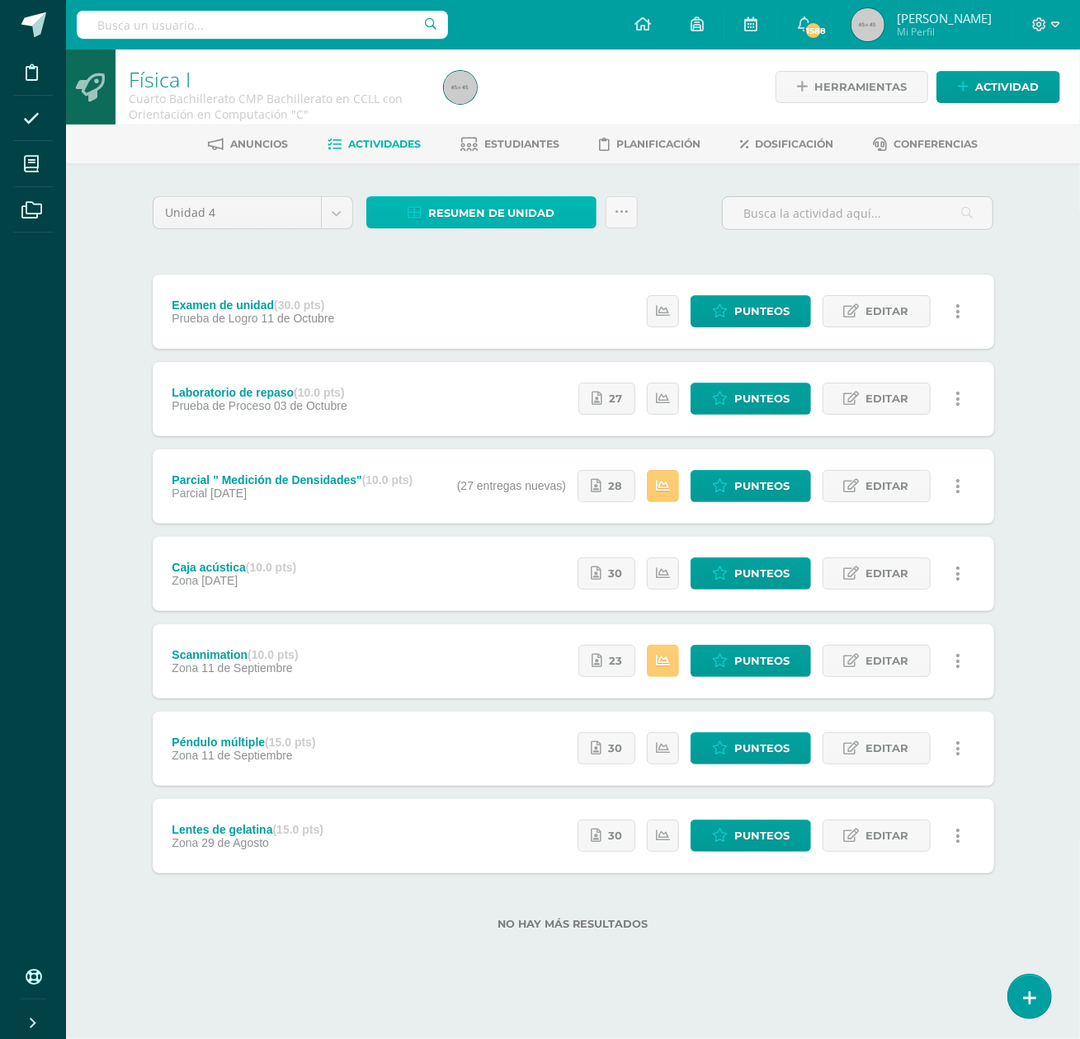
click at [488, 206] on span "Resumen de unidad" at bounding box center [491, 213] width 127 height 31
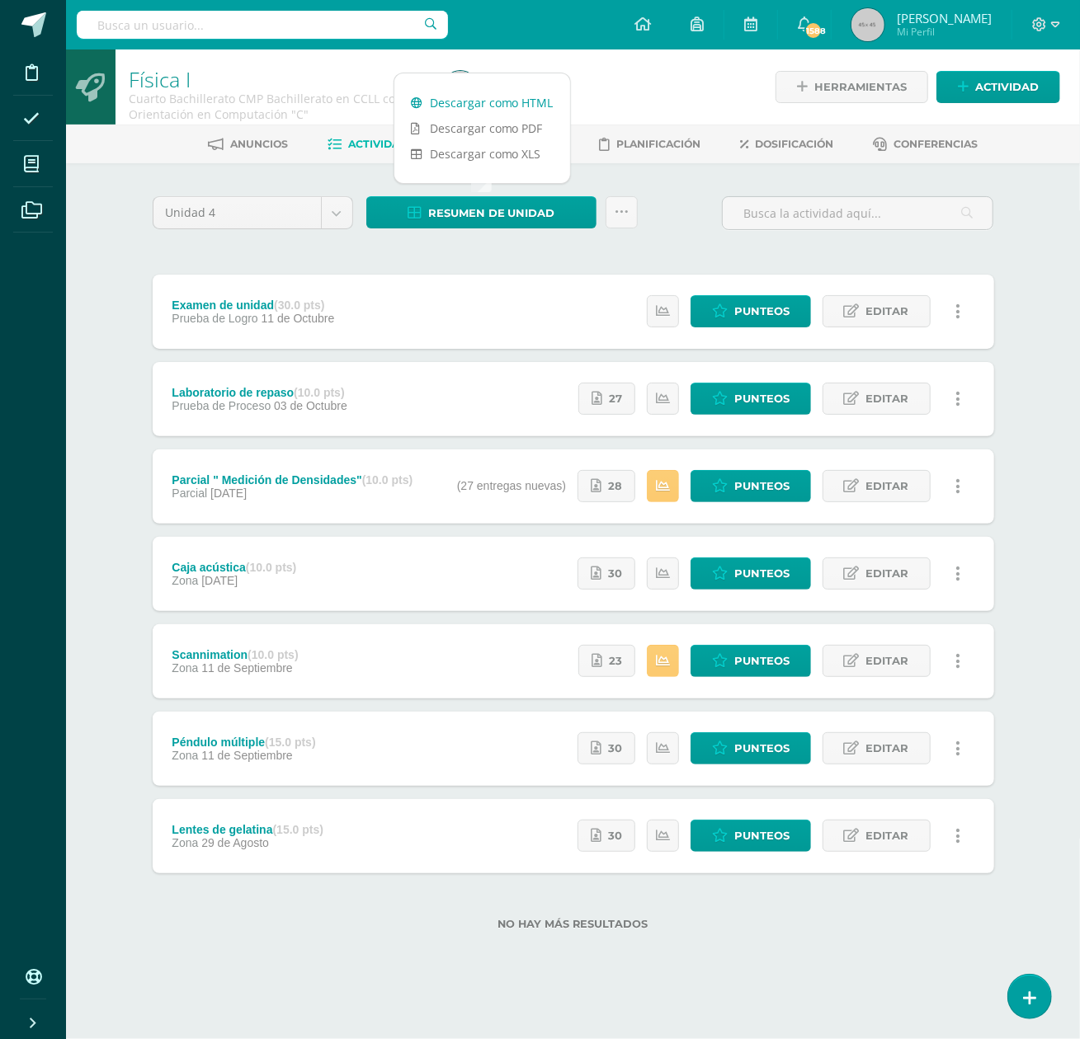
click at [495, 96] on link "Descargar como HTML" at bounding box center [482, 103] width 176 height 26
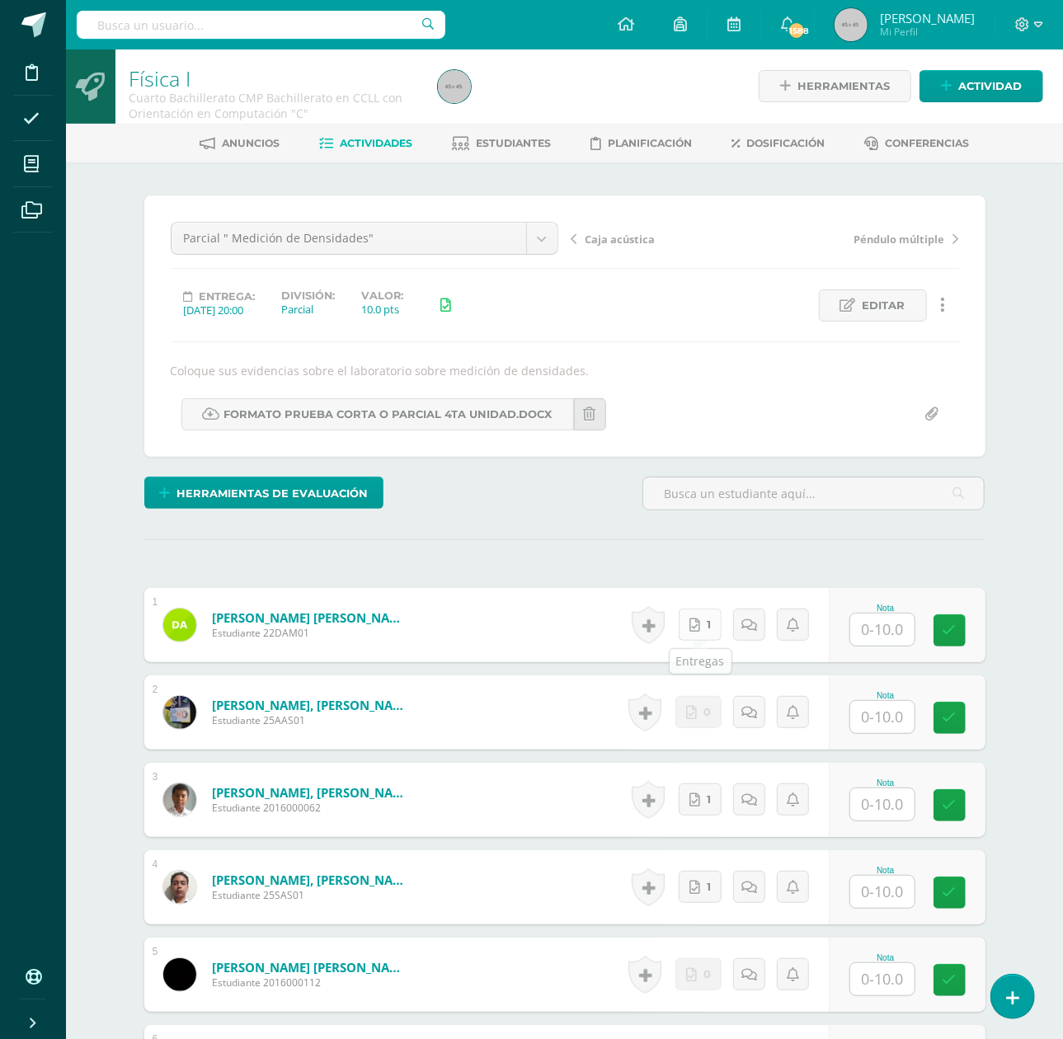
scroll to position [2, 0]
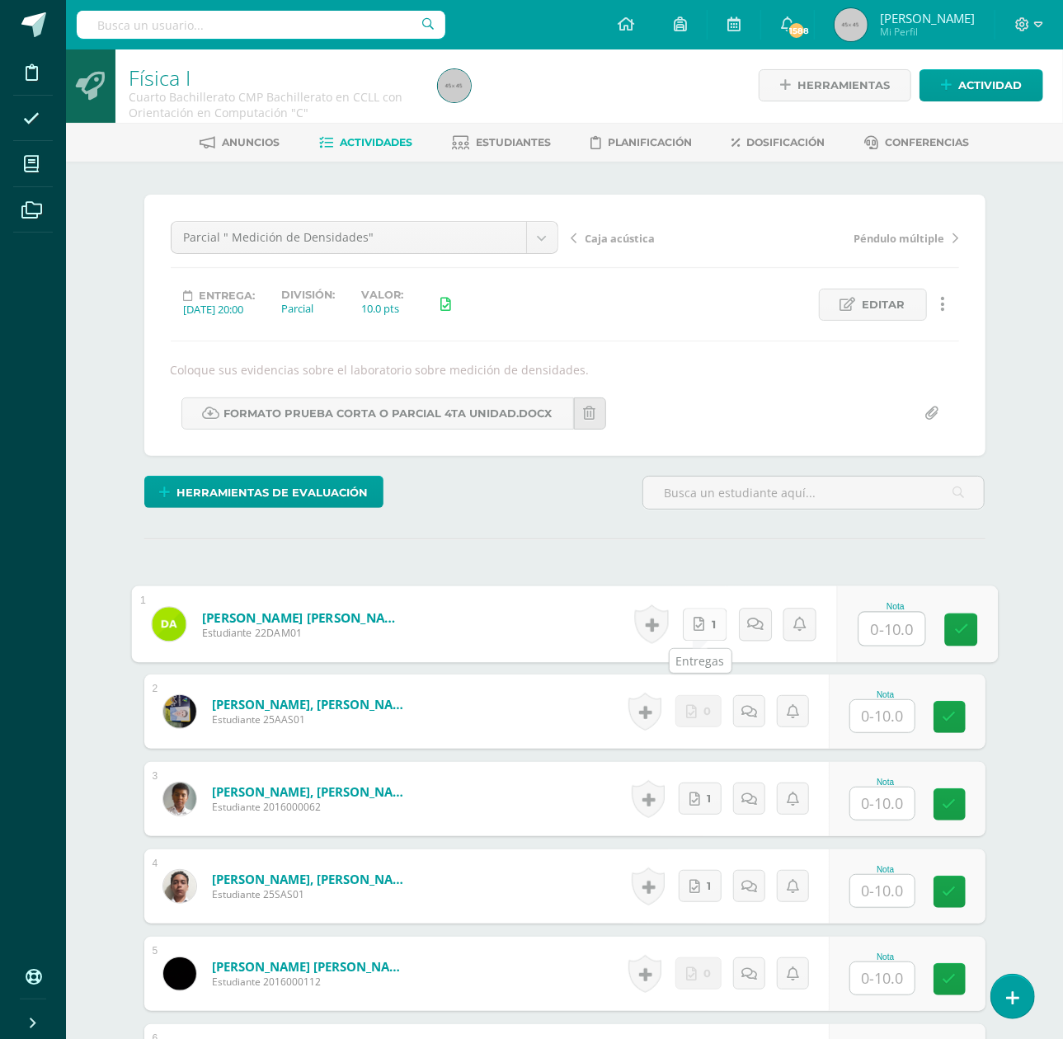
click at [700, 621] on link "1" at bounding box center [704, 624] width 45 height 33
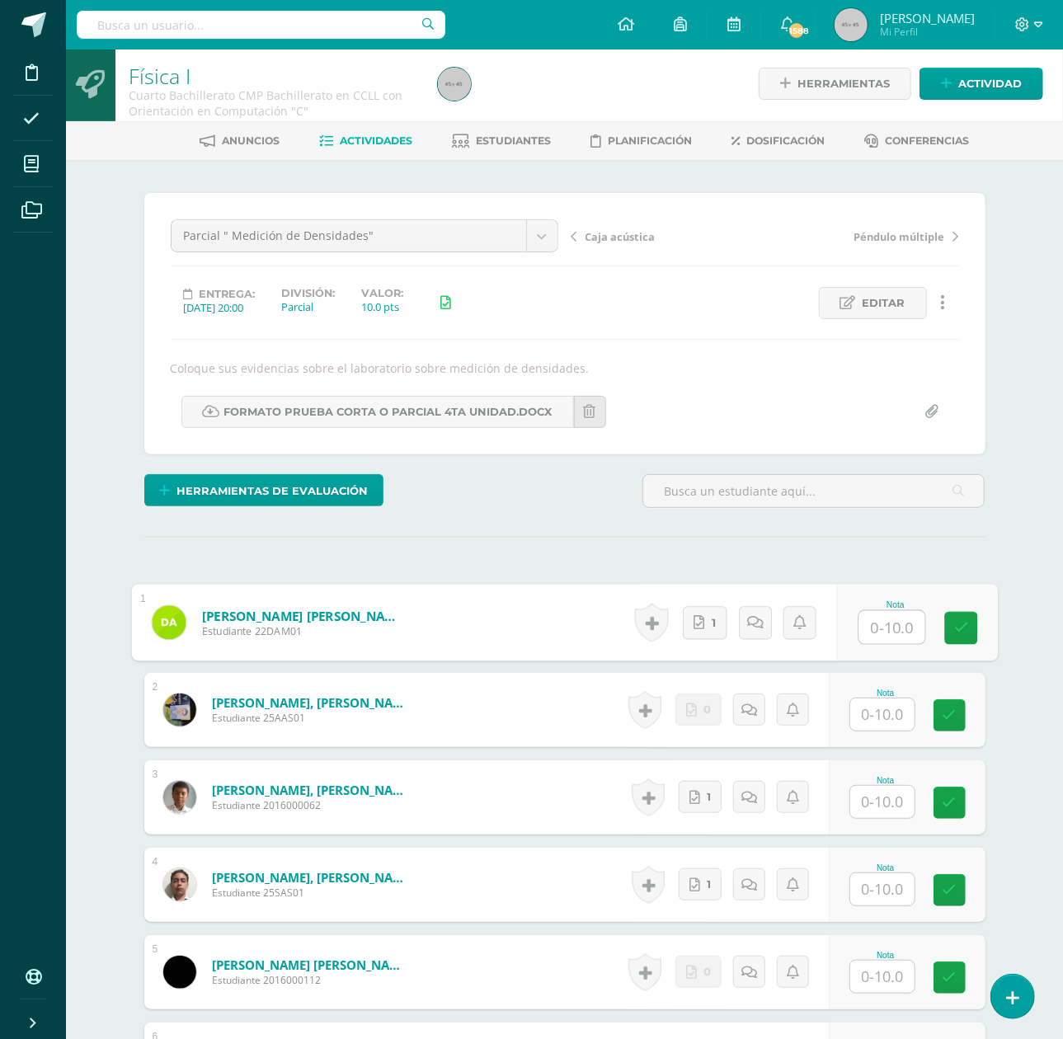
click at [889, 634] on input "text" at bounding box center [892, 627] width 66 height 33
type input "10."
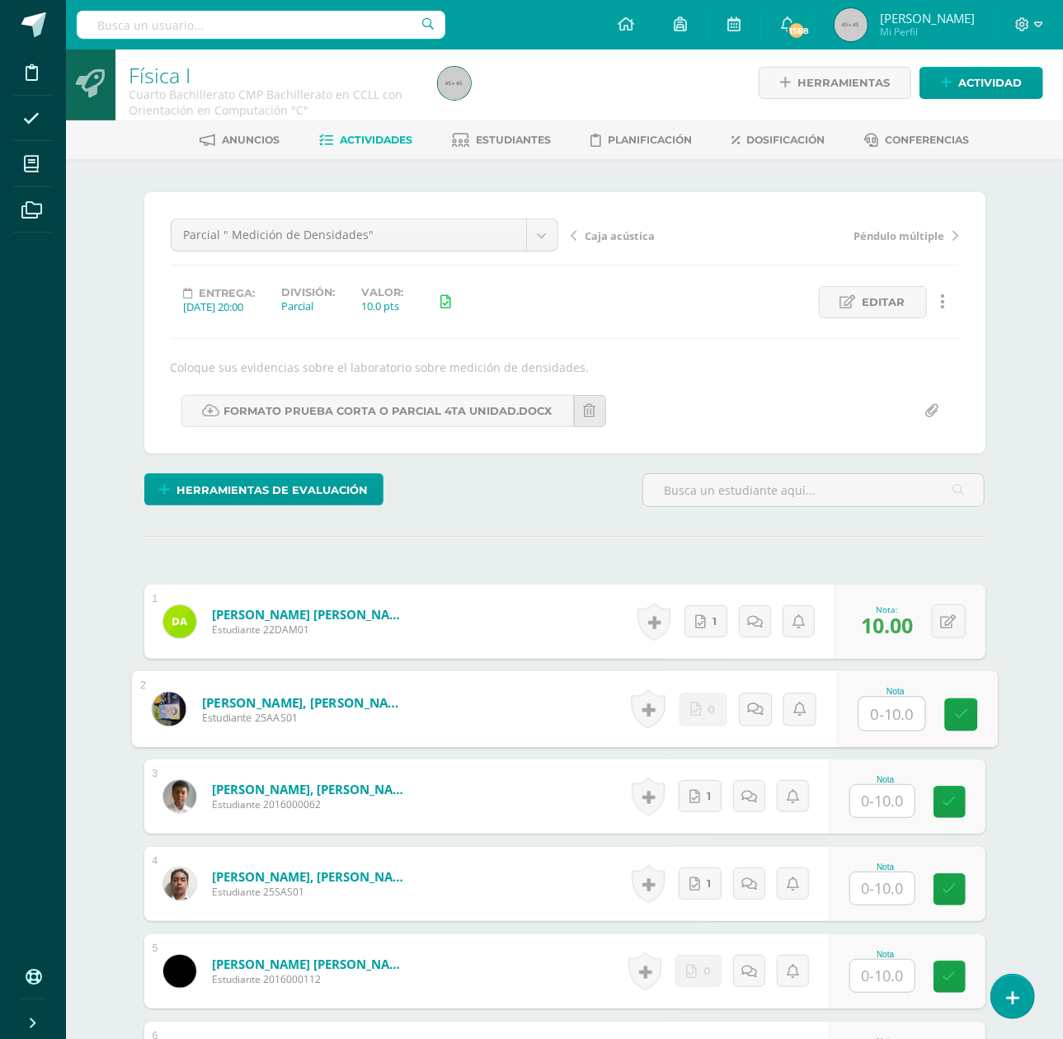
click at [882, 803] on input "text" at bounding box center [883, 801] width 64 height 32
type input "10"
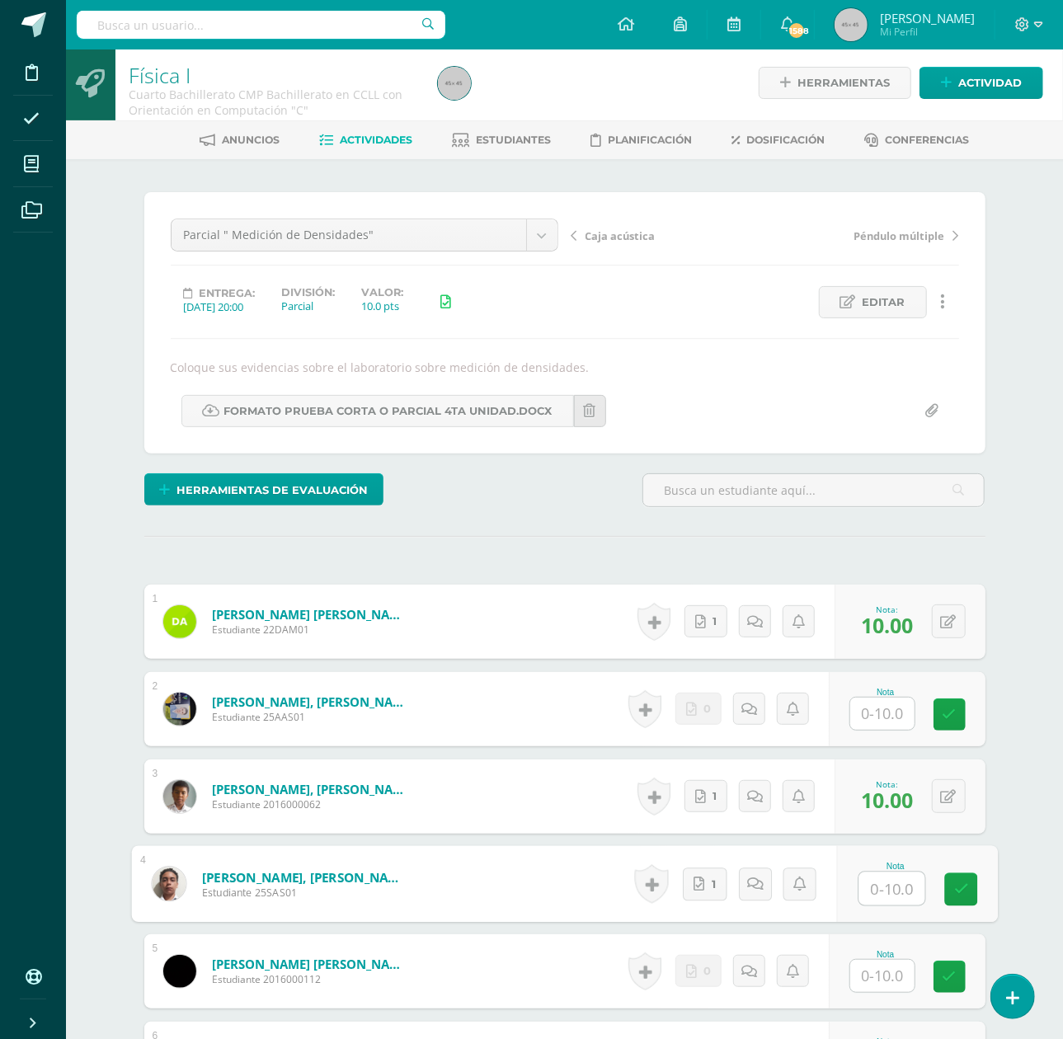
click at [889, 885] on input "text" at bounding box center [892, 889] width 66 height 33
type input "10"
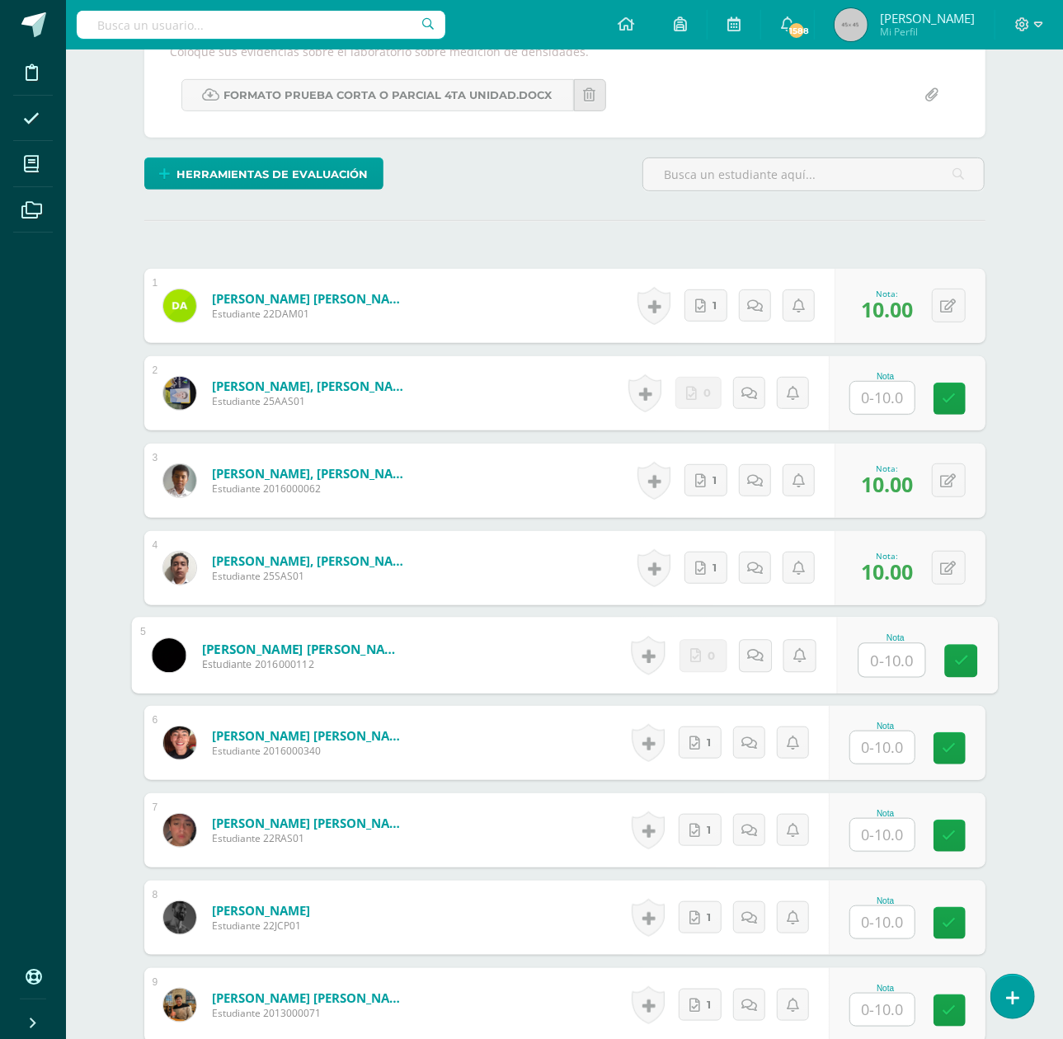
scroll to position [334, 0]
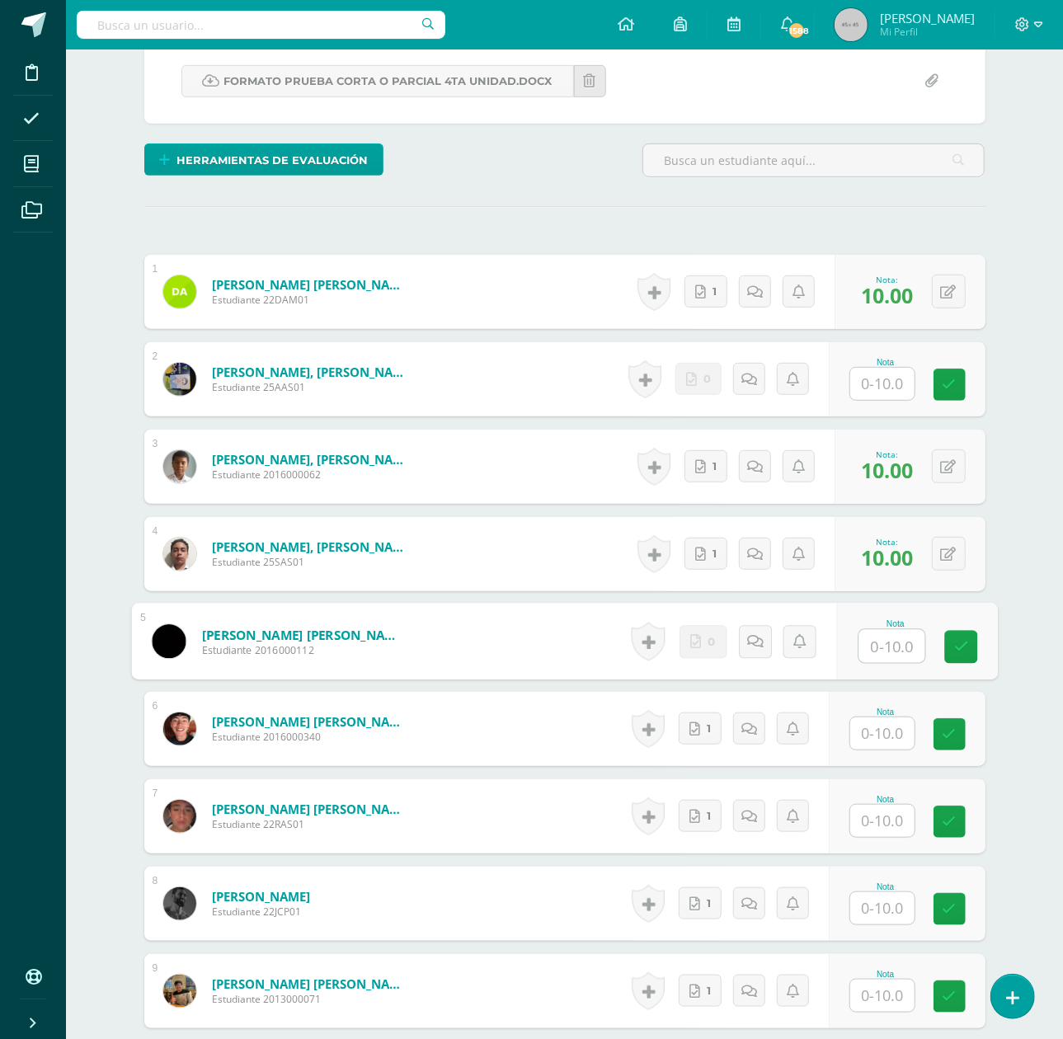
click at [875, 737] on input "text" at bounding box center [883, 734] width 64 height 32
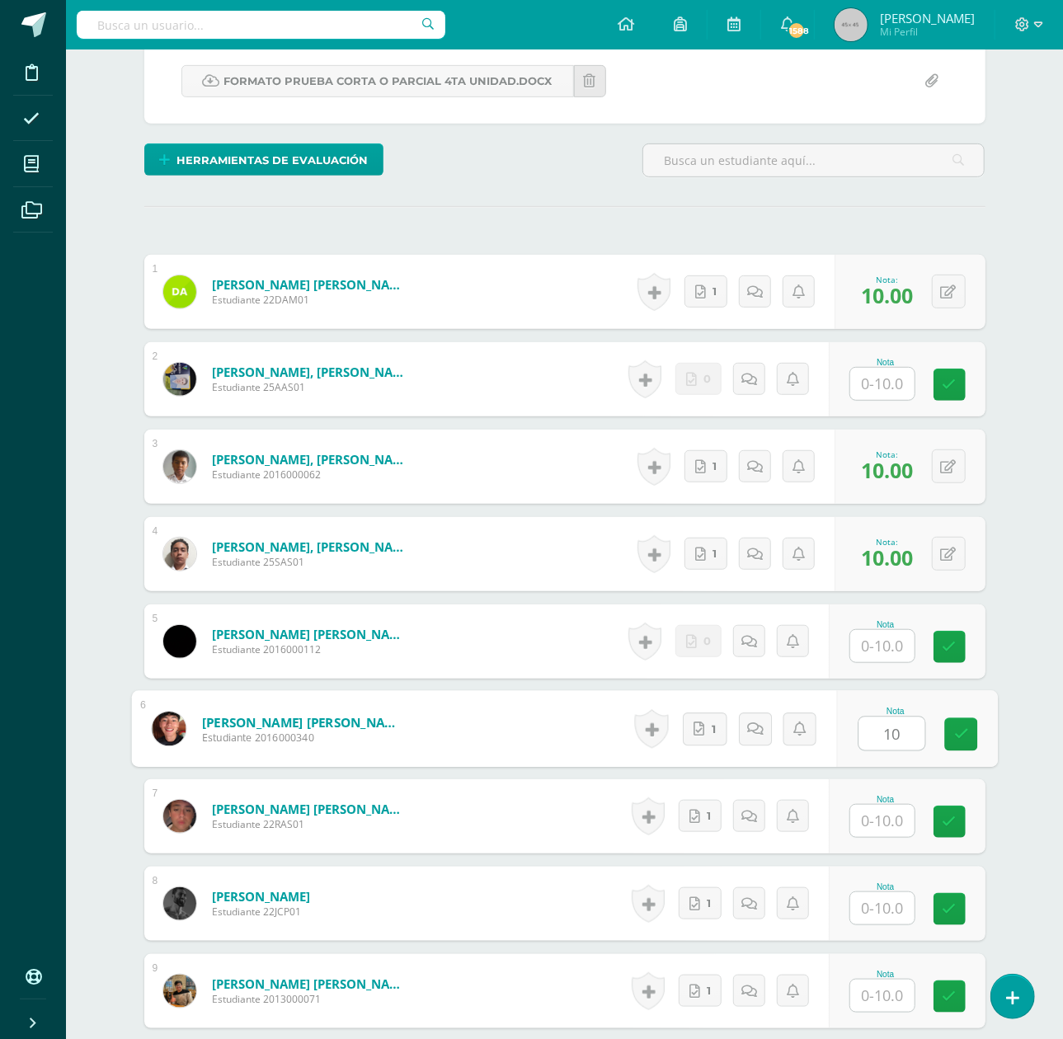
type input "10"
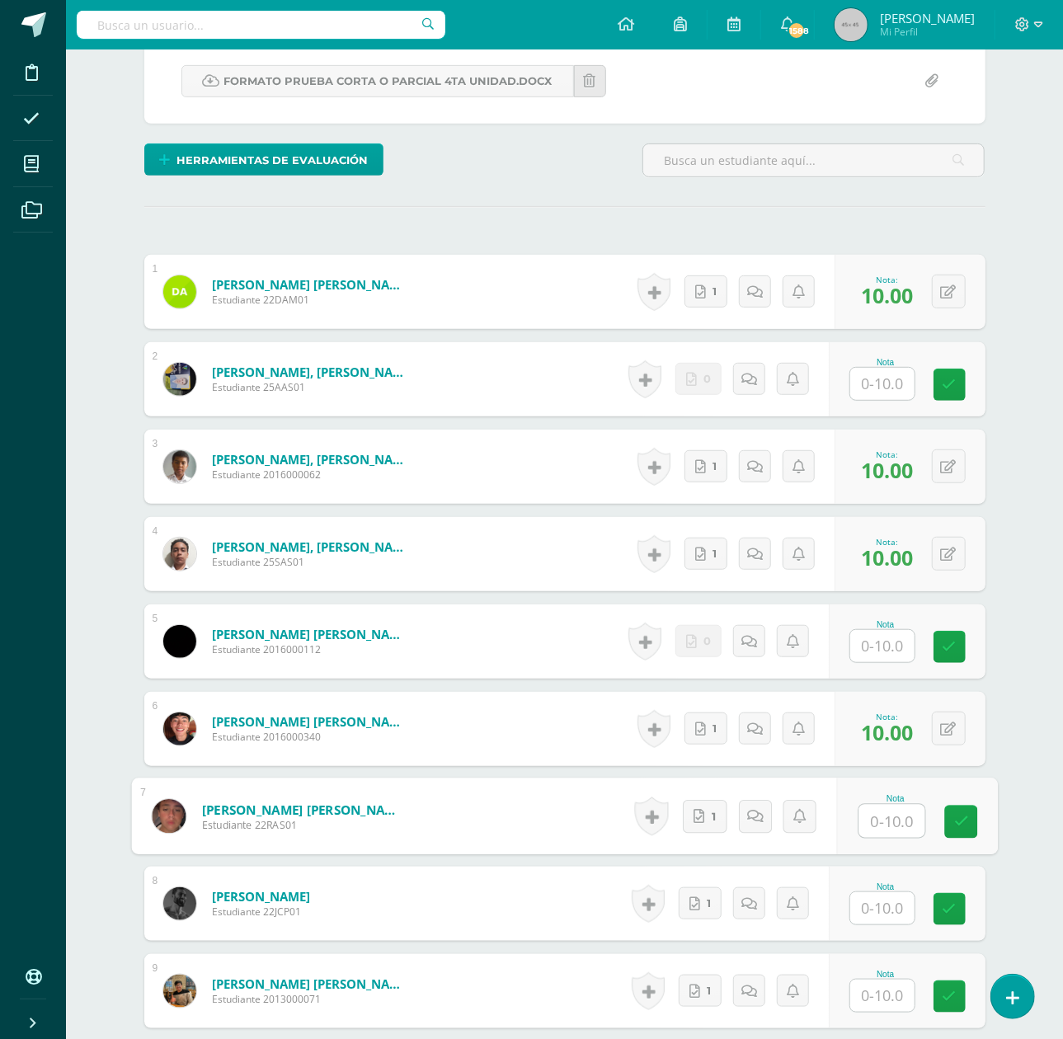
click at [885, 906] on input "text" at bounding box center [883, 909] width 64 height 32
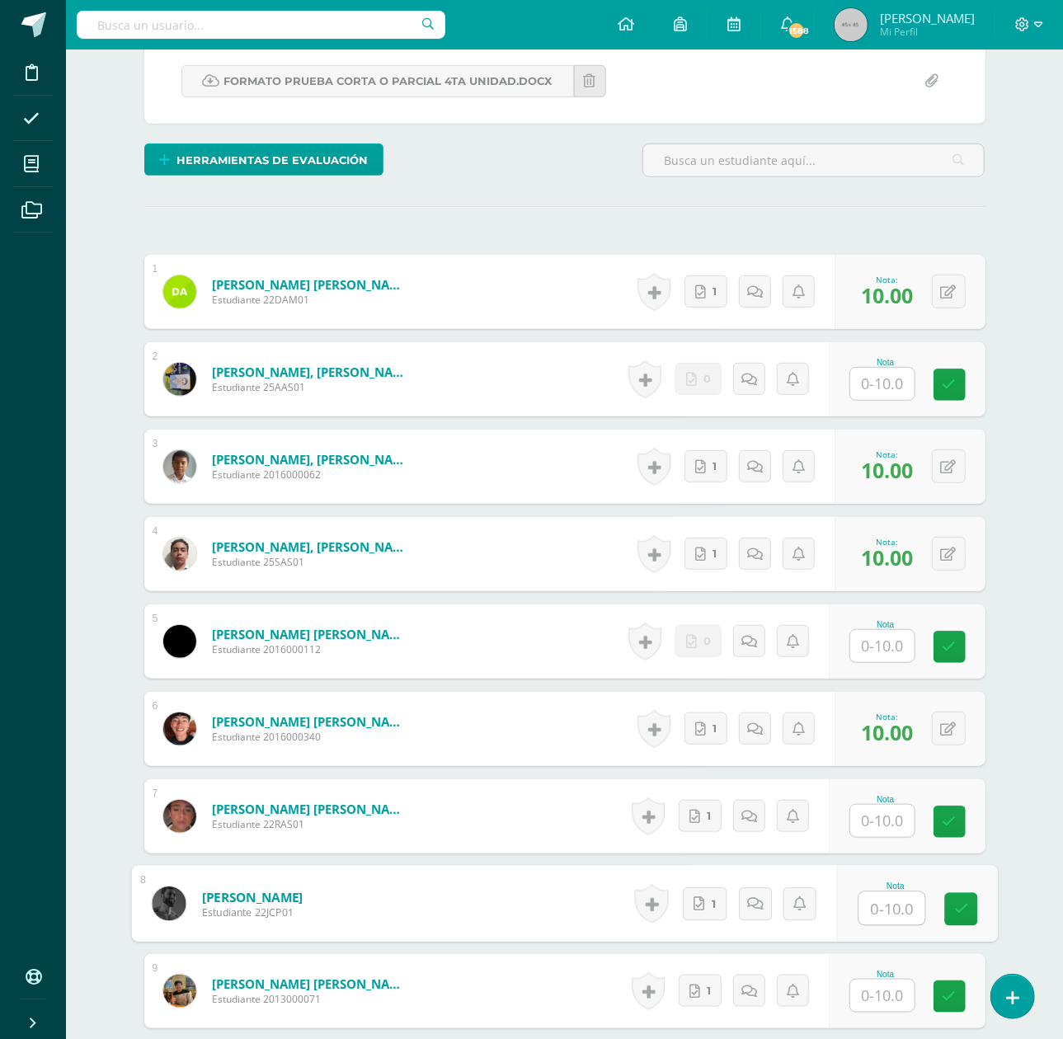
click at [883, 815] on input "text" at bounding box center [883, 821] width 64 height 32
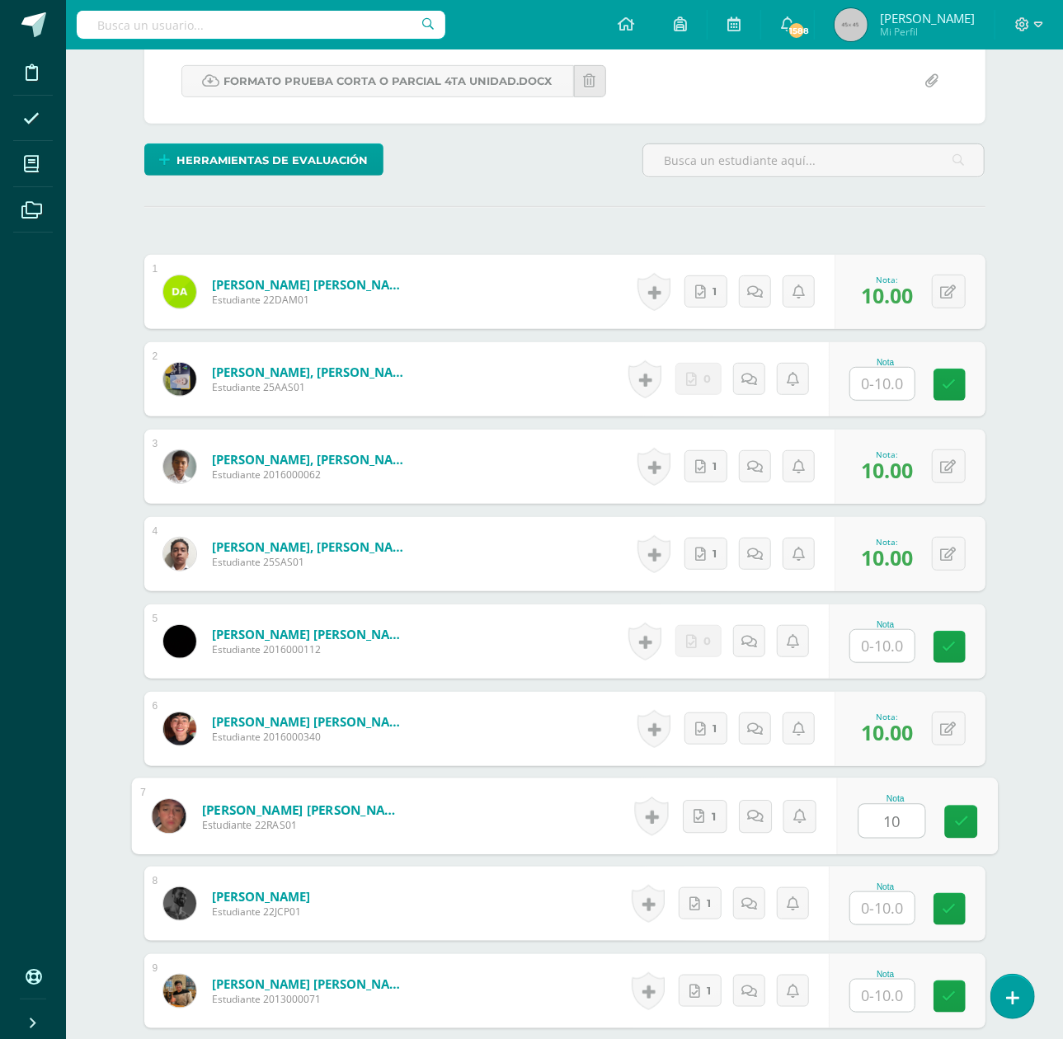
type input "10"
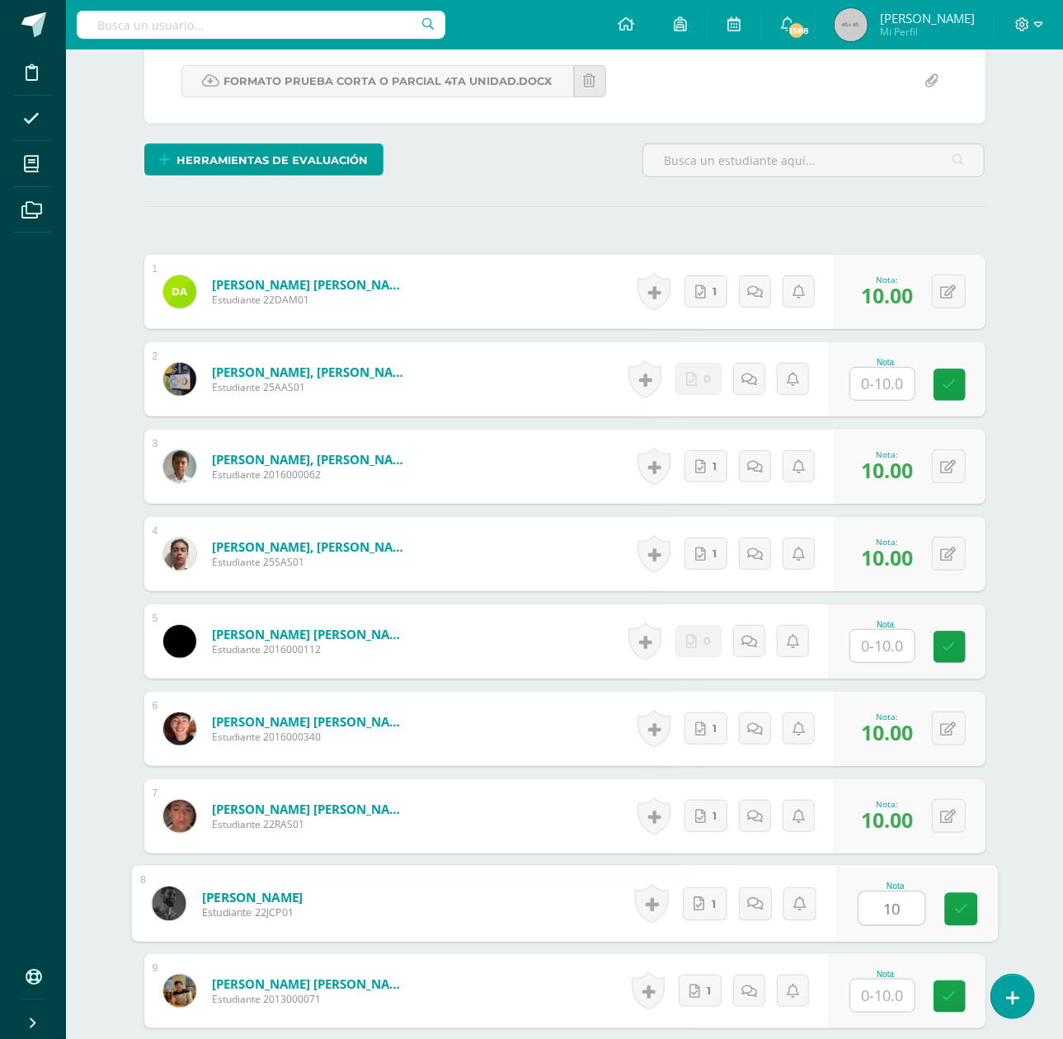
type input "10"
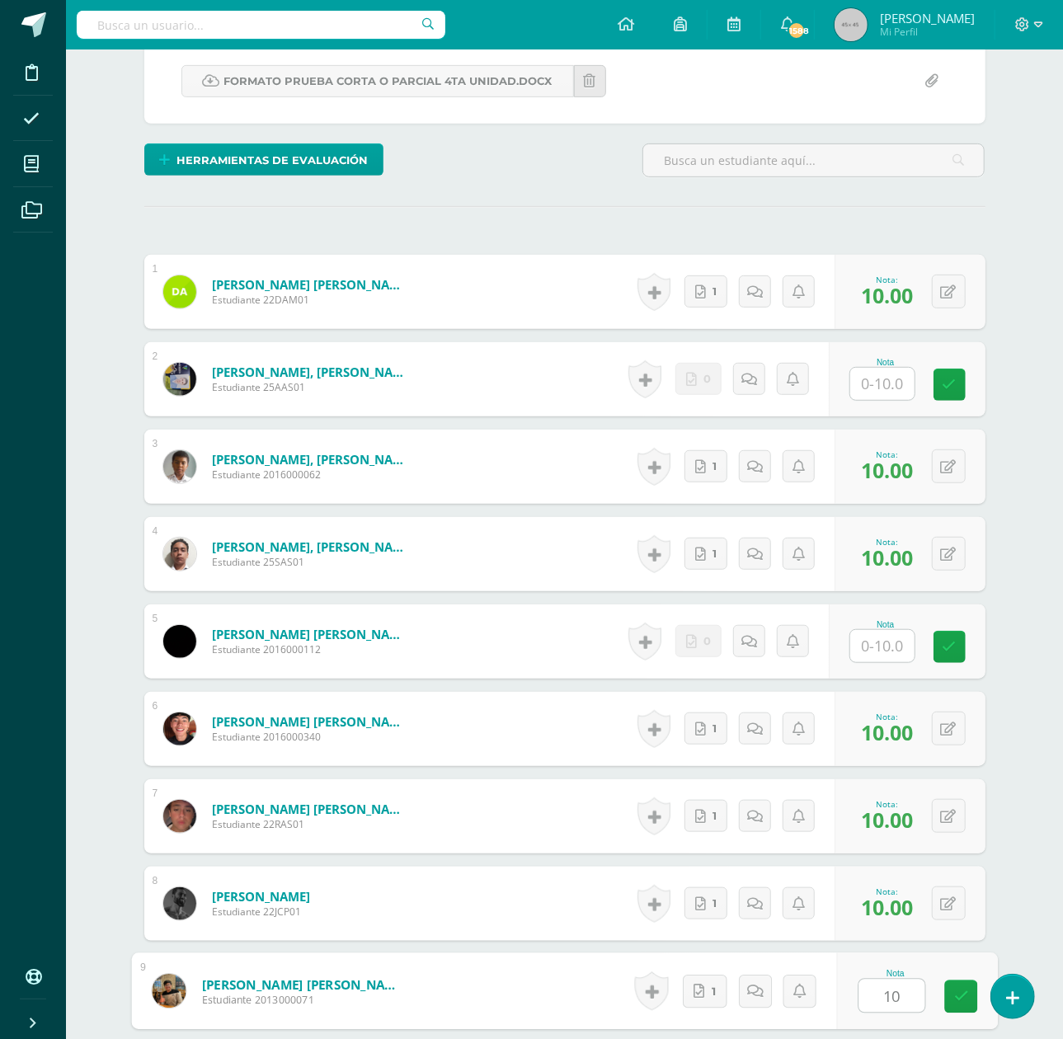
type input "10"
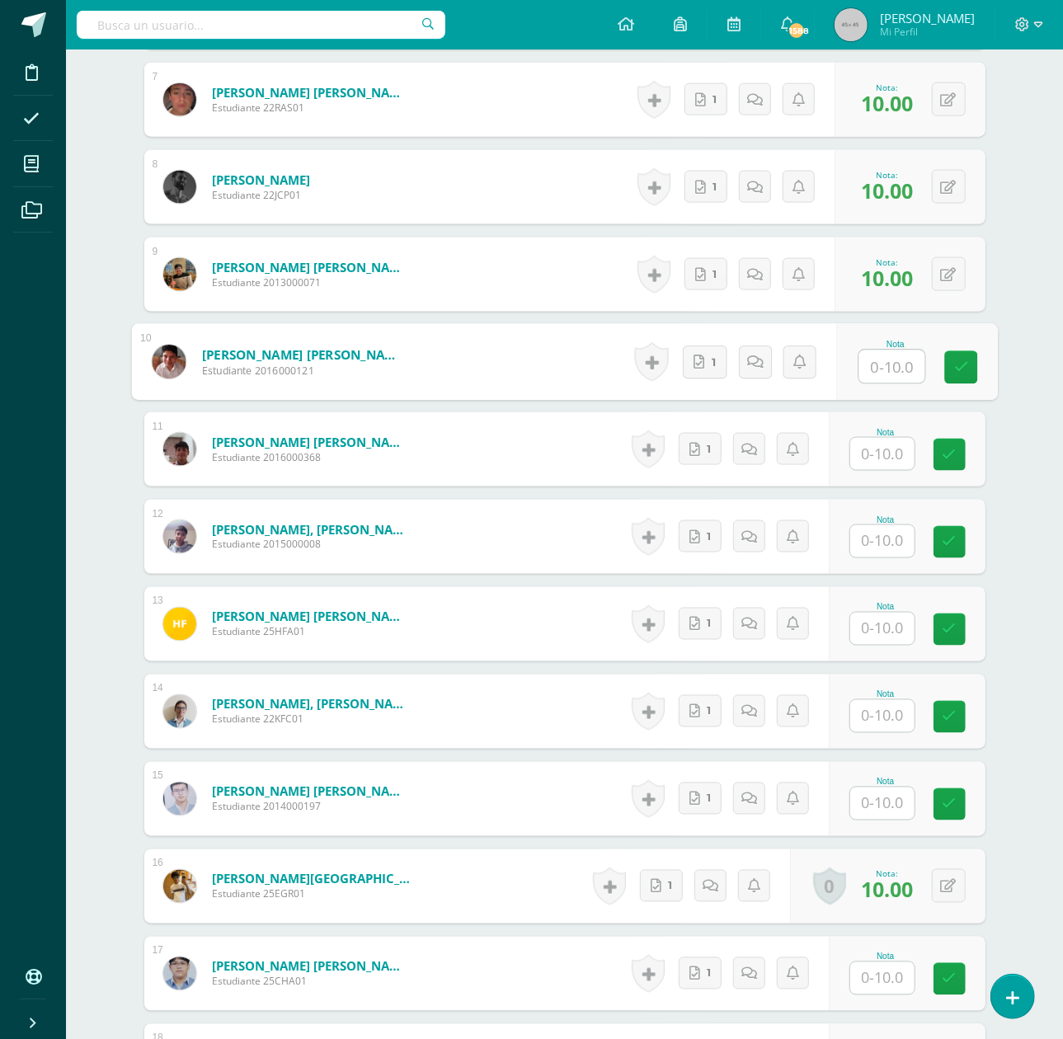
scroll to position [1119, 0]
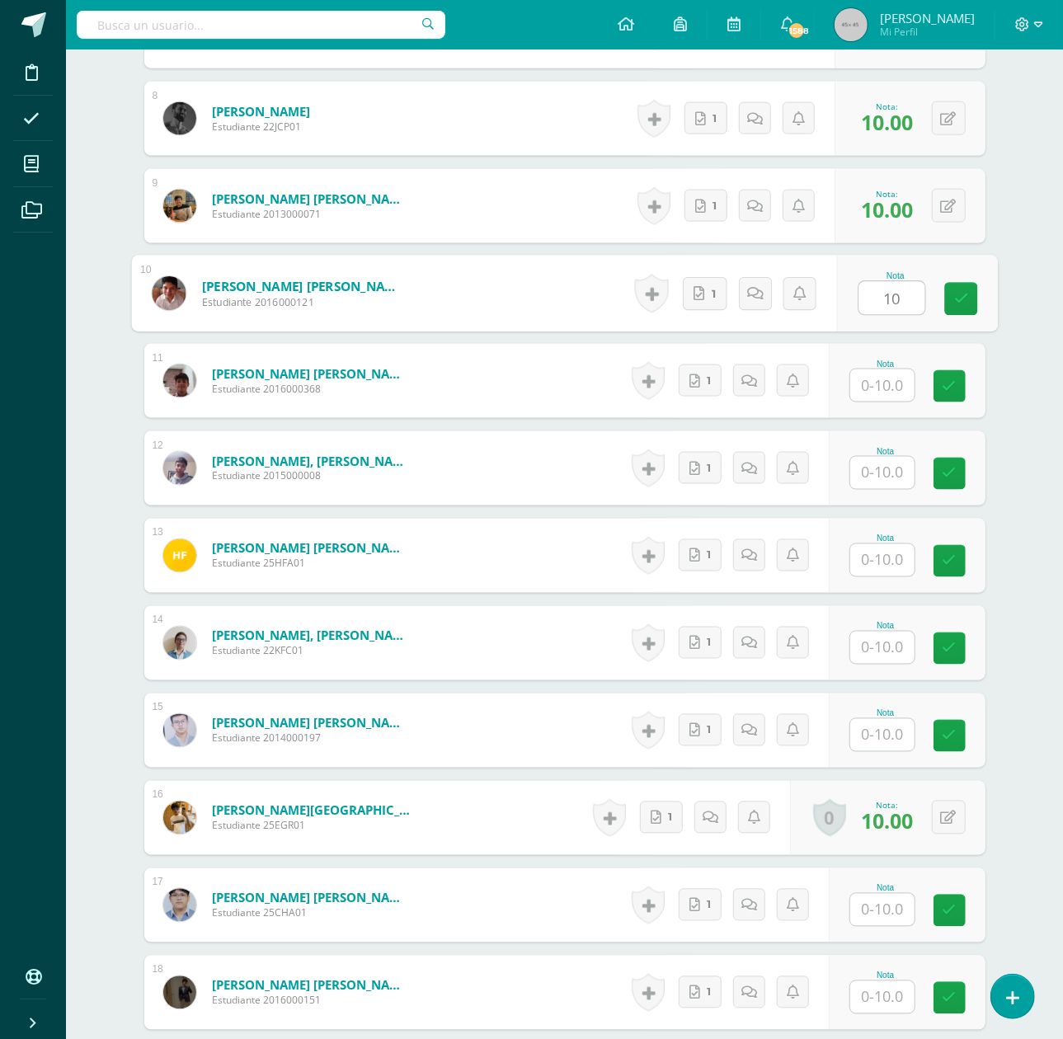
type input "10"
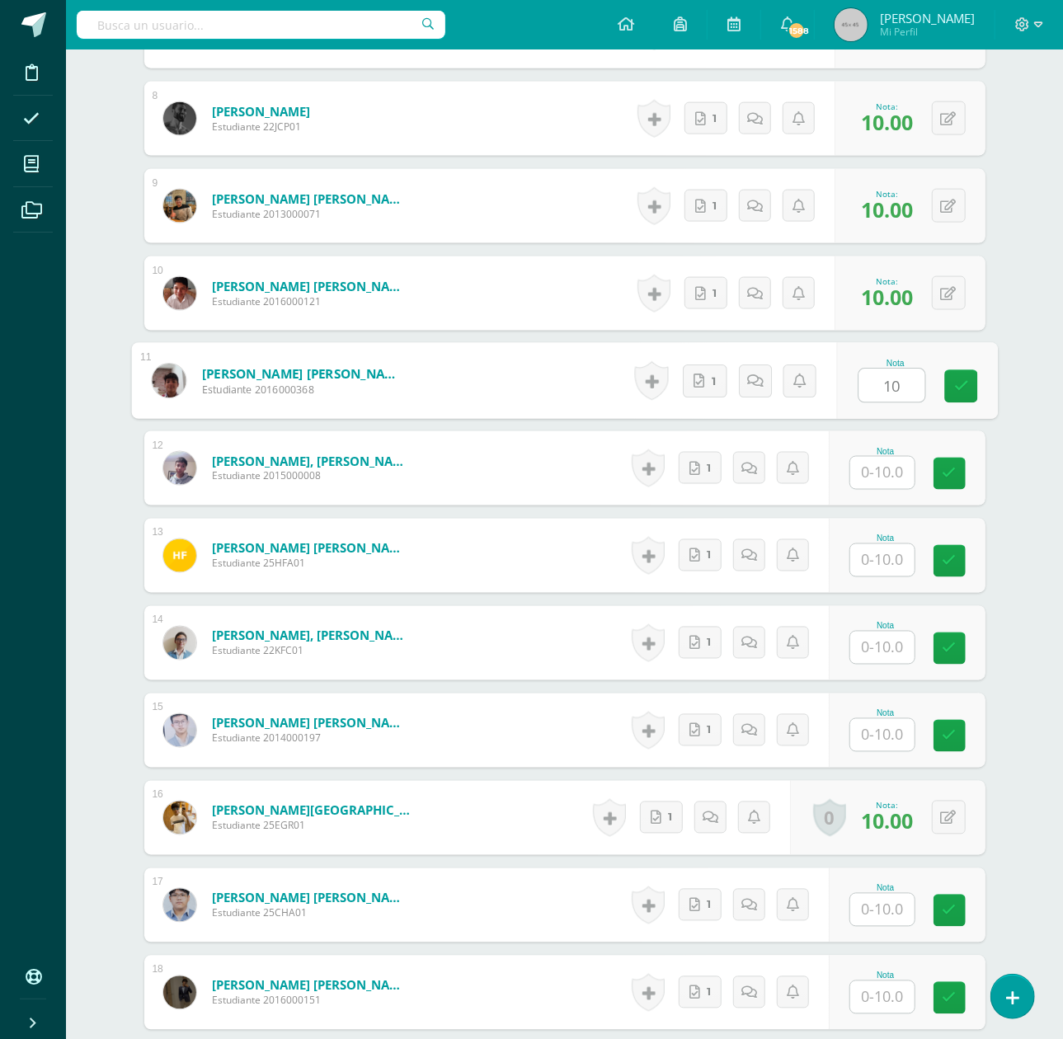
type input "10"
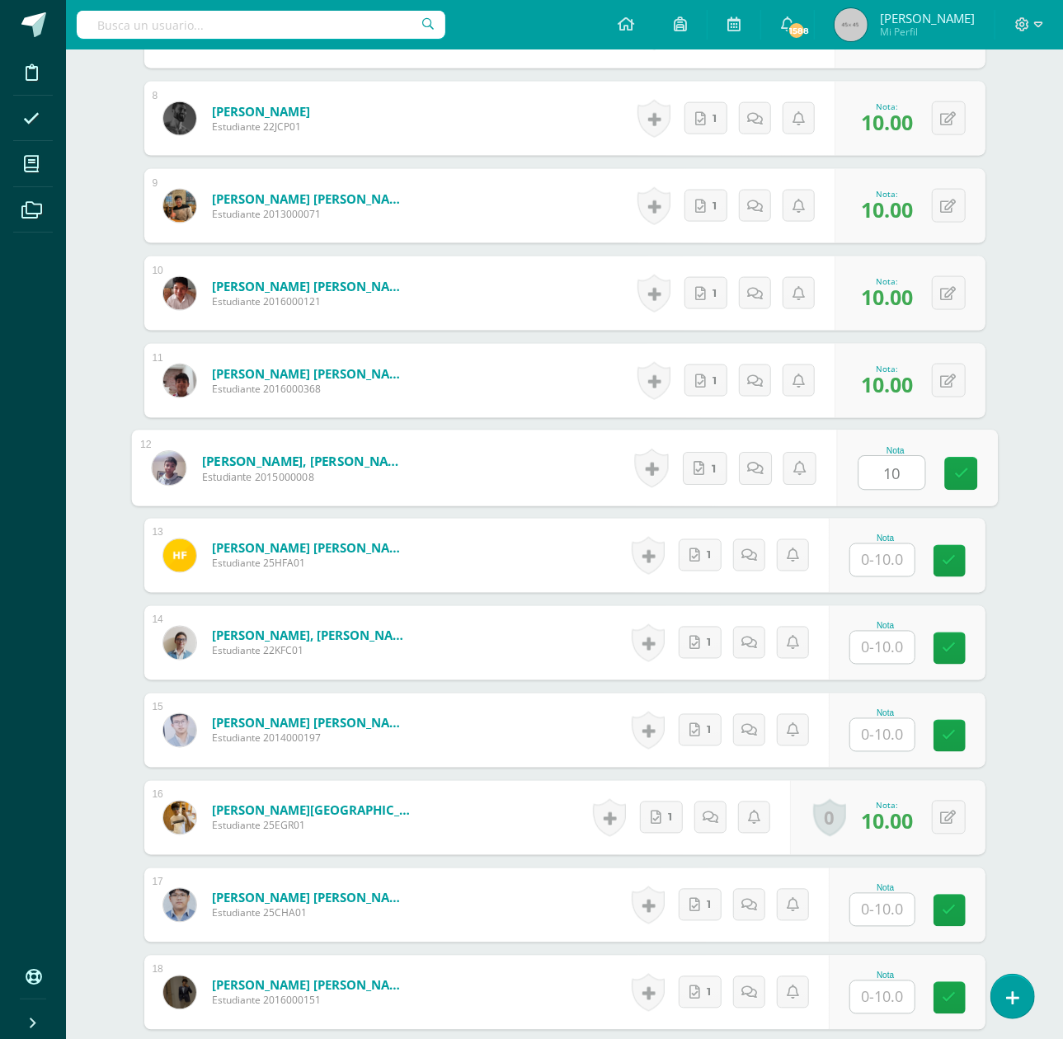
type input "10"
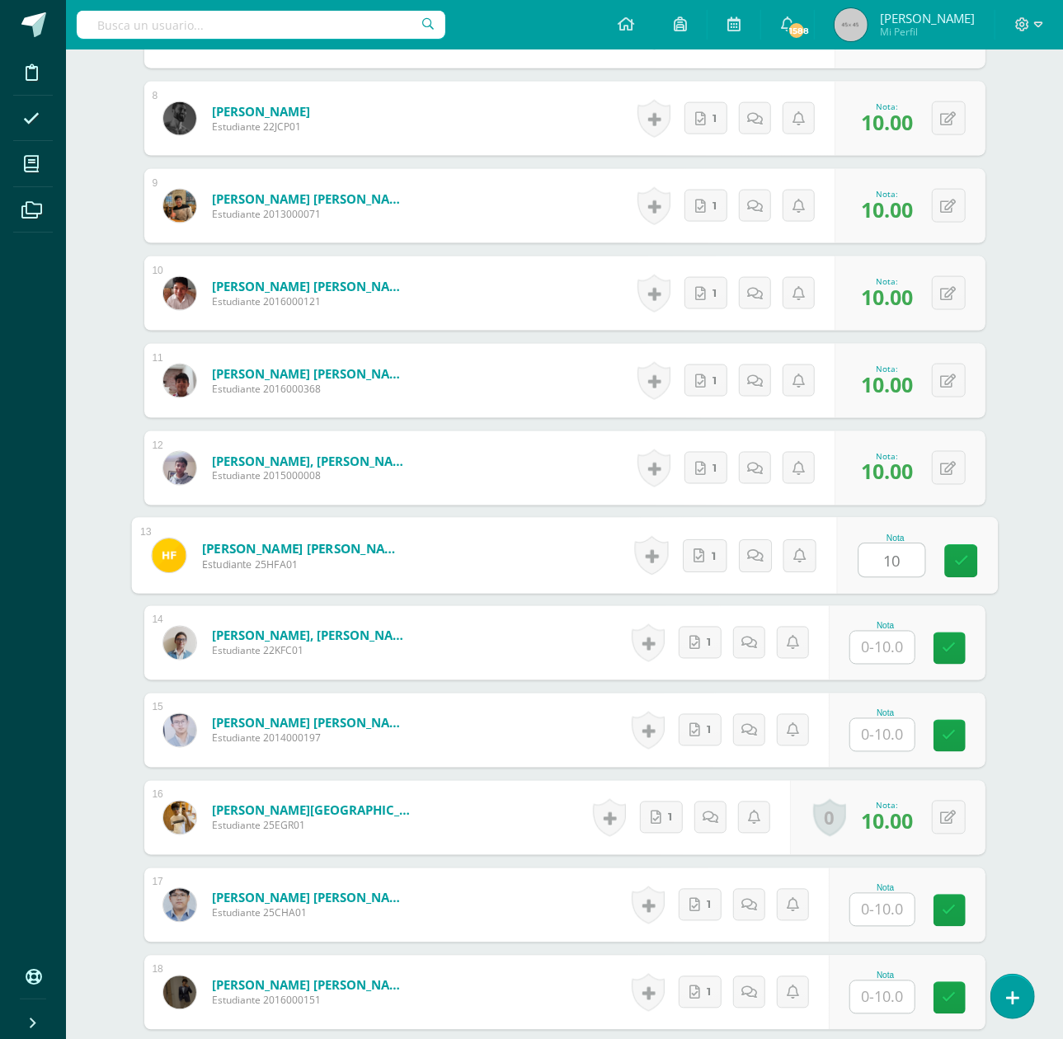
type input "10"
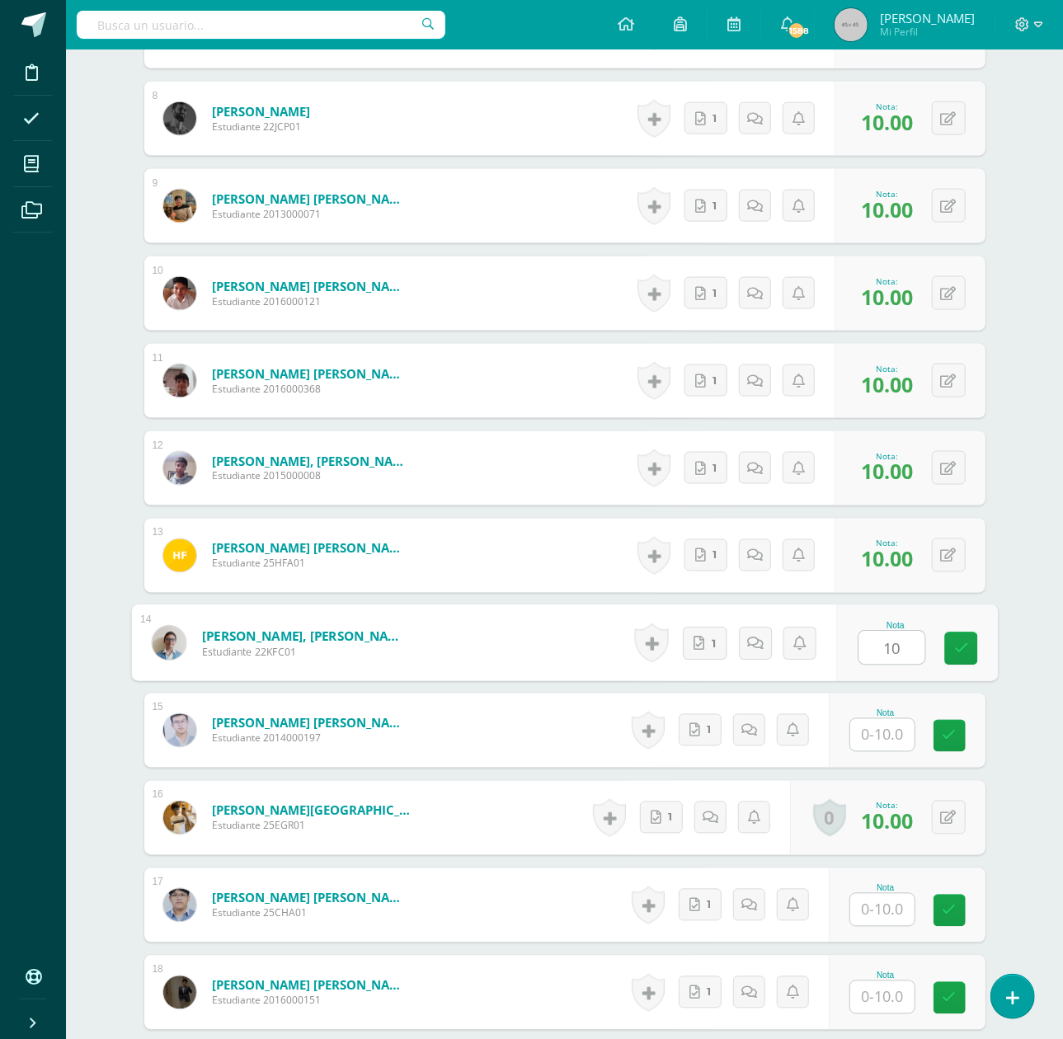
type input "10"
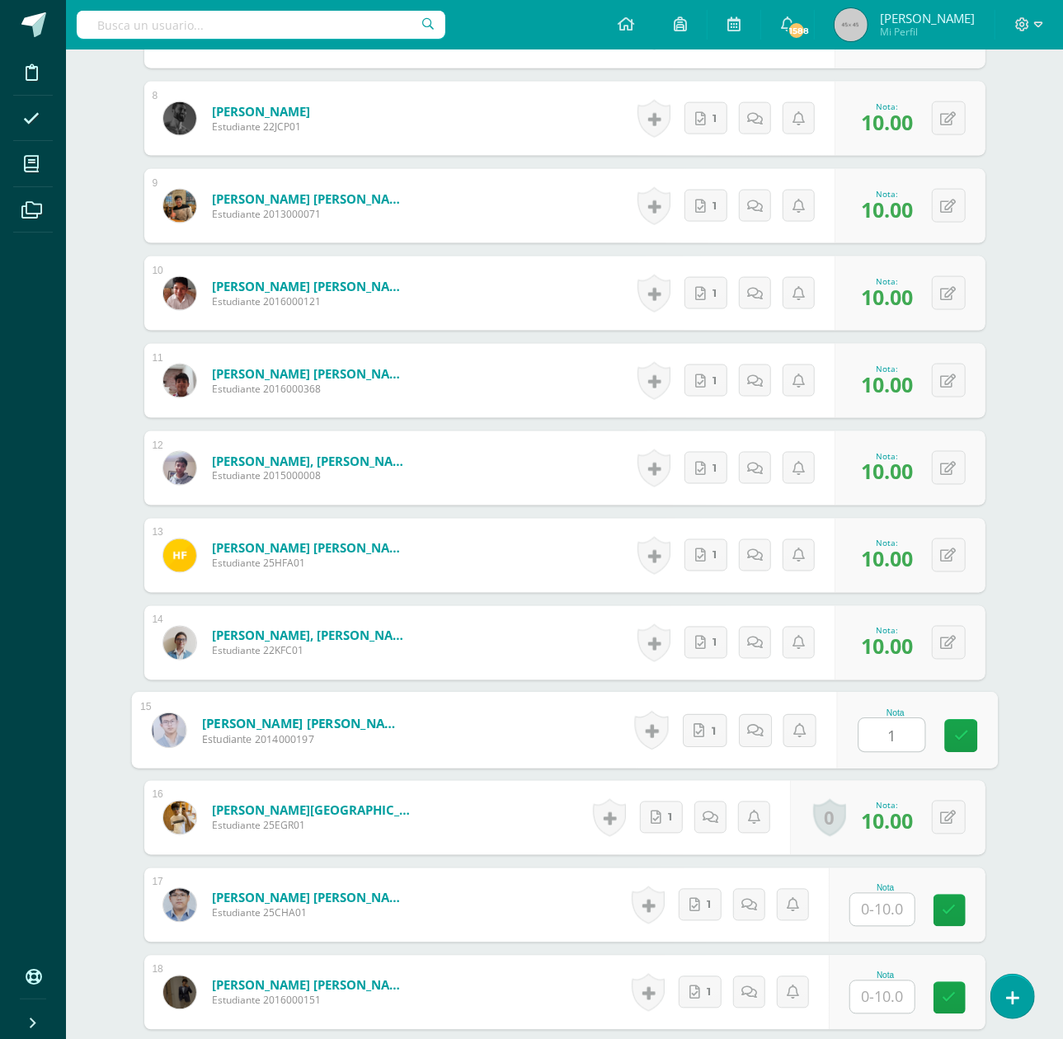
type input "10"
click at [889, 911] on input "text" at bounding box center [883, 910] width 64 height 32
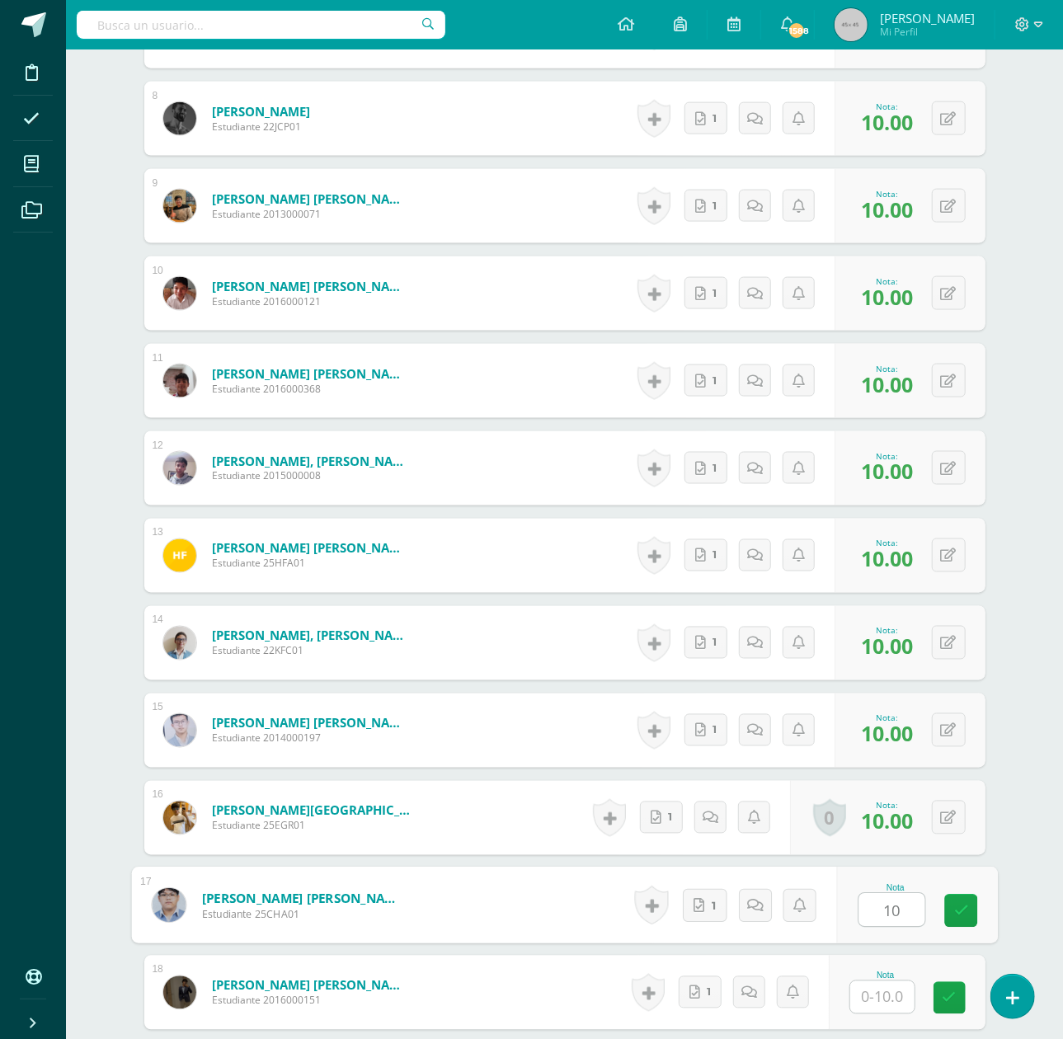
type input "10"
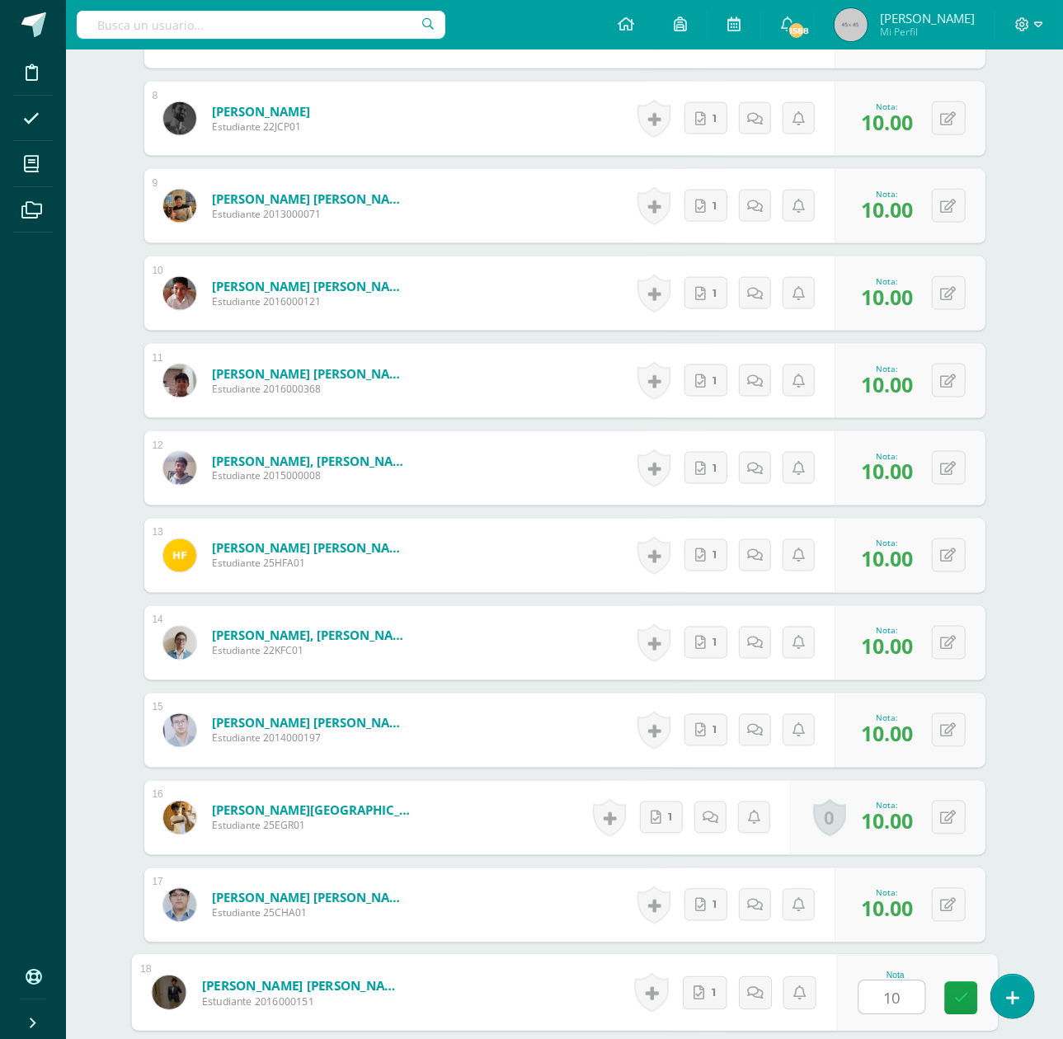
type input "10"
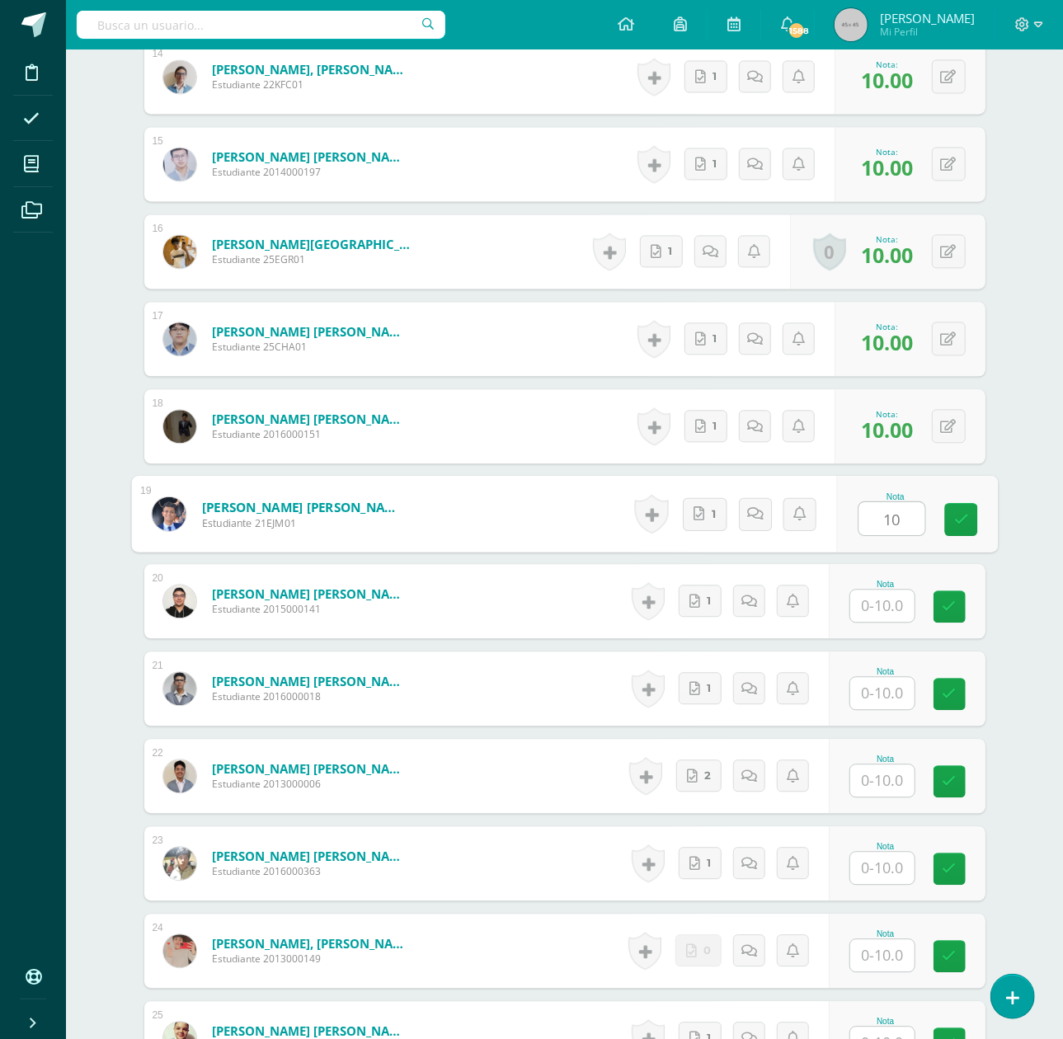
type input "10"
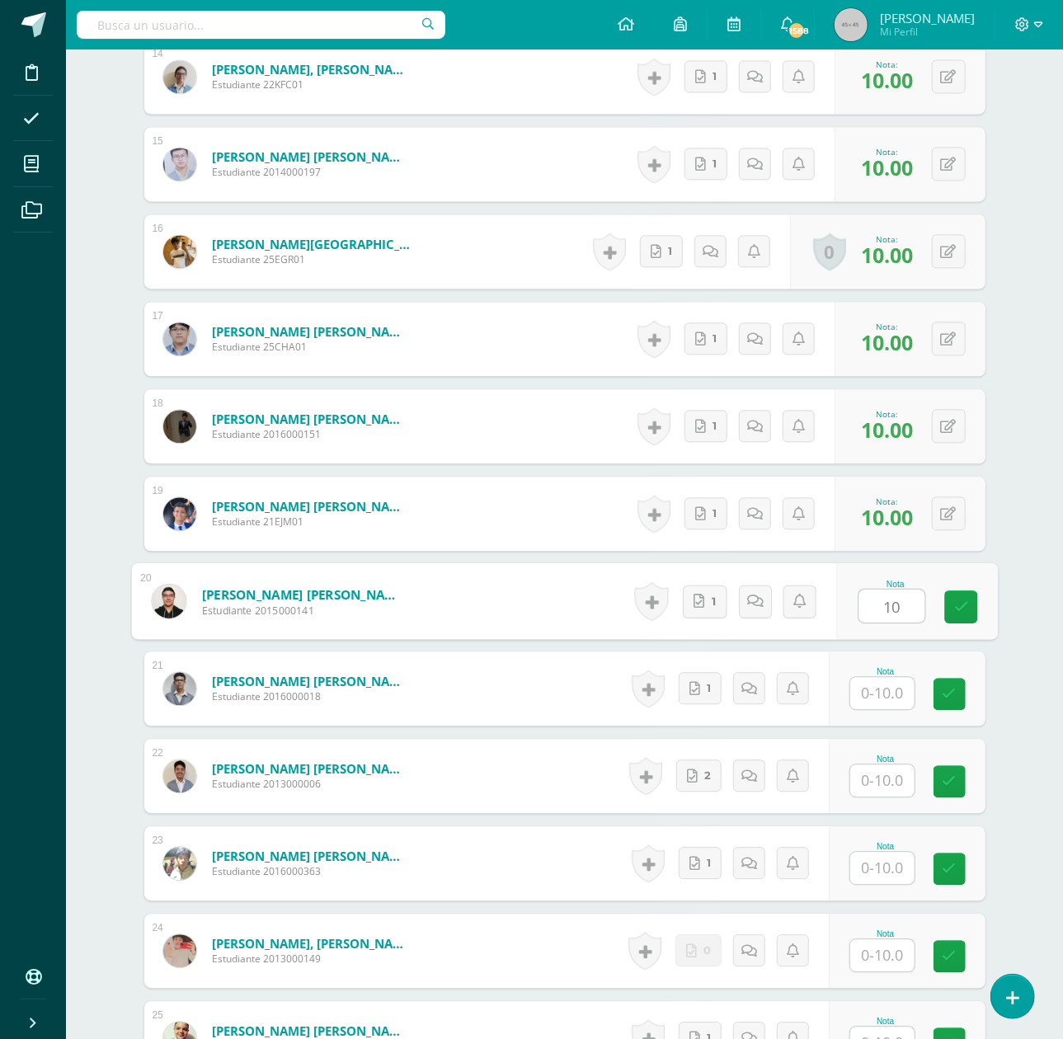
type input "10"
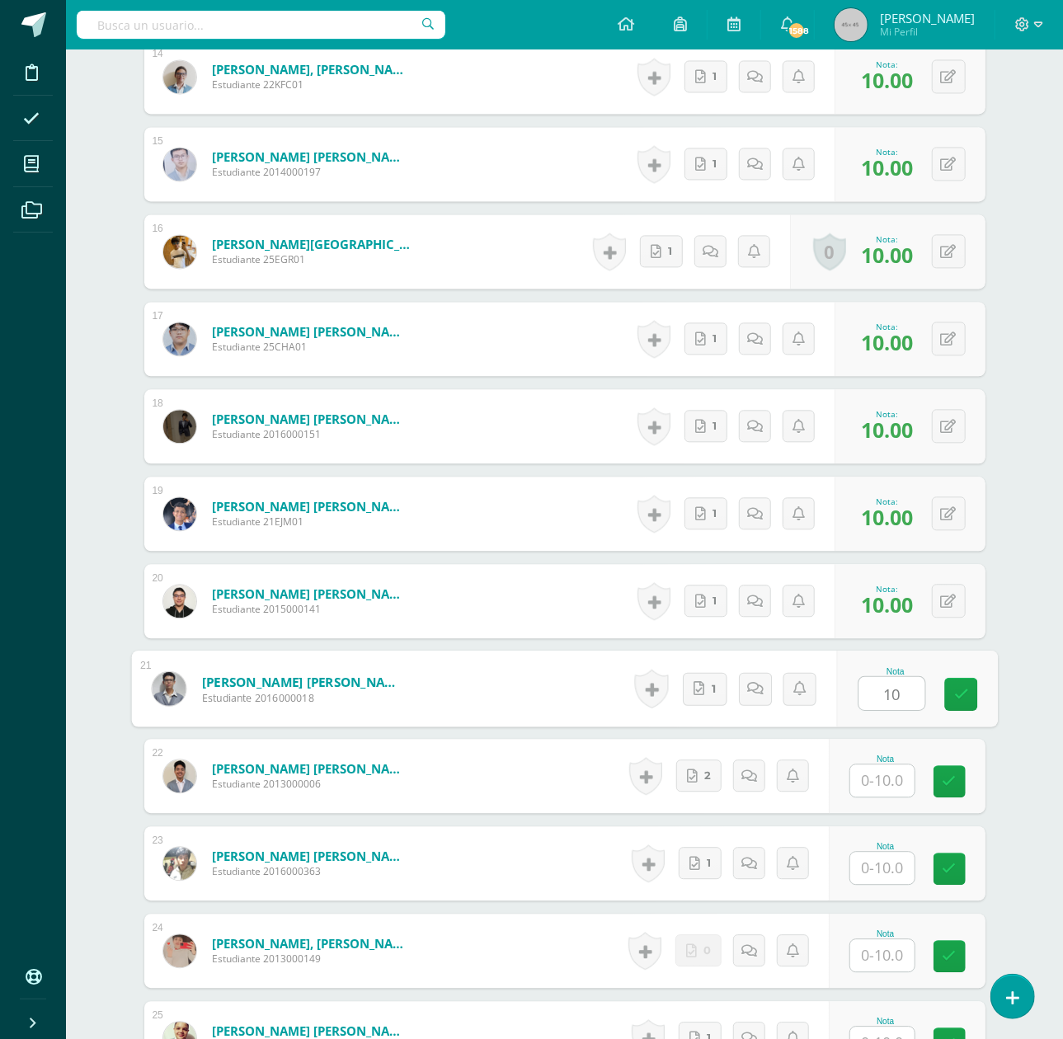
type input "10"
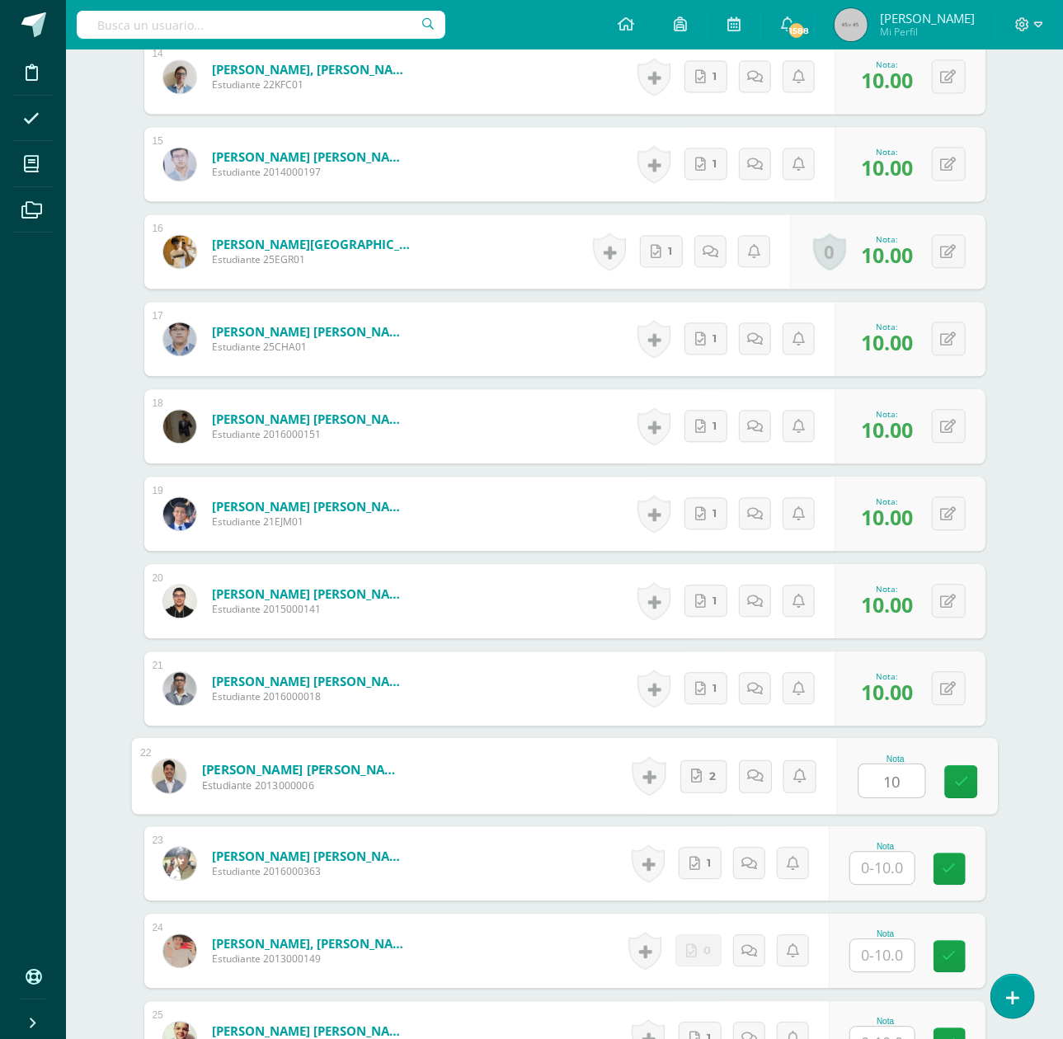
type input "10"
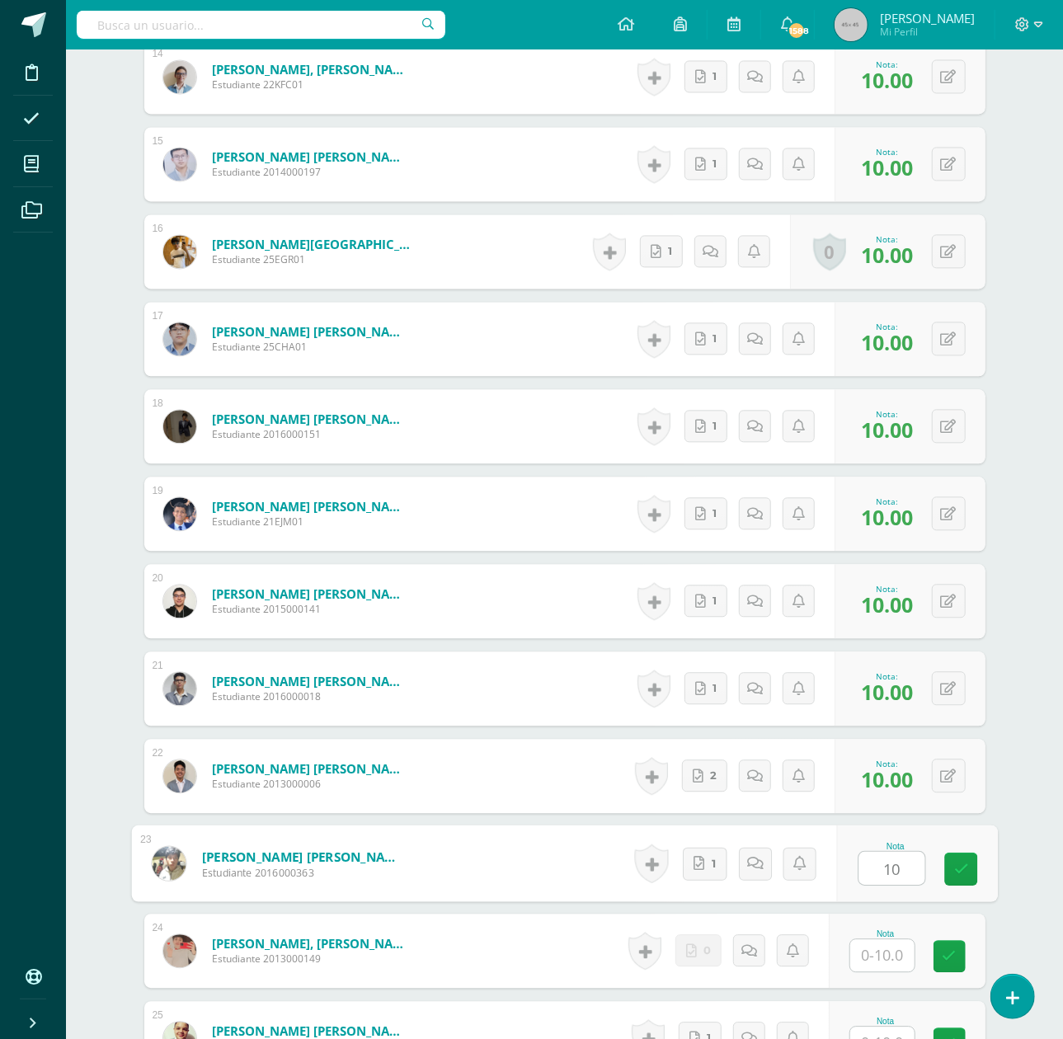
type input "10"
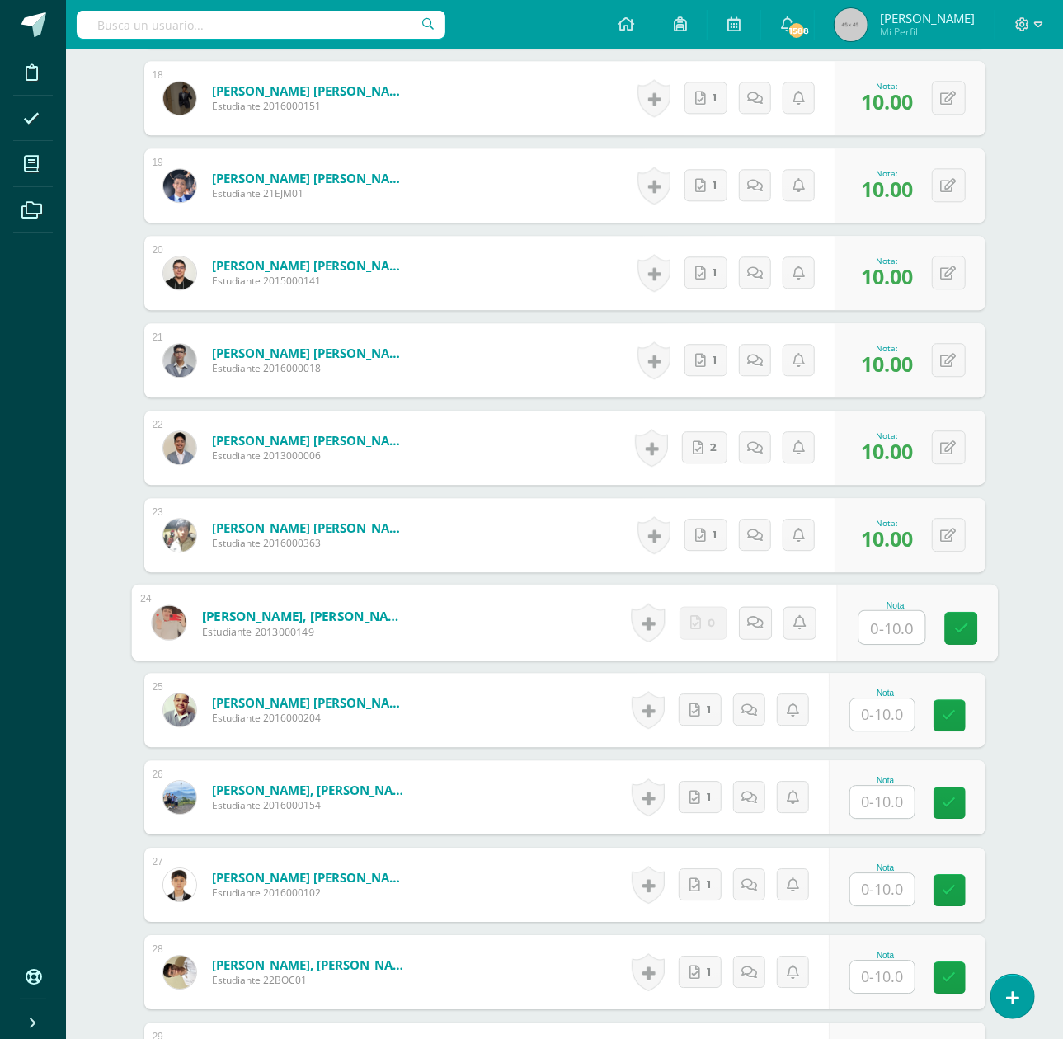
scroll to position [2016, 0]
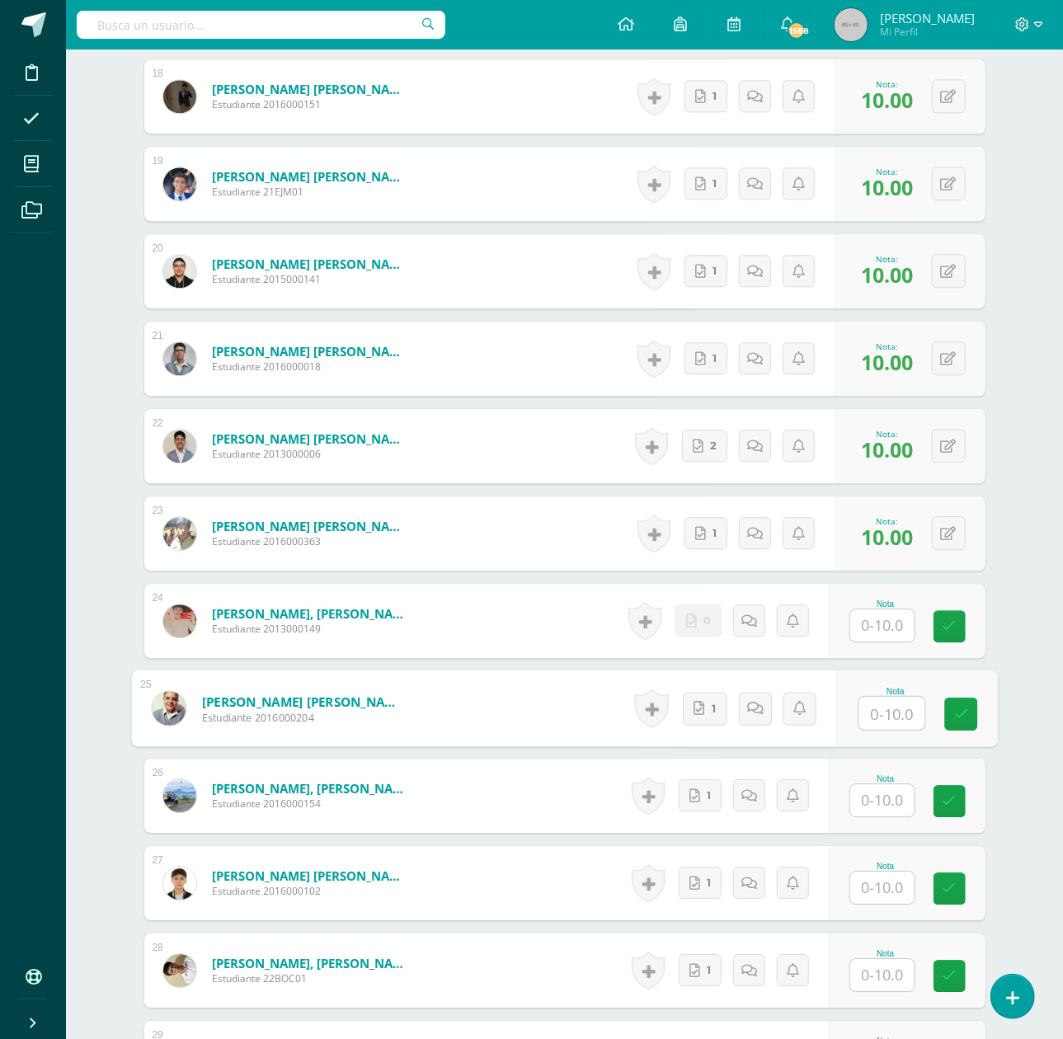
click at [894, 718] on input "text" at bounding box center [892, 713] width 66 height 33
type input "10"
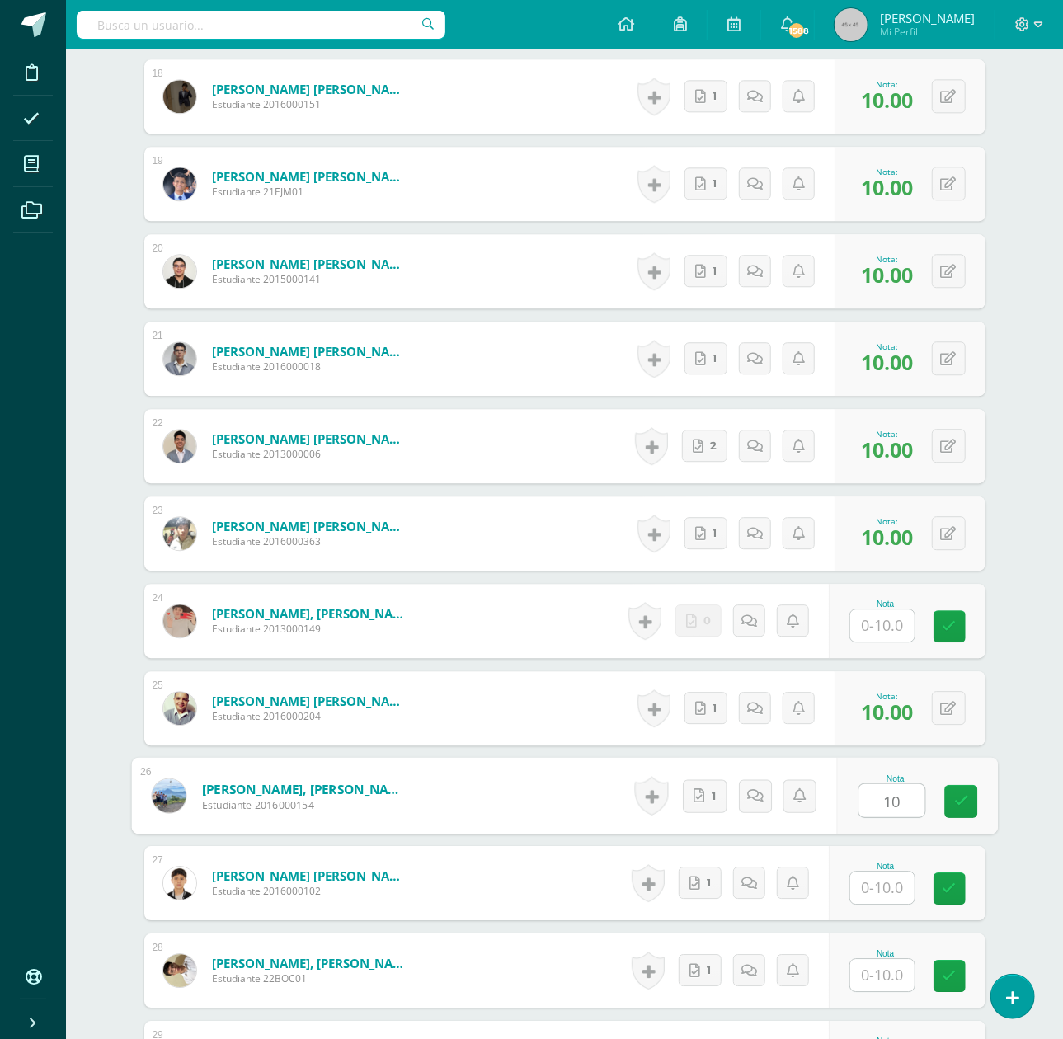
type input "10"
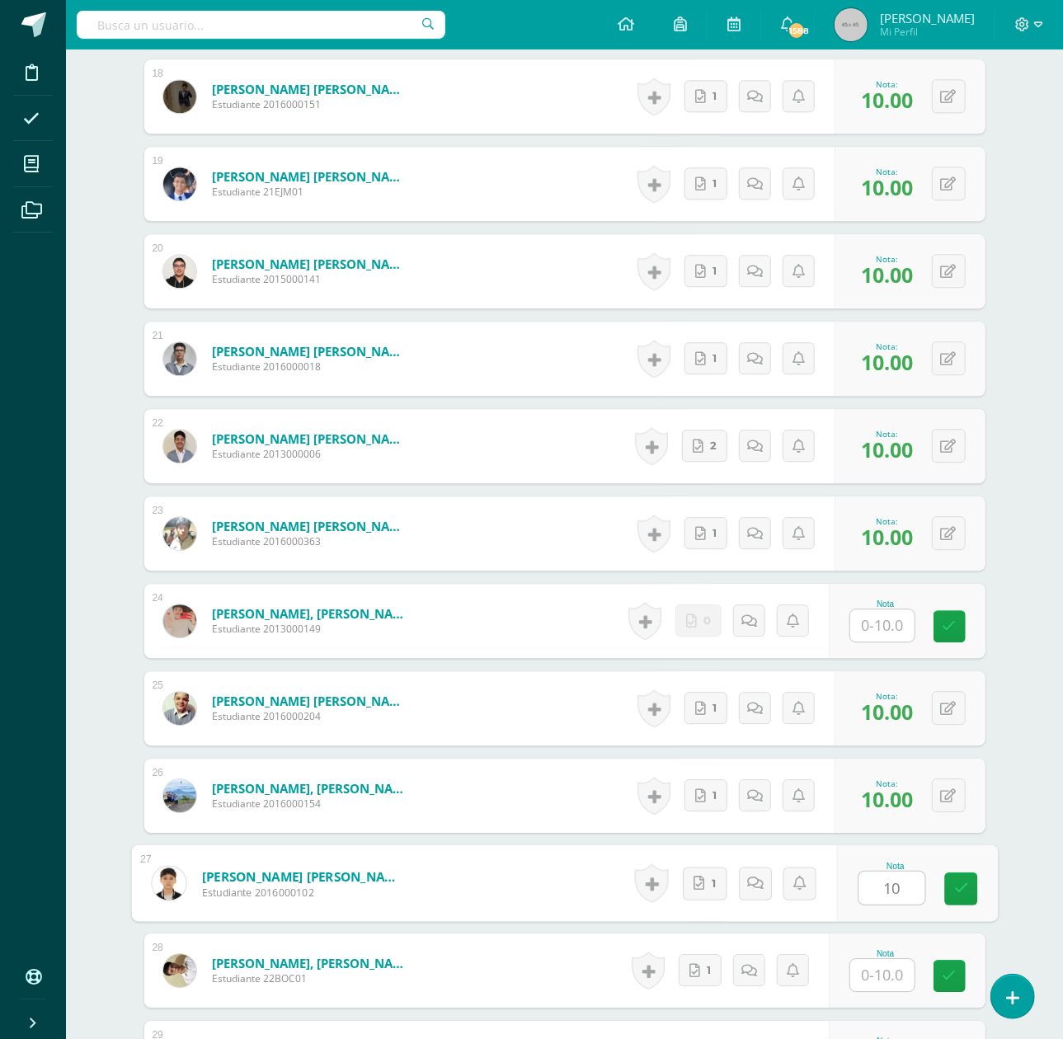
type input "10"
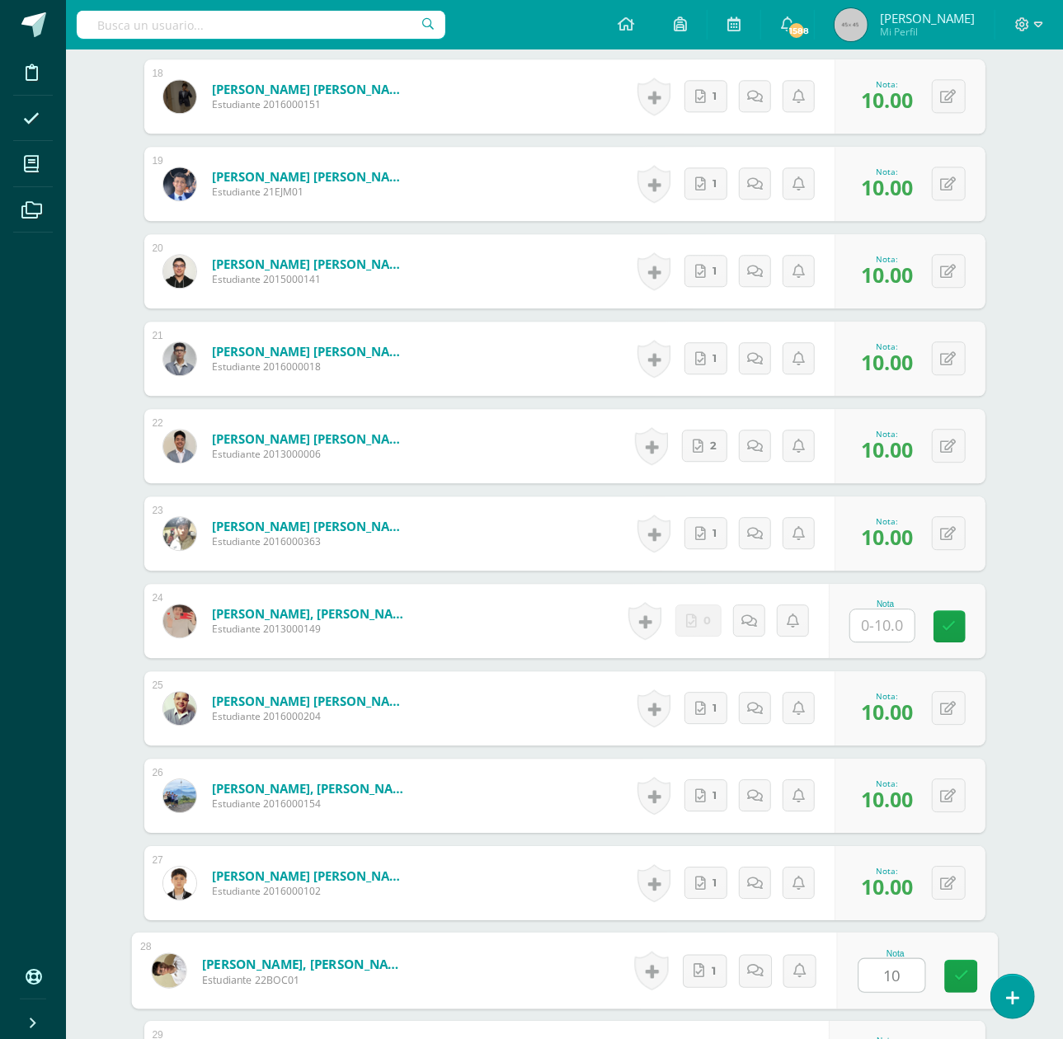
type input "10"
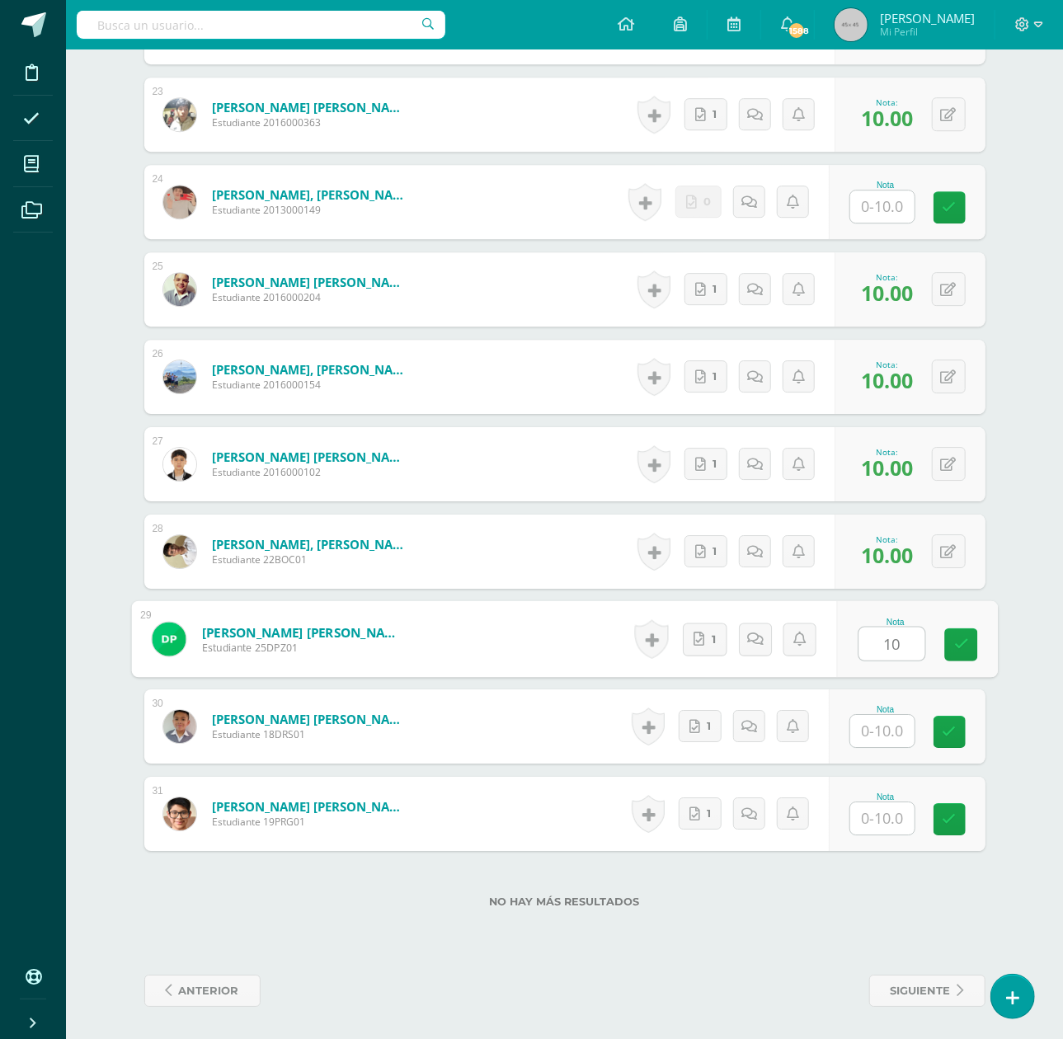
type input "10"
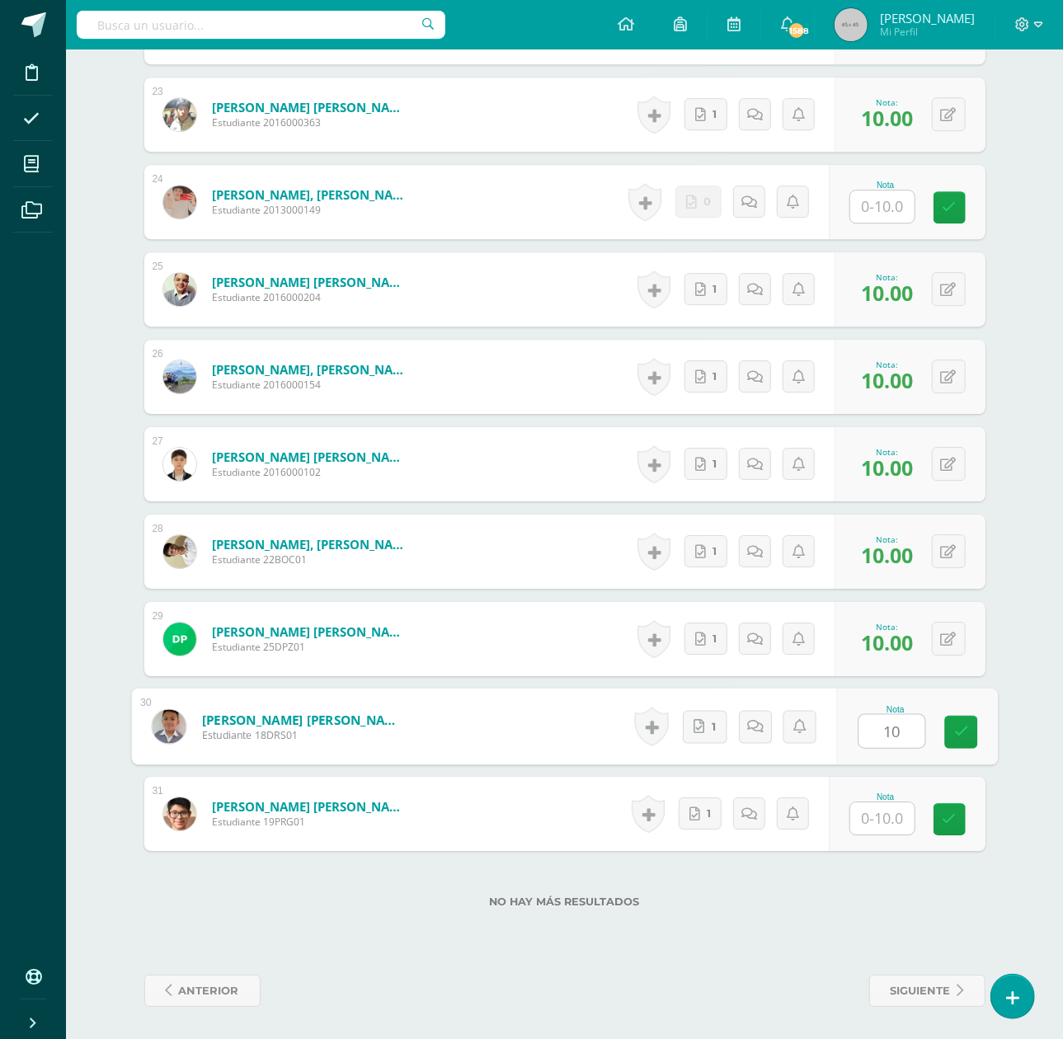
type input "10"
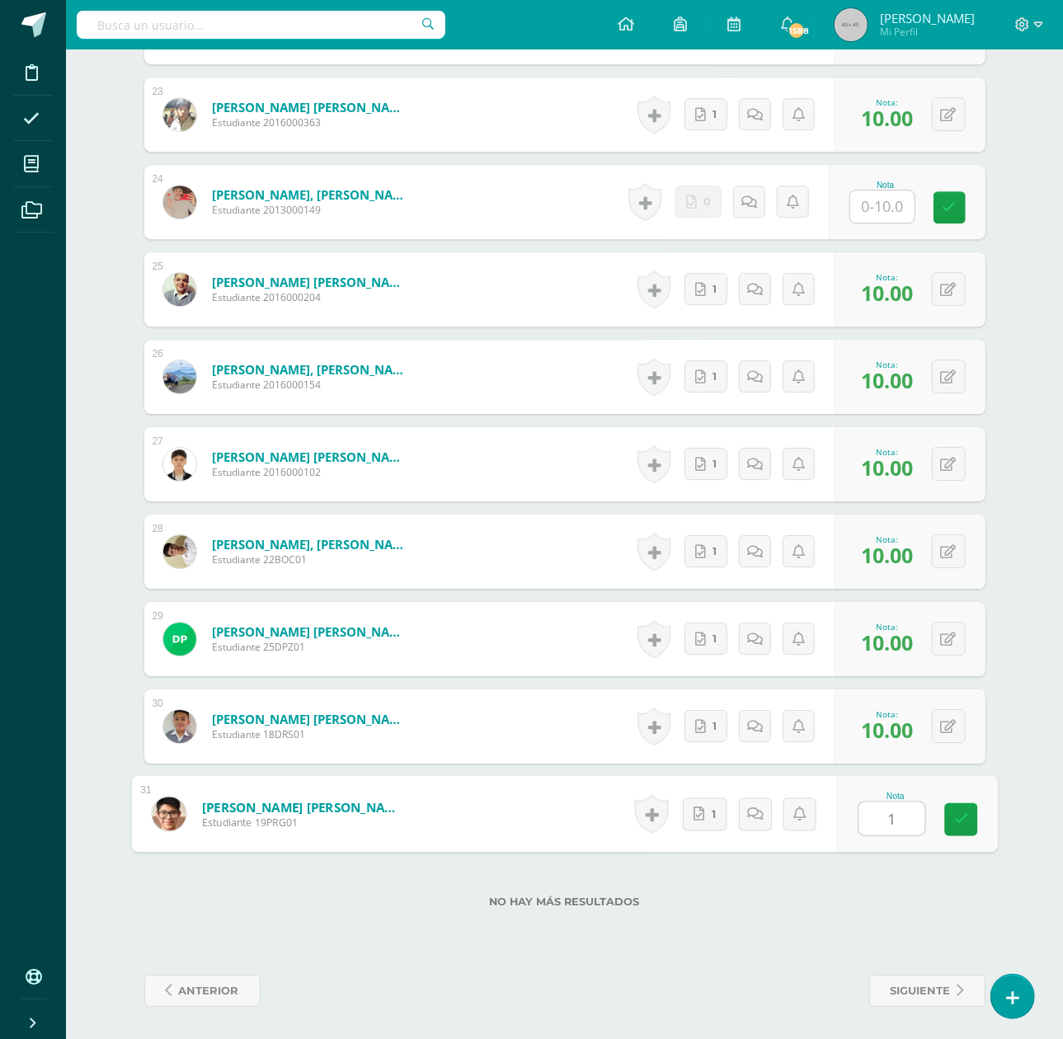
type input "10"
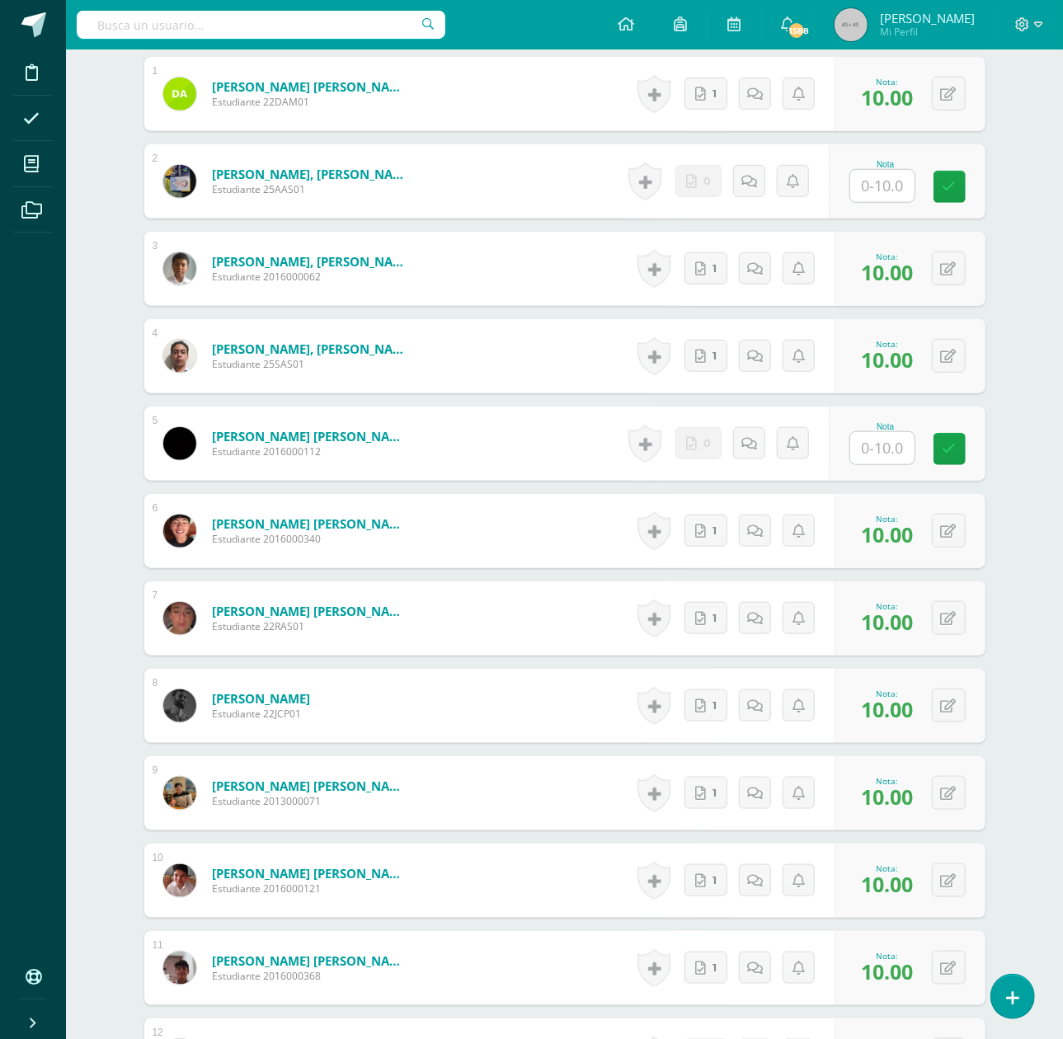
scroll to position [235, 0]
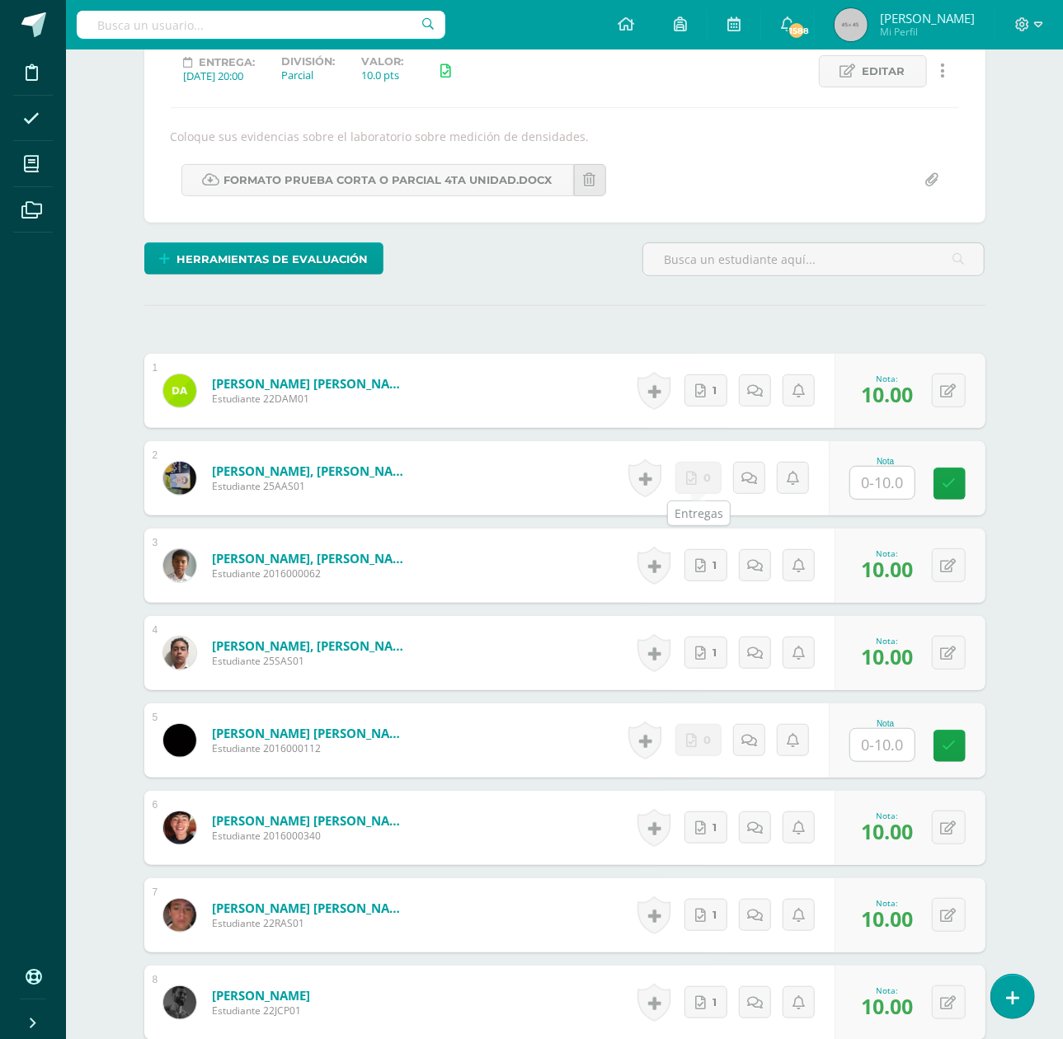
click at [698, 475] on link "0" at bounding box center [699, 478] width 46 height 32
click at [698, 387] on icon at bounding box center [700, 391] width 11 height 14
click at [885, 470] on input "text" at bounding box center [883, 483] width 64 height 32
type input "0"
click at [763, 483] on link at bounding box center [754, 478] width 33 height 33
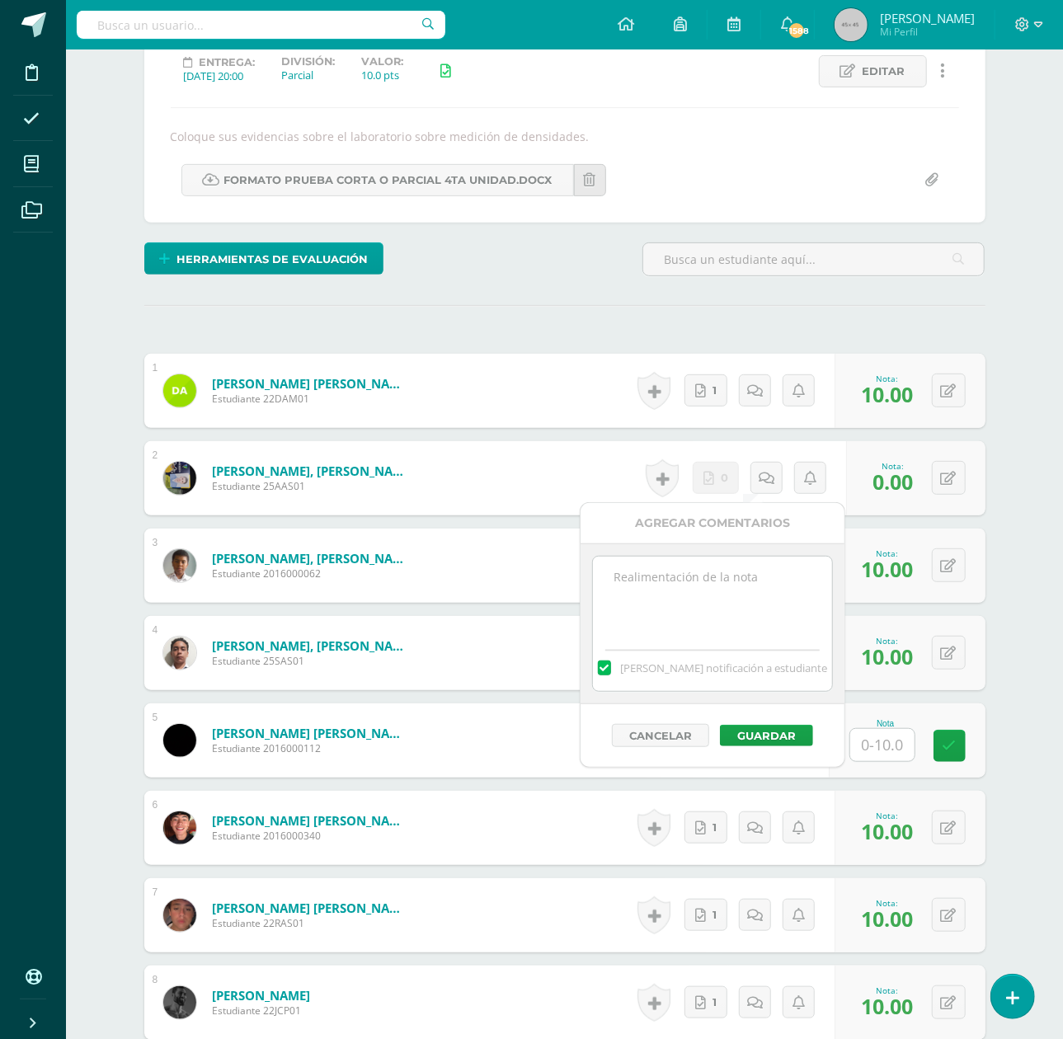
click at [723, 601] on textarea at bounding box center [712, 598] width 238 height 82
paste textarea "No hay evidencia de su trabajo en clase"
type textarea "No hay evidencia de su trabajo en clase"
click at [759, 741] on button "Guardar" at bounding box center [766, 735] width 93 height 21
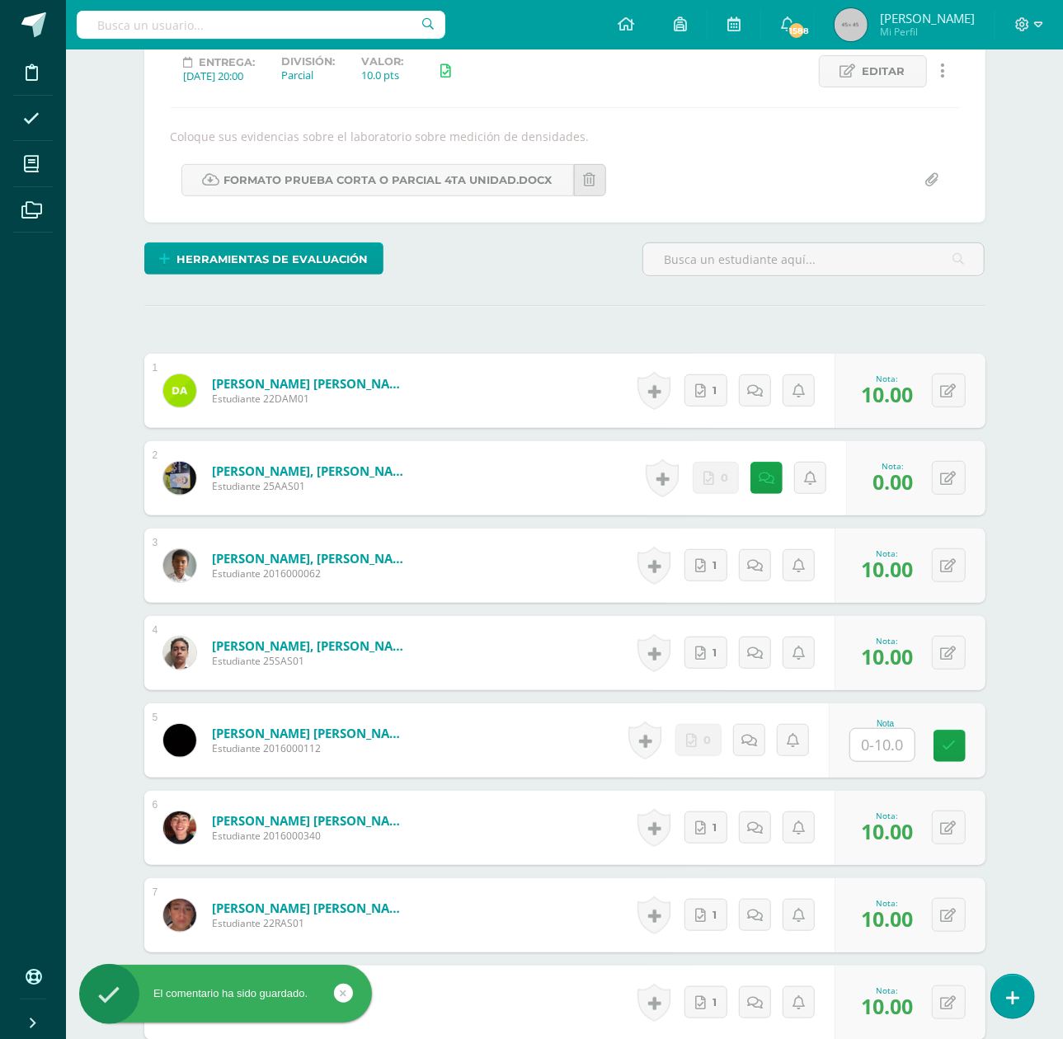
click at [888, 754] on input "text" at bounding box center [883, 745] width 64 height 32
type input "0"
click at [747, 730] on link at bounding box center [754, 740] width 33 height 33
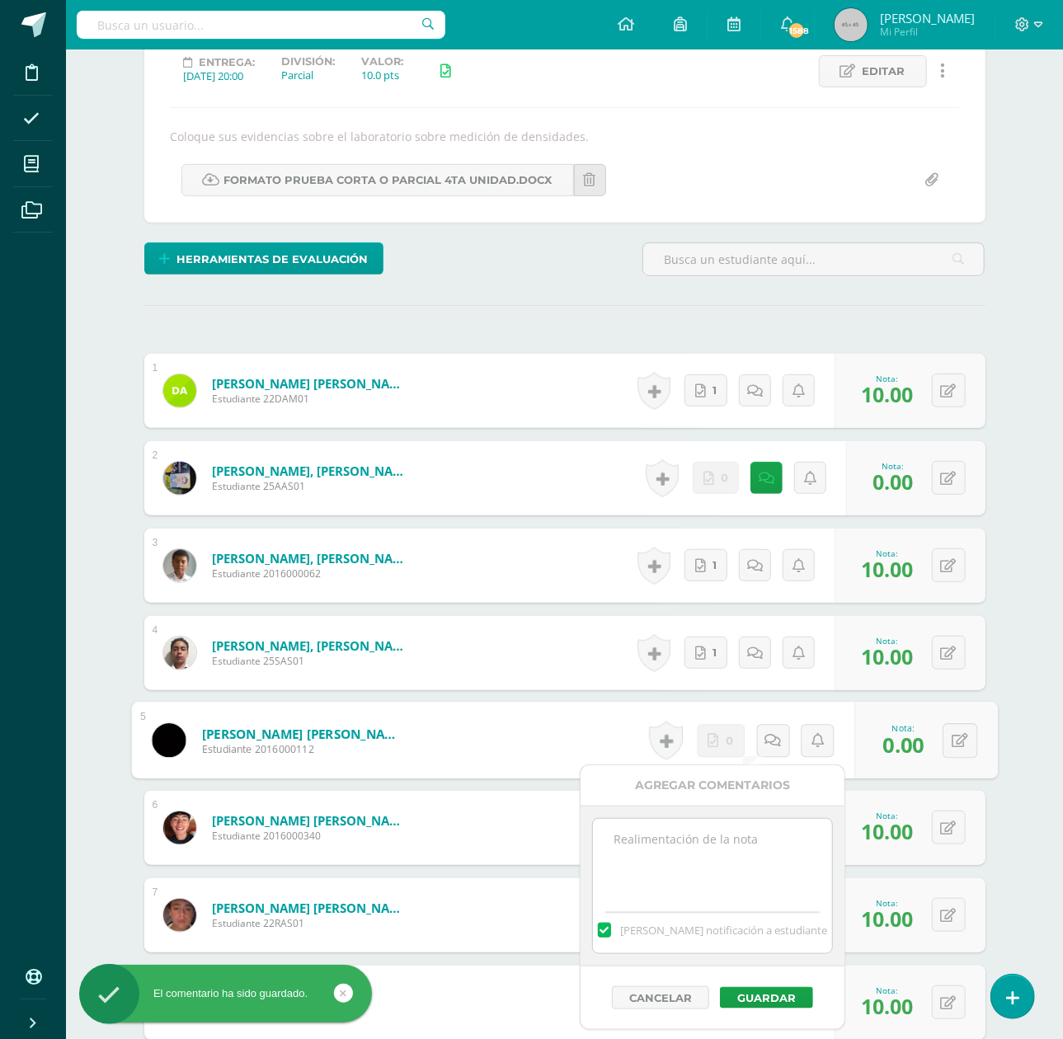
click at [729, 829] on textarea at bounding box center [712, 860] width 238 height 82
paste textarea "No hay evidencia de su trabajo en clase"
type textarea "No hay evidencia de su trabajo en clase"
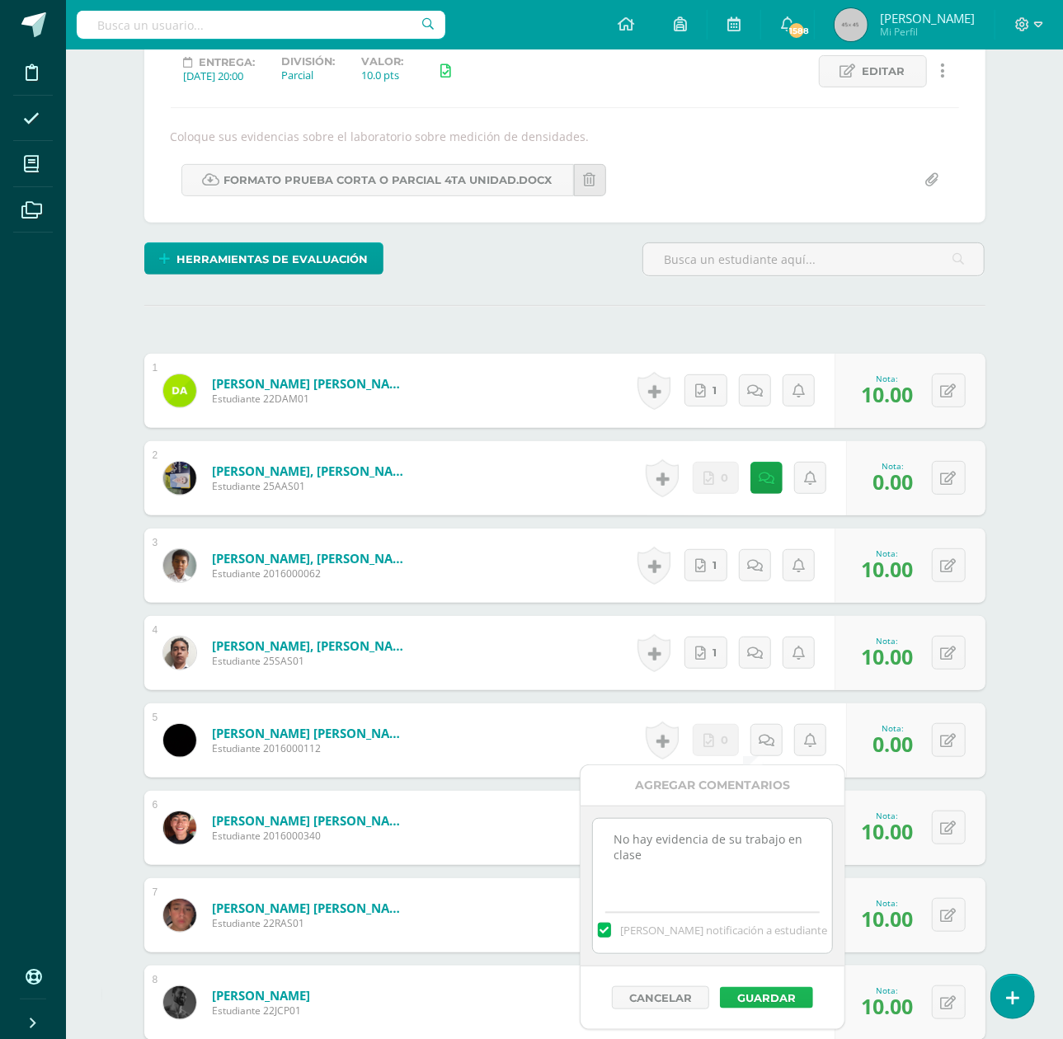
click at [769, 1003] on button "Guardar" at bounding box center [766, 997] width 93 height 21
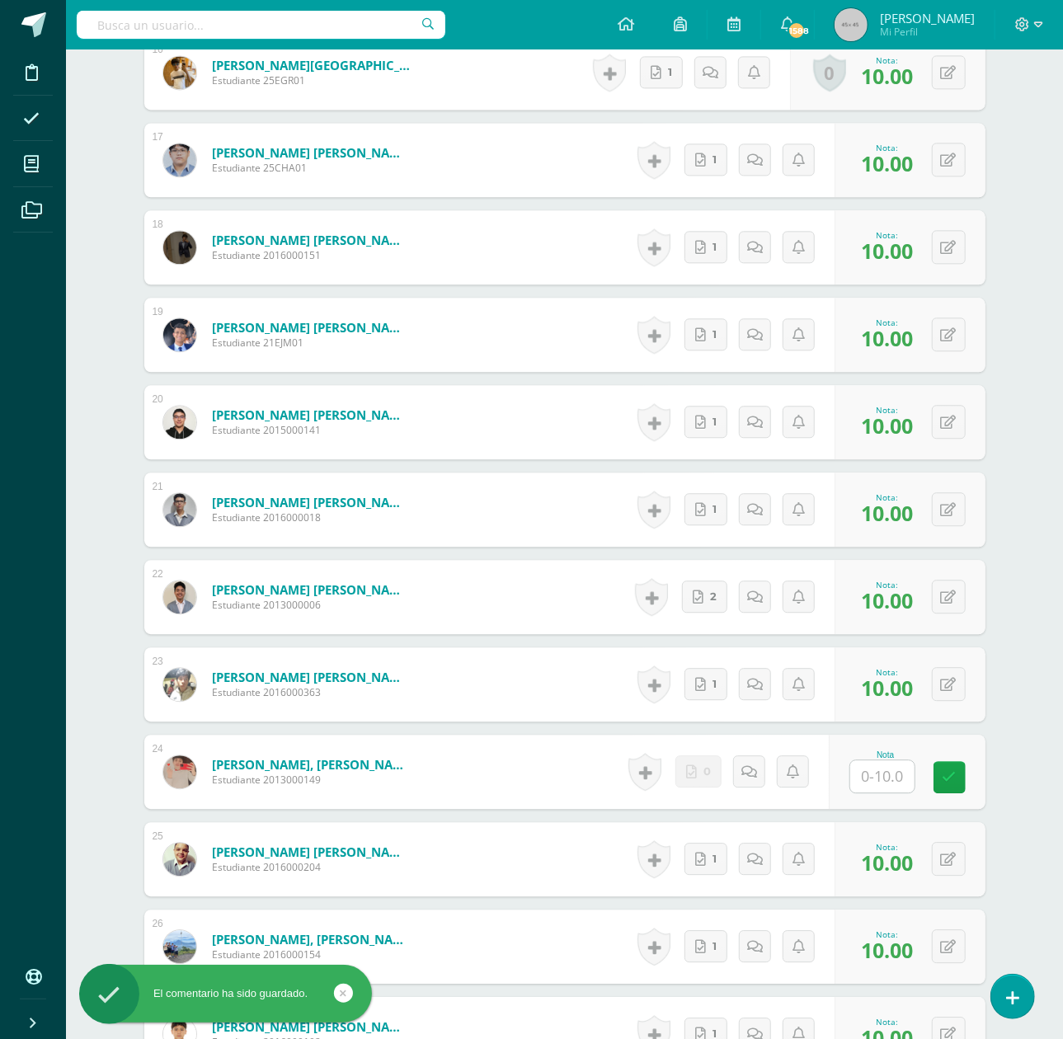
scroll to position [1885, 0]
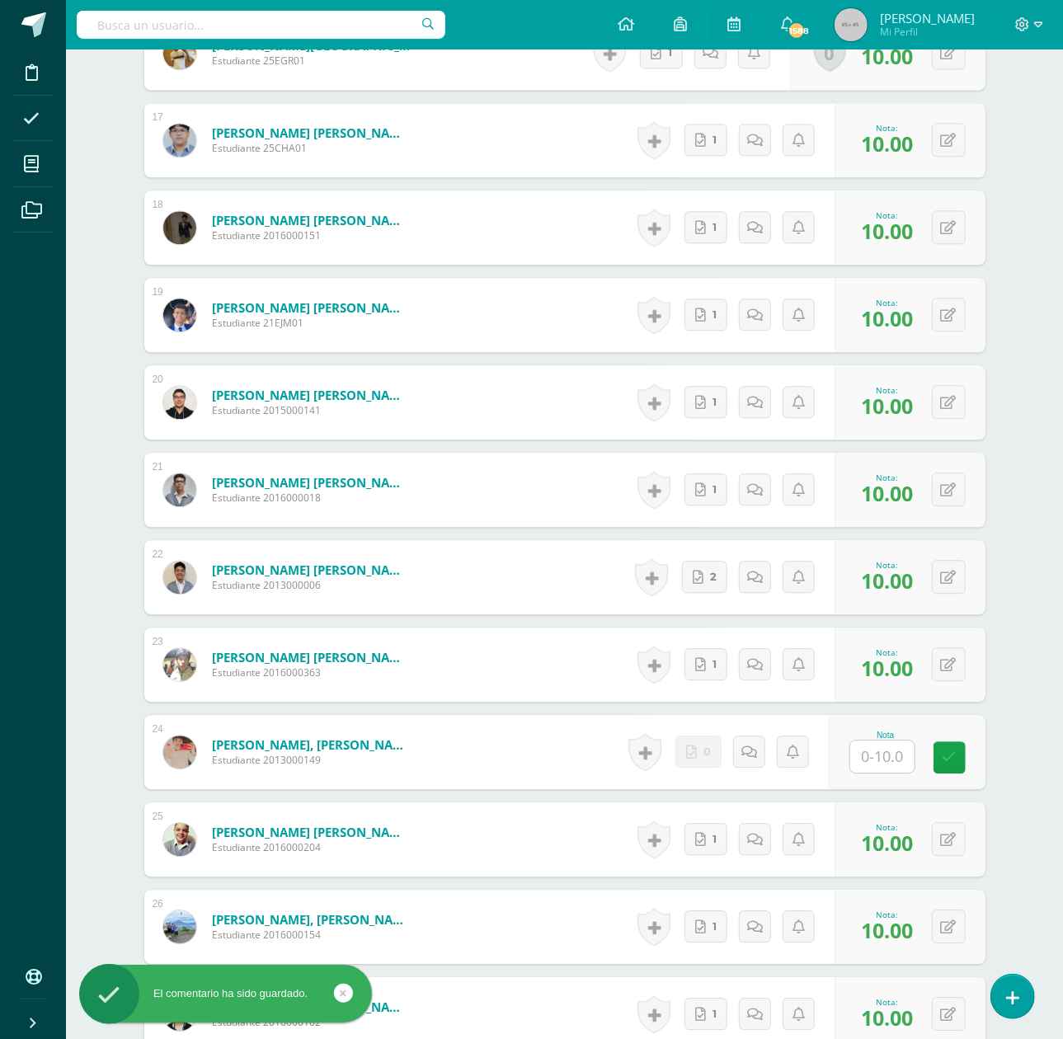
click at [872, 756] on input "text" at bounding box center [883, 757] width 64 height 32
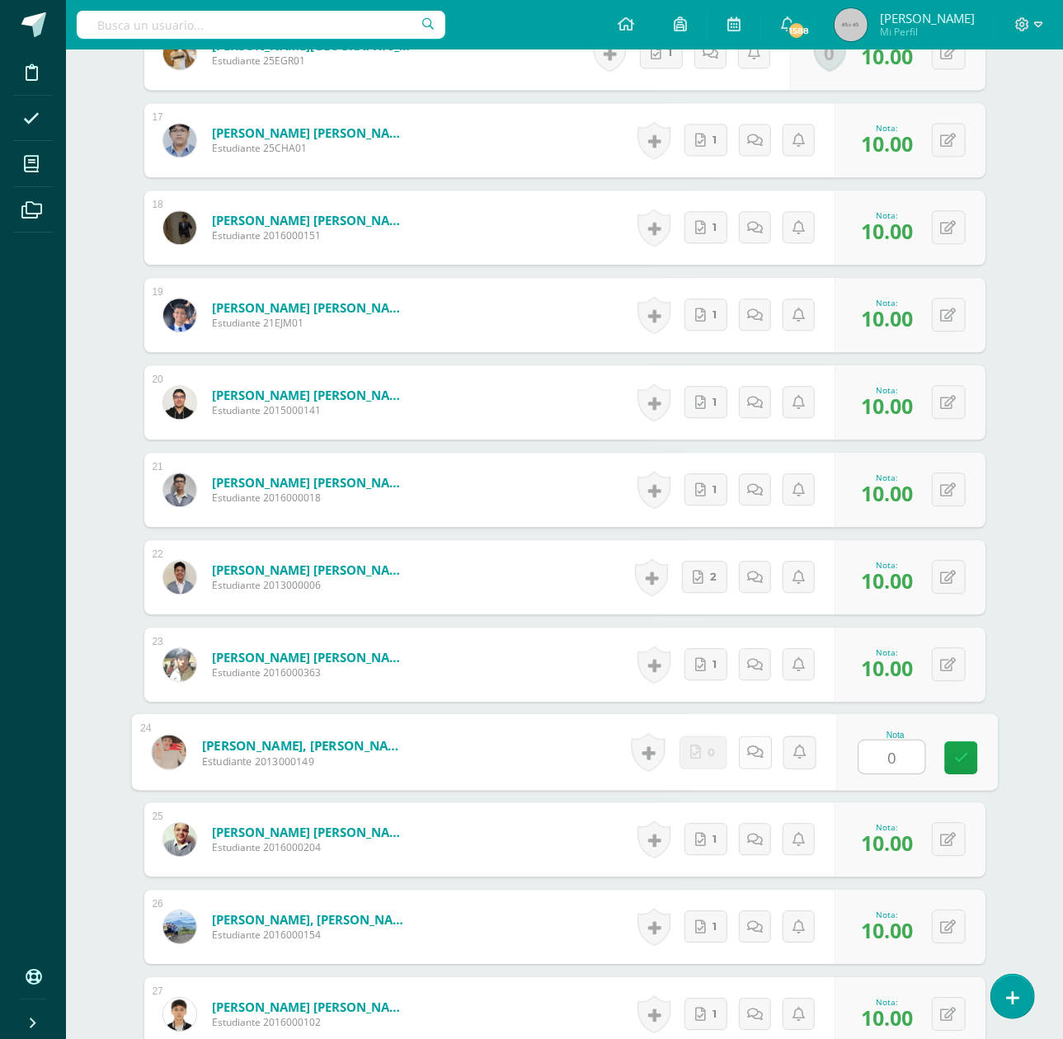
type input "0"
click at [760, 753] on icon at bounding box center [755, 752] width 16 height 14
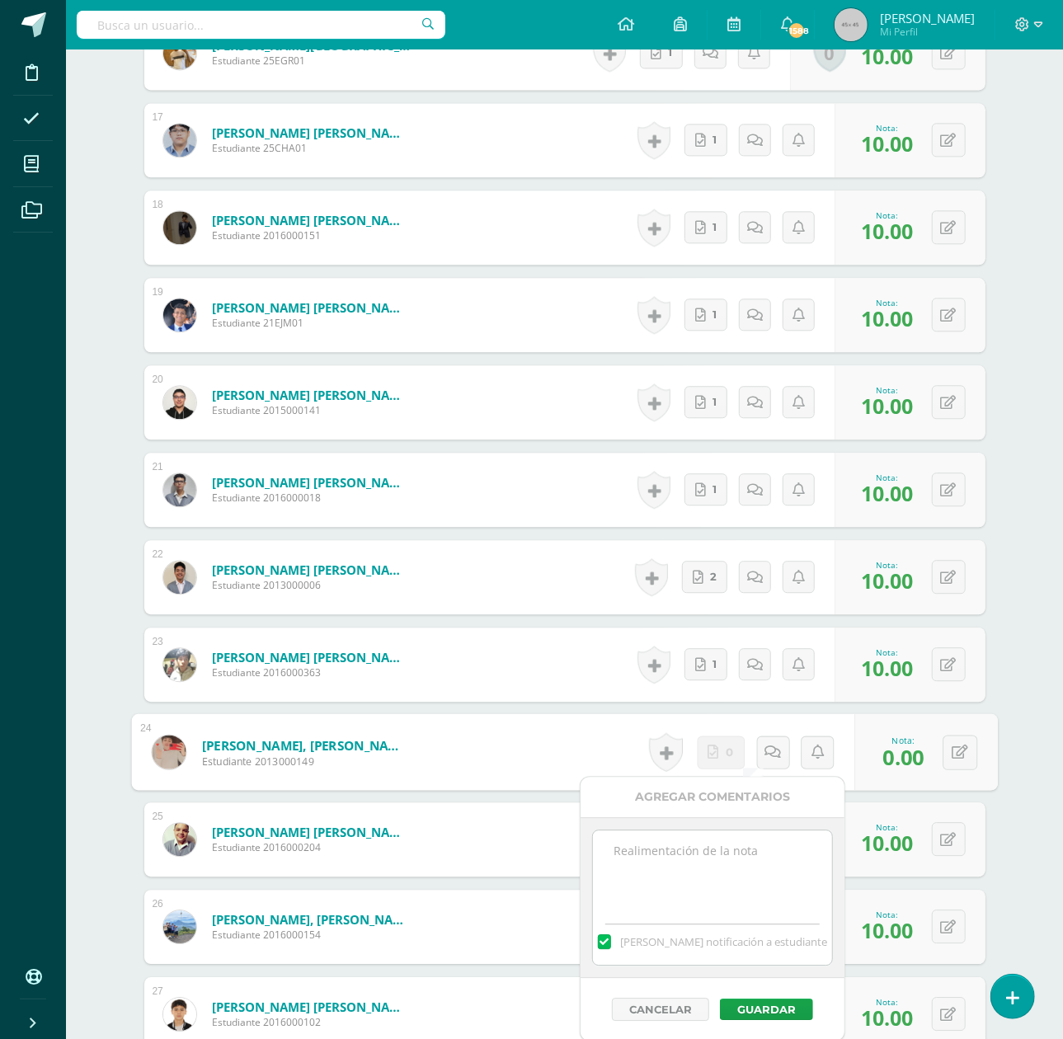
click at [730, 859] on textarea at bounding box center [712, 872] width 238 height 82
paste textarea "No hay evidencia de su trabajo en clase"
type textarea "No hay evidencia de su trabajo en clase"
click at [780, 1015] on button "Guardar" at bounding box center [766, 1009] width 93 height 21
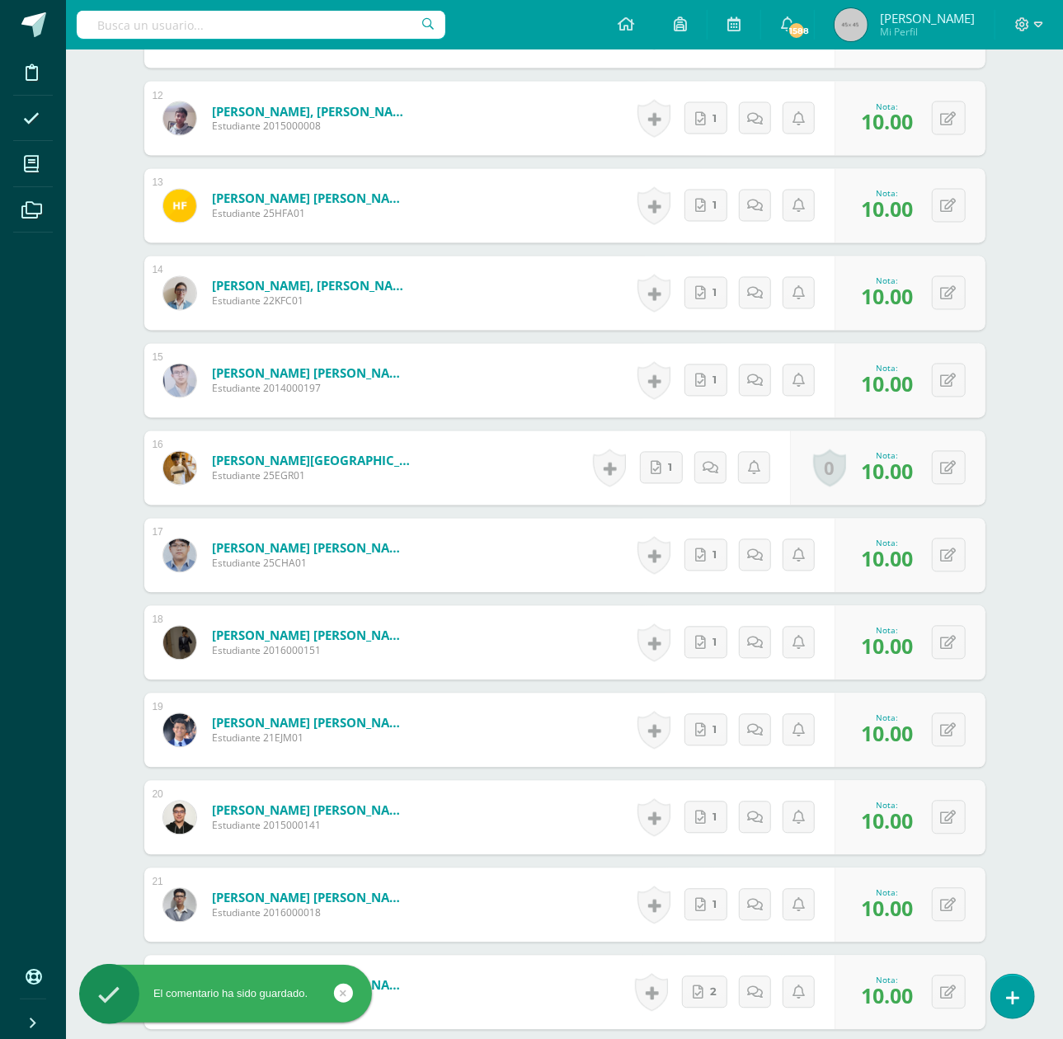
scroll to position [1335, 0]
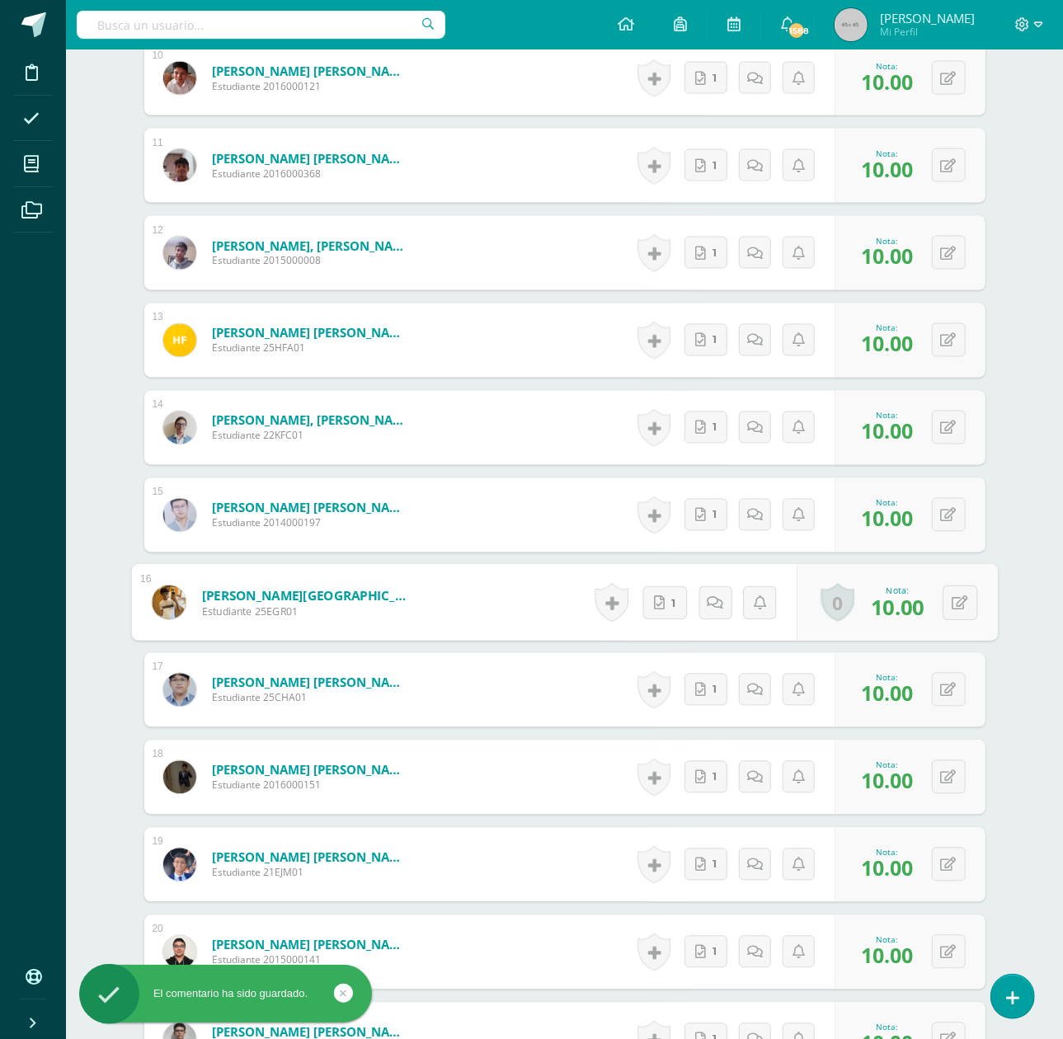
click at [836, 605] on link "0" at bounding box center [838, 603] width 34 height 39
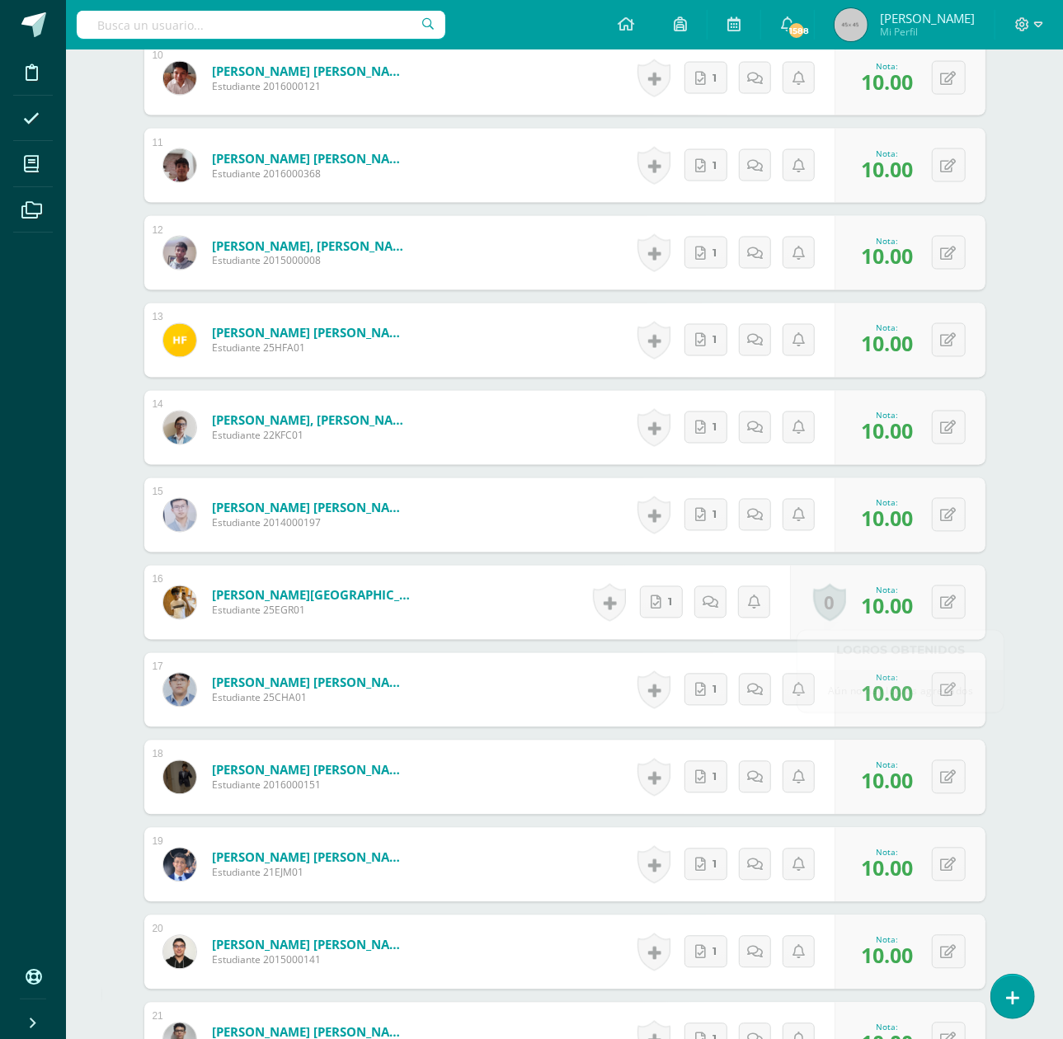
click at [1013, 624] on div "¿Estás seguro que quieres eliminar esta actividad? Esto borrará la actividad y …" at bounding box center [564, 485] width 907 height 3312
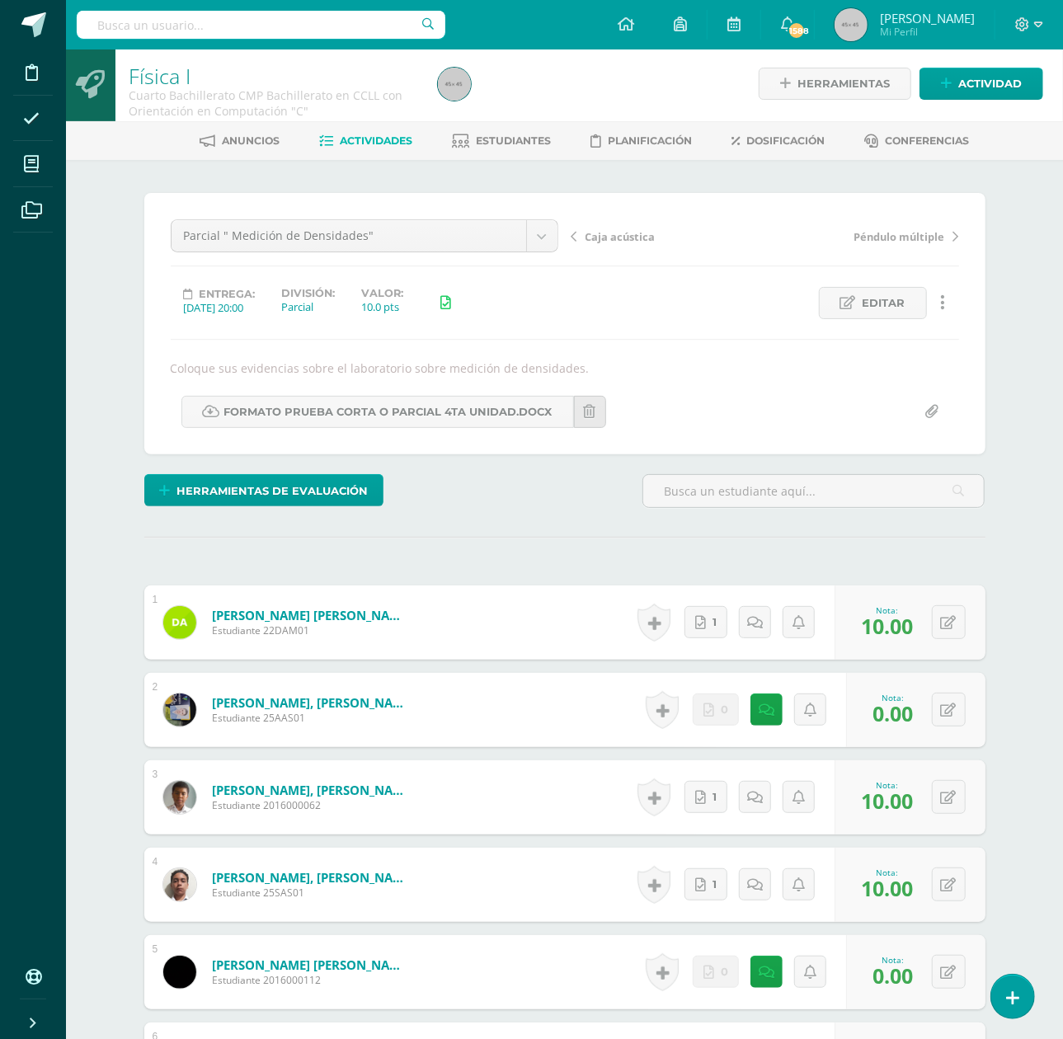
scroll to position [0, 0]
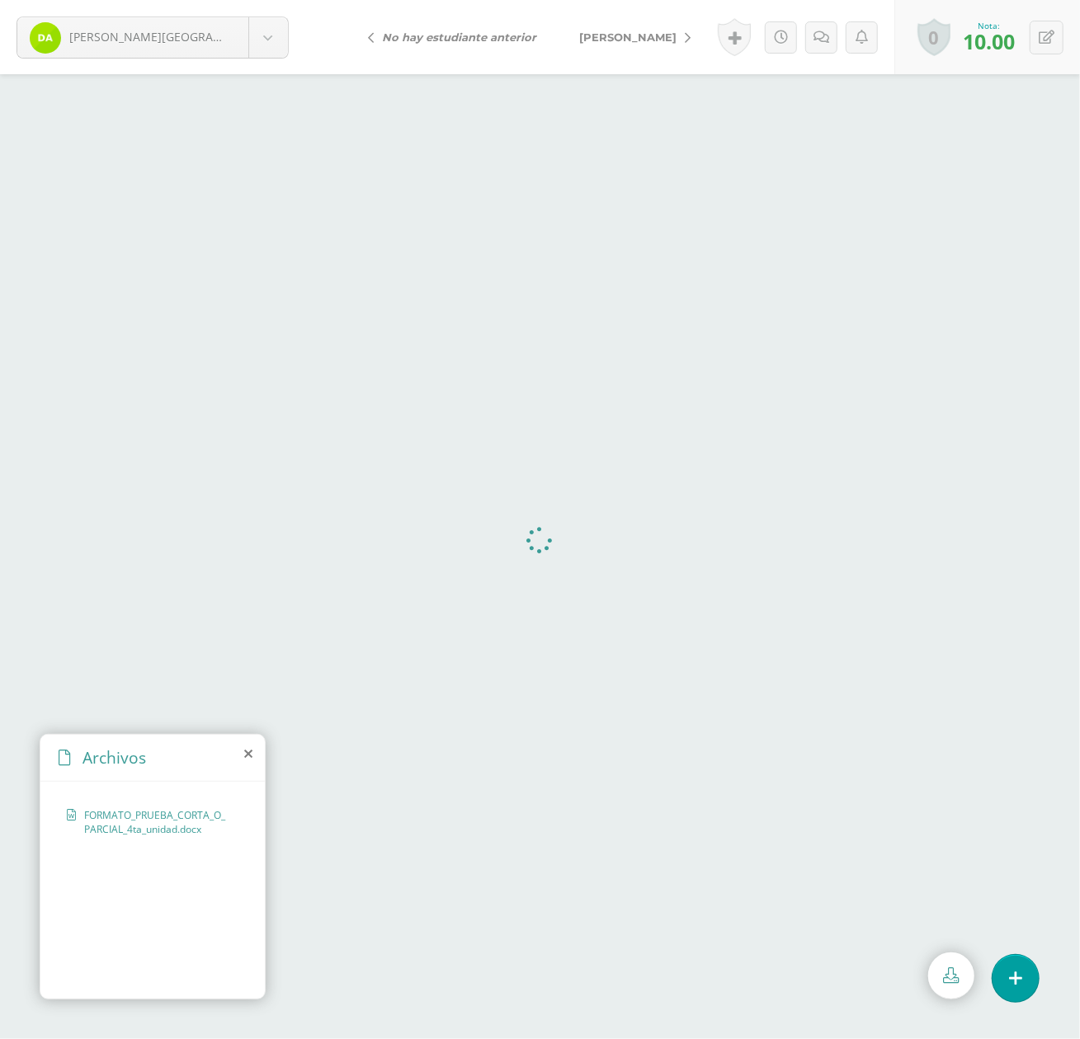
click at [628, 34] on span "[PERSON_NAME]" at bounding box center [627, 37] width 97 height 13
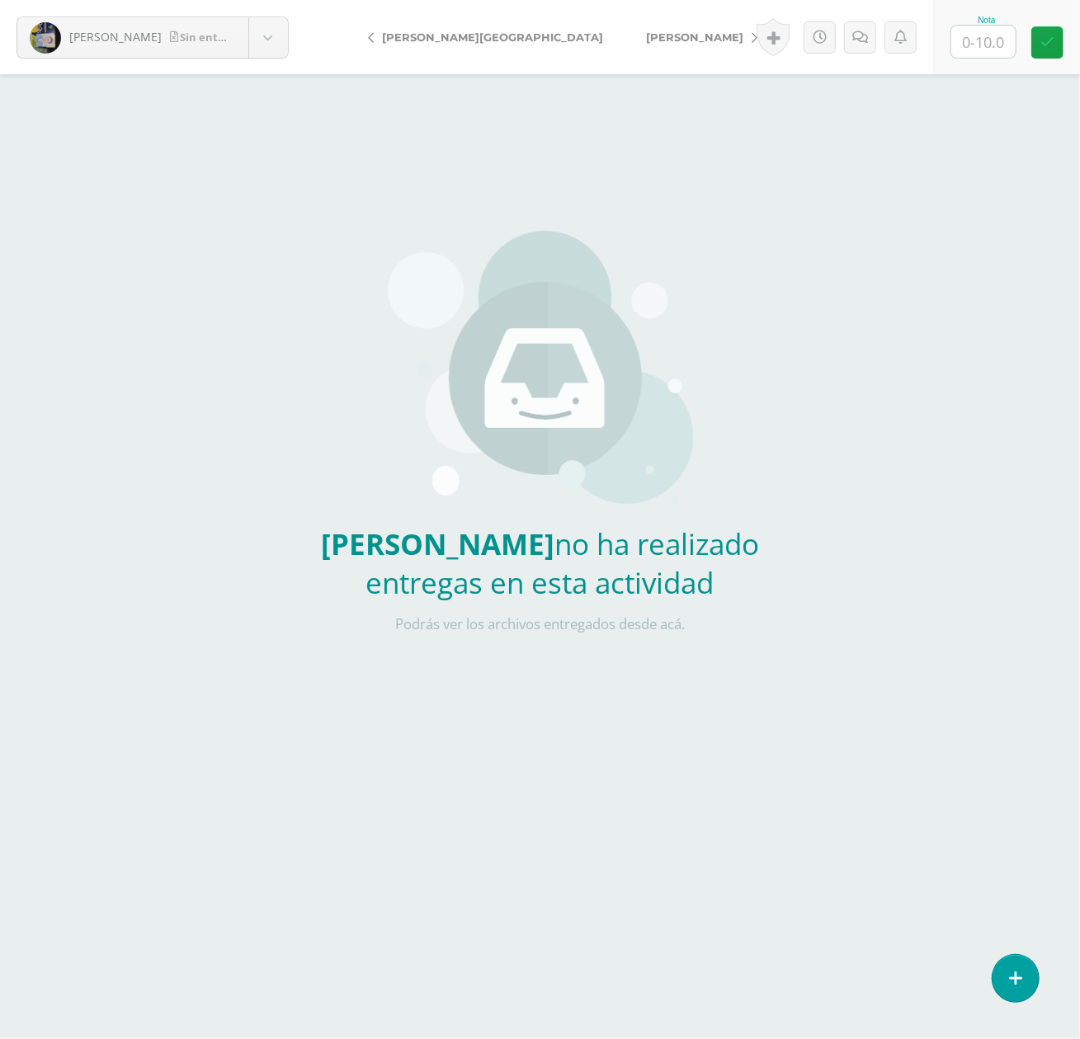
click at [436, 31] on span "[PERSON_NAME][GEOGRAPHIC_DATA]" at bounding box center [492, 37] width 221 height 13
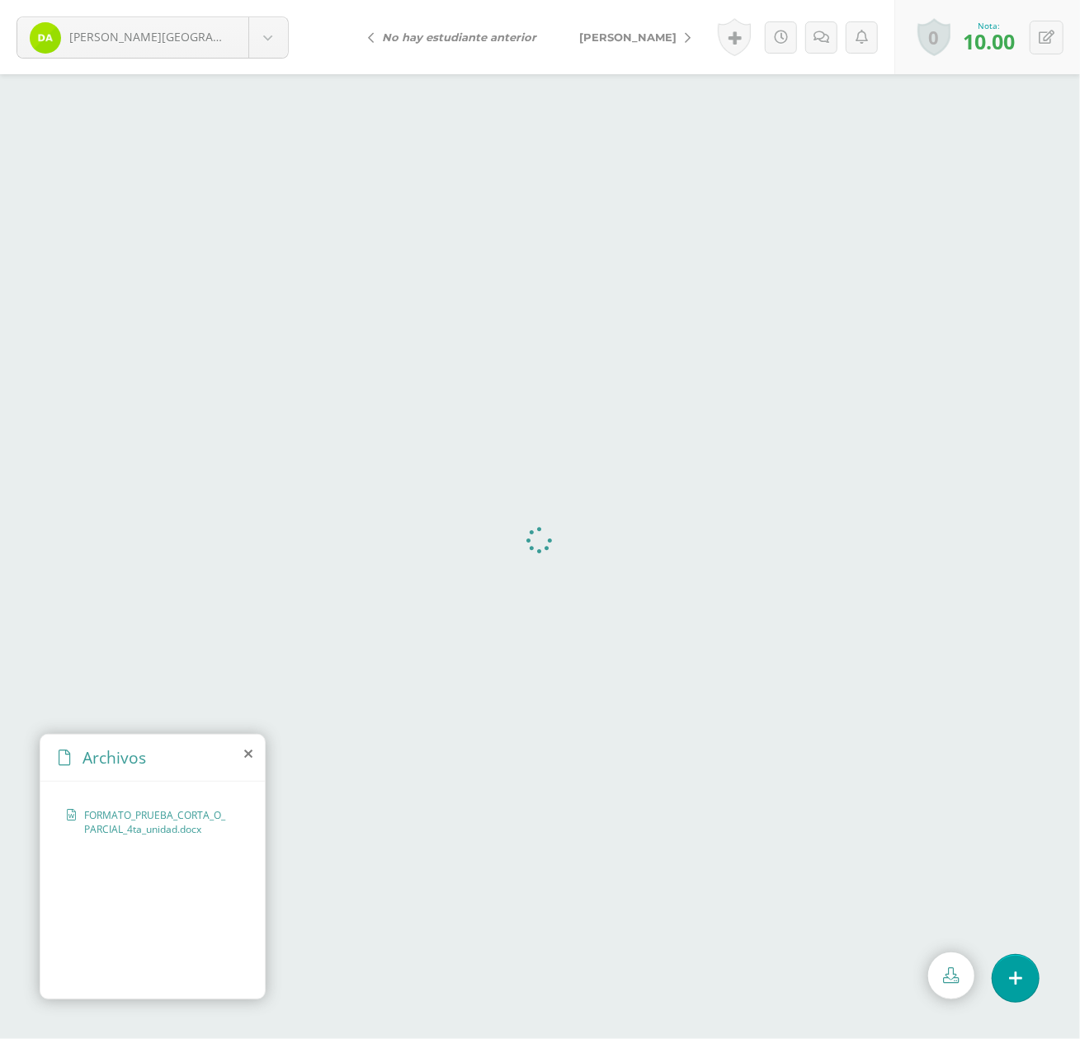
click at [634, 34] on span "[PERSON_NAME]" at bounding box center [627, 37] width 97 height 13
